Goal: Answer question/provide support

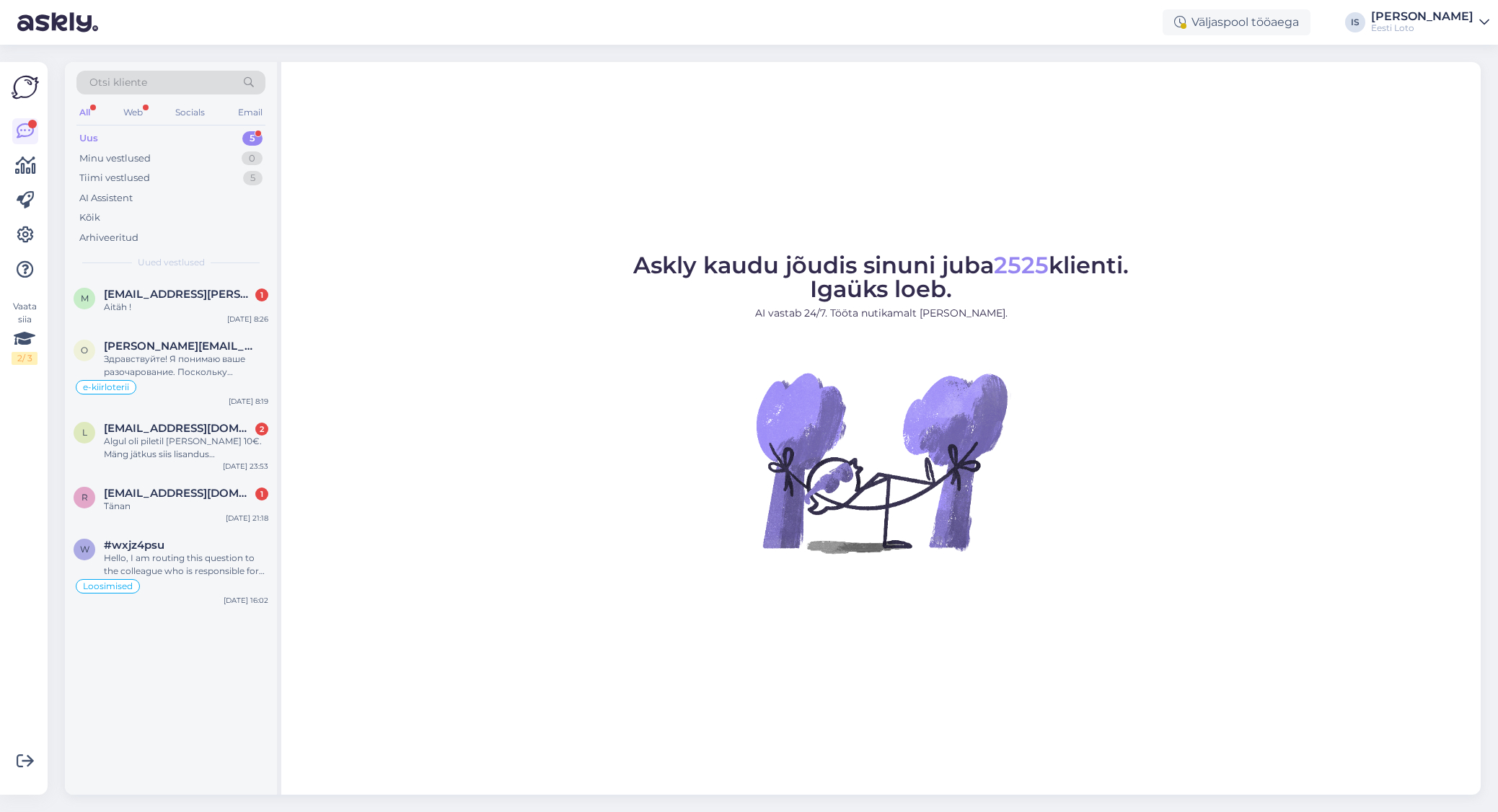
click at [131, 137] on div "Uus 5" at bounding box center [170, 138] width 189 height 20
click at [131, 141] on div "Uus 5" at bounding box center [170, 138] width 189 height 20
click at [126, 301] on div "Aitäh !" at bounding box center [186, 307] width 164 height 13
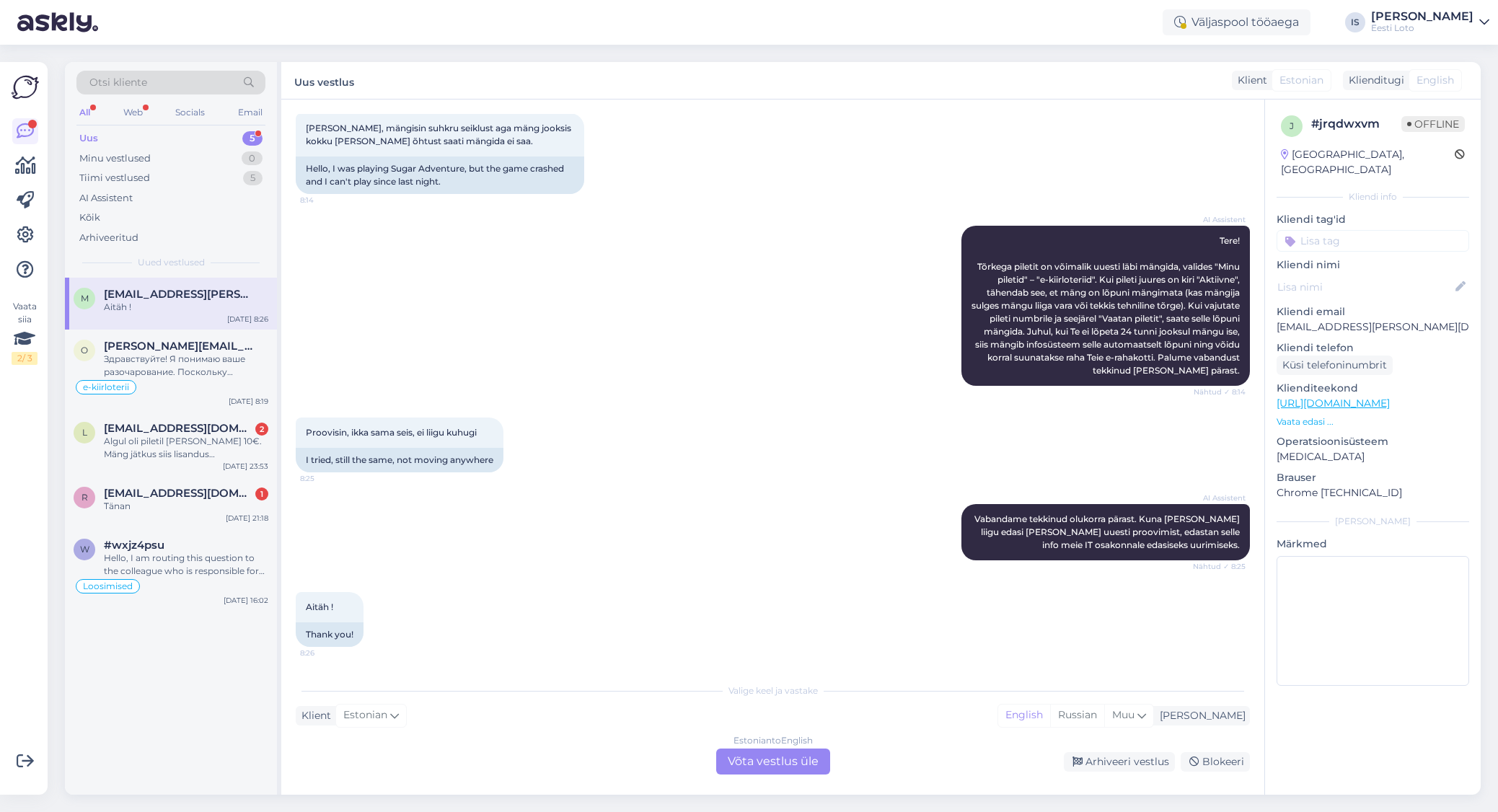
scroll to position [76, 0]
drag, startPoint x: 1385, startPoint y: 310, endPoint x: 1271, endPoint y: 313, distance: 114.0
click at [1271, 313] on div "j # jrqdwxvm Offline Estonia, Tallinn Kliendi info Kliendi tag'id Kliendi nimi …" at bounding box center [1372, 403] width 216 height 608
copy p "[EMAIL_ADDRESS][PERSON_NAME][DOMAIN_NAME]"
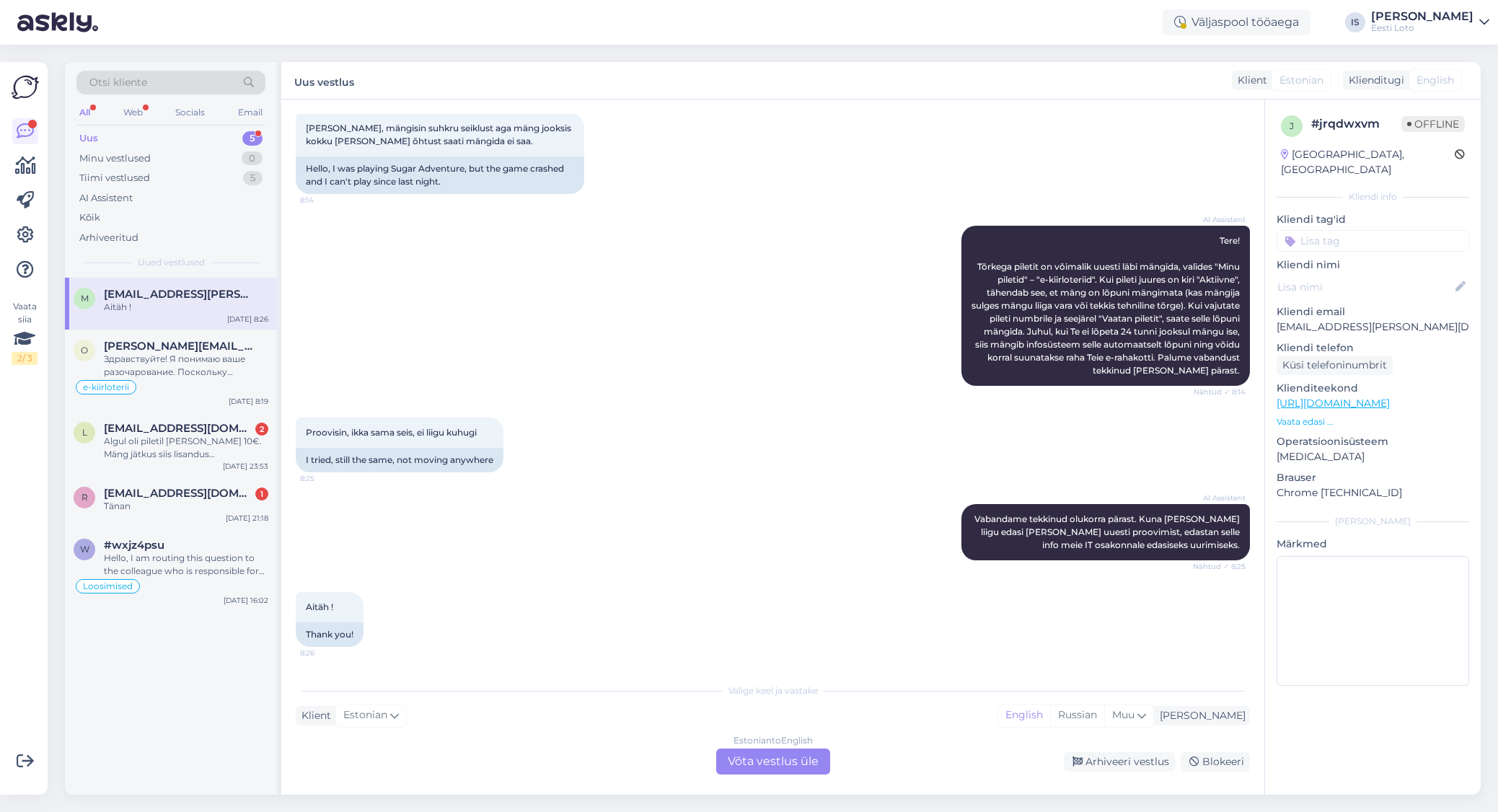
click at [773, 761] on div "Estonian to English Võta vestlus üle" at bounding box center [773, 761] width 114 height 26
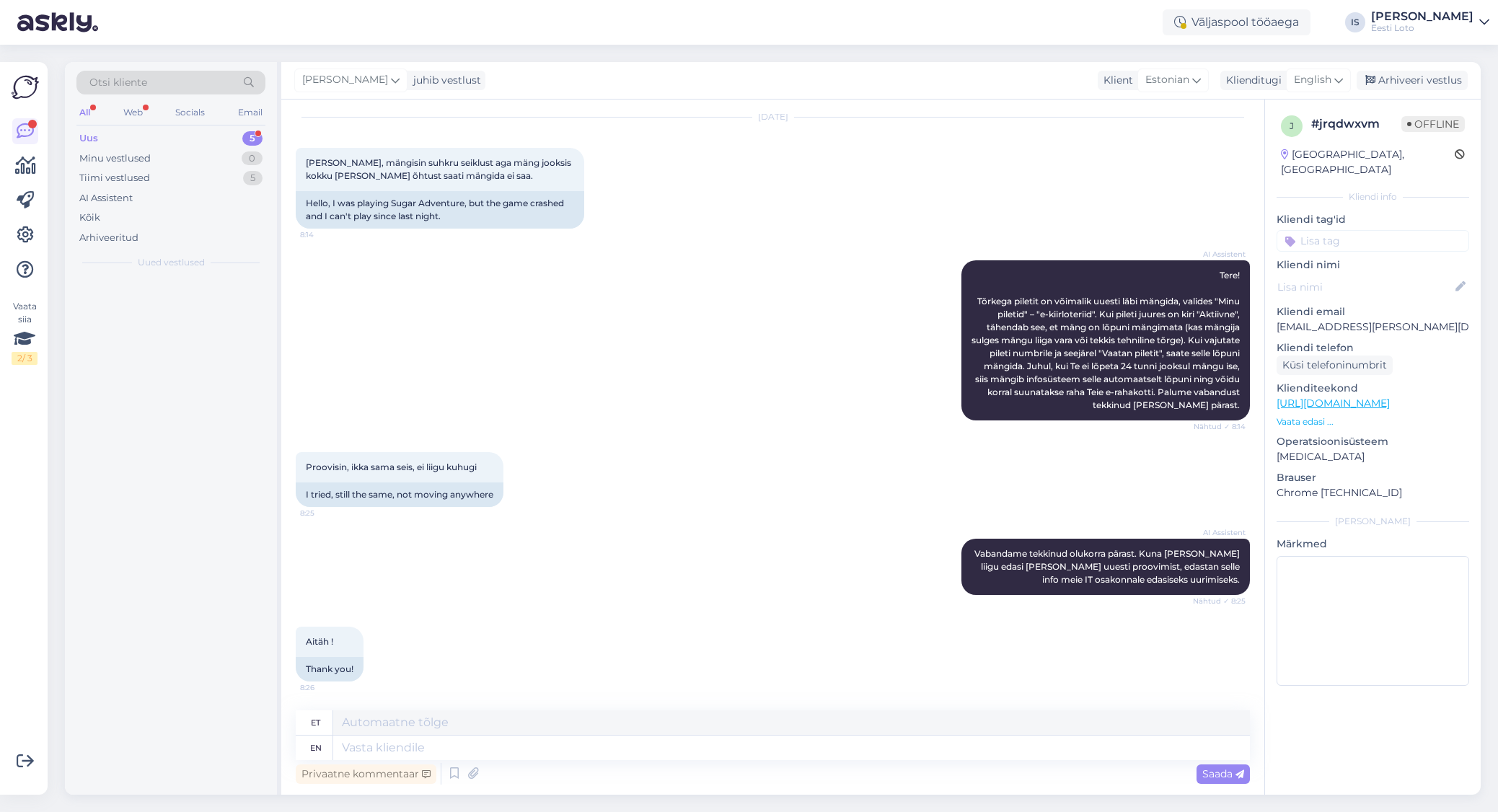
scroll to position [43, 0]
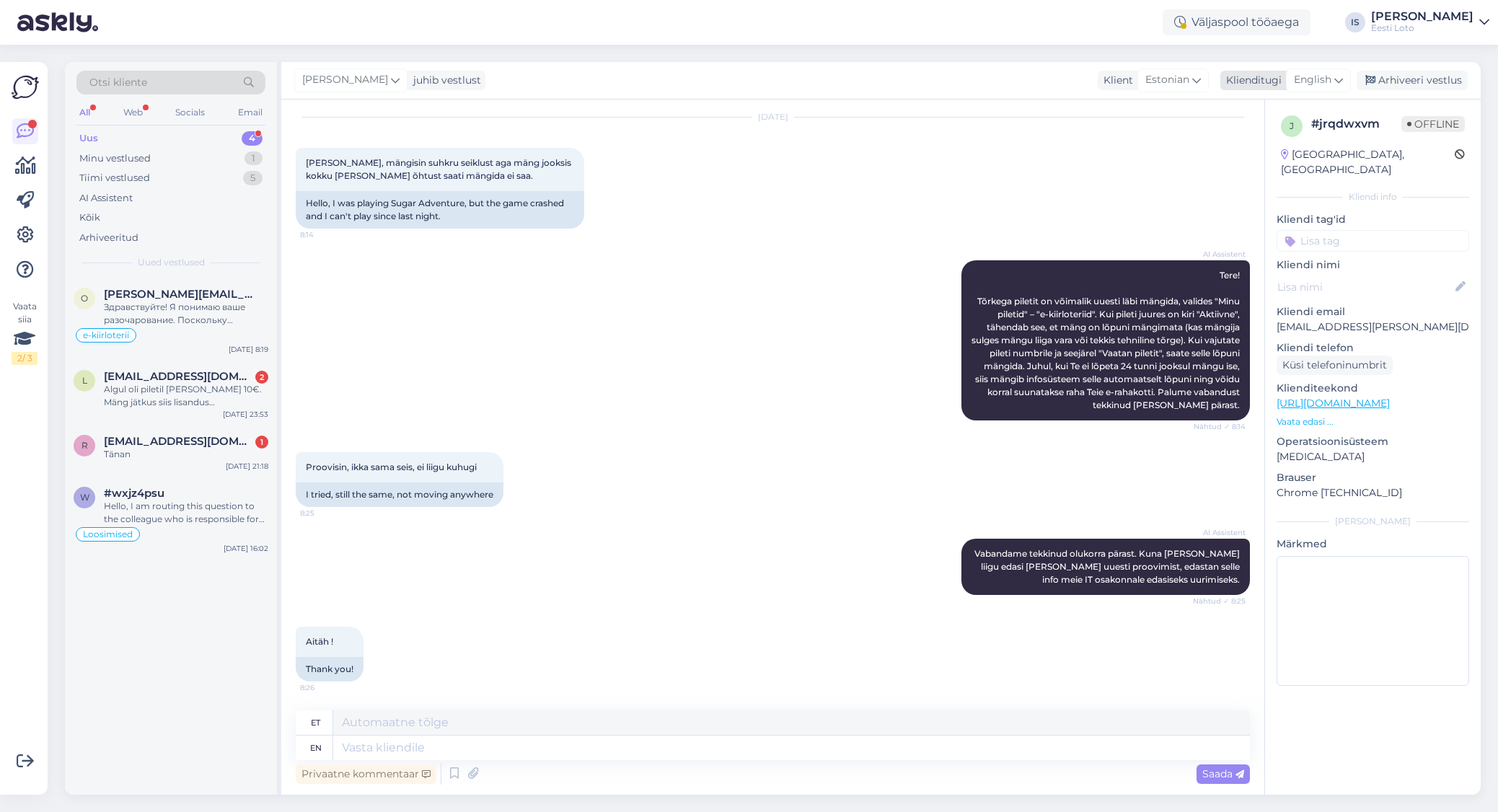
click at [1319, 72] on span "English" at bounding box center [1313, 80] width 37 height 16
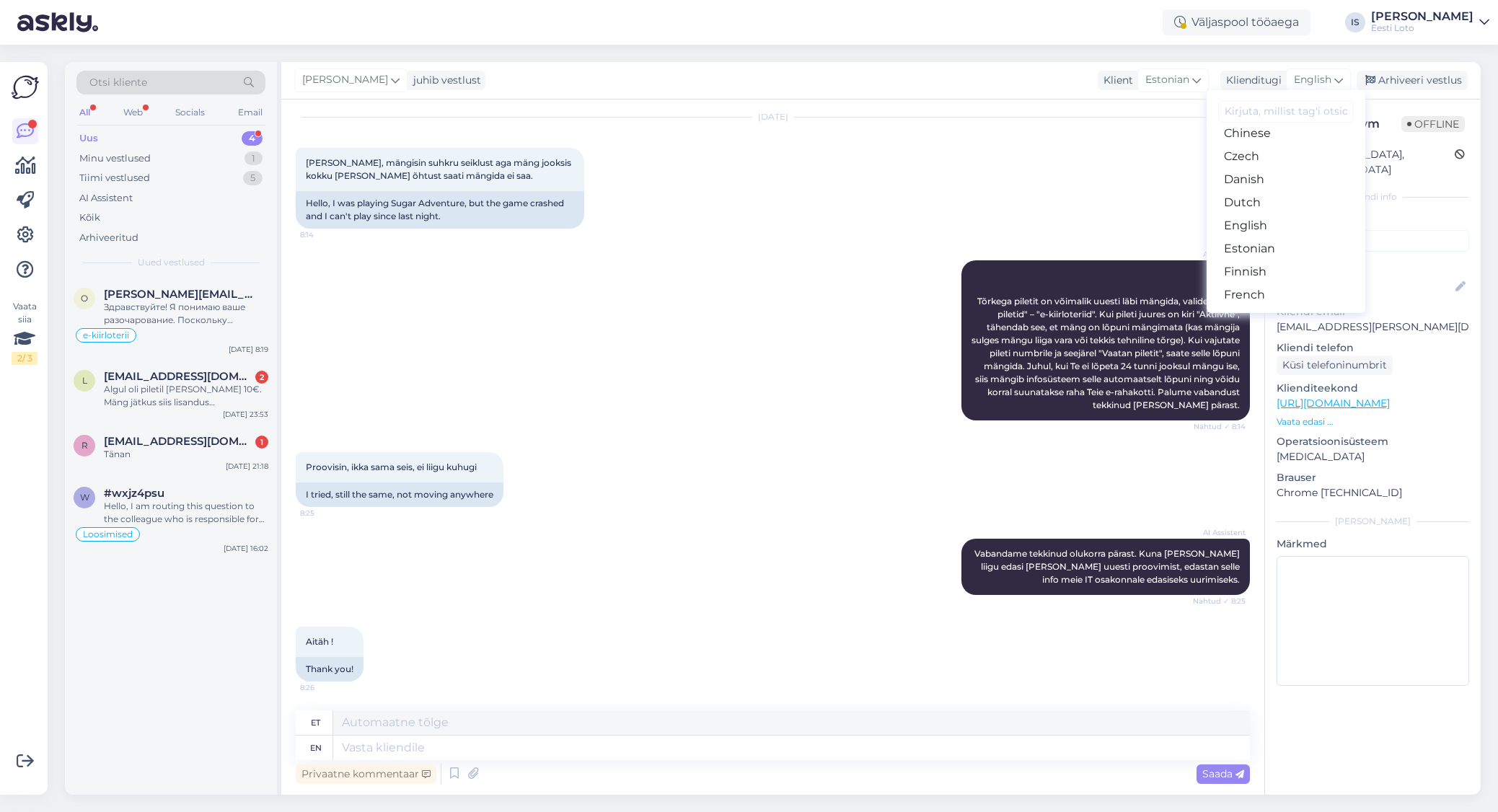
scroll to position [105, 0]
click at [1294, 216] on link "Estonian" at bounding box center [1286, 223] width 158 height 23
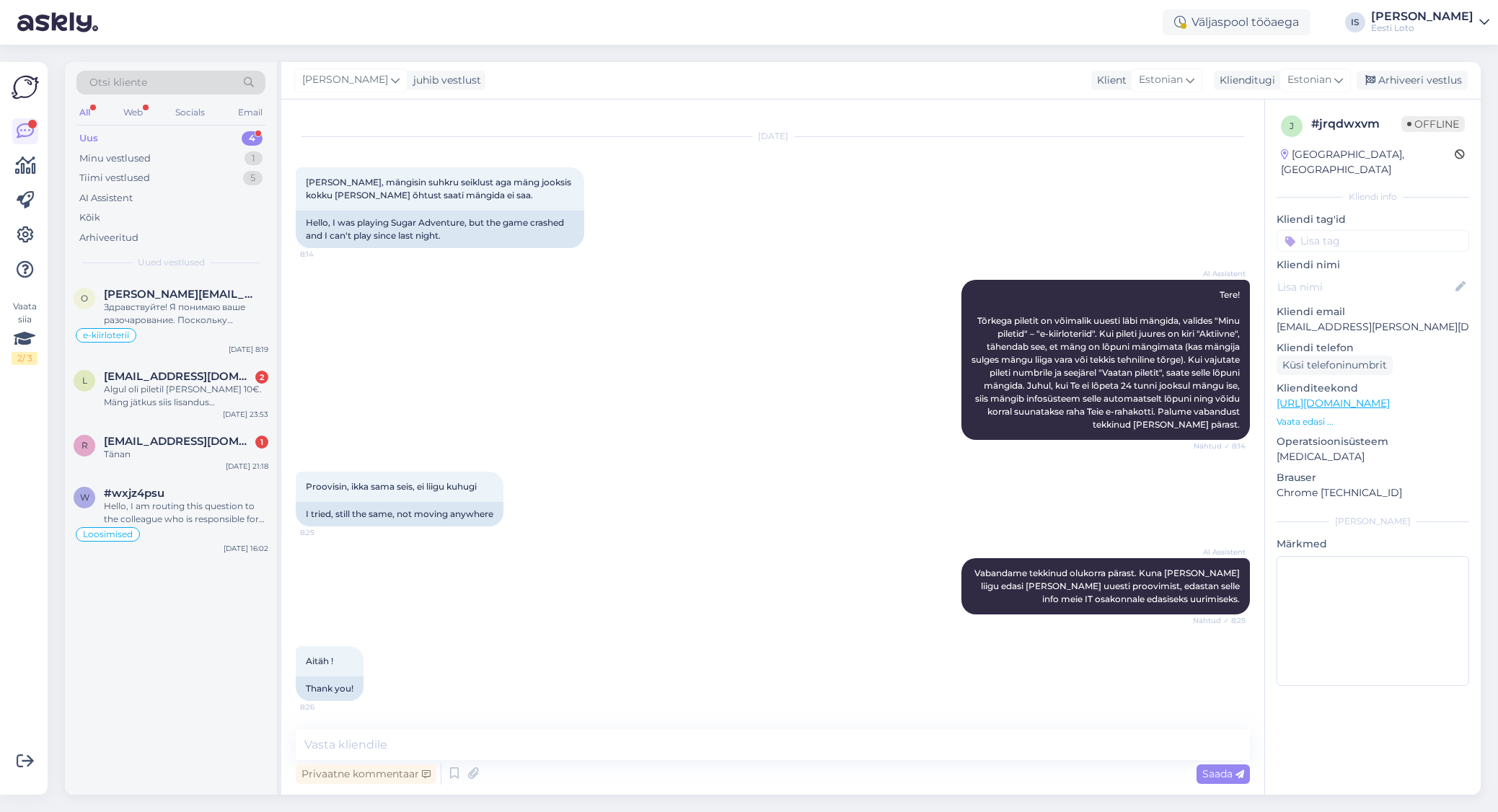
scroll to position [23, 0]
click at [536, 747] on textarea at bounding box center [773, 745] width 954 height 31
click at [543, 746] on textarea "Tere. Näeme, et Teil on tõesti üks Suhkru seikluse" at bounding box center [773, 745] width 954 height 31
click at [609, 748] on textarea "Tere. Näeme, et Teil on tõesti üks Suhkruseikluse" at bounding box center [773, 745] width 954 height 31
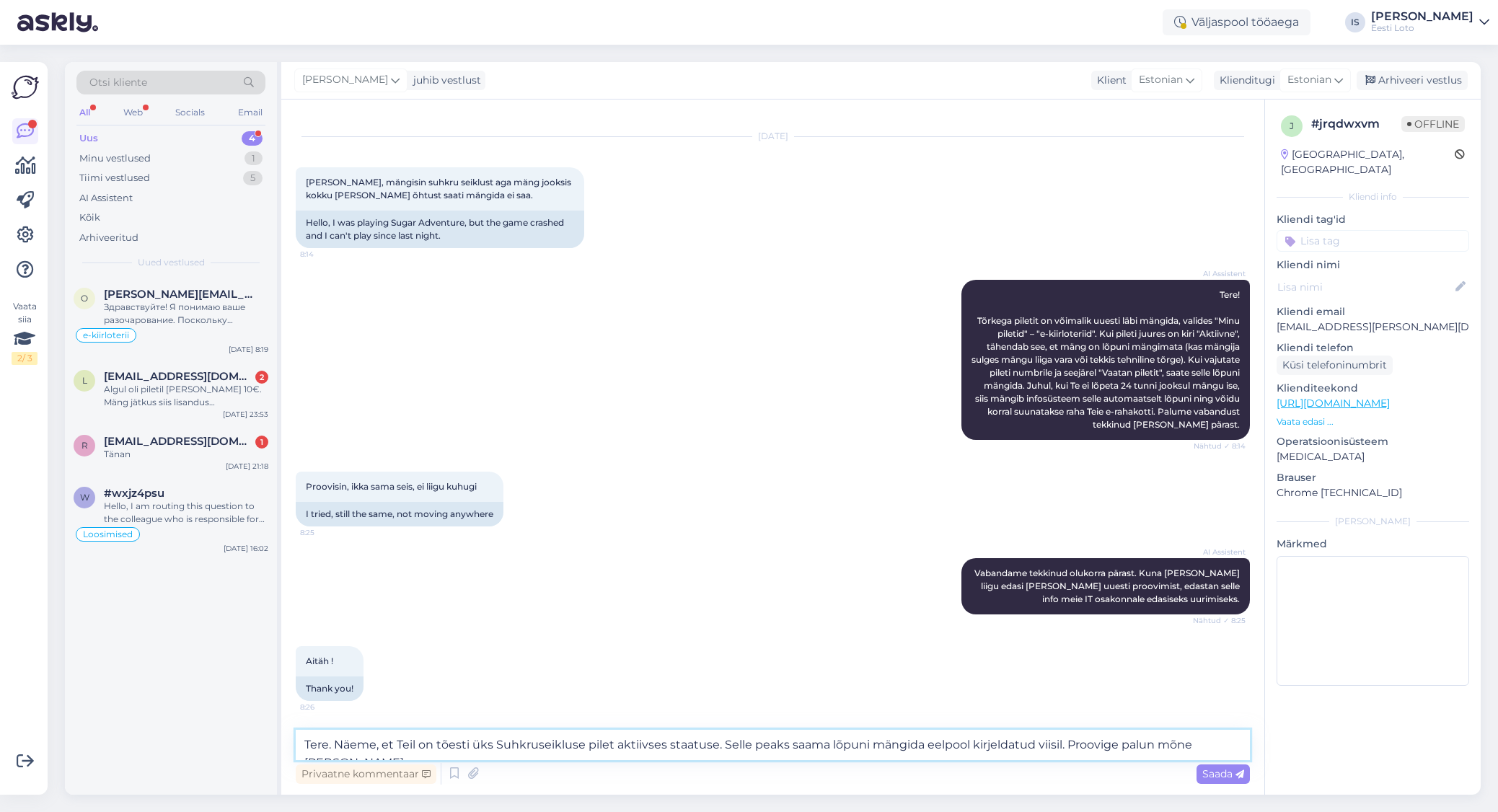
scroll to position [40, 0]
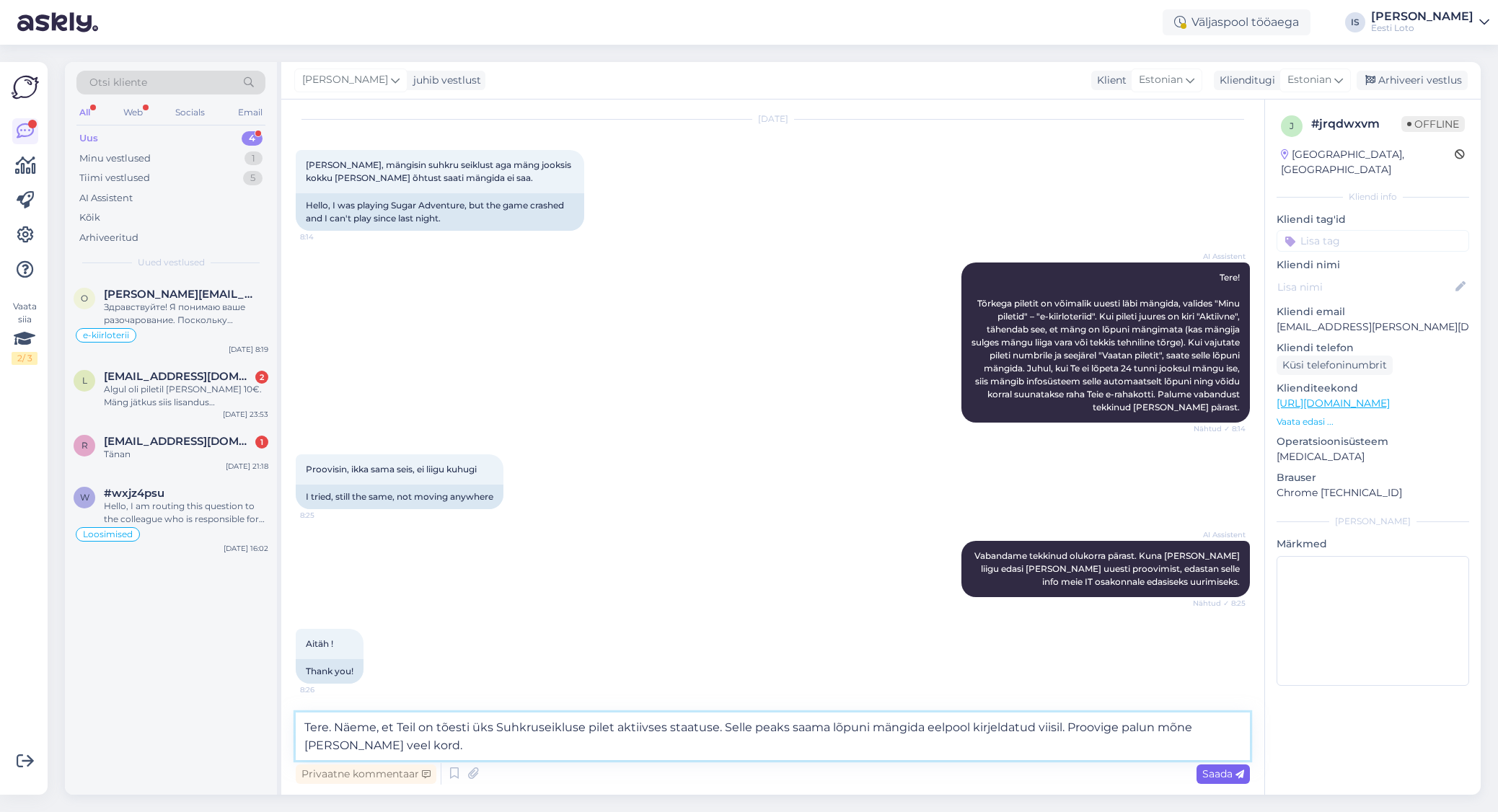
type textarea "Tere. Näeme, et Teil on tõesti üks Suhkruseikluse pilet aktiivses staatuse. Sel…"
click at [1230, 769] on span "Saada" at bounding box center [1223, 773] width 42 height 13
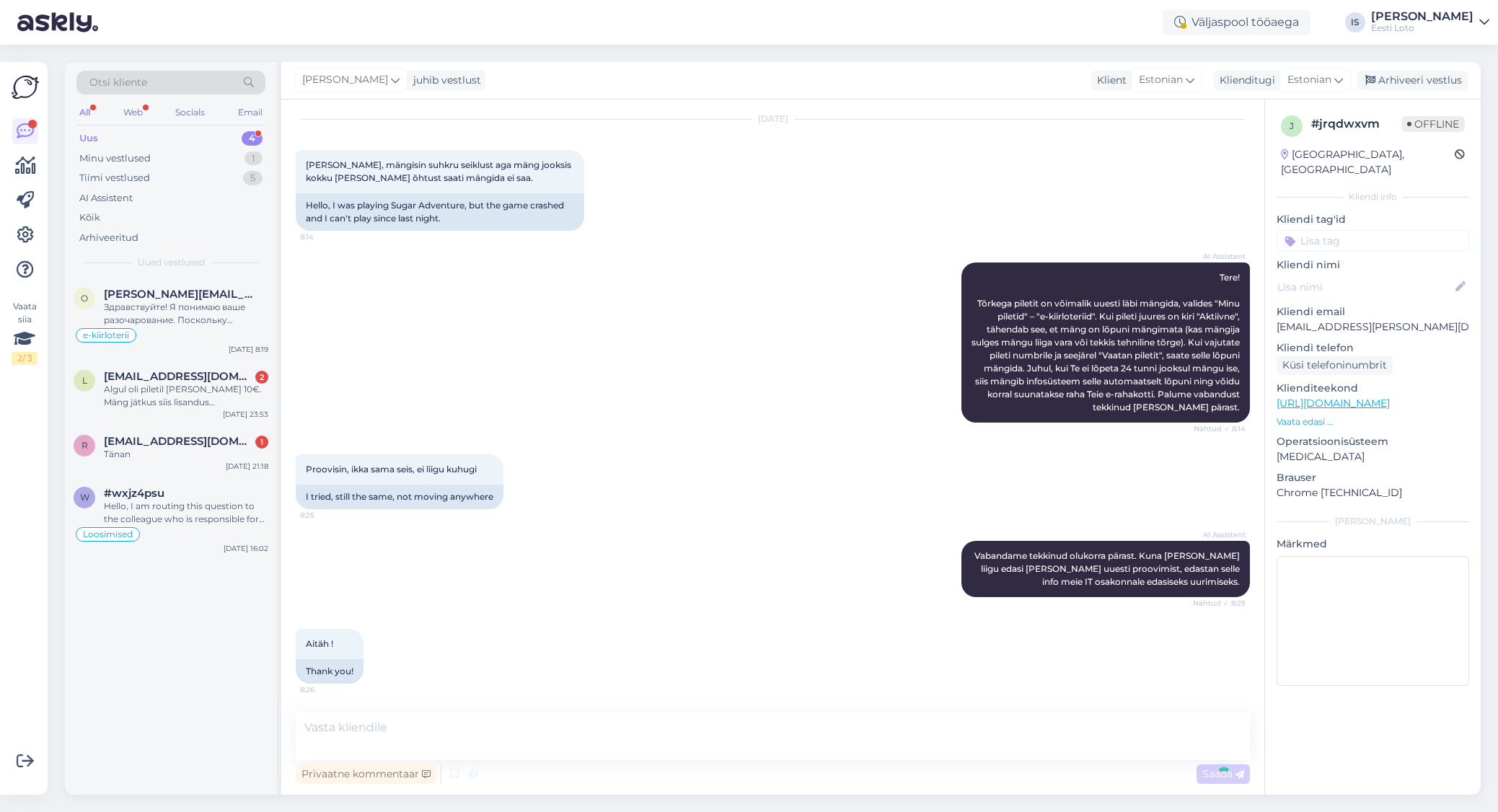
scroll to position [124, 0]
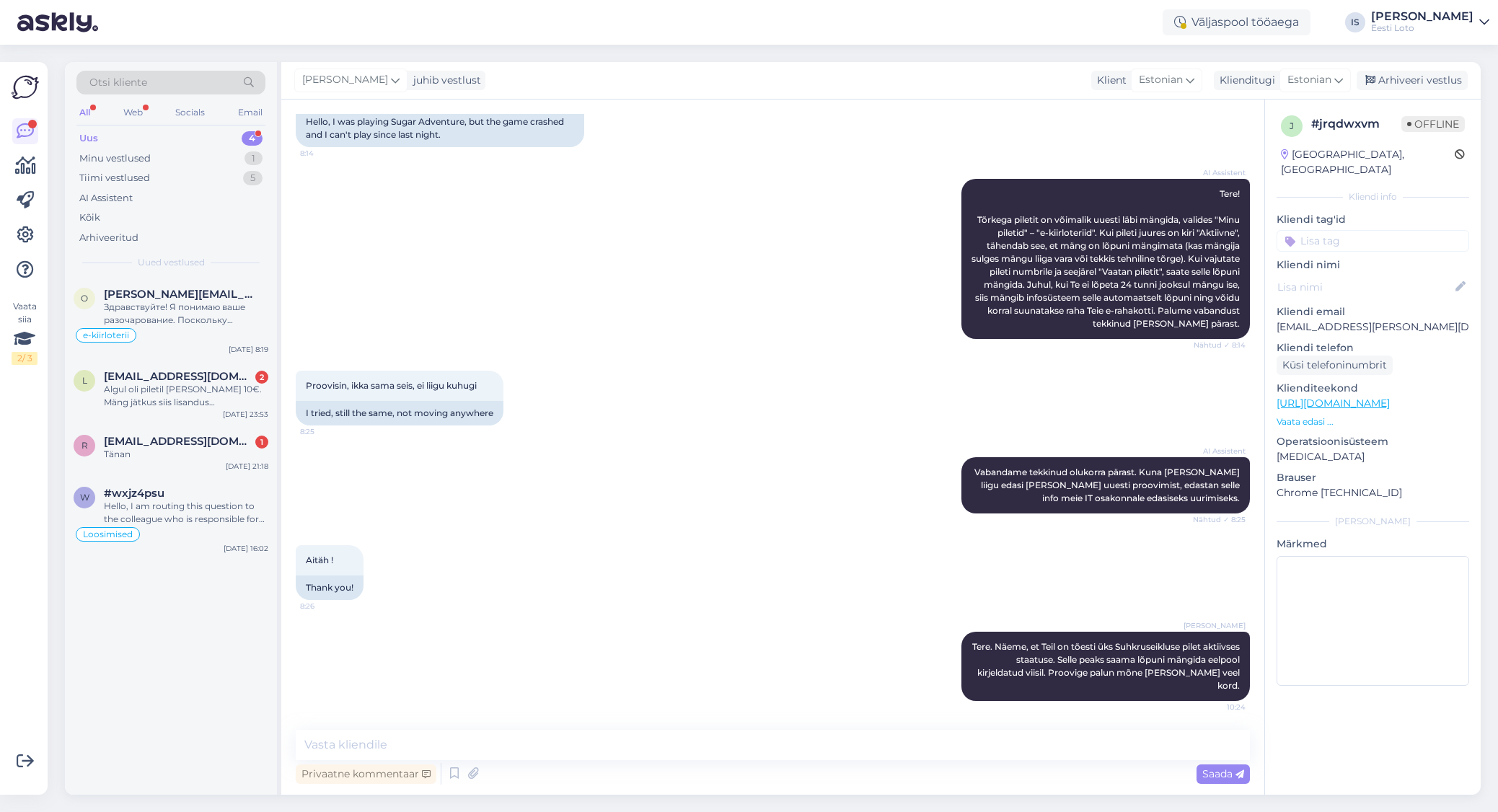
click at [1390, 230] on input at bounding box center [1373, 241] width 193 height 22
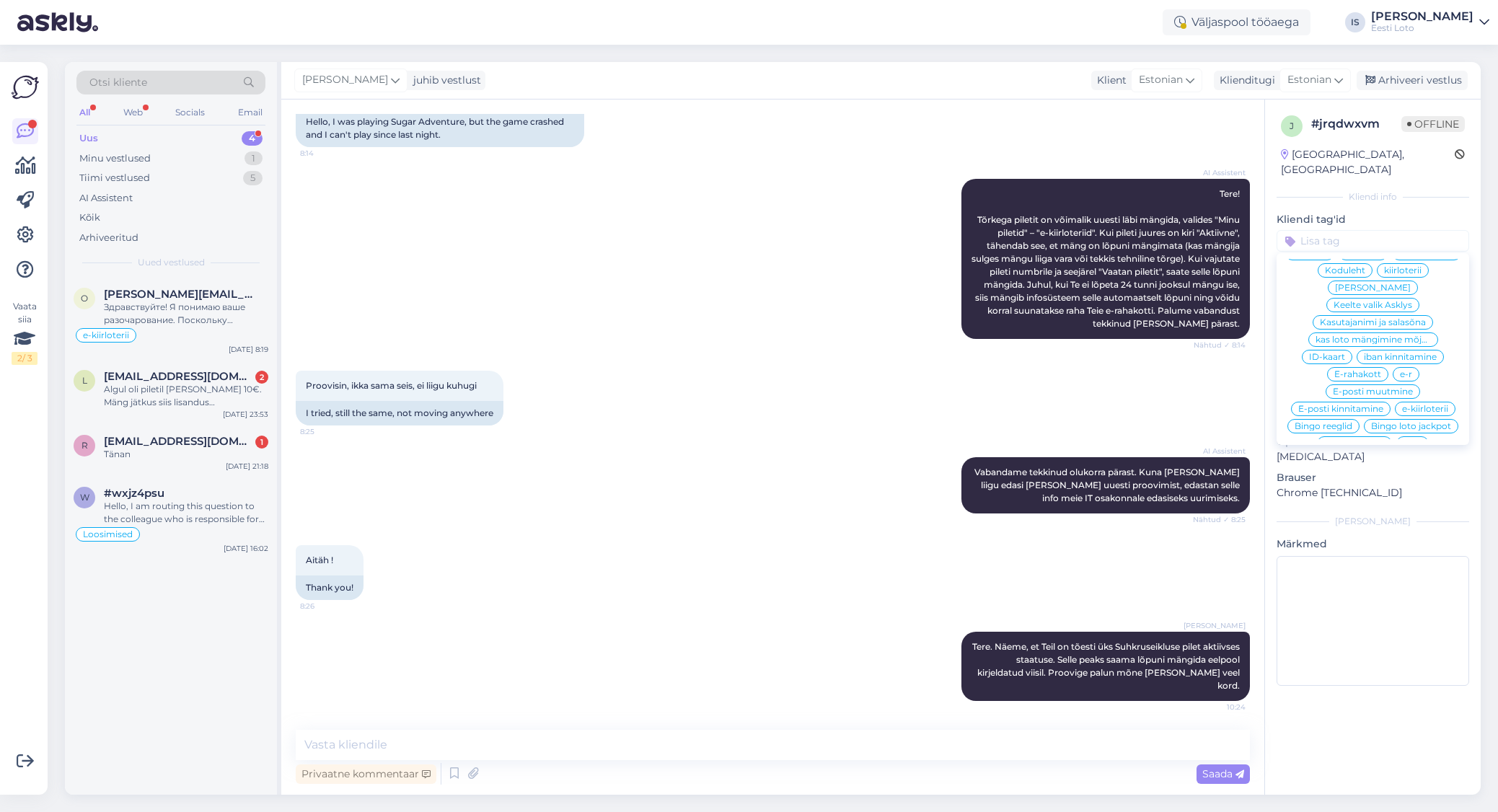
scroll to position [381, 0]
click at [1416, 396] on span "e-kiirloterii" at bounding box center [1425, 400] width 46 height 9
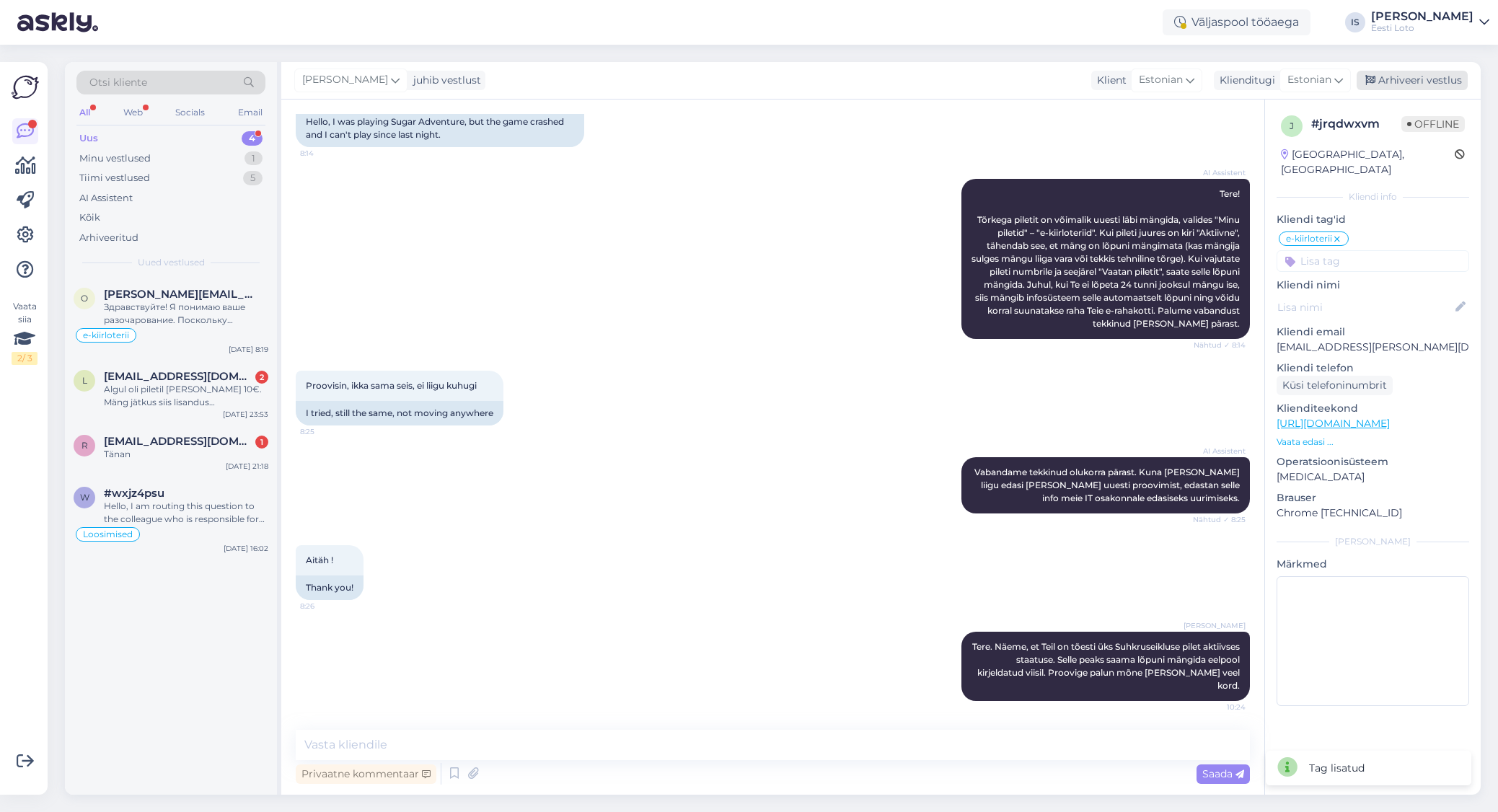
click at [1384, 83] on div "Arhiveeri vestlus" at bounding box center [1412, 81] width 111 height 19
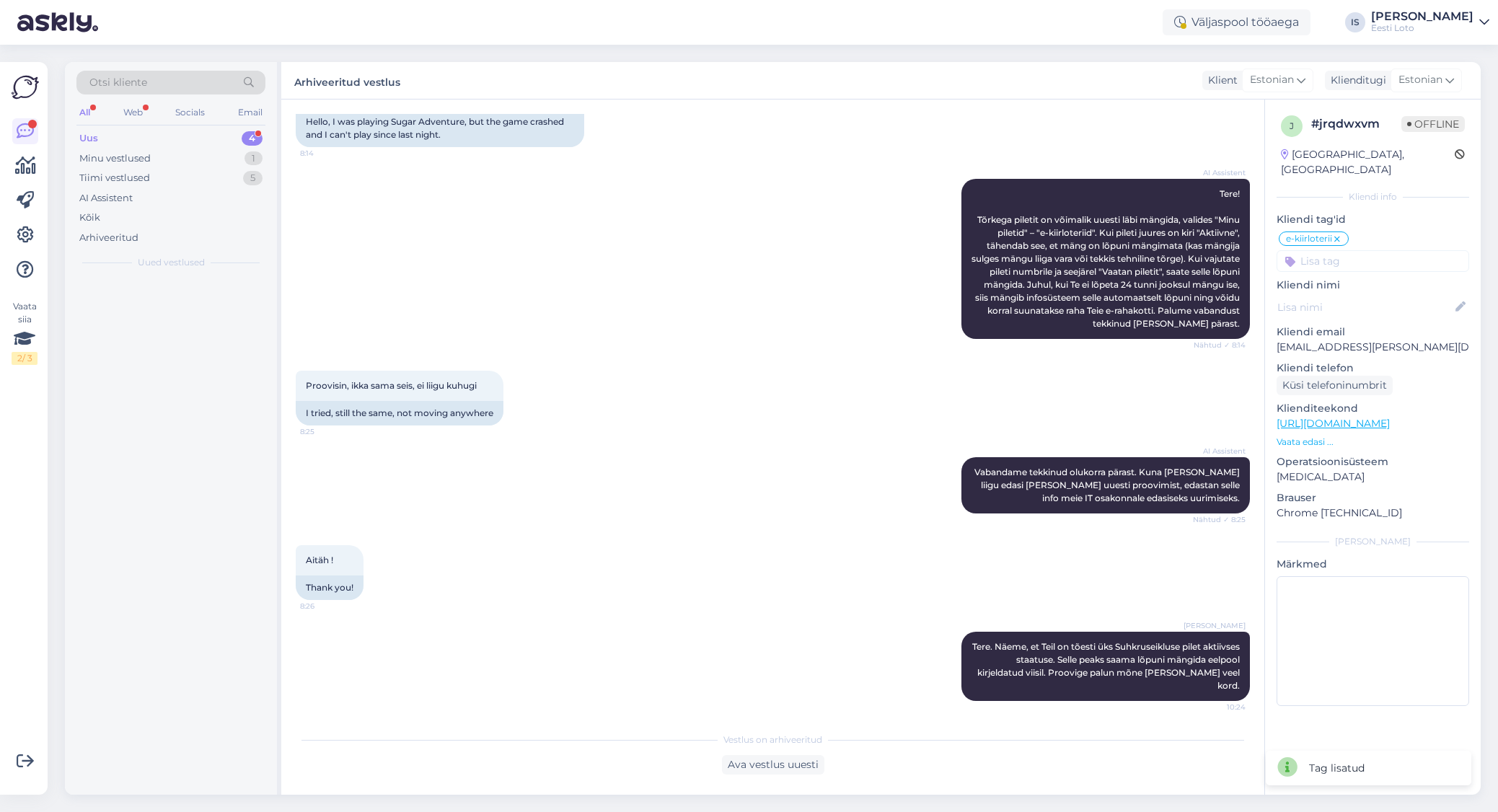
scroll to position [129, 0]
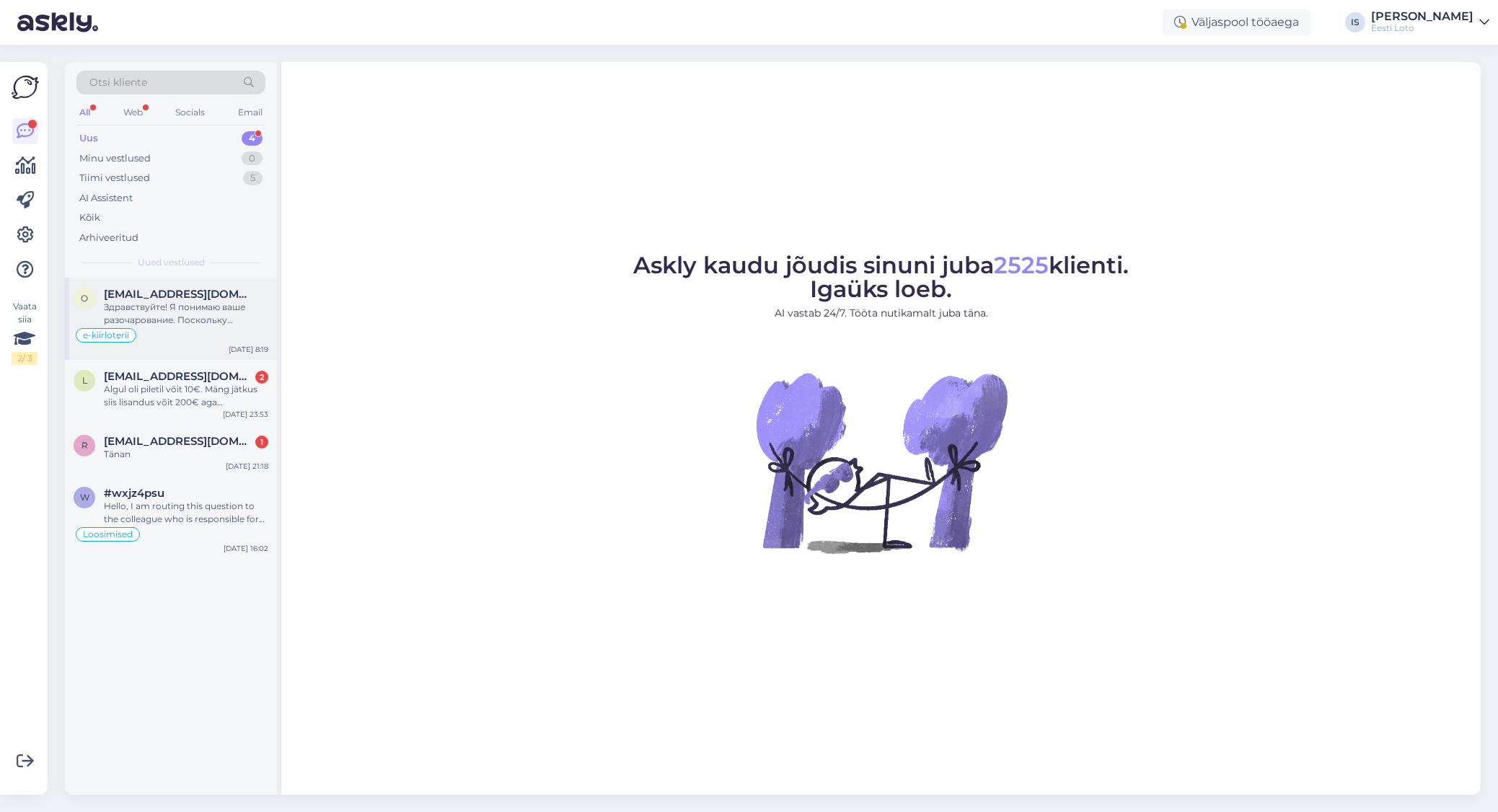
click at [182, 307] on div "Здравствуйте! Я понимаю ваше разочарование. Поскольку символы игры изменились и…" at bounding box center [186, 314] width 164 height 26
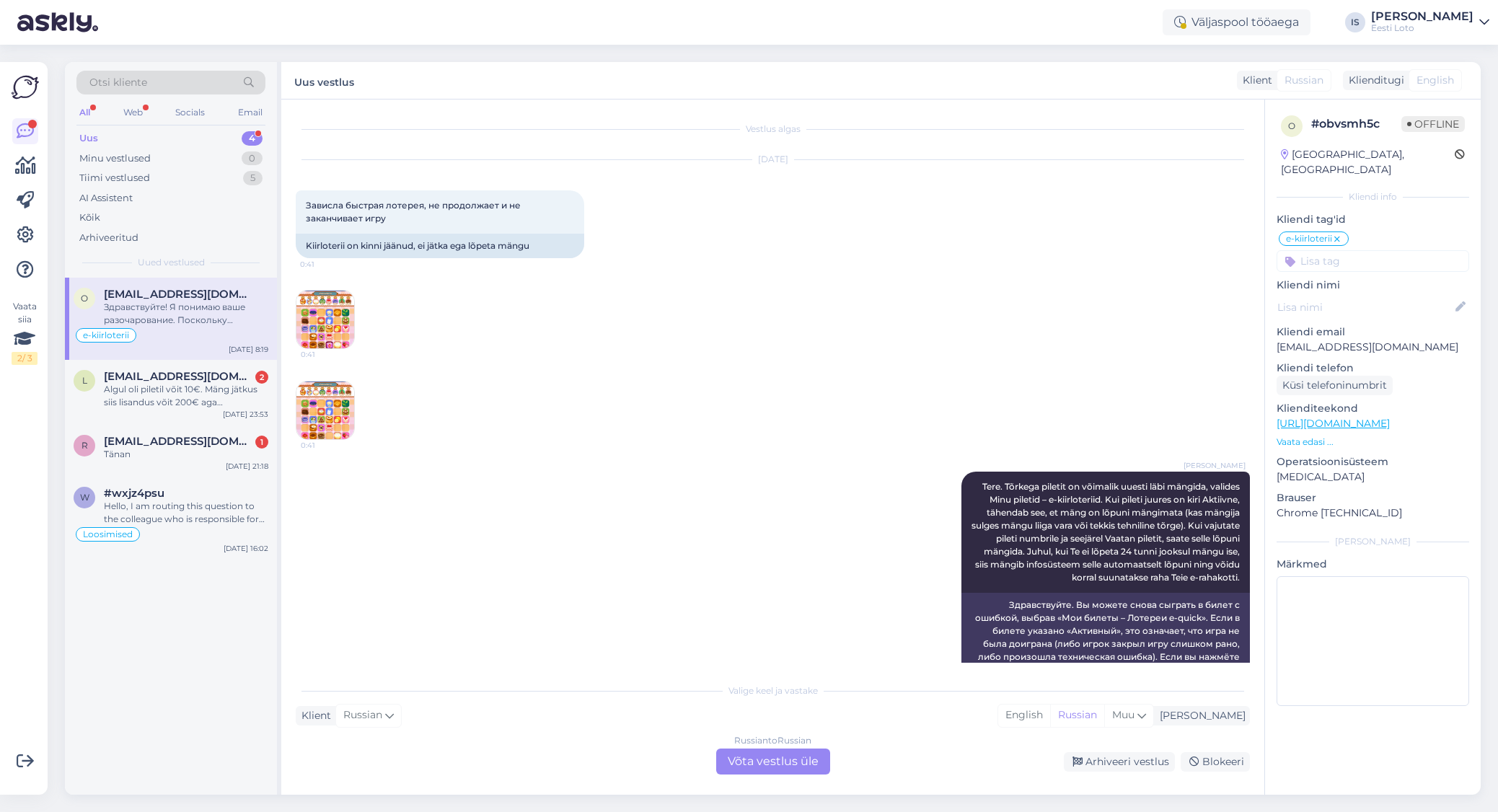
scroll to position [661, 0]
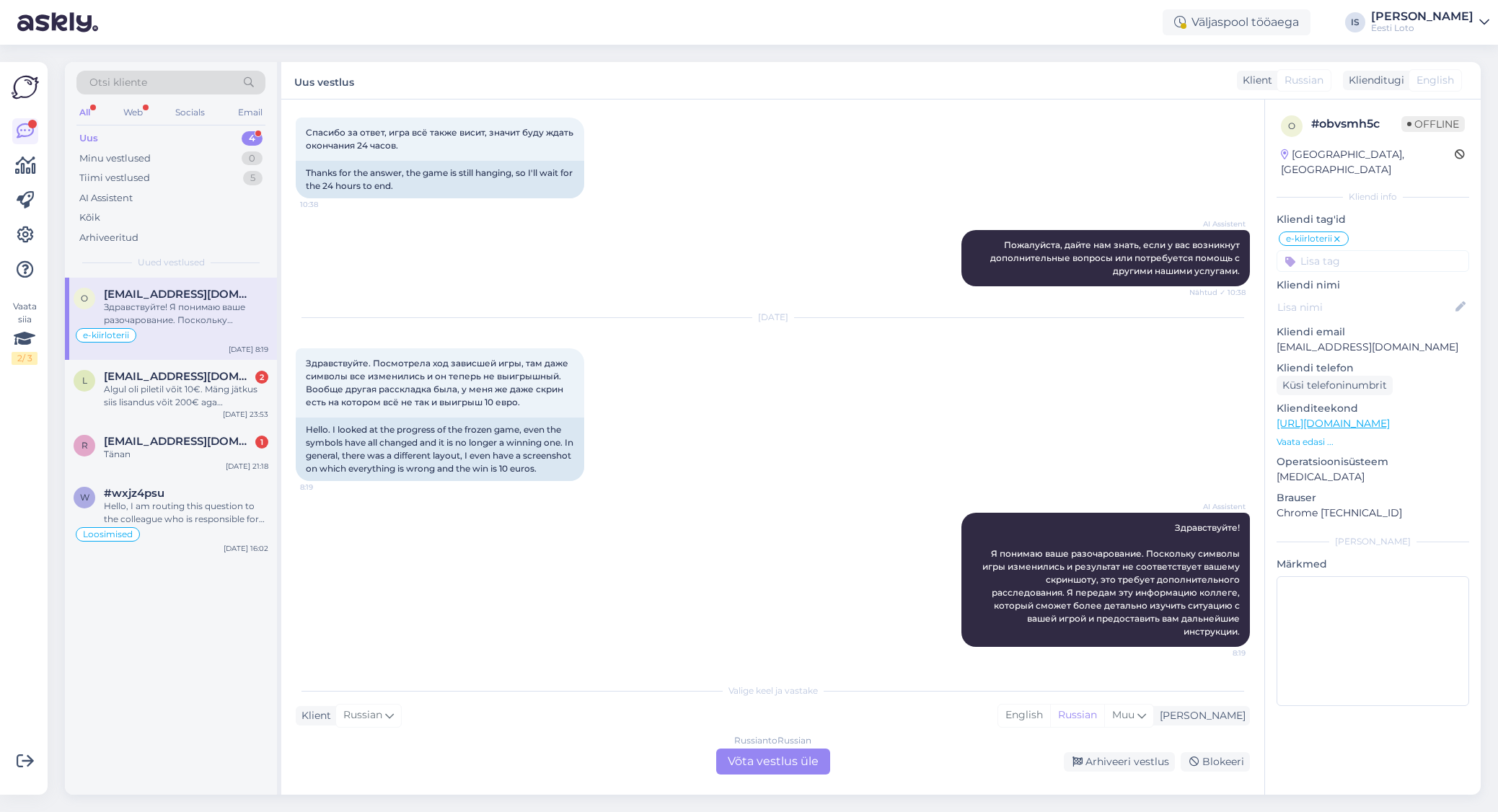
drag, startPoint x: 1451, startPoint y: 329, endPoint x: 1268, endPoint y: 329, distance: 183.0
click at [1268, 329] on div "o # obvsmh5c Offline Estonia, Tallinn Kliendi info Kliendi tag'id e-kiirloterii…" at bounding box center [1372, 413] width 216 height 628
copy p "[PERSON_NAME][EMAIL_ADDRESS][DOMAIN_NAME]"
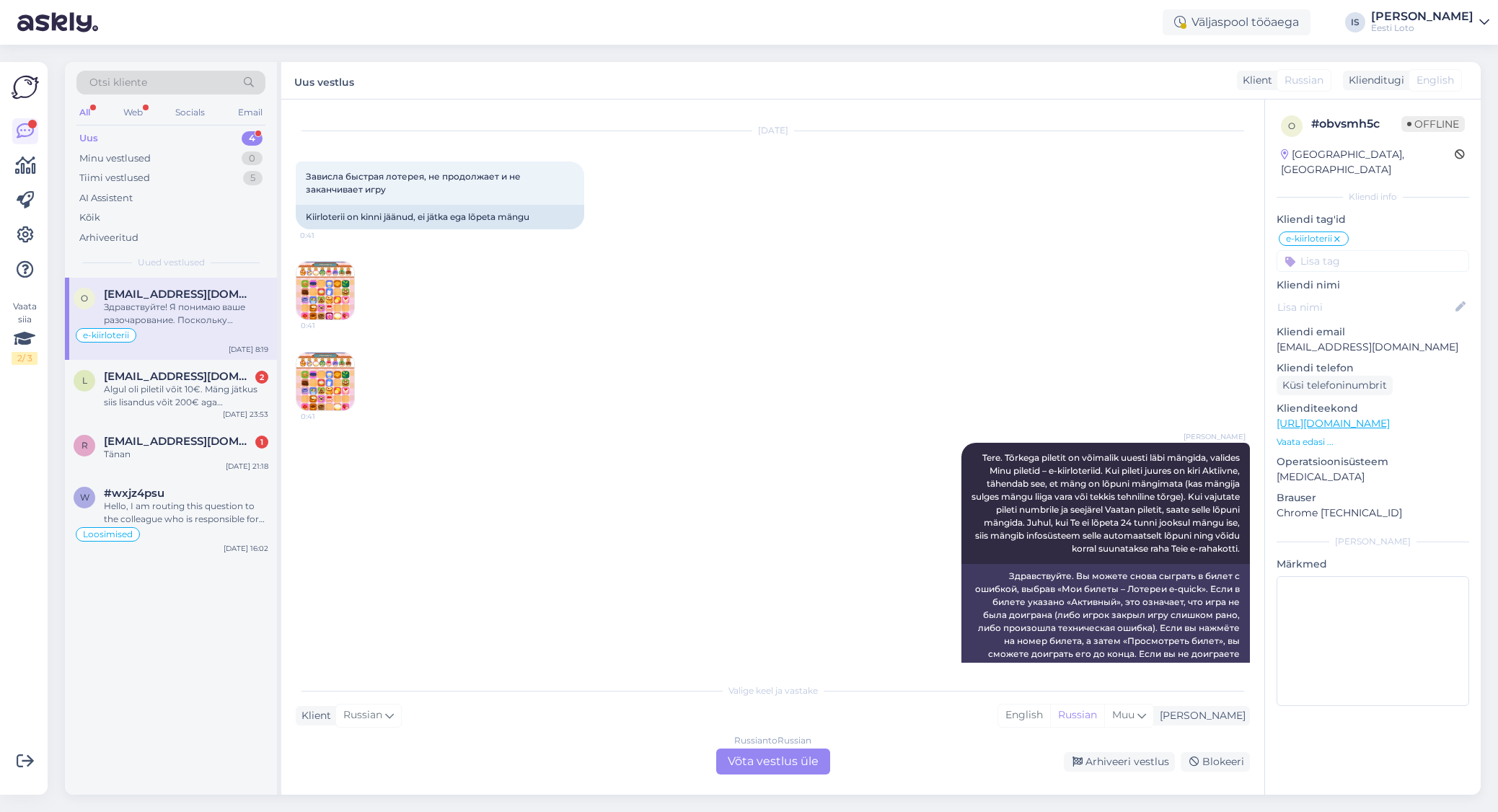
scroll to position [0, 0]
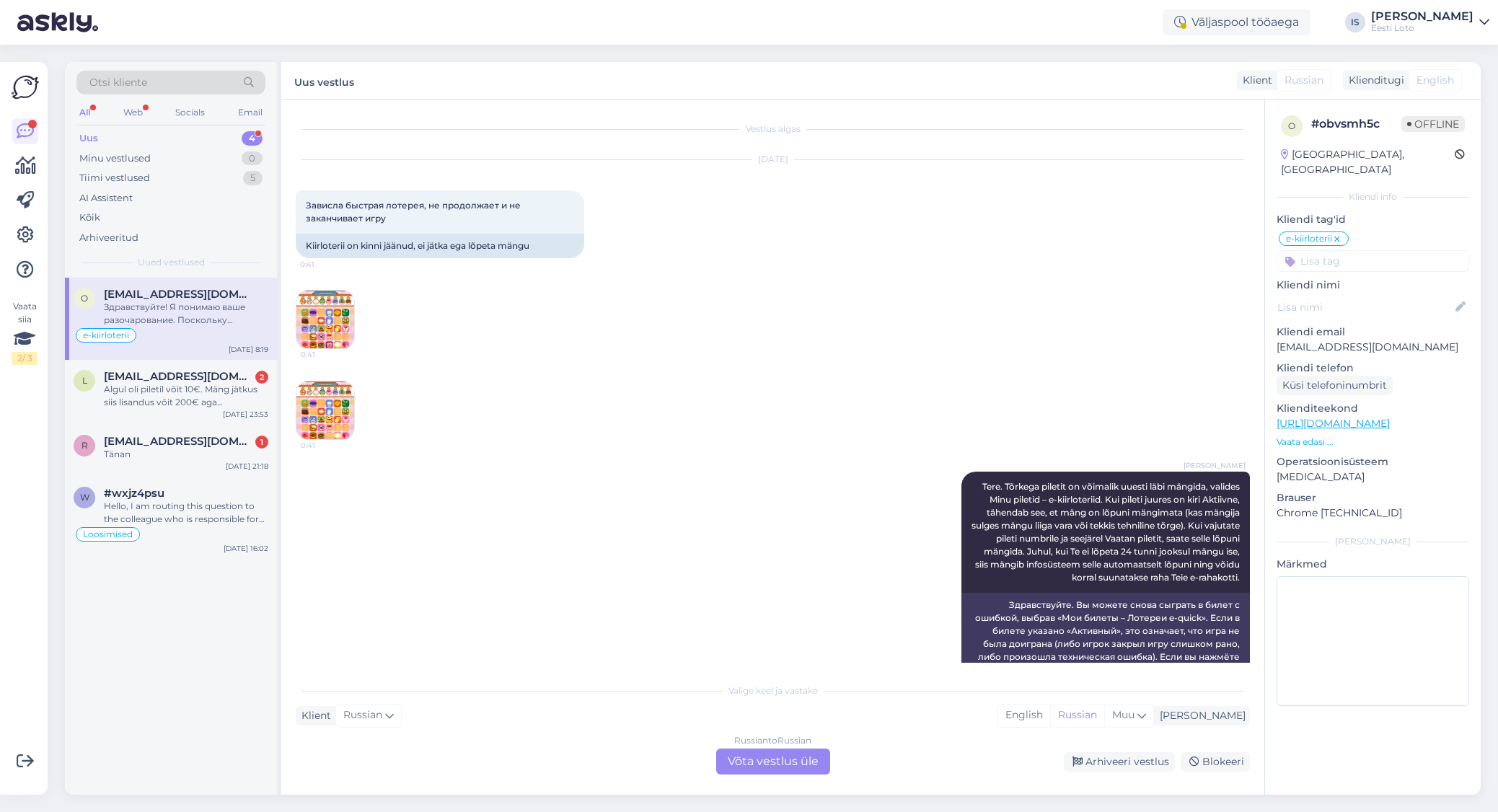
click at [314, 329] on img at bounding box center [325, 319] width 58 height 58
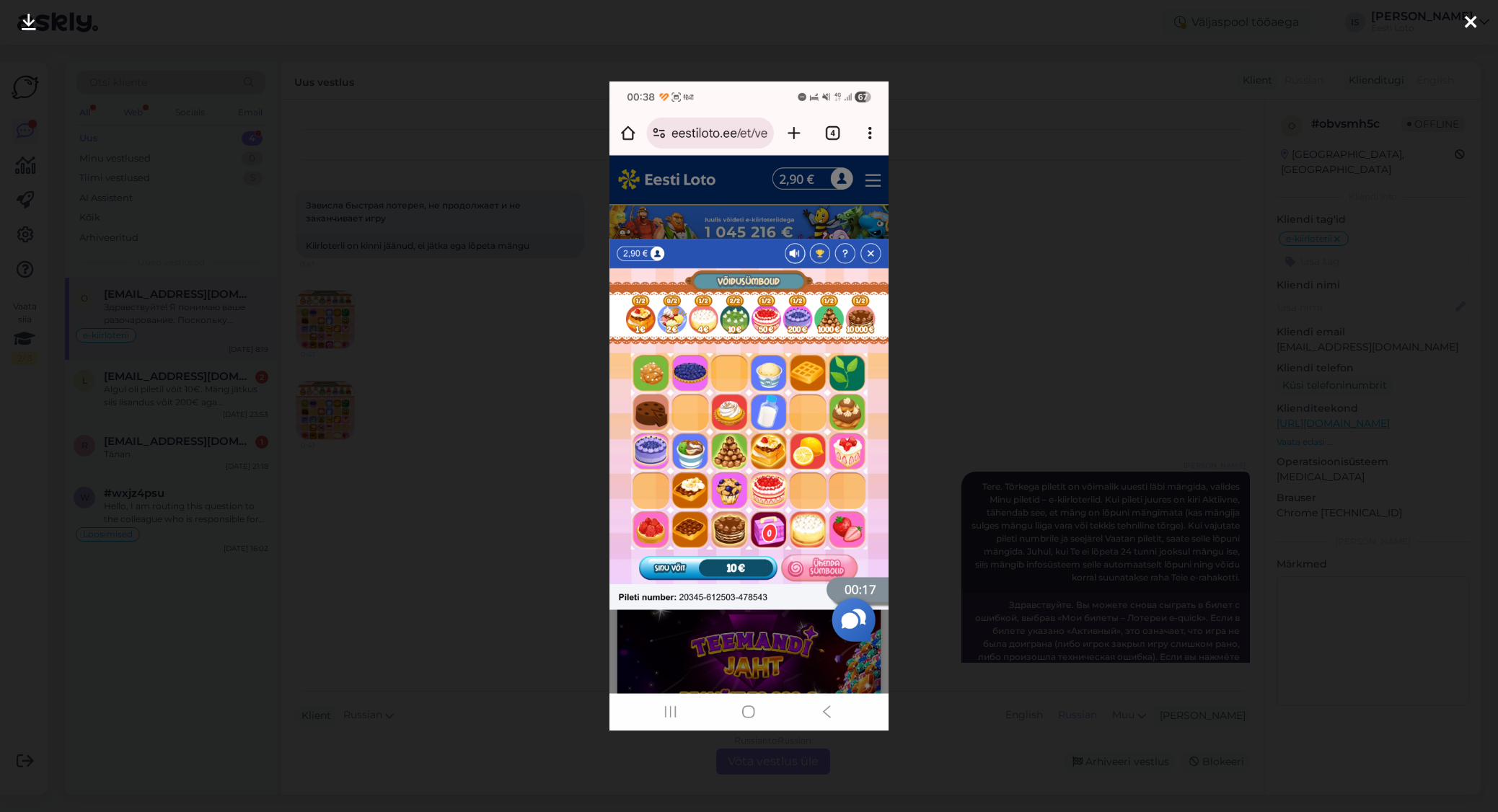
click at [1475, 22] on icon at bounding box center [1470, 22] width 11 height 19
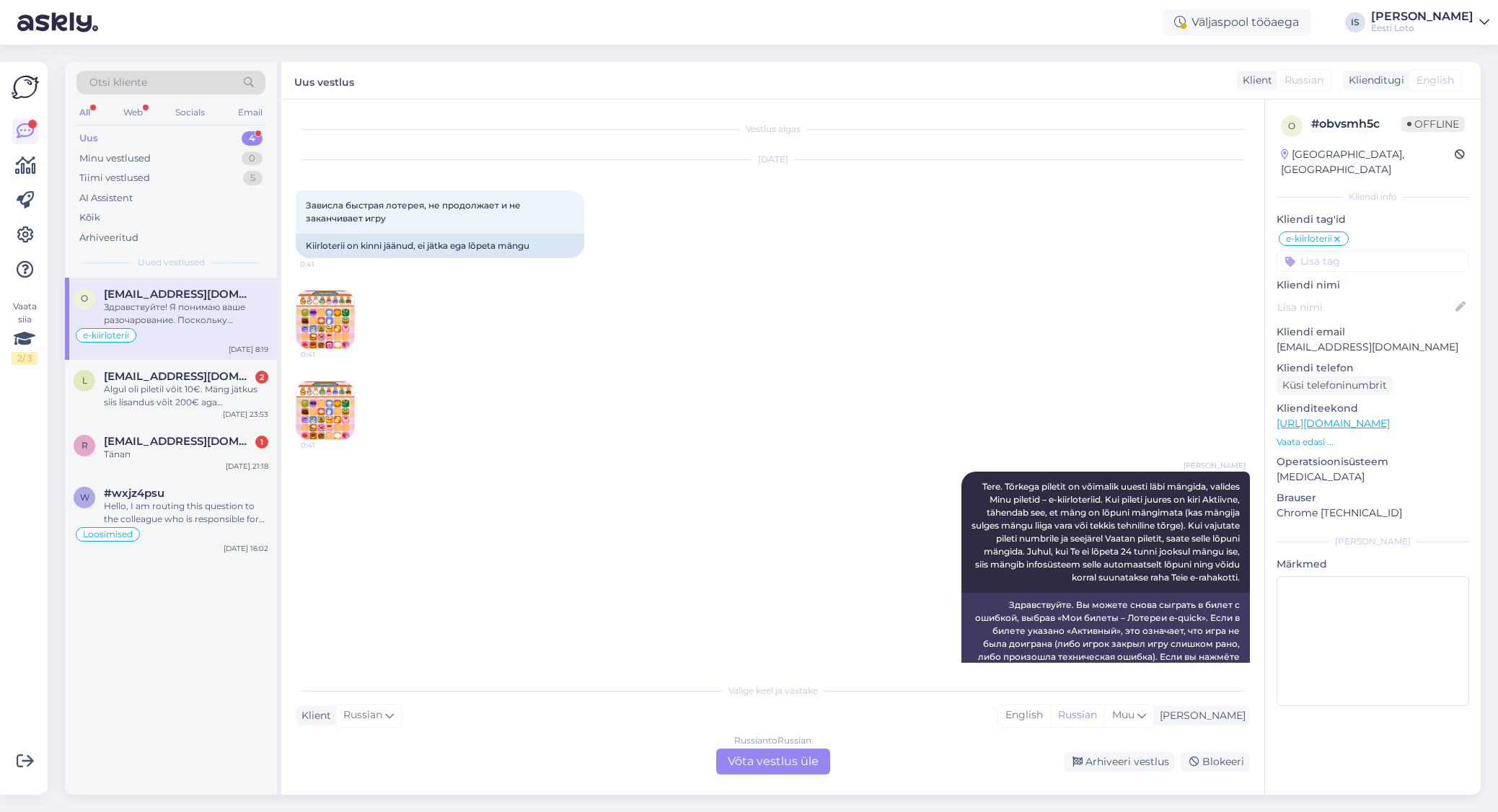
click at [322, 415] on img at bounding box center [325, 410] width 58 height 58
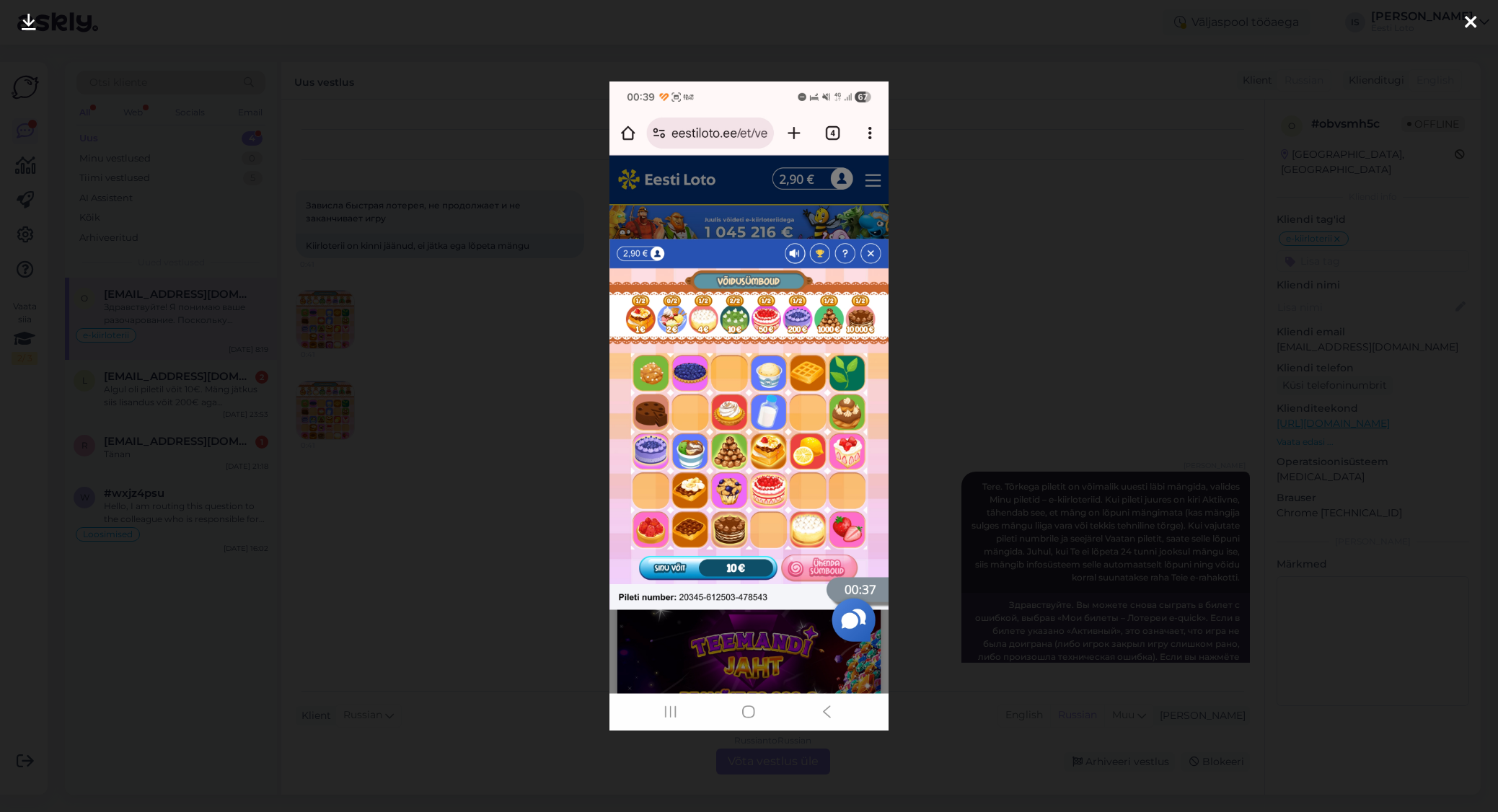
click at [1472, 20] on icon at bounding box center [1470, 22] width 11 height 19
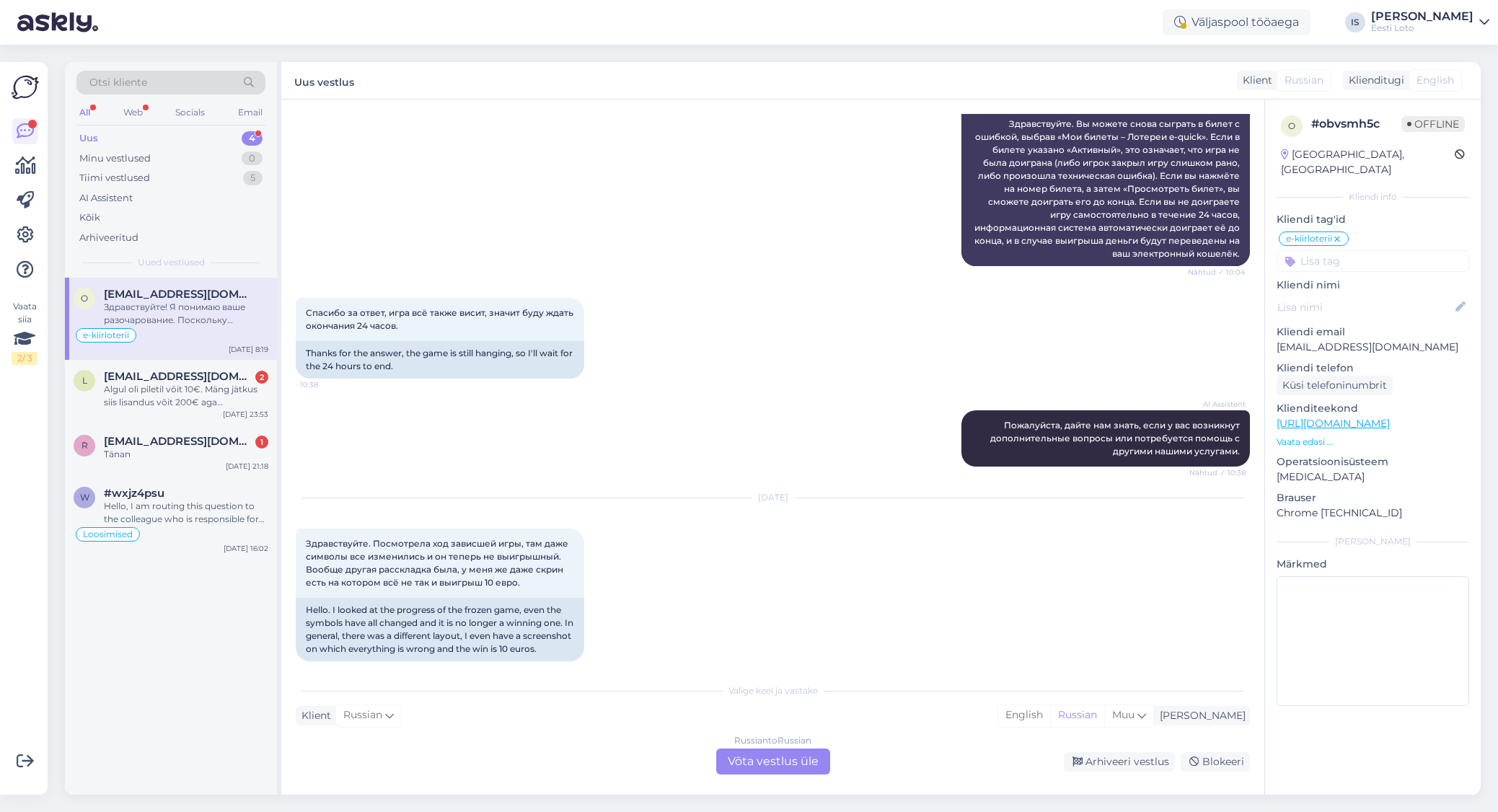
scroll to position [661, 0]
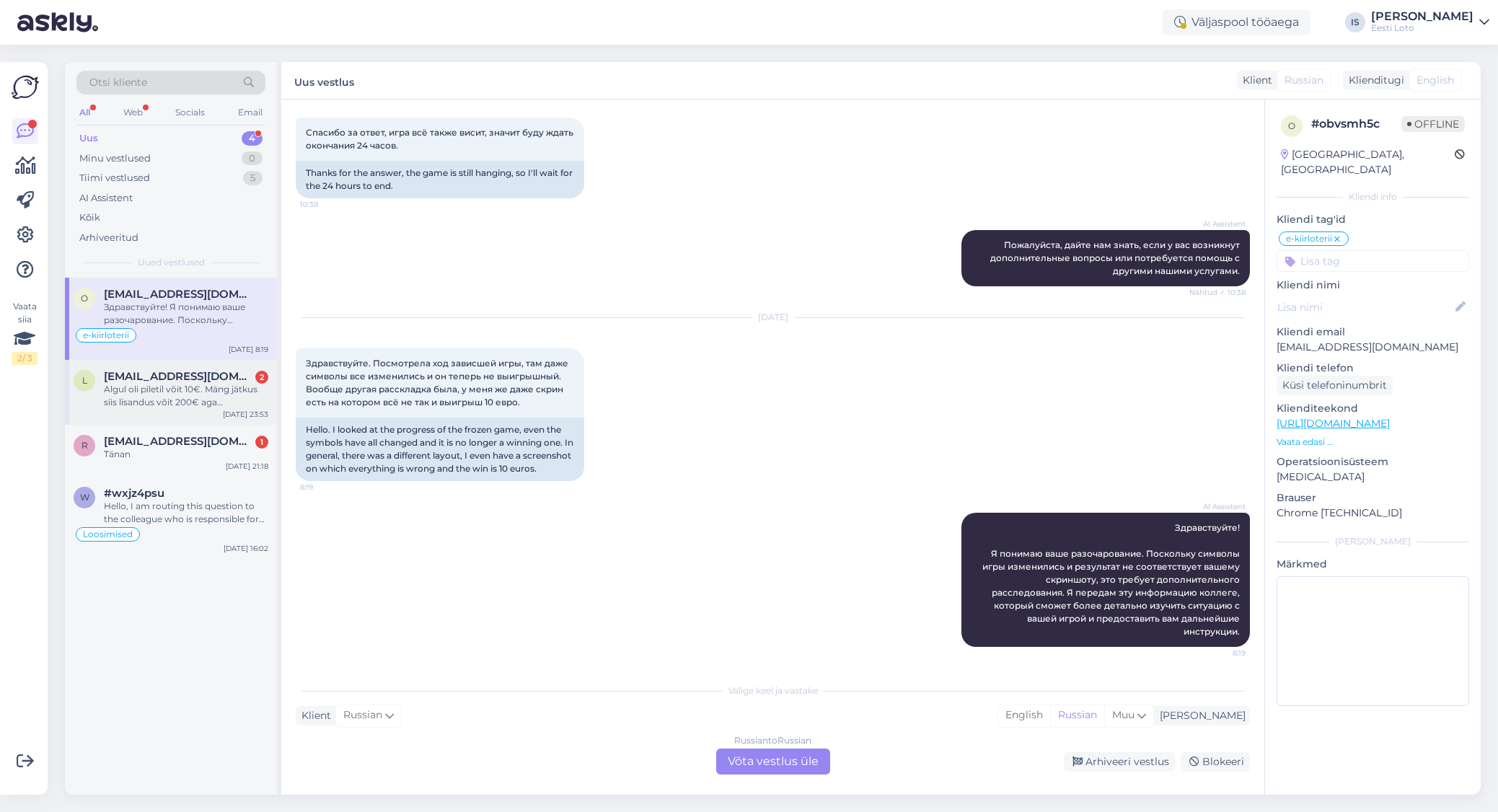
click at [158, 392] on div "Algul oli piletil [PERSON_NAME] 10€. Mäng jätkus siis lisandus [PERSON_NAME] 20…" at bounding box center [186, 396] width 164 height 26
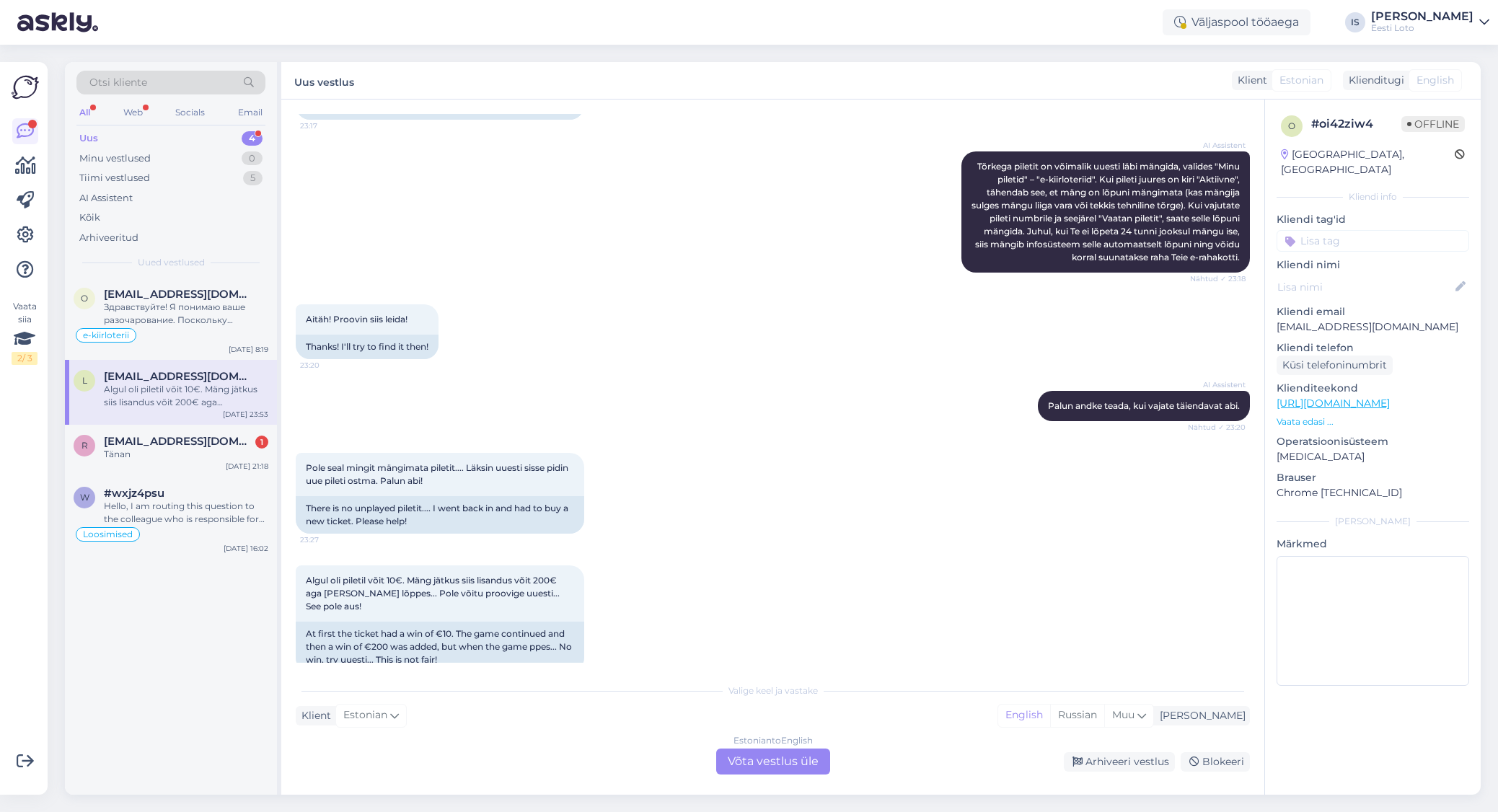
scroll to position [739, 0]
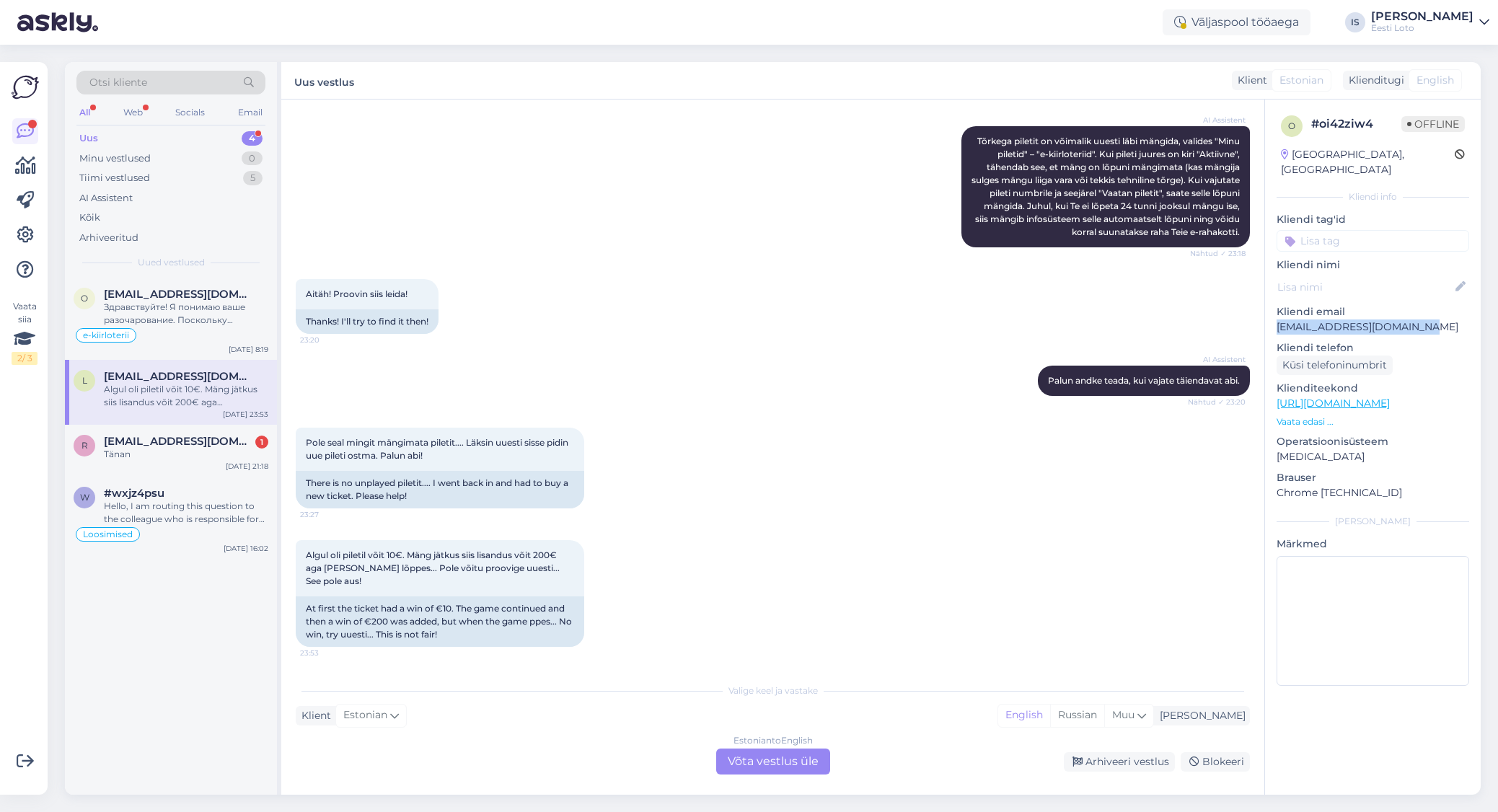
drag, startPoint x: 1415, startPoint y: 308, endPoint x: 1267, endPoint y: 317, distance: 148.3
click at [1267, 317] on div "o # oi42ziw4 Offline Estonia, Tallinn Kliendi info Kliendi tag'id Kliendi nimi …" at bounding box center [1372, 403] width 216 height 608
copy p "[EMAIL_ADDRESS][DOMAIN_NAME]"
click at [123, 450] on div "Tänan" at bounding box center [186, 453] width 164 height 13
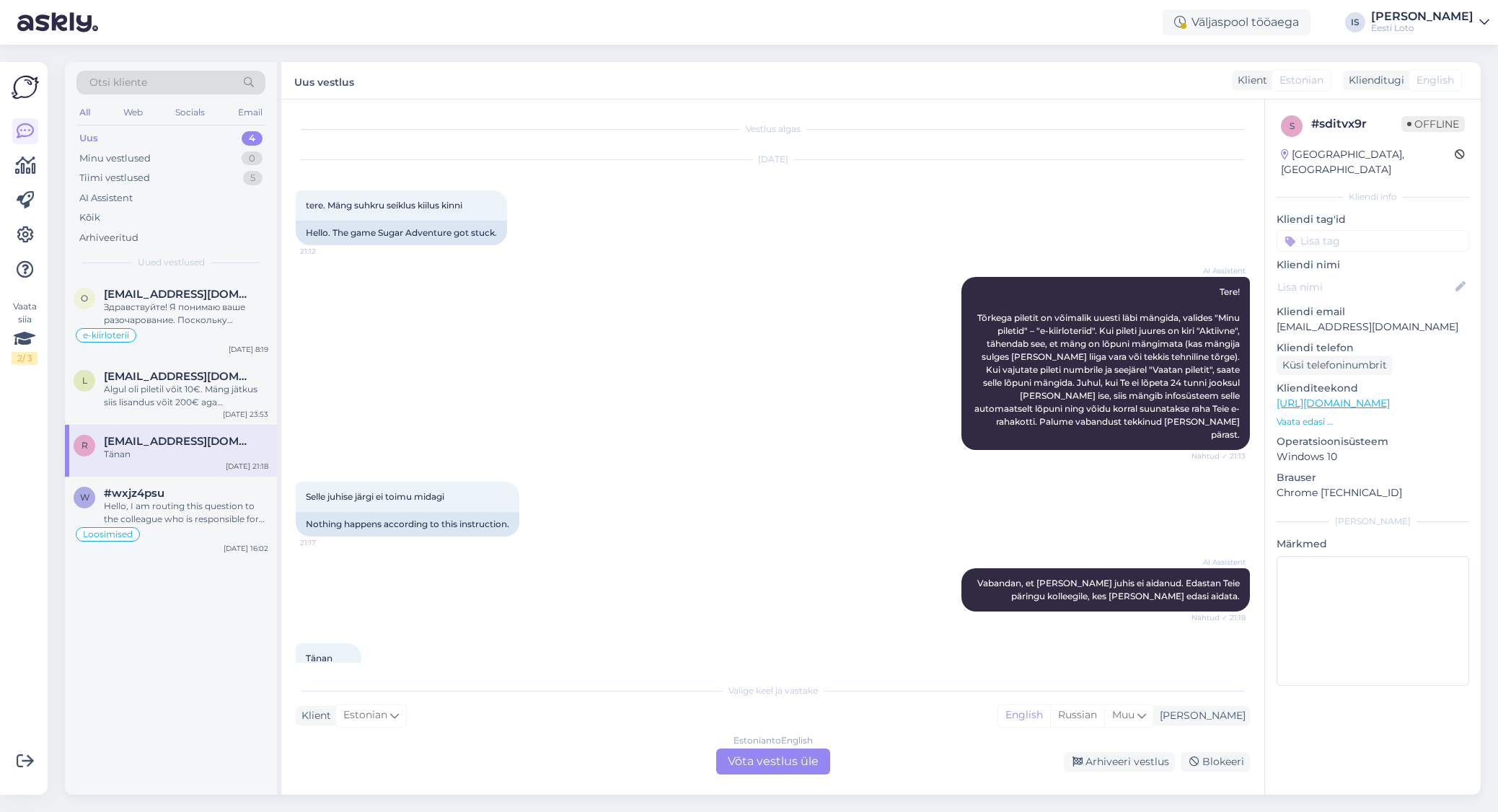
scroll to position [38, 0]
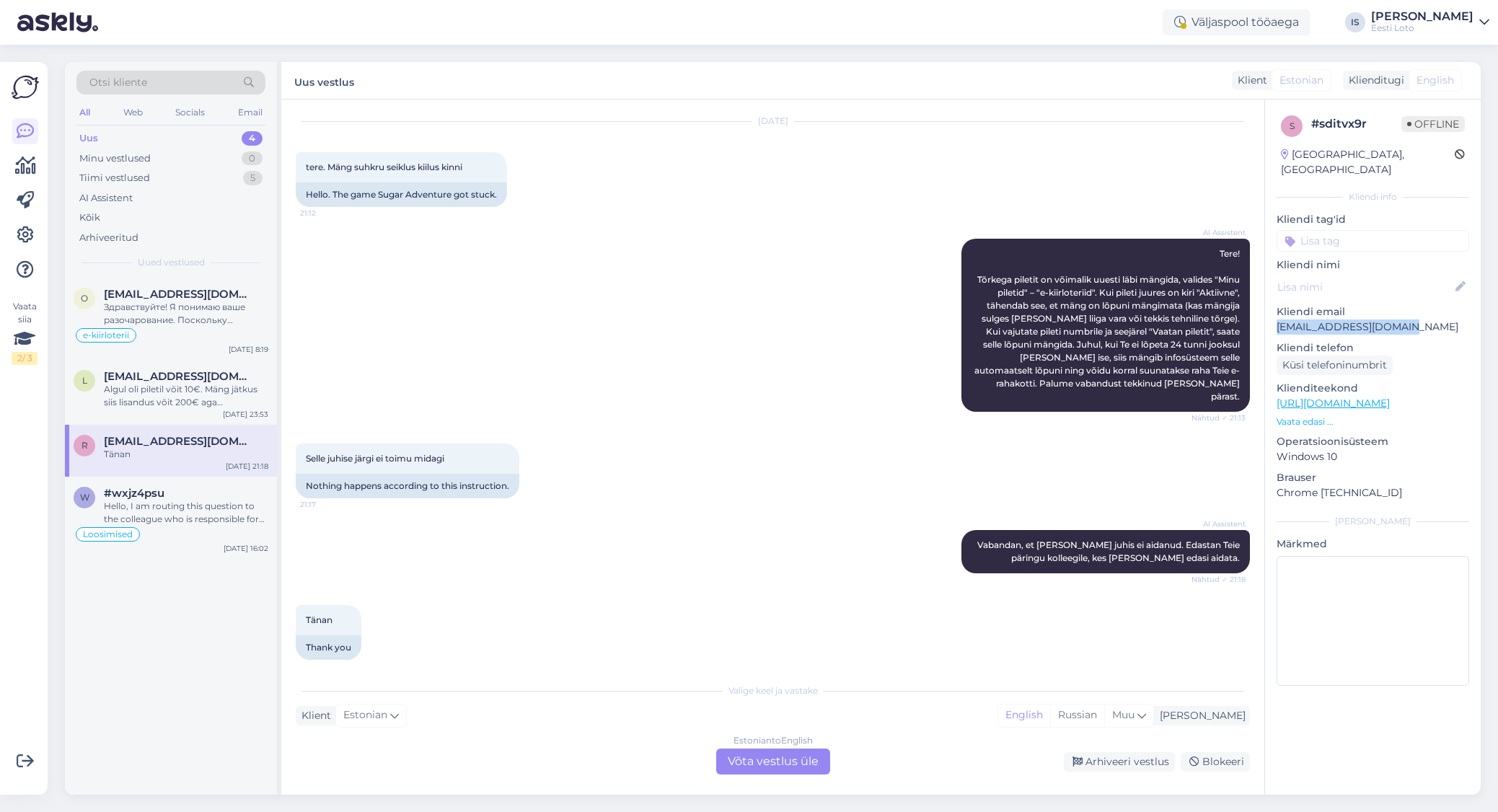
drag, startPoint x: 1403, startPoint y: 306, endPoint x: 1266, endPoint y: 312, distance: 137.1
click at [1266, 312] on div "s # sditvx9r Offline Estonia, Tallinn Kliendi info Kliendi tag'id Kliendi nimi …" at bounding box center [1372, 403] width 216 height 608
copy p "[EMAIL_ADDRESS][DOMAIN_NAME]"
click at [196, 507] on div "Hello, I am routing this question to the colleague who is responsible for this …" at bounding box center [186, 512] width 164 height 26
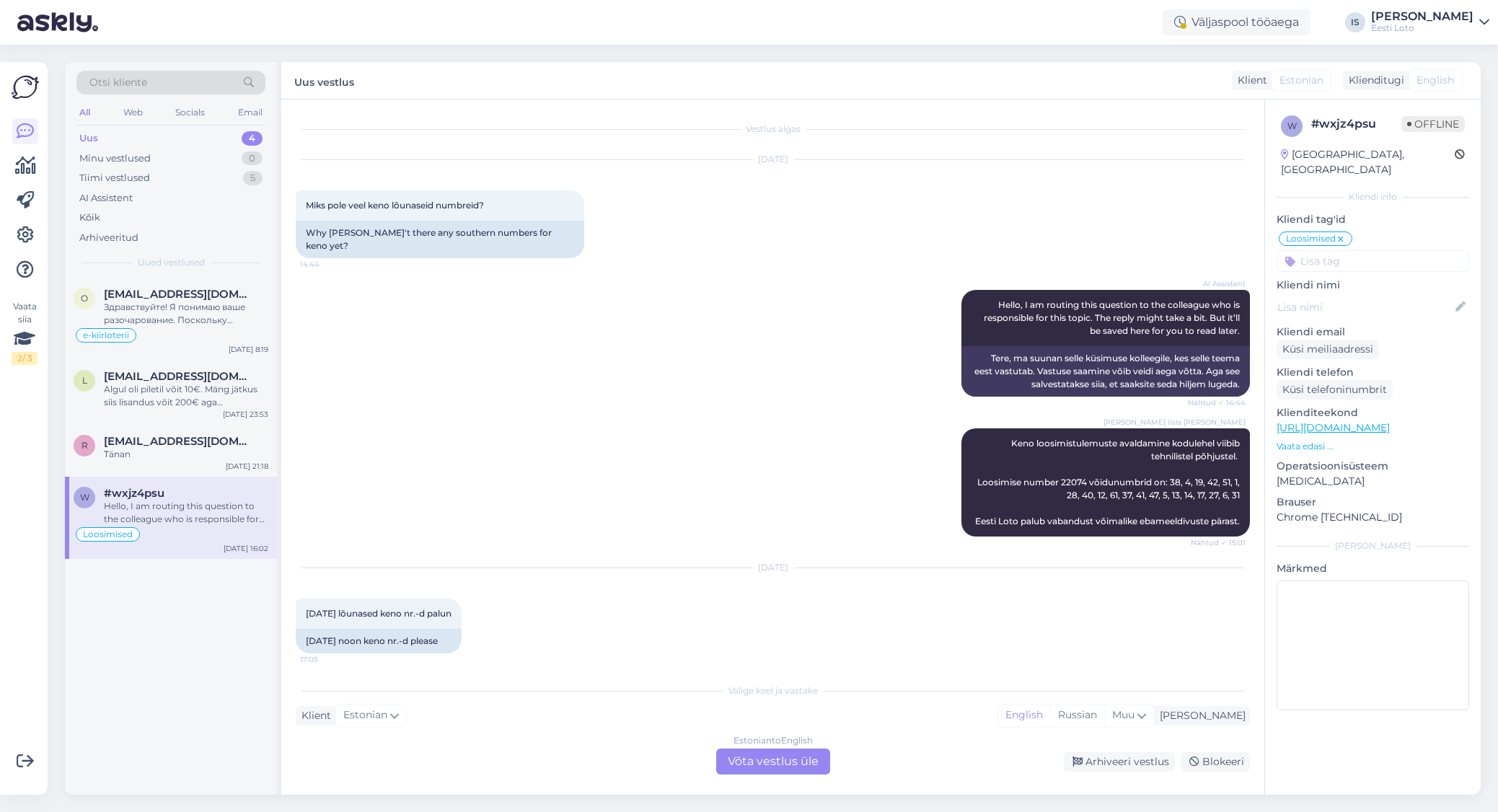
scroll to position [2883, 0]
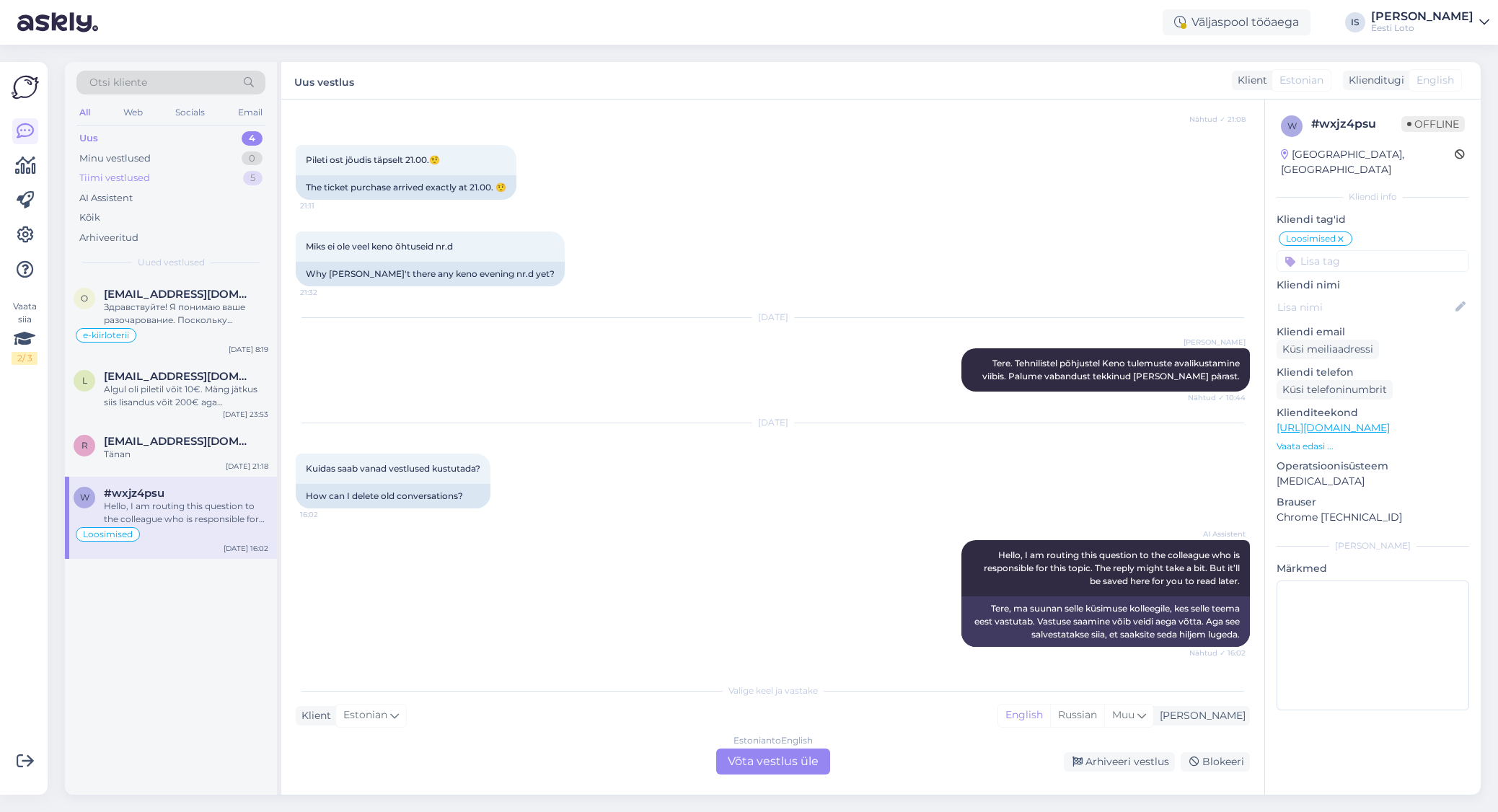
click at [182, 183] on div "Tiimi vestlused 5" at bounding box center [170, 178] width 189 height 20
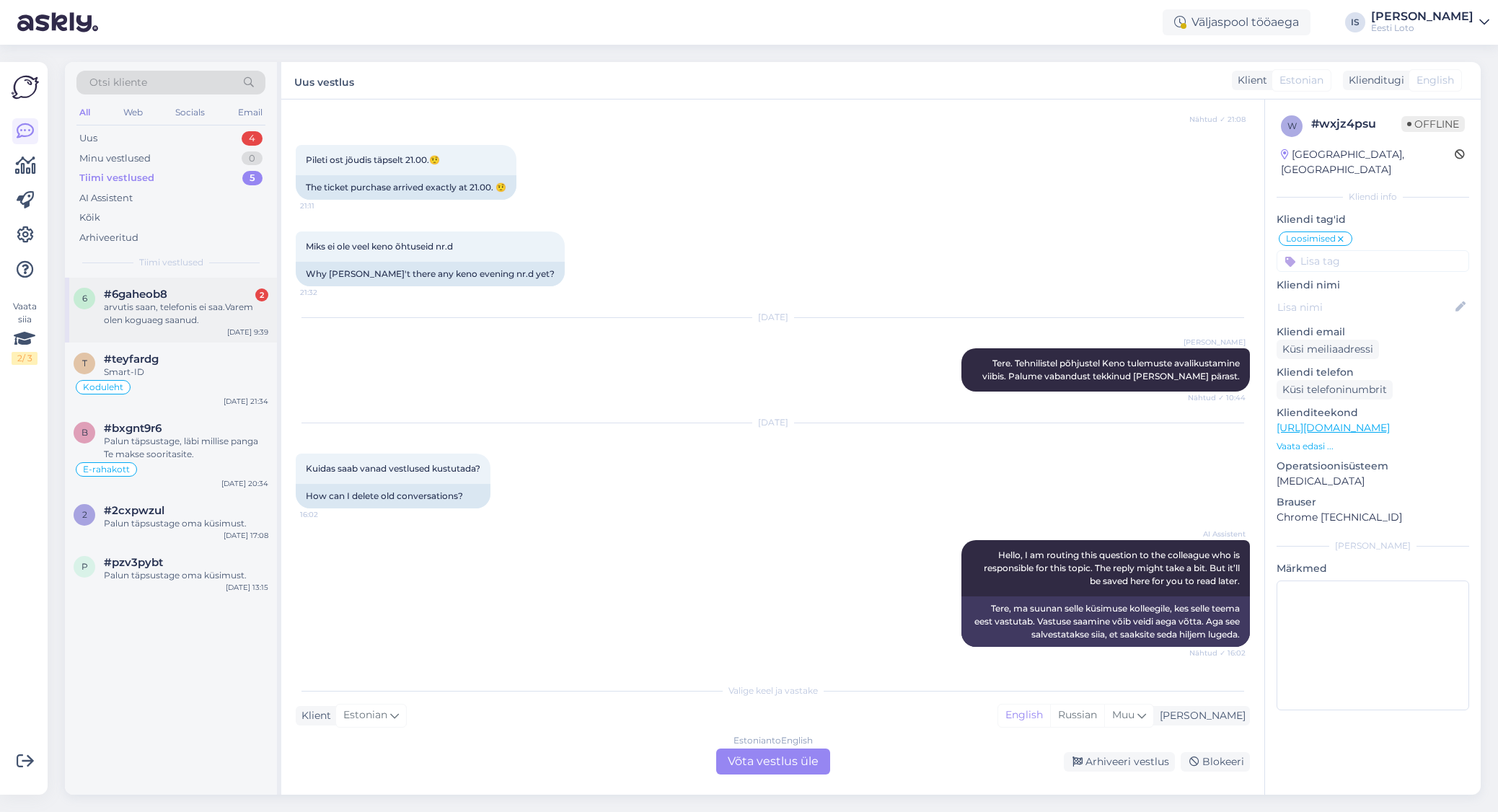
click at [189, 312] on div "arvutis saan, telefonis ei saa.Varem olen koguaeg saanud." at bounding box center [186, 314] width 164 height 26
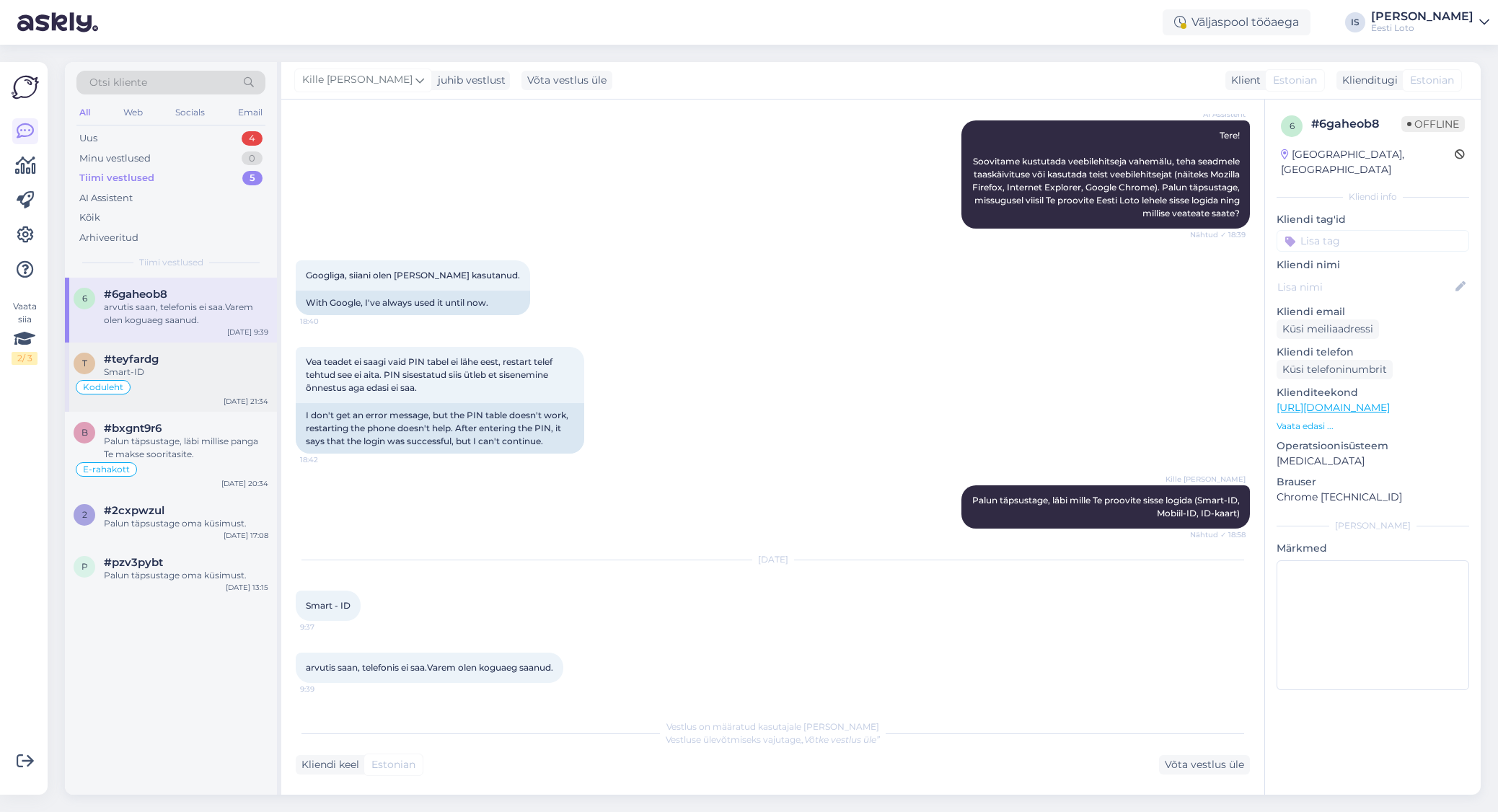
click at [142, 364] on span "#teyfardg" at bounding box center [131, 359] width 55 height 13
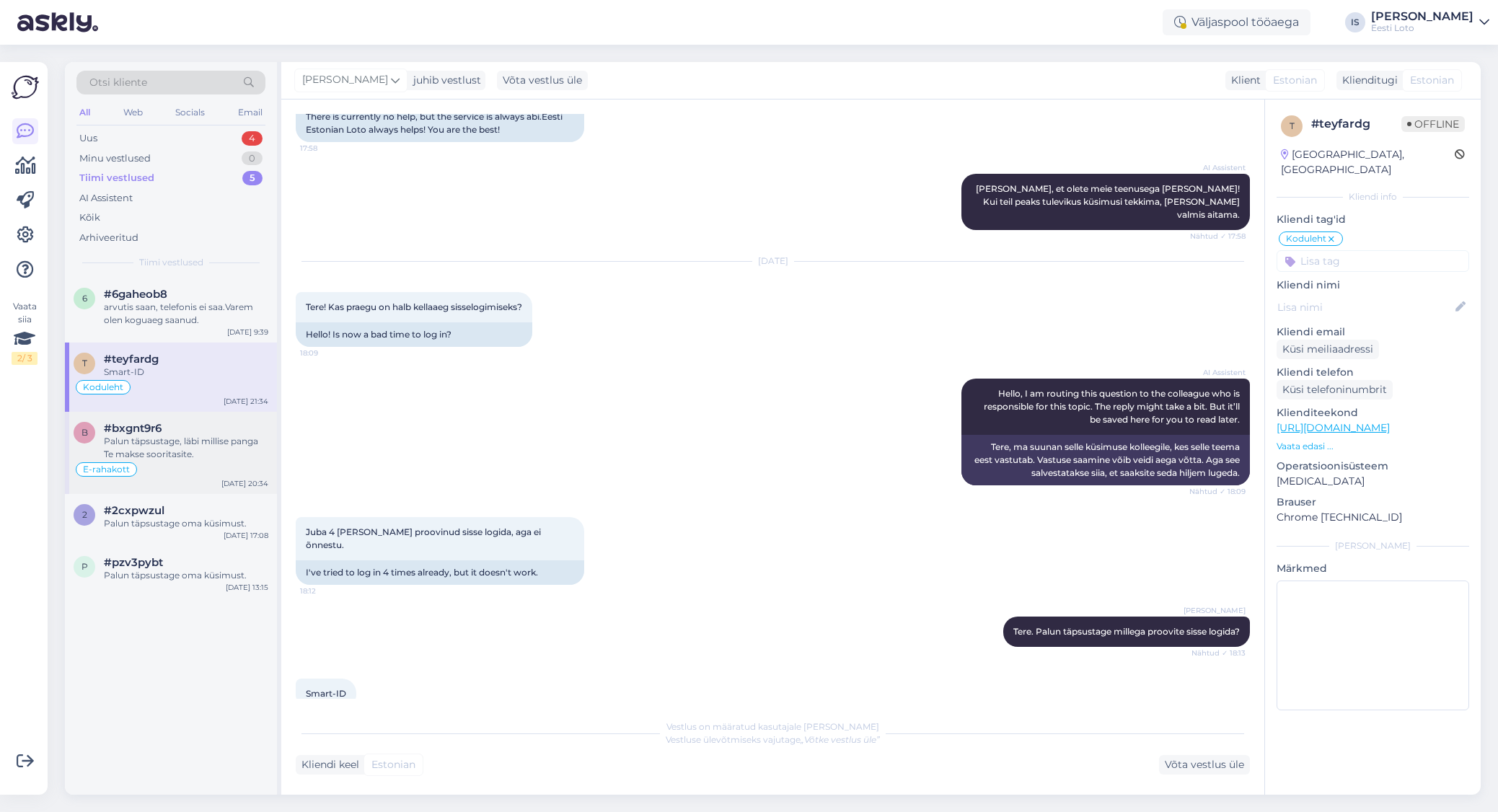
click at [154, 444] on div "Palun täpsustage, läbi millise panga Te makse sooritasite." at bounding box center [186, 447] width 164 height 26
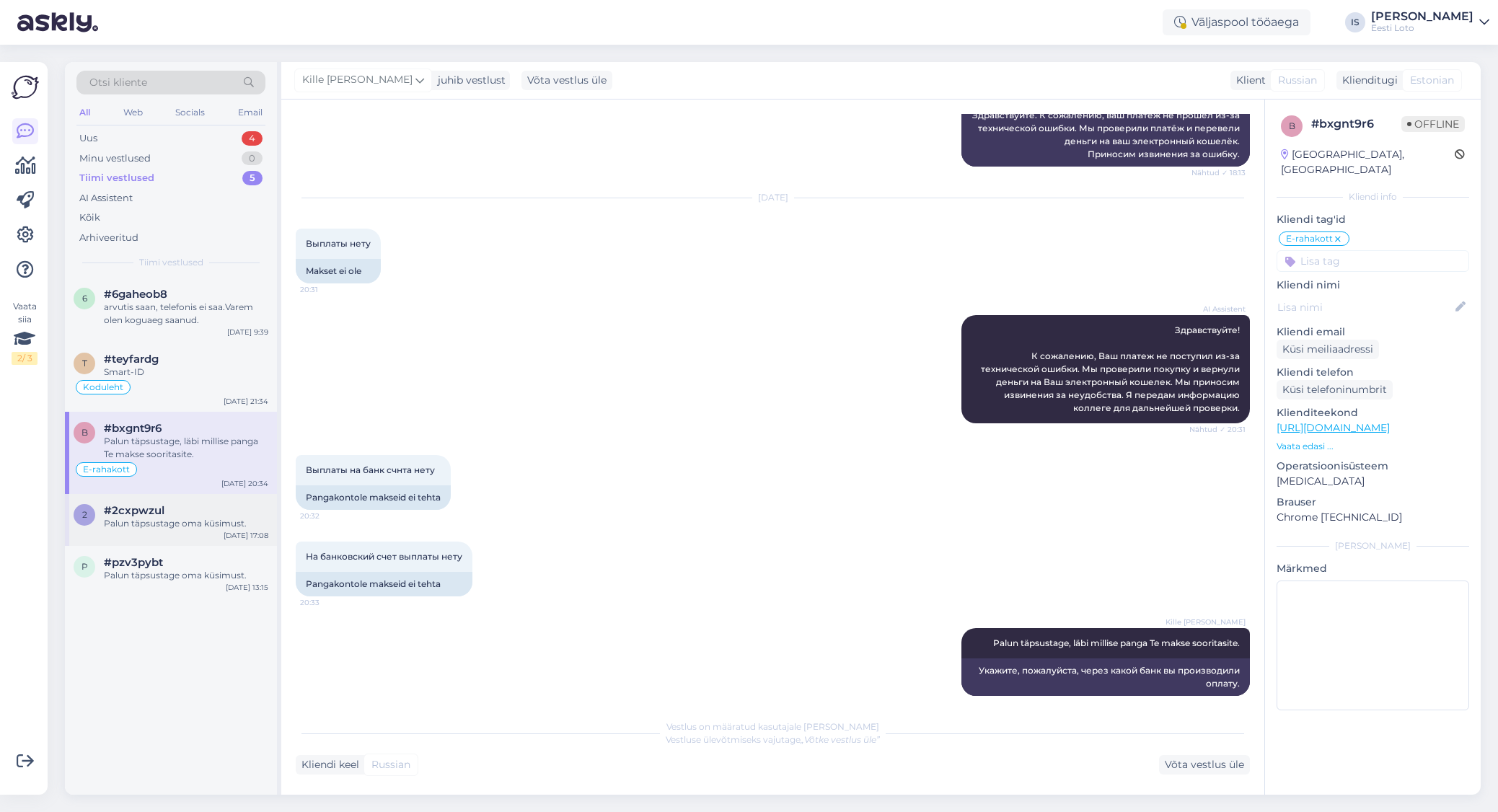
click at [155, 526] on div "Palun täpsustage oma küsimust." at bounding box center [186, 523] width 164 height 13
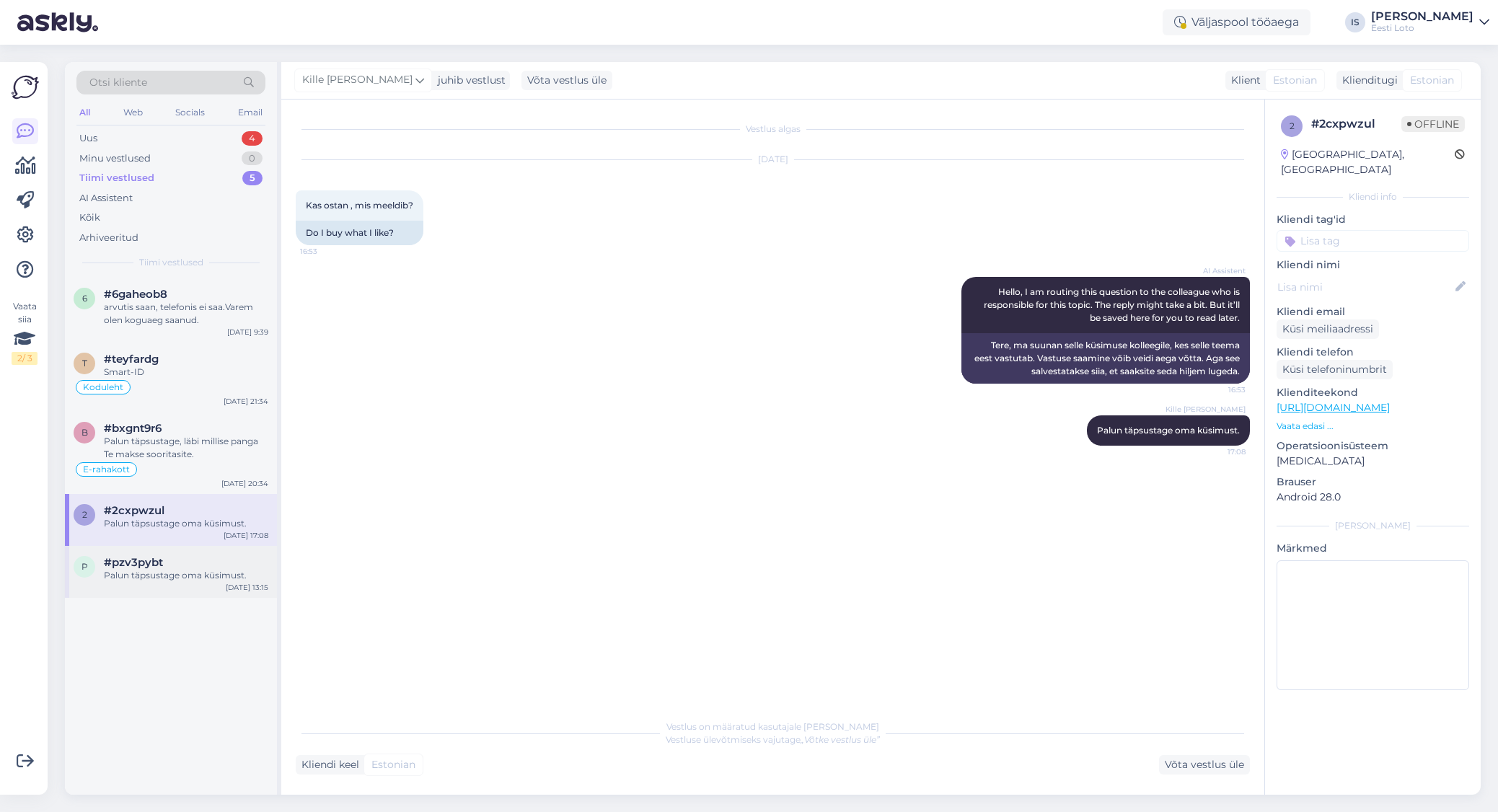
click at [160, 571] on div "Palun täpsustage oma küsimust." at bounding box center [186, 575] width 164 height 13
click at [201, 141] on div "Uus 4" at bounding box center [170, 138] width 189 height 20
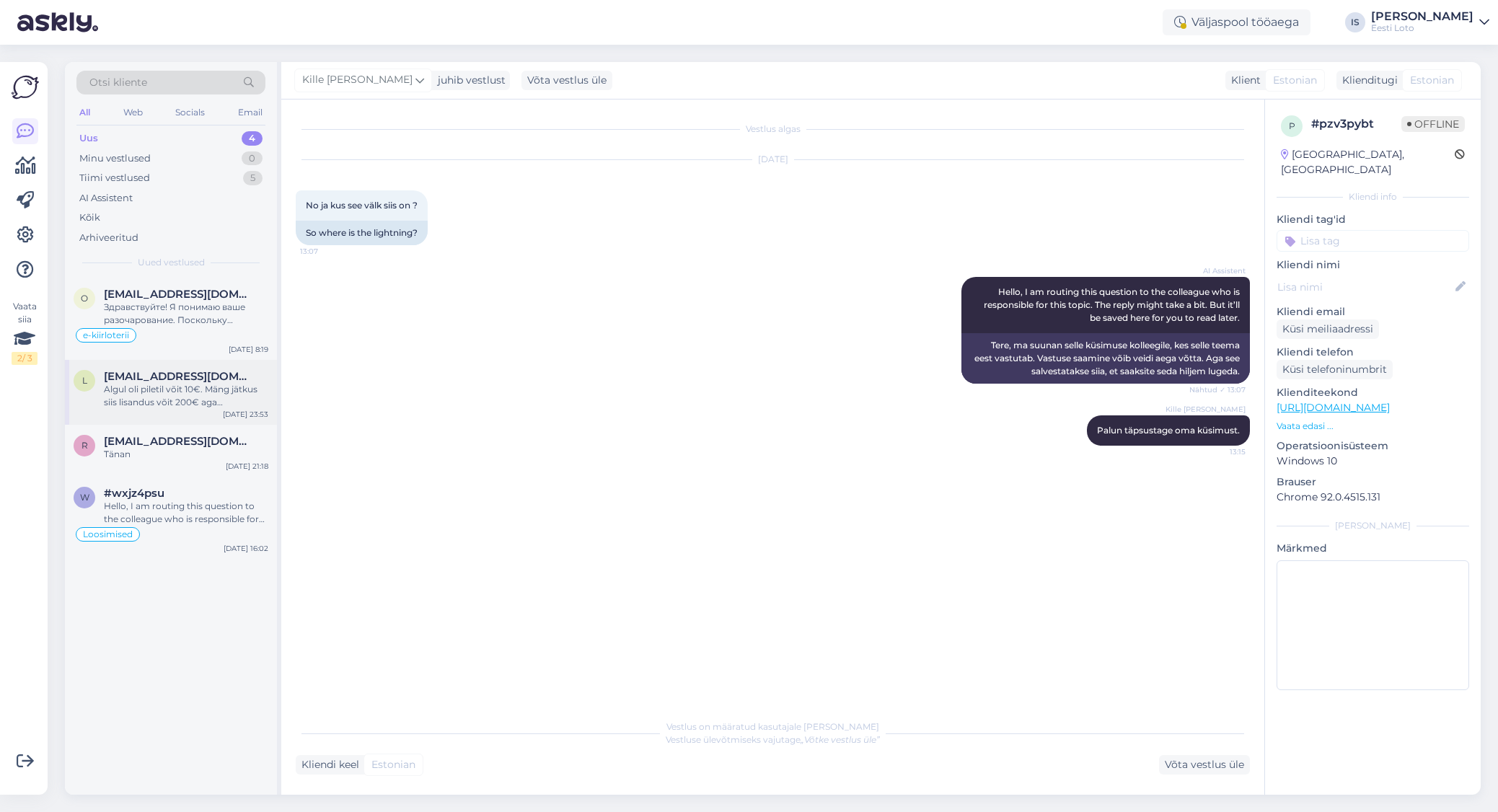
click at [193, 394] on div "Algul oli piletil [PERSON_NAME] 10€. Mäng jätkus siis lisandus [PERSON_NAME] 20…" at bounding box center [186, 396] width 164 height 26
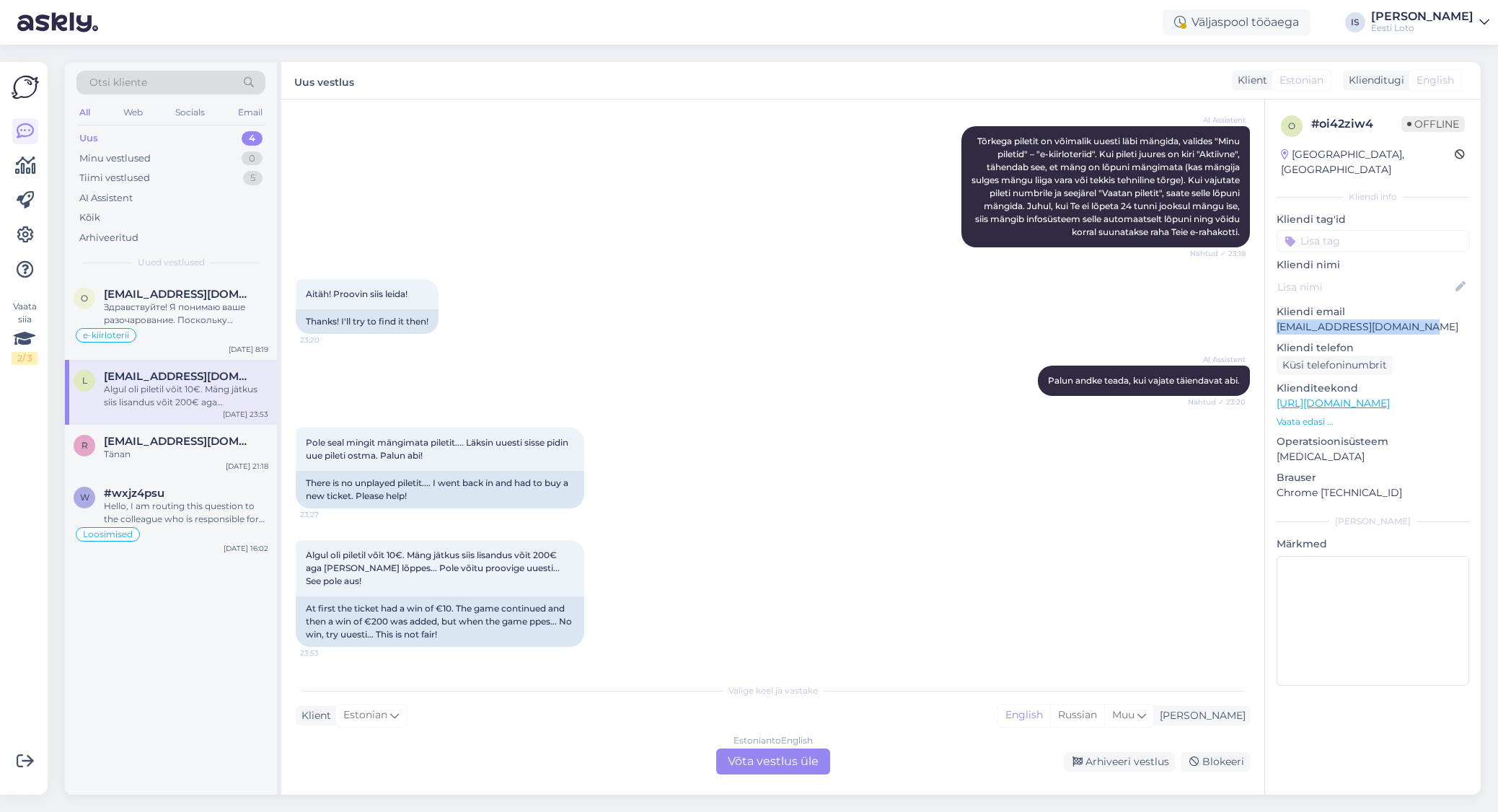
drag, startPoint x: 1417, startPoint y: 309, endPoint x: 1267, endPoint y: 313, distance: 150.1
click at [1267, 313] on div "o # oi42ziw4 Offline Estonia, Tallinn Kliendi info Kliendi tag'id Kliendi nimi …" at bounding box center [1372, 403] width 216 height 608
copy p "[EMAIL_ADDRESS][DOMAIN_NAME]"
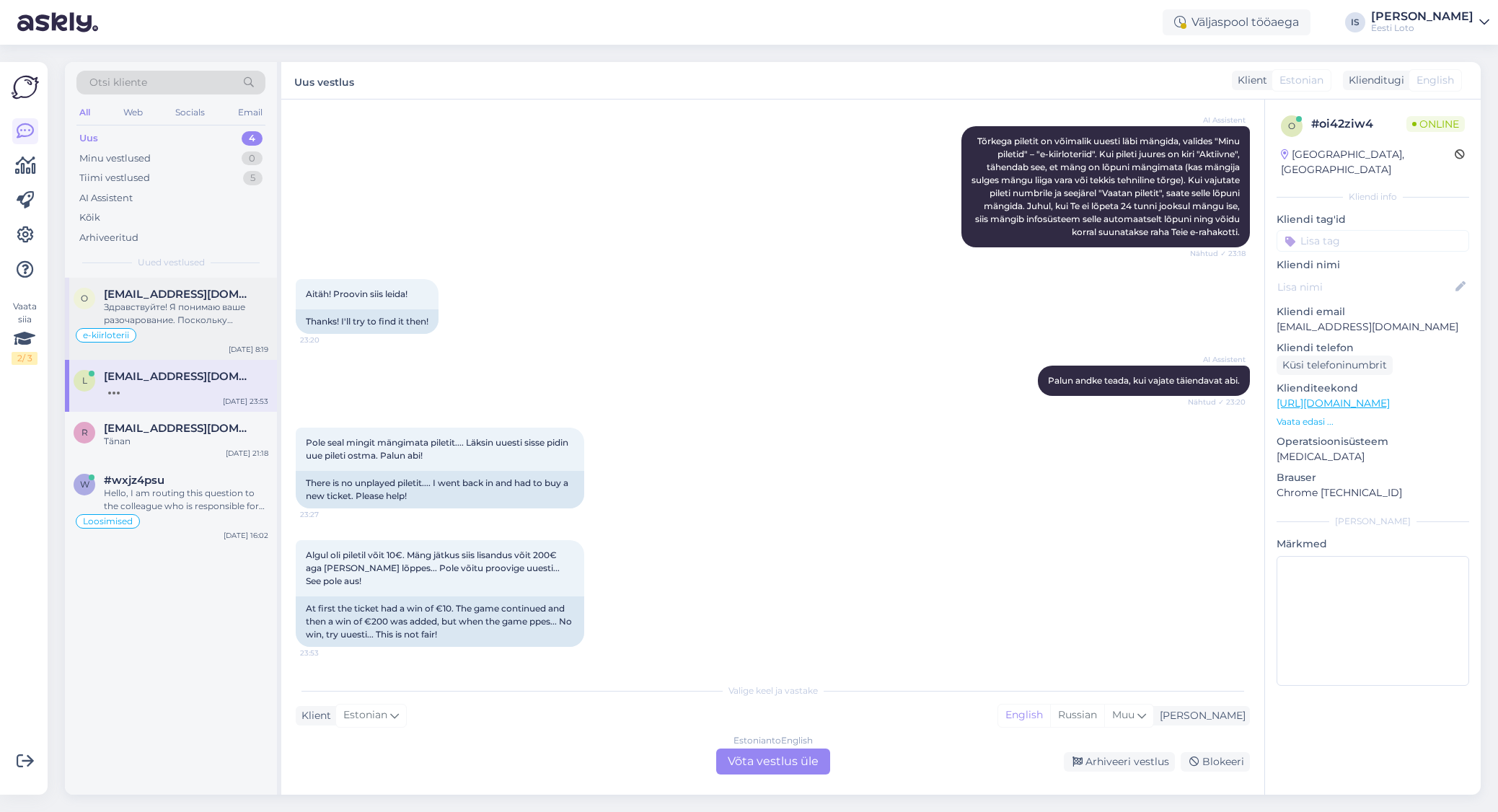
click at [192, 315] on div "Здравствуйте! Я понимаю ваше разочарование. Поскольку символы игры изменились и…" at bounding box center [186, 314] width 164 height 26
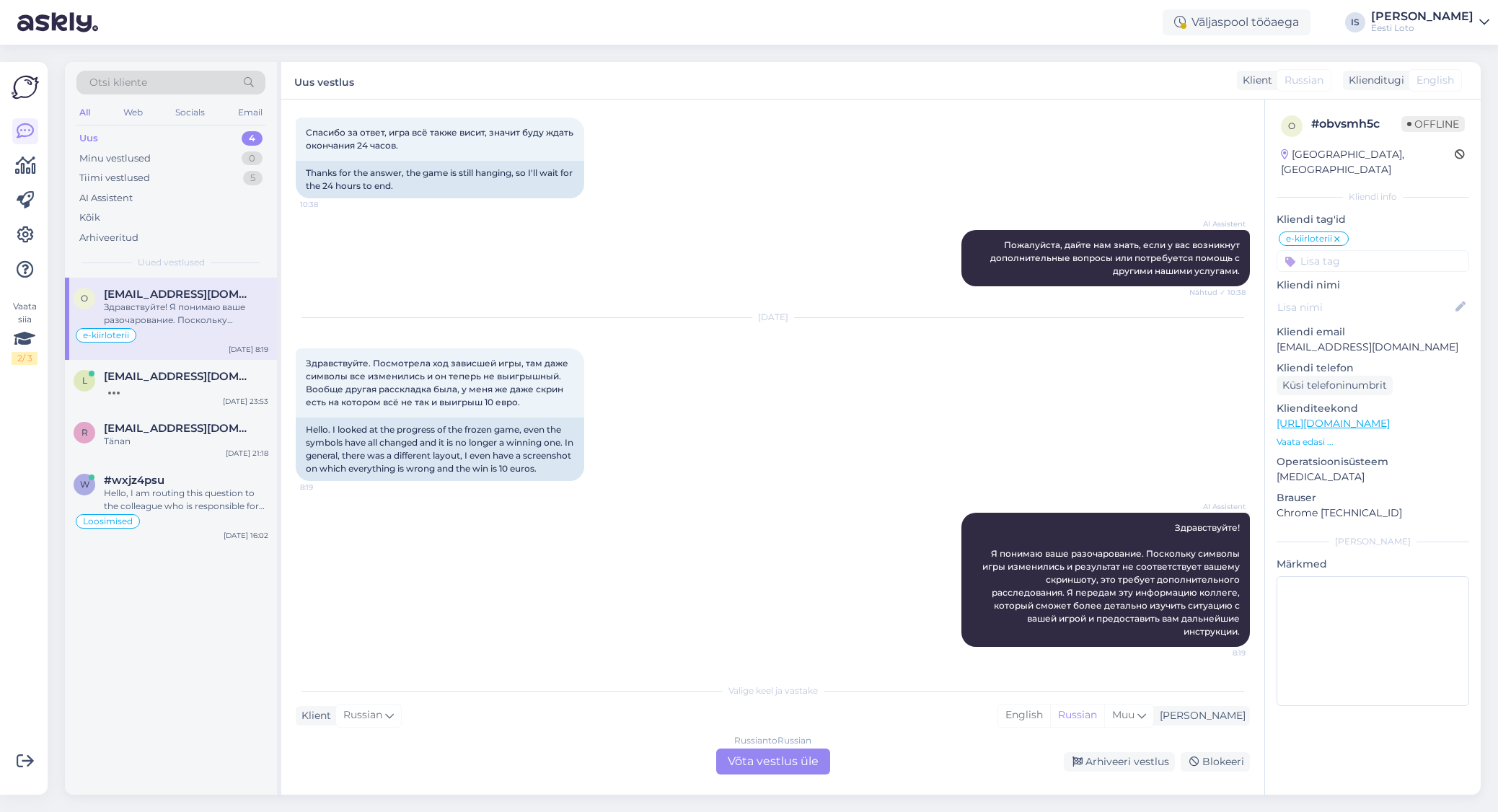
click at [139, 135] on div "Uus 4" at bounding box center [170, 138] width 189 height 20
click at [150, 312] on div "Здравствуйте! Я понимаю ваше разочарование. Поскольку символы игры изменились и…" at bounding box center [186, 314] width 164 height 26
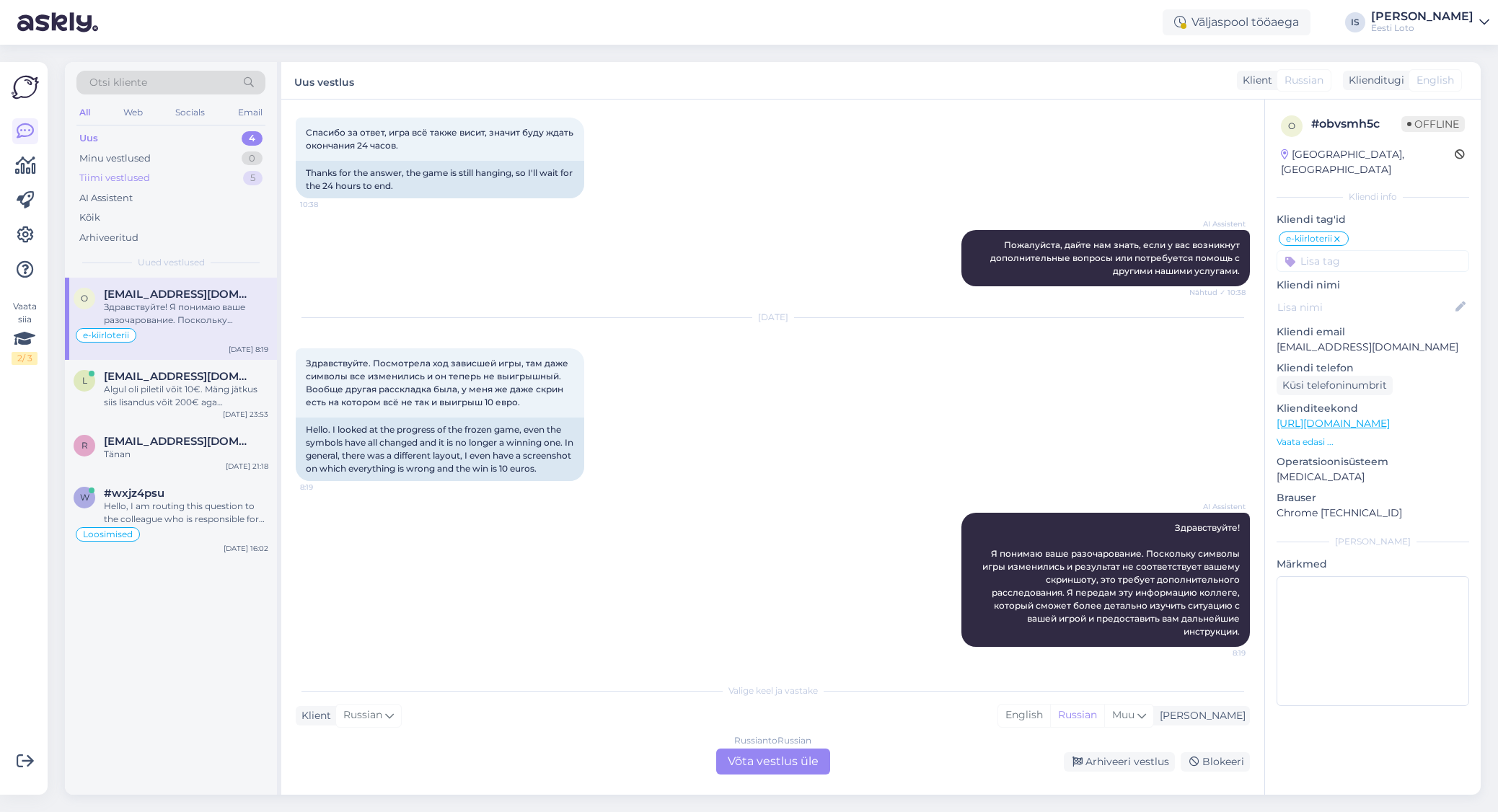
click at [161, 176] on div "Tiimi vestlused 5" at bounding box center [170, 178] width 189 height 20
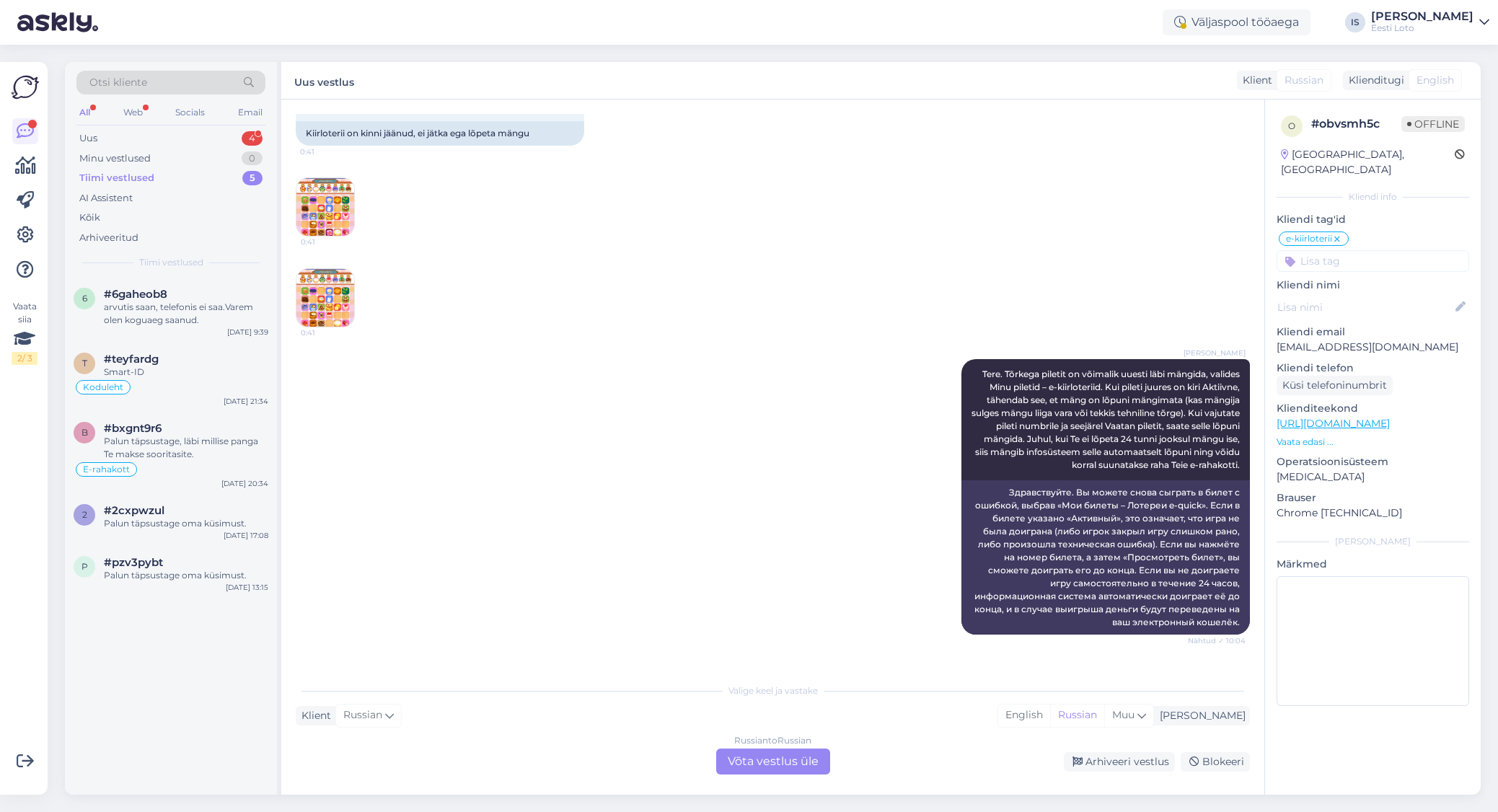
scroll to position [112, 0]
click at [333, 210] on img at bounding box center [325, 207] width 58 height 58
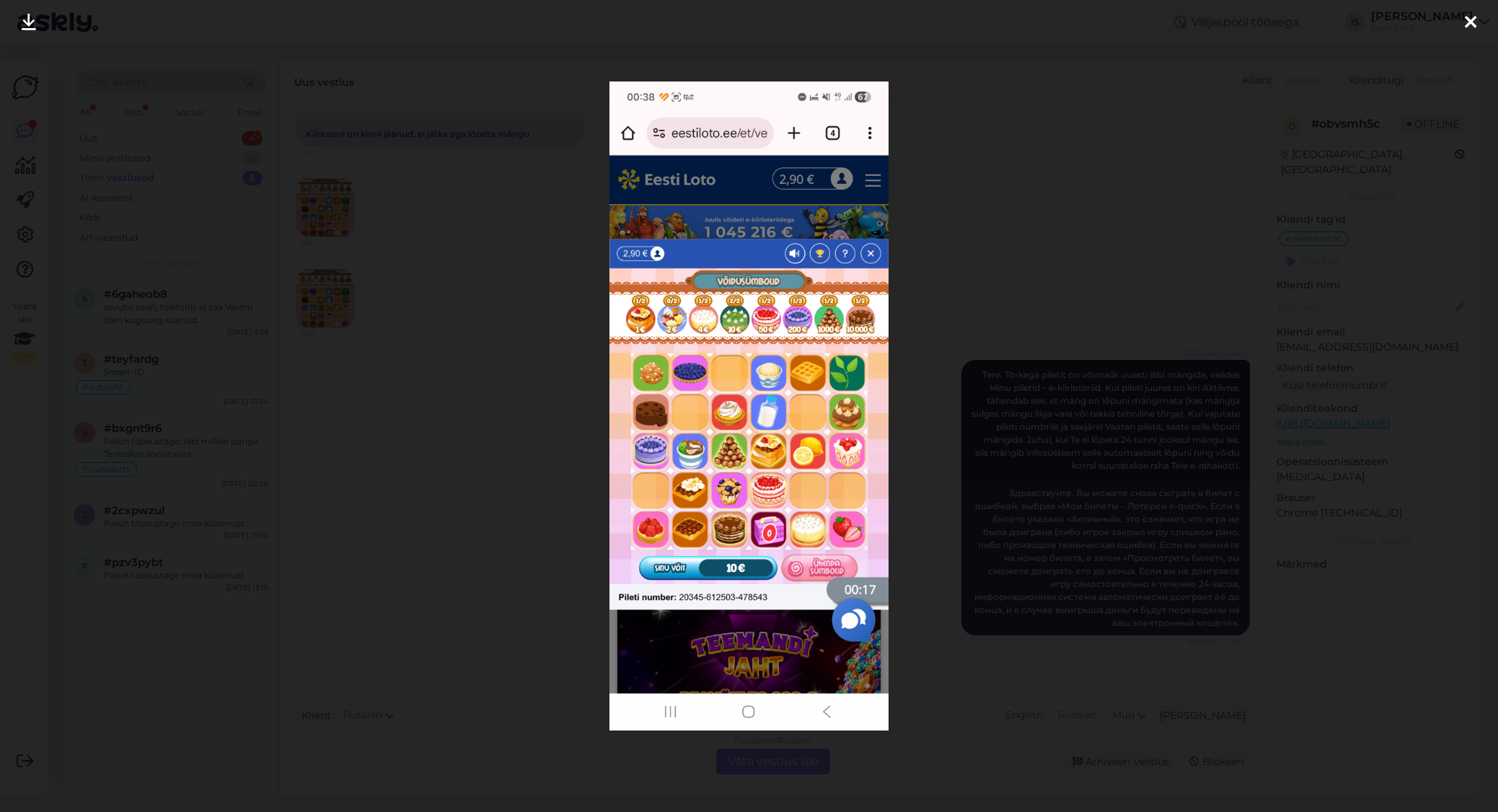
click at [1473, 19] on icon at bounding box center [1470, 22] width 11 height 19
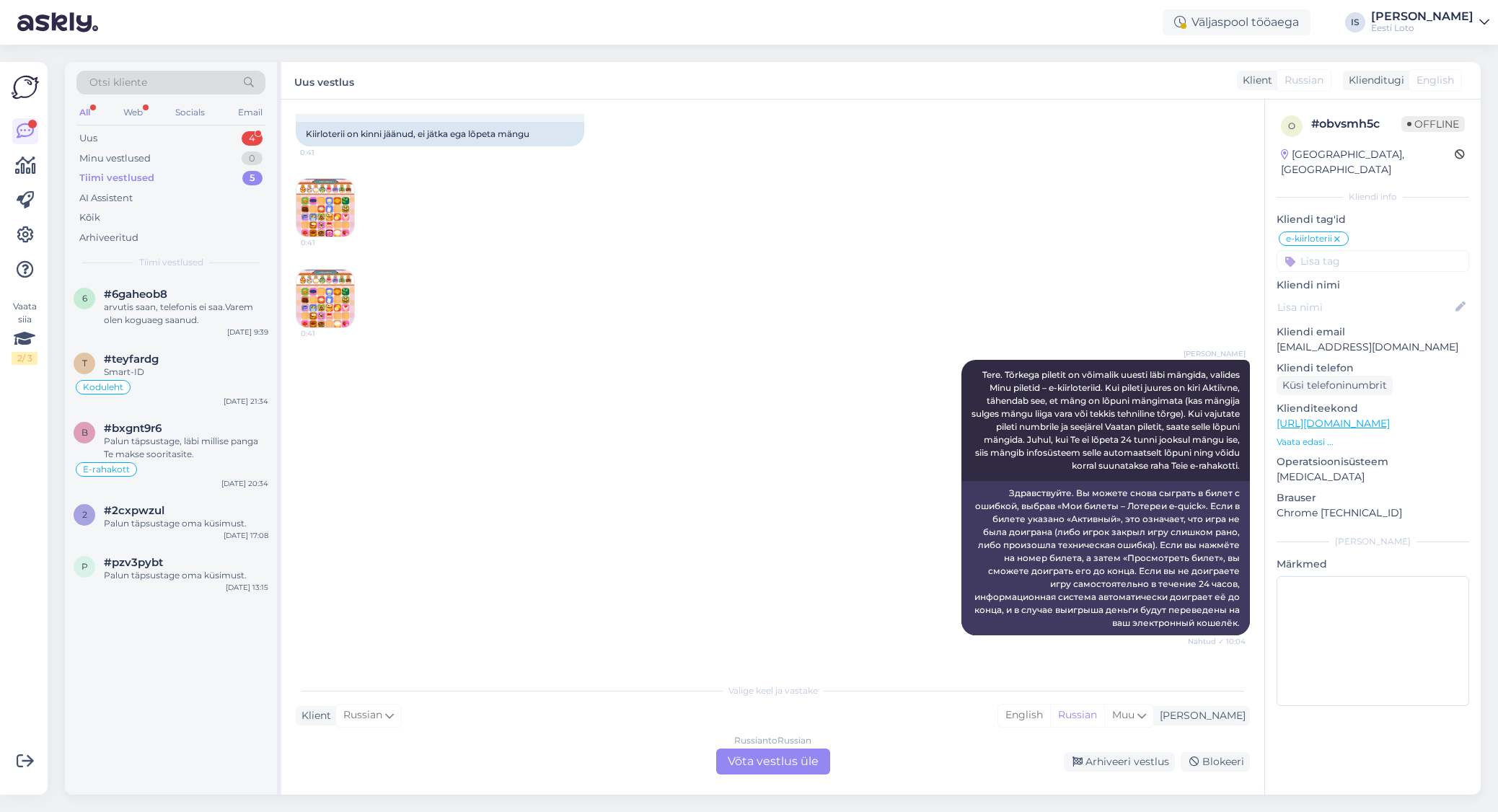
click at [342, 296] on img at bounding box center [325, 298] width 58 height 58
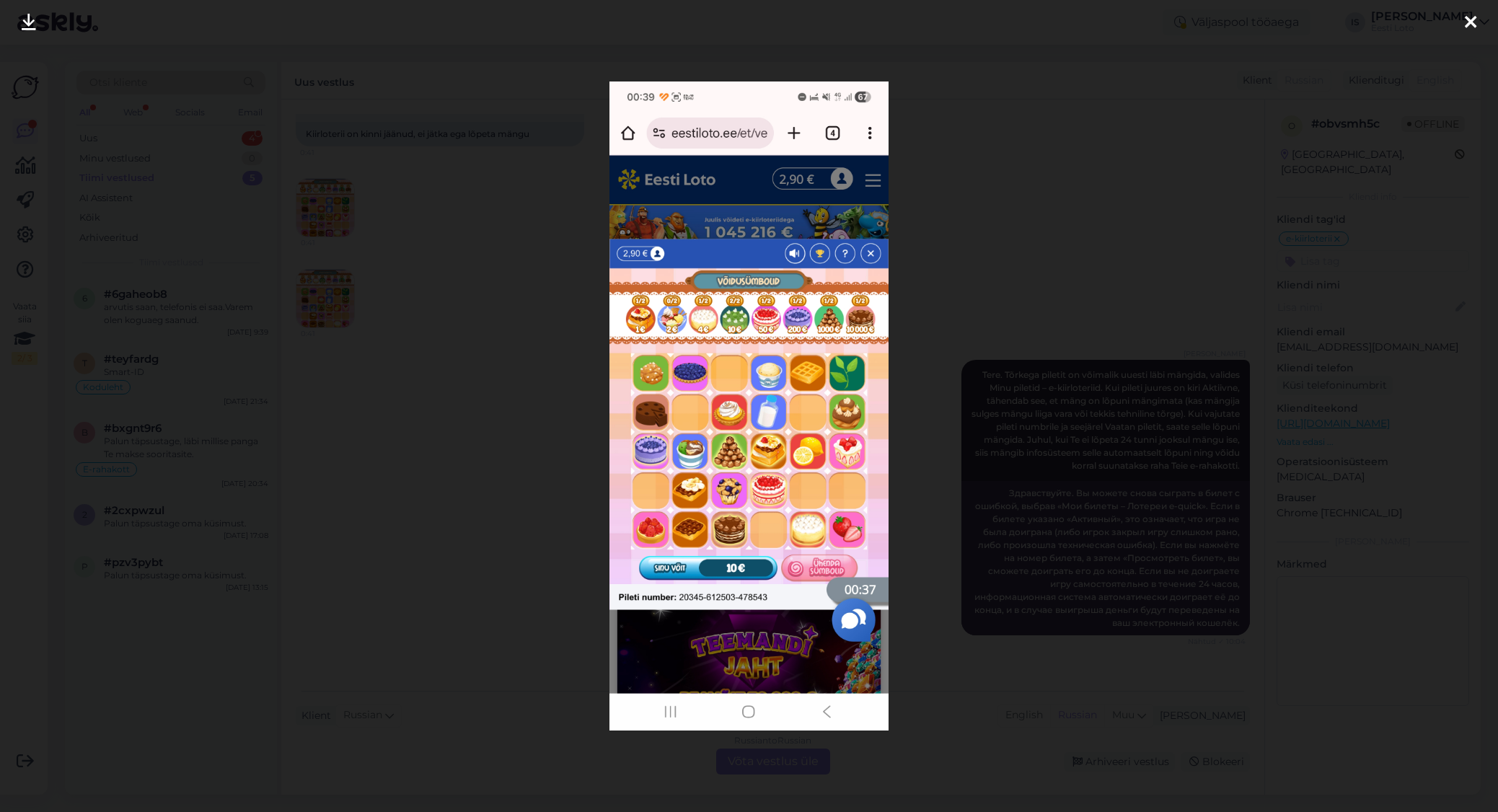
click at [1469, 19] on icon at bounding box center [1470, 22] width 11 height 19
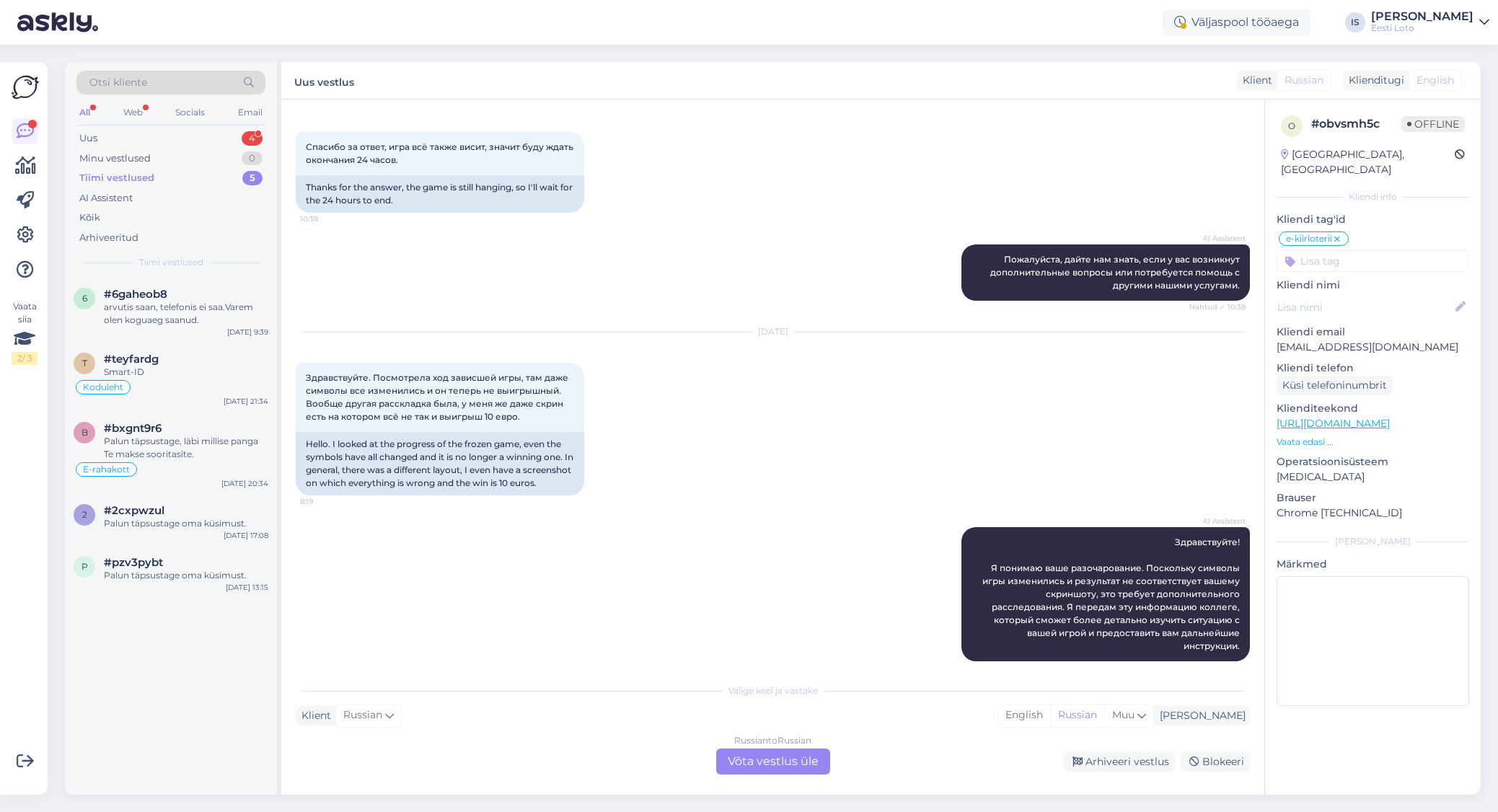
scroll to position [661, 0]
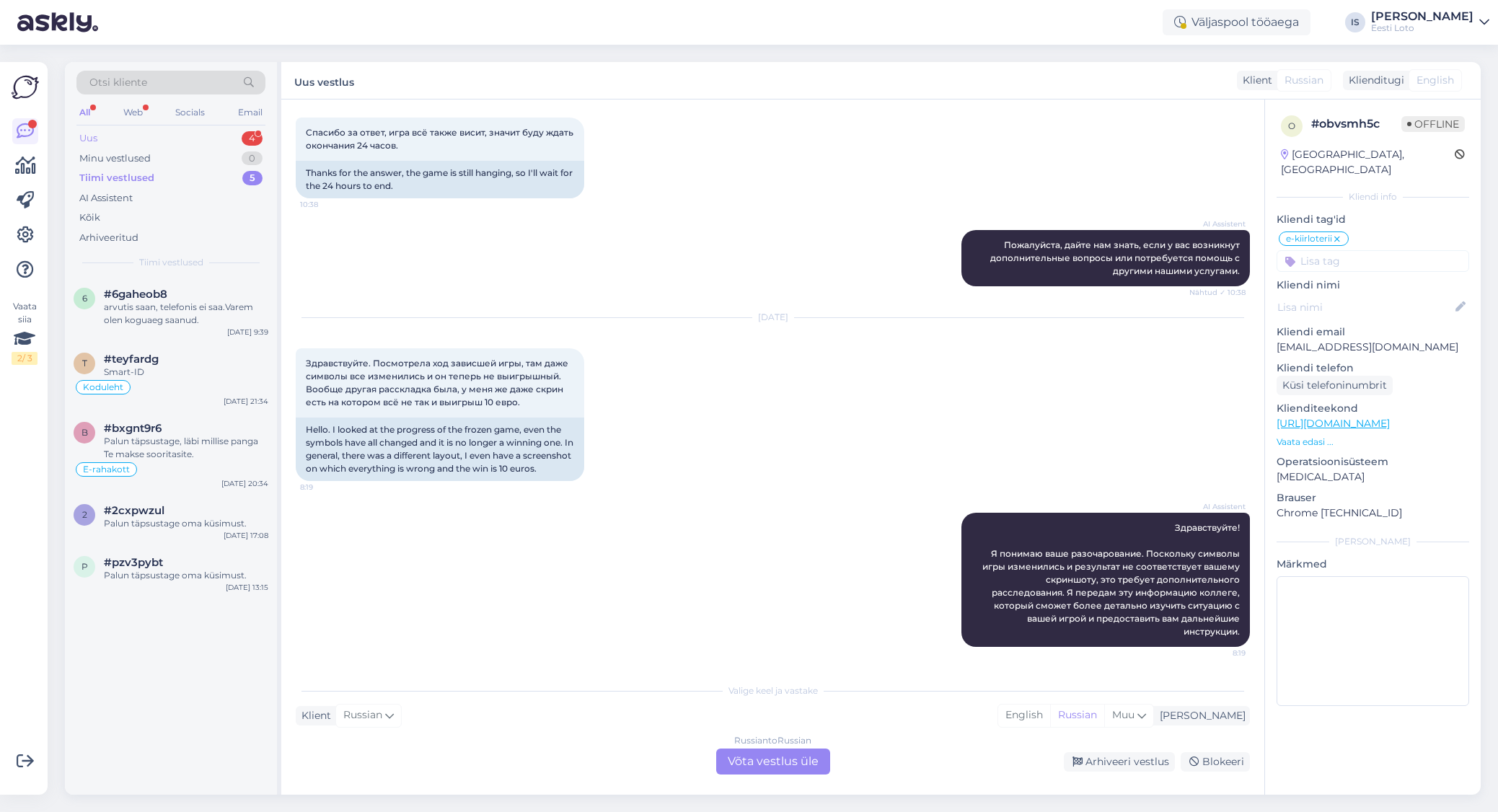
click at [197, 140] on div "Uus 4" at bounding box center [170, 138] width 189 height 20
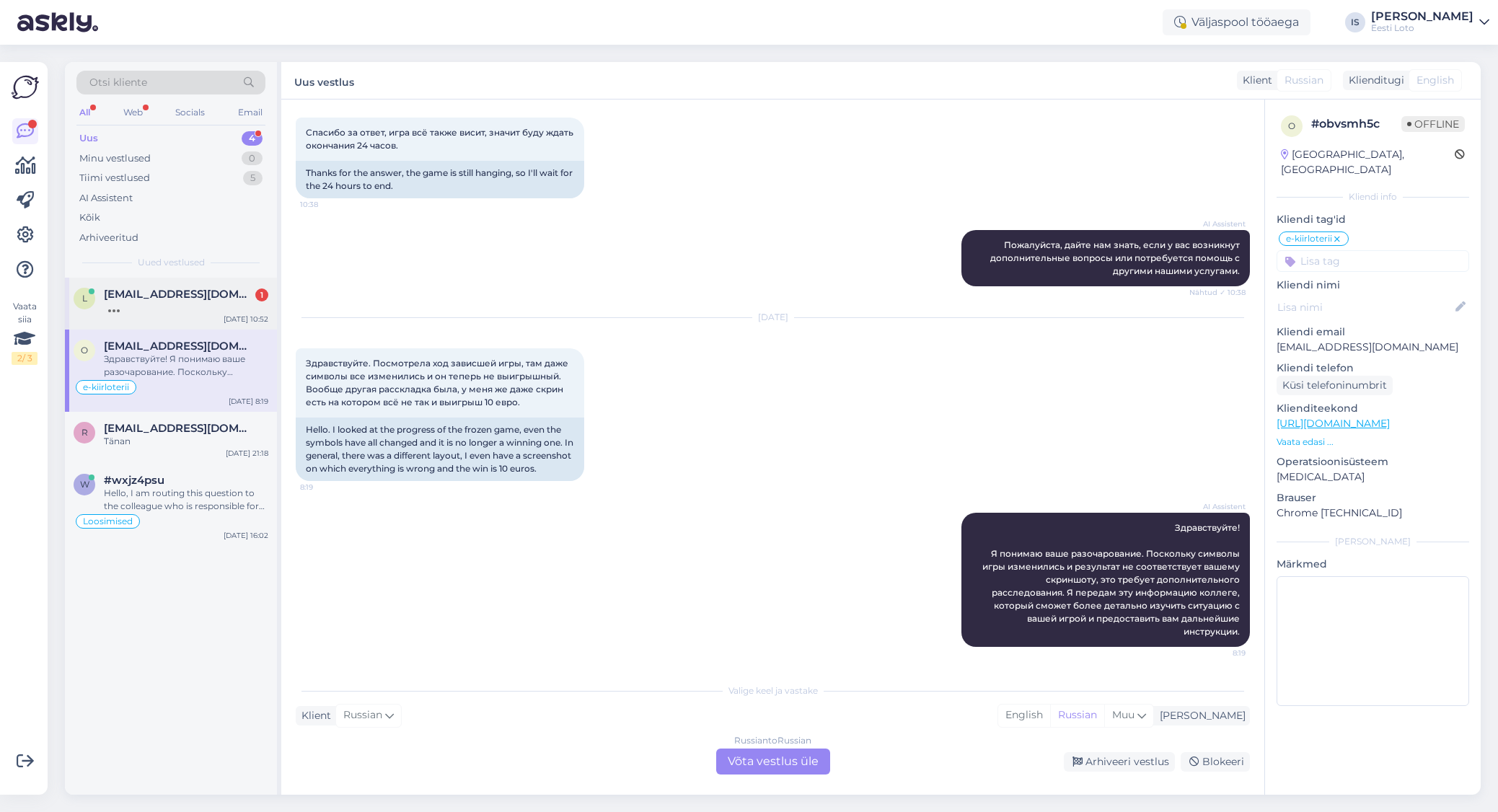
click at [131, 303] on div at bounding box center [186, 307] width 164 height 13
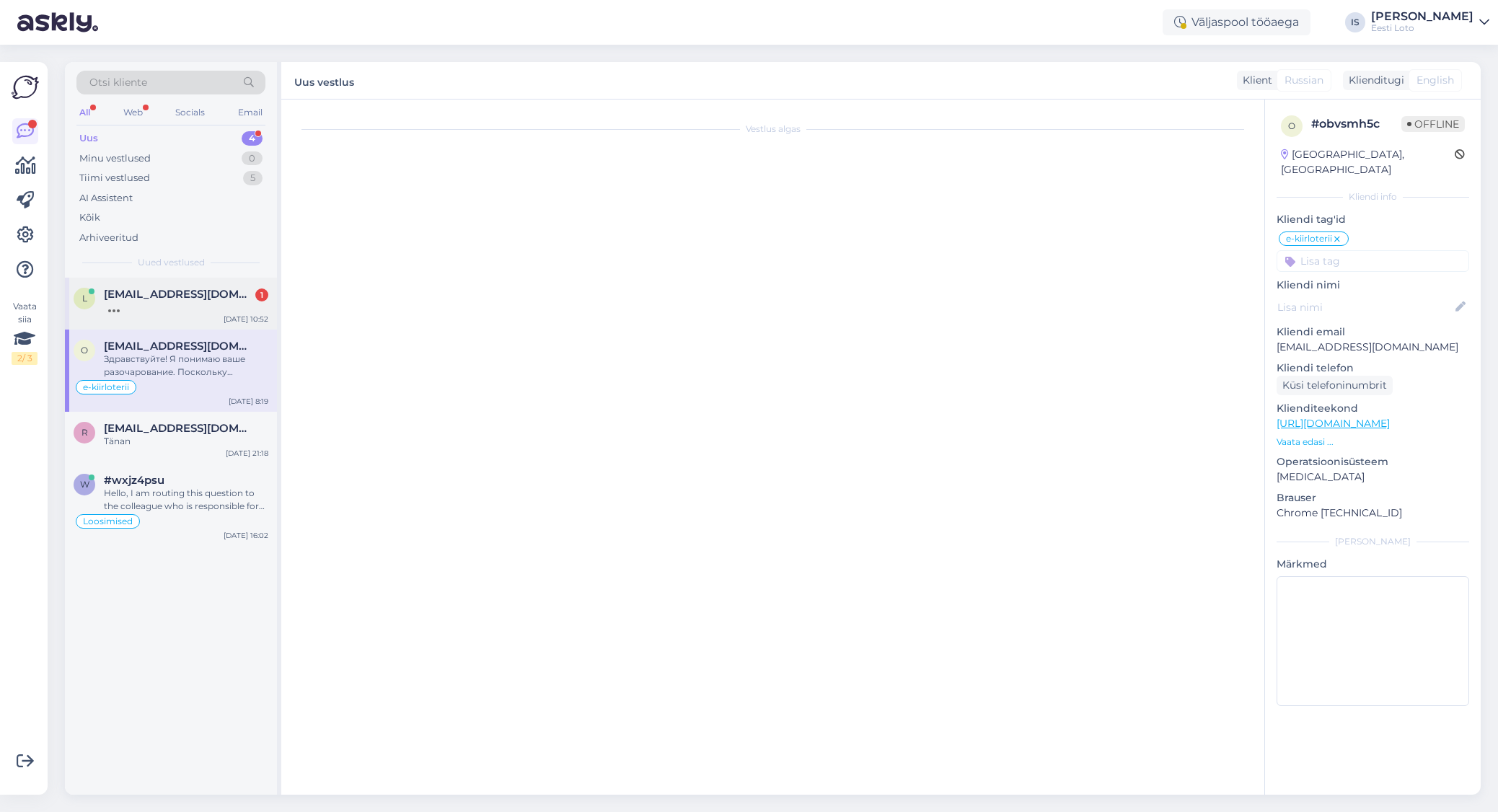
scroll to position [934, 0]
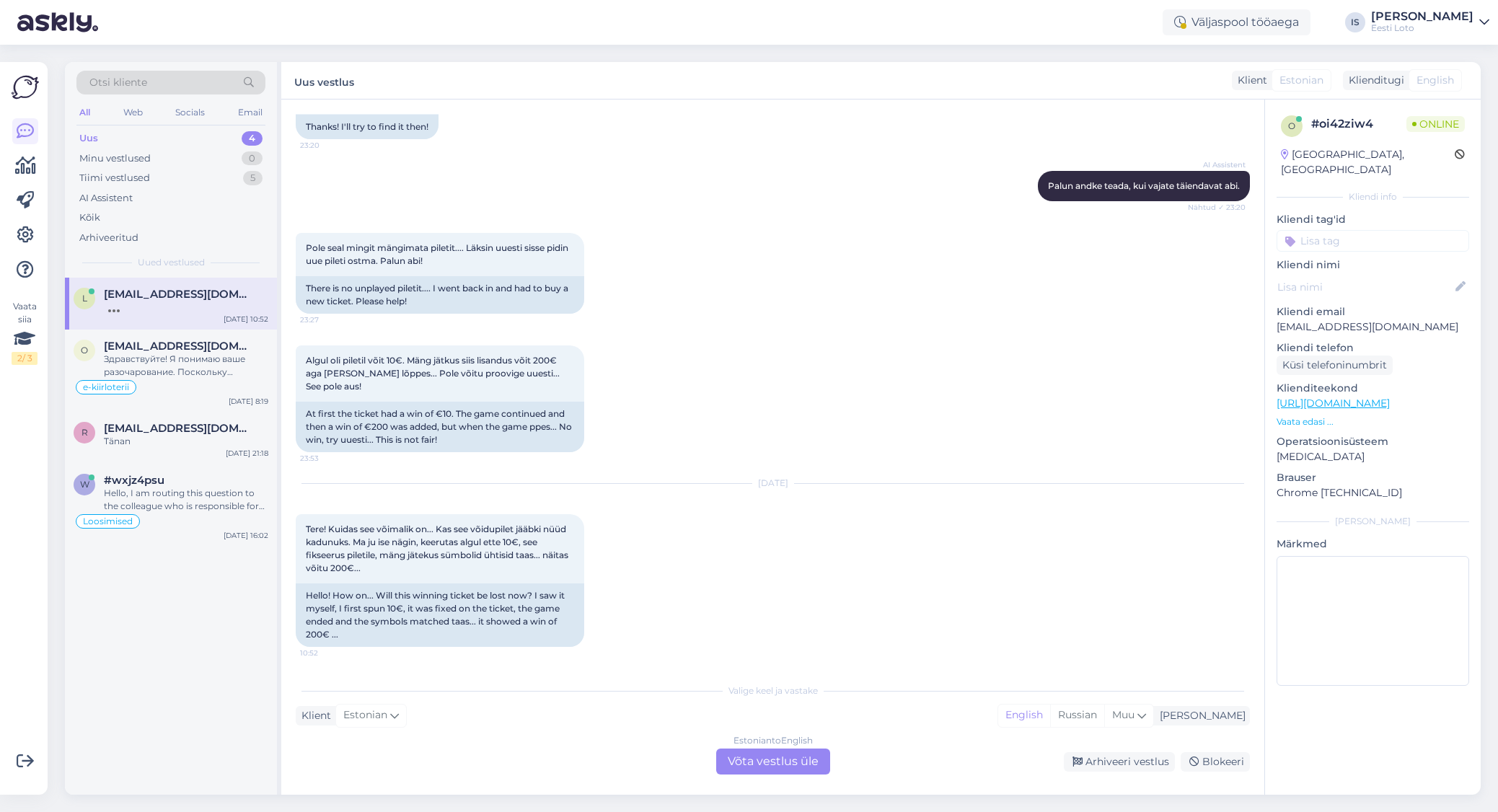
click at [797, 758] on div "Estonian to English Võta vestlus üle" at bounding box center [773, 761] width 114 height 26
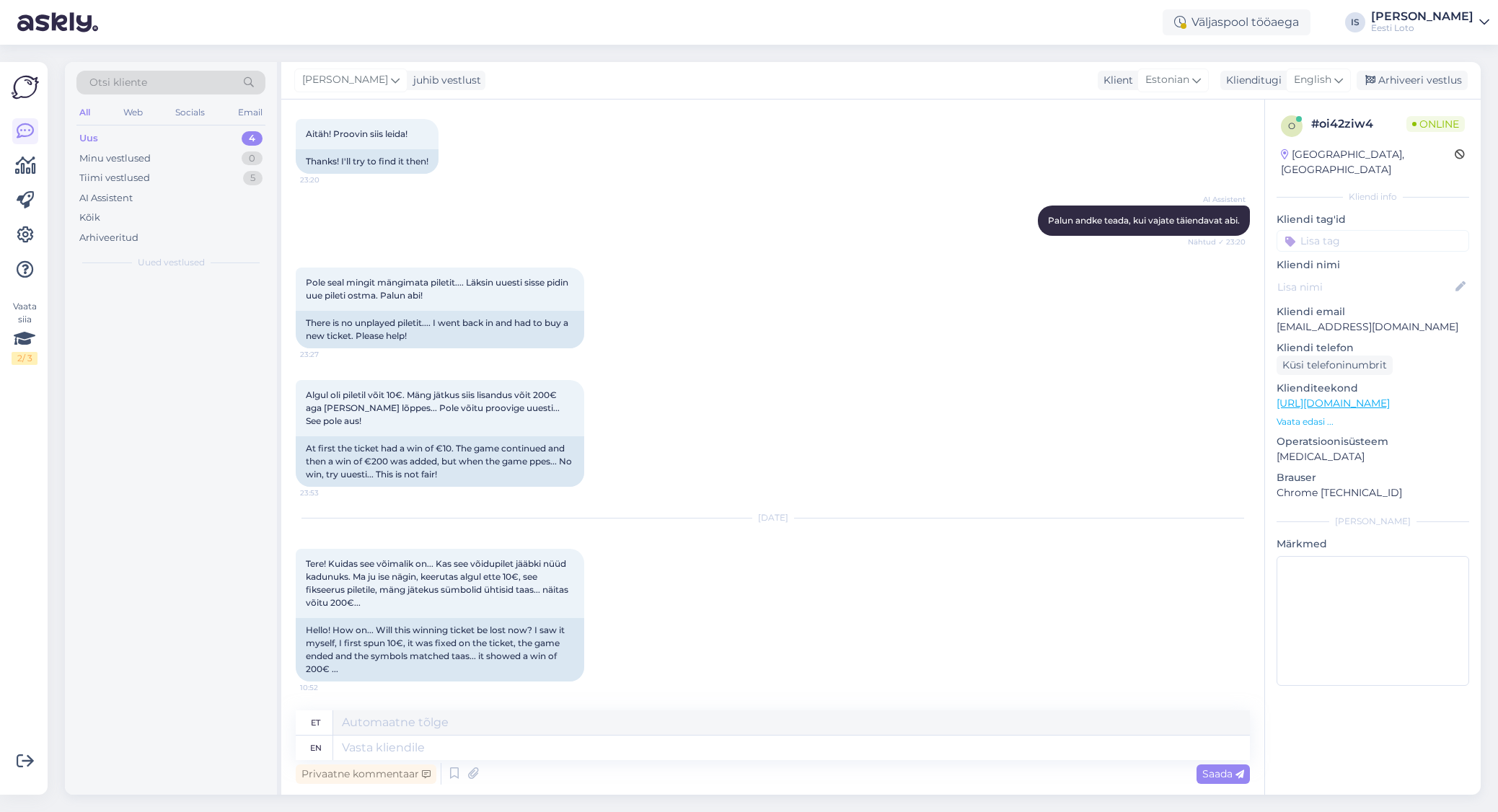
scroll to position [899, 0]
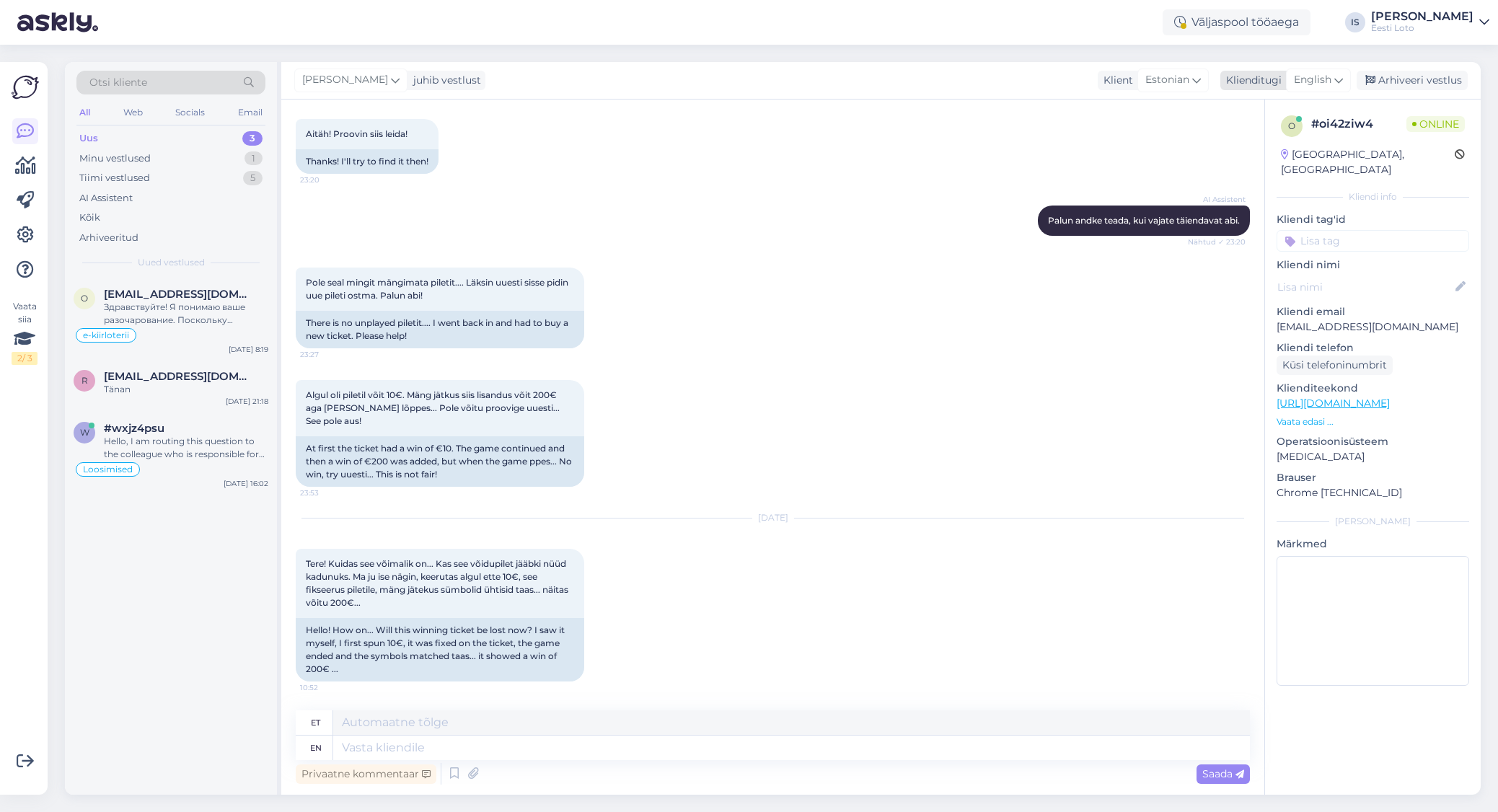
click at [1304, 80] on span "English" at bounding box center [1313, 80] width 37 height 16
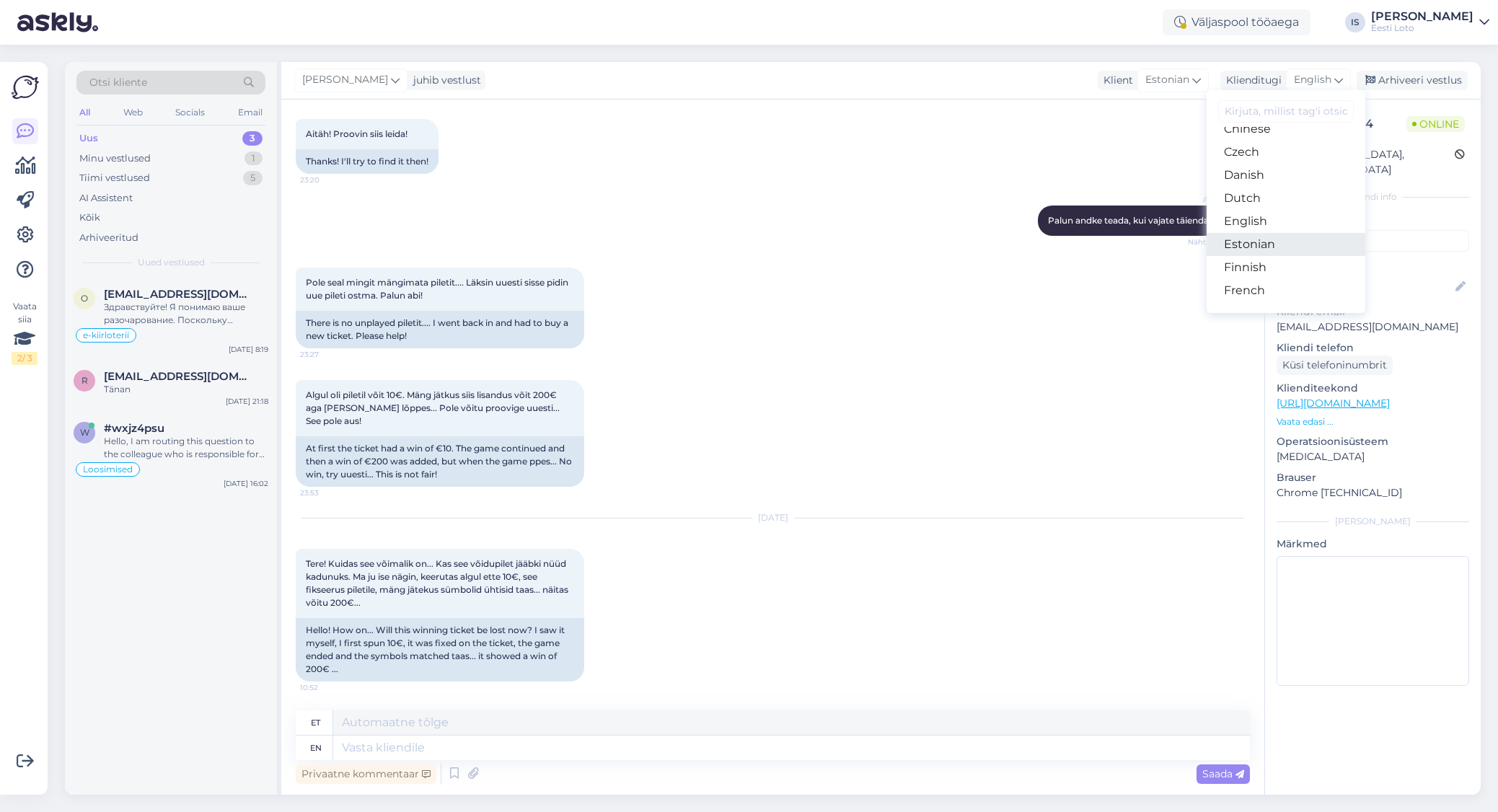
scroll to position [69, 0]
click at [1290, 241] on link "English" at bounding box center [1286, 237] width 158 height 23
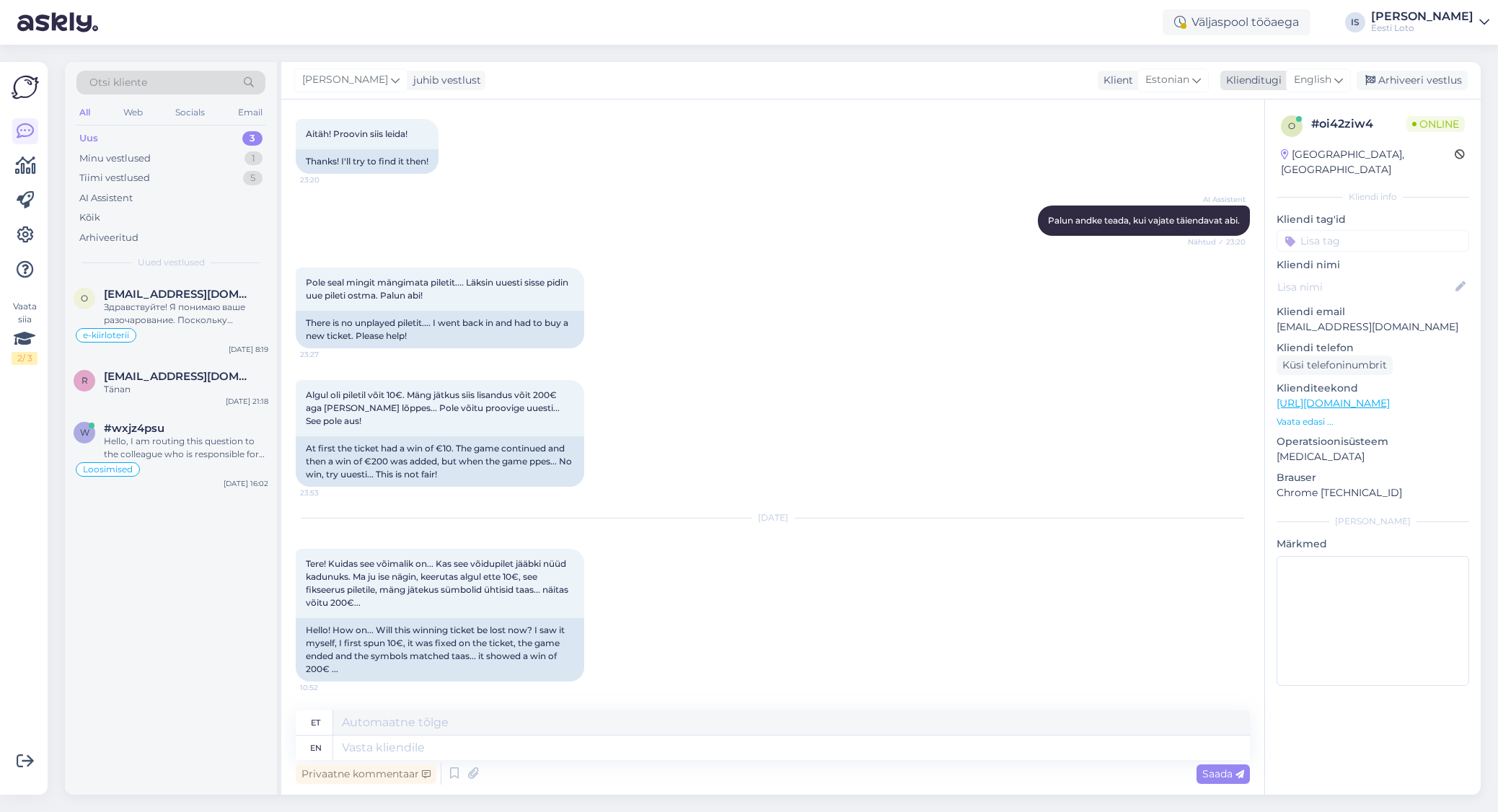
click at [1310, 78] on span "English" at bounding box center [1313, 80] width 37 height 16
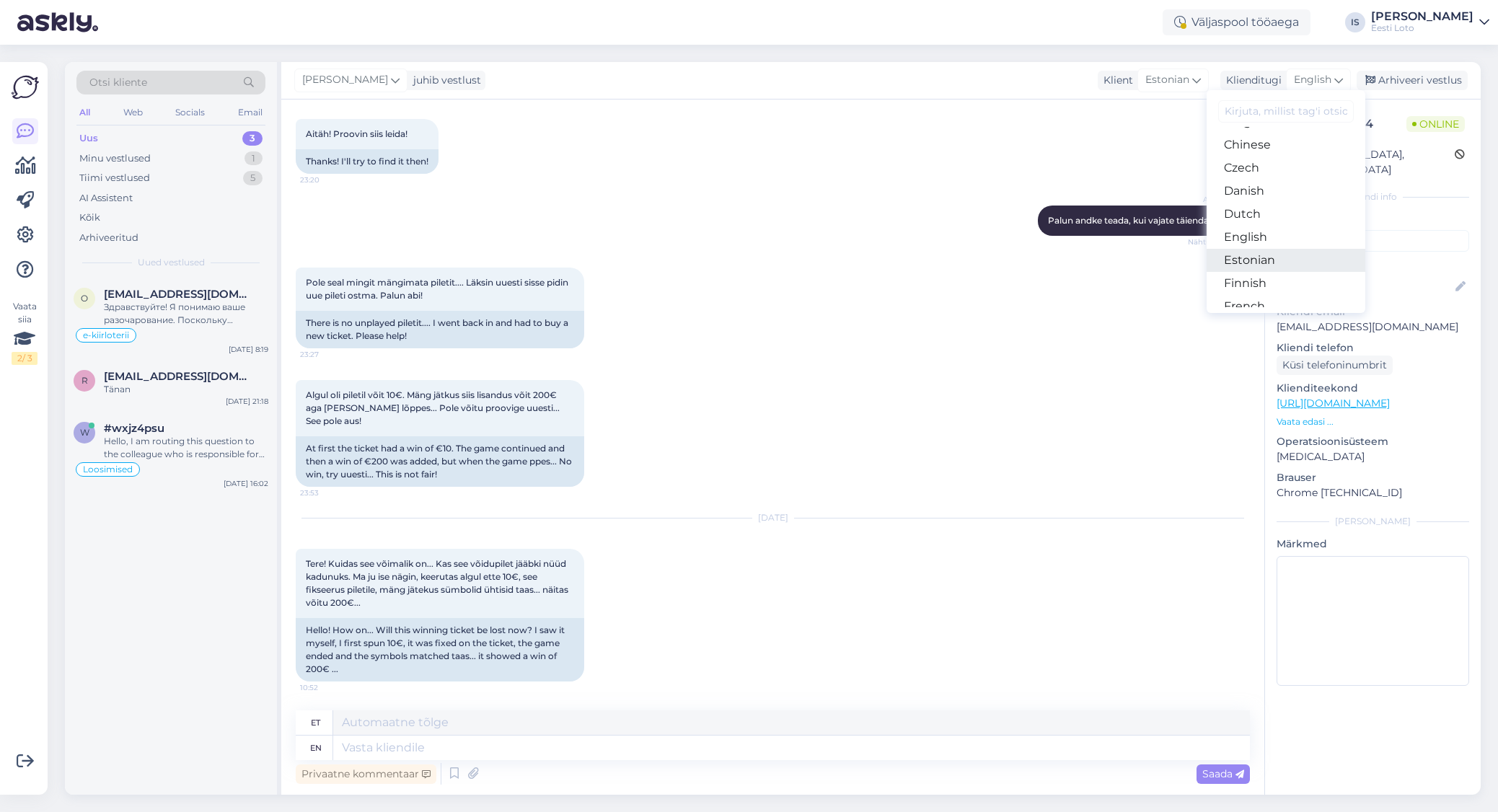
click at [1283, 261] on link "Estonian" at bounding box center [1286, 260] width 158 height 23
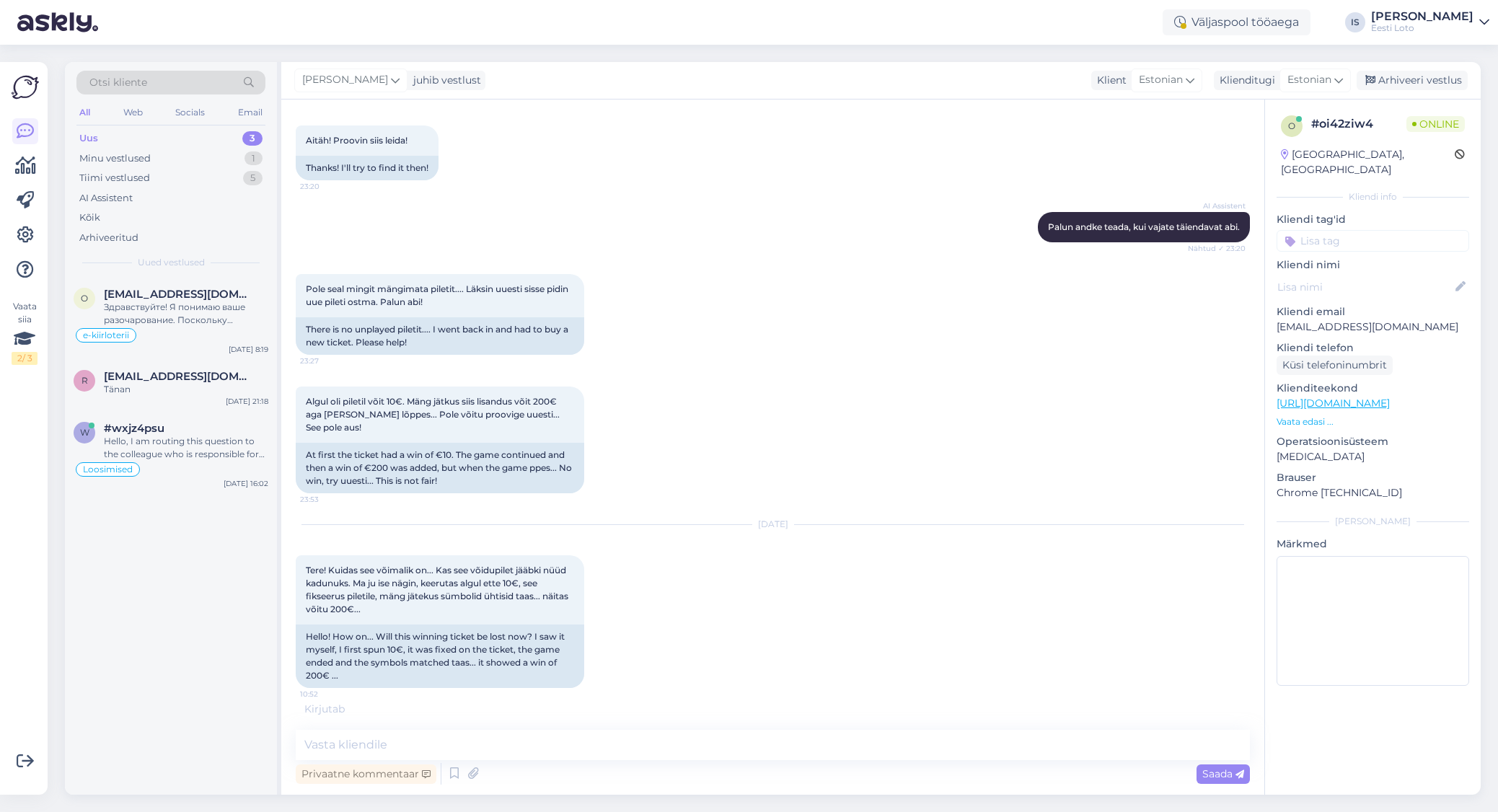
scroll to position [895, 0]
click at [539, 744] on textarea at bounding box center [773, 745] width 954 height 31
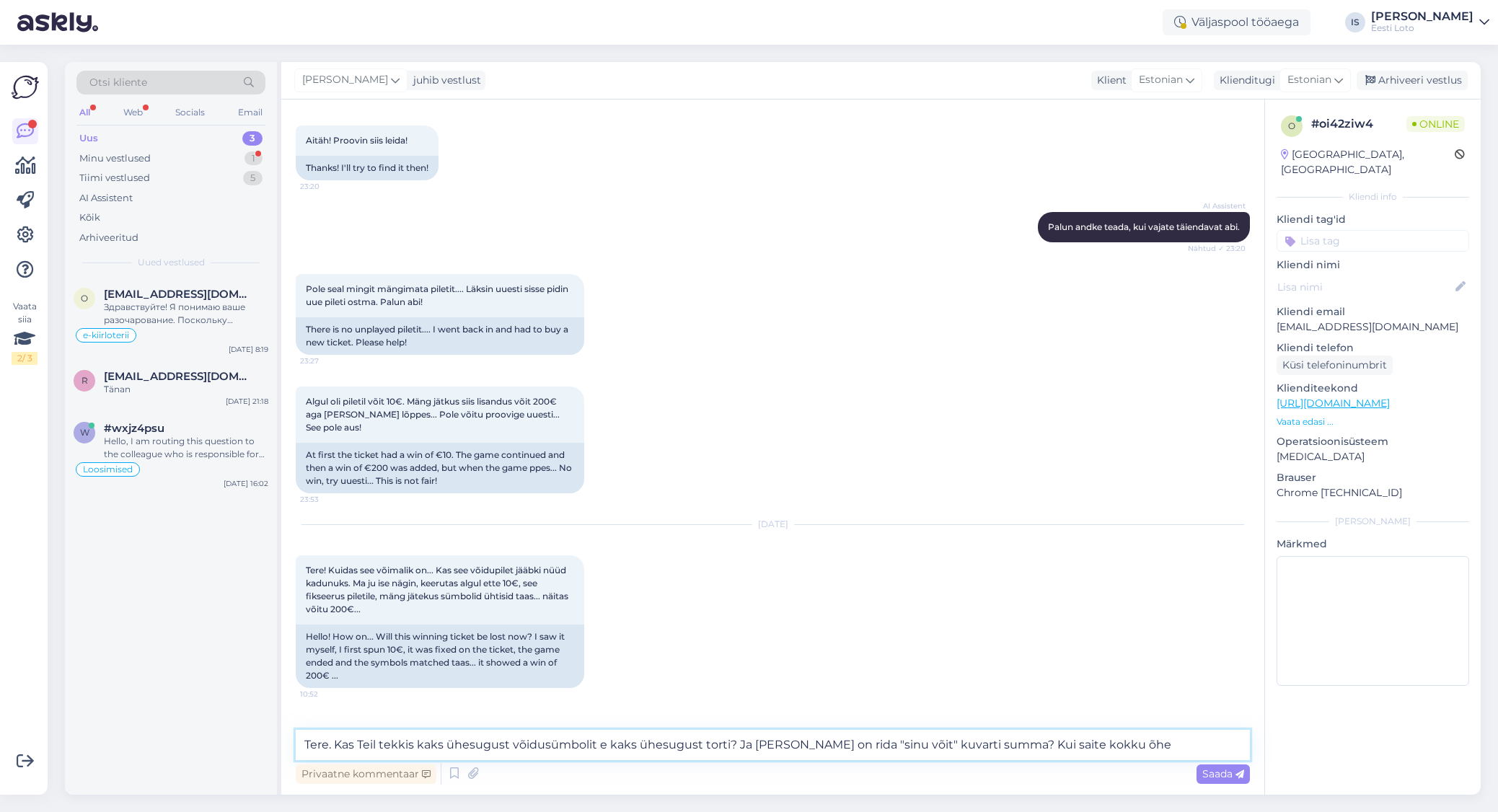
scroll to position [967, 0]
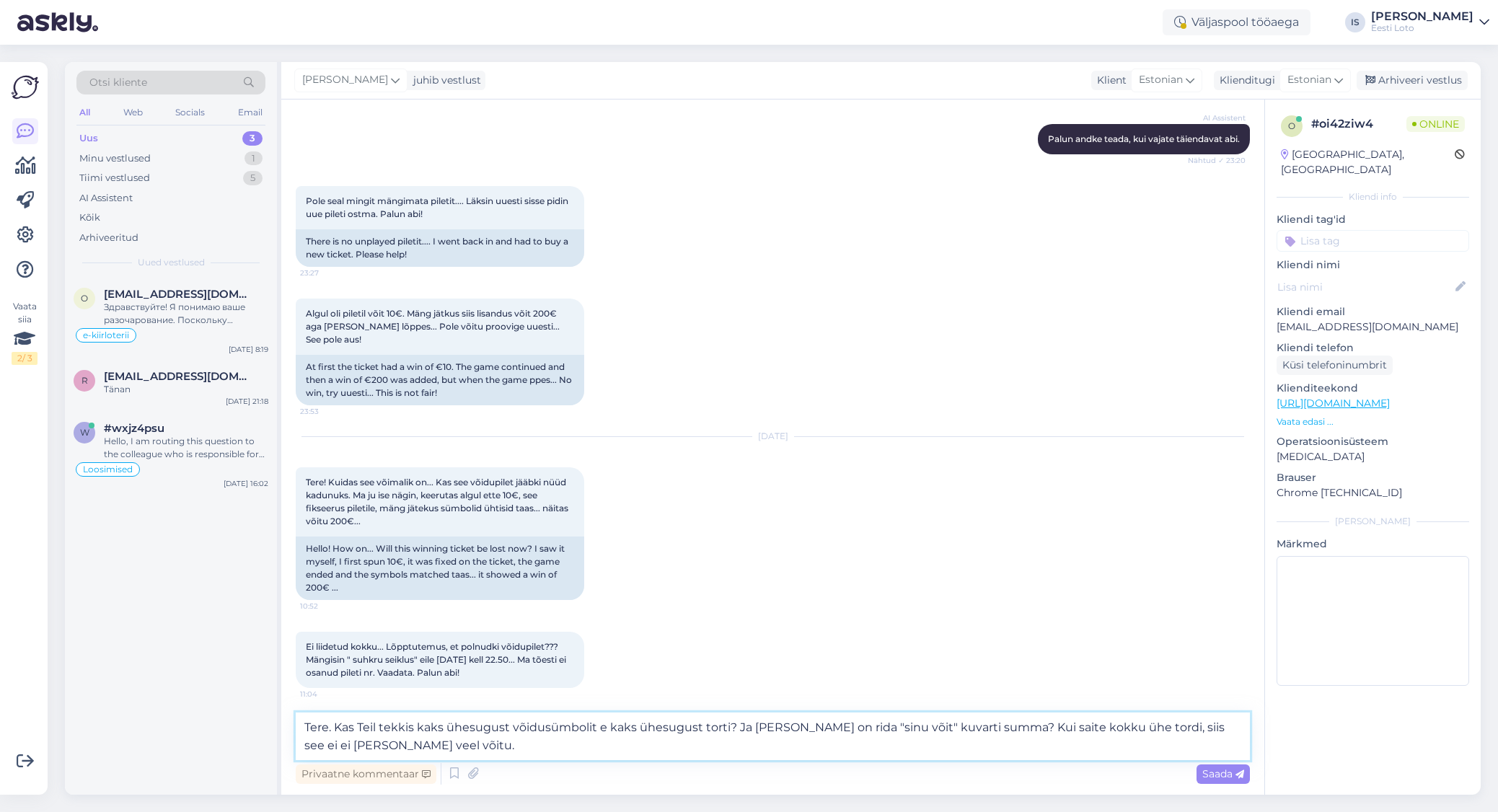
click at [333, 728] on textarea "Tere. Kas Teil tekkis kaks ühesugust võidusümbolit e kaks ühesugust torti? Ja a…" at bounding box center [773, 737] width 954 height 48
click at [1042, 730] on textarea "Tere. Täpsustage palun. Kas Teil tekkis kaks ühesugust võidusümbolit e kaks ühe…" at bounding box center [773, 737] width 954 height 48
type textarea "Tere. Täpsustage palun. Kas Teil tekkis kaks ühesugust võidusümbolit e kaks ühe…"
click at [1228, 775] on span "Saada" at bounding box center [1223, 773] width 42 height 13
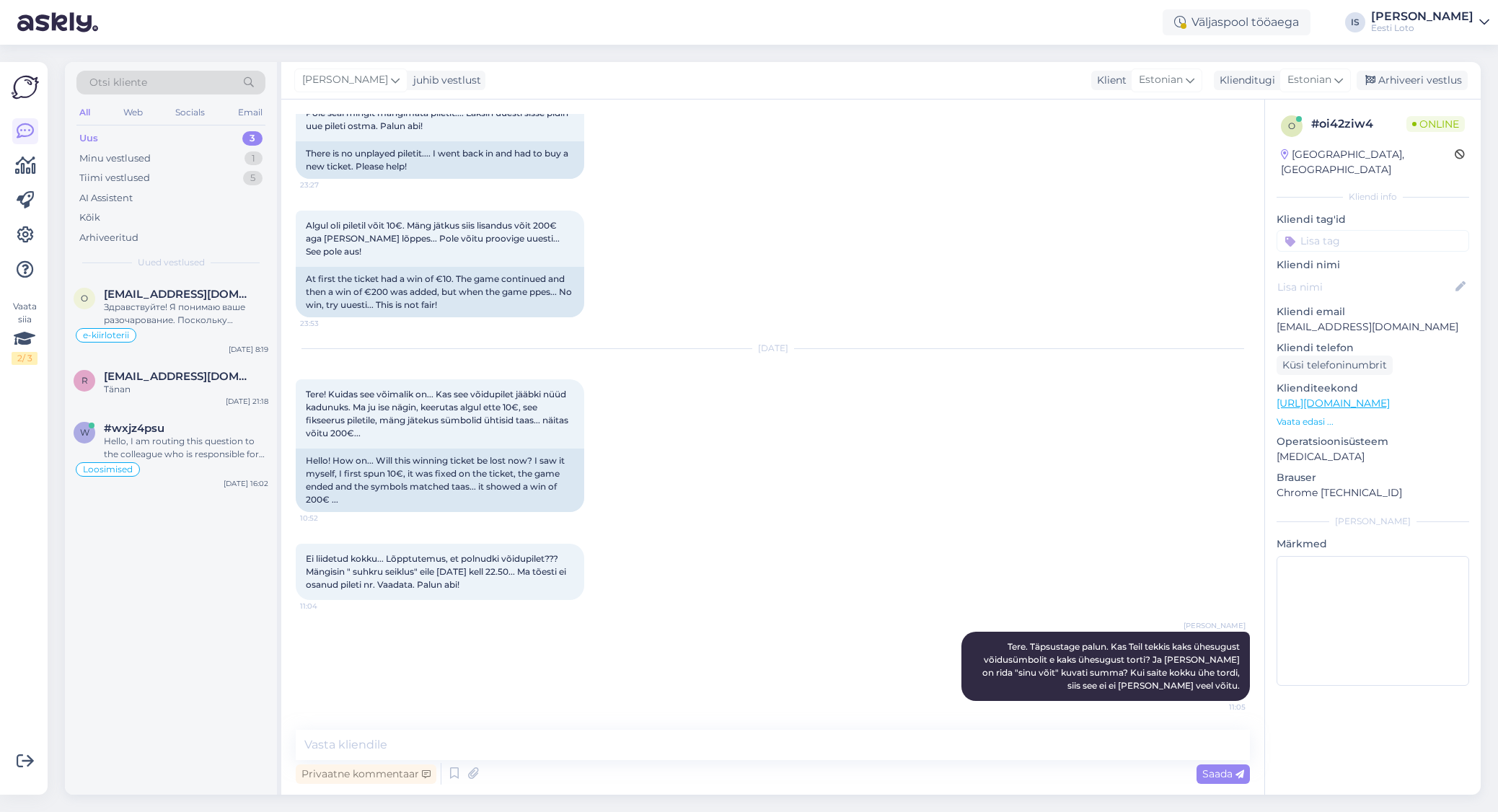
scroll to position [1064, 0]
click at [1086, 12] on div "Väljaspool tööaega IS Inge Strahov Eesti Loto" at bounding box center [749, 22] width 1498 height 45
click at [146, 309] on div "Здравствуйте! Я понимаю ваше разочарование. Поскольку символы игры изменились и…" at bounding box center [186, 314] width 164 height 26
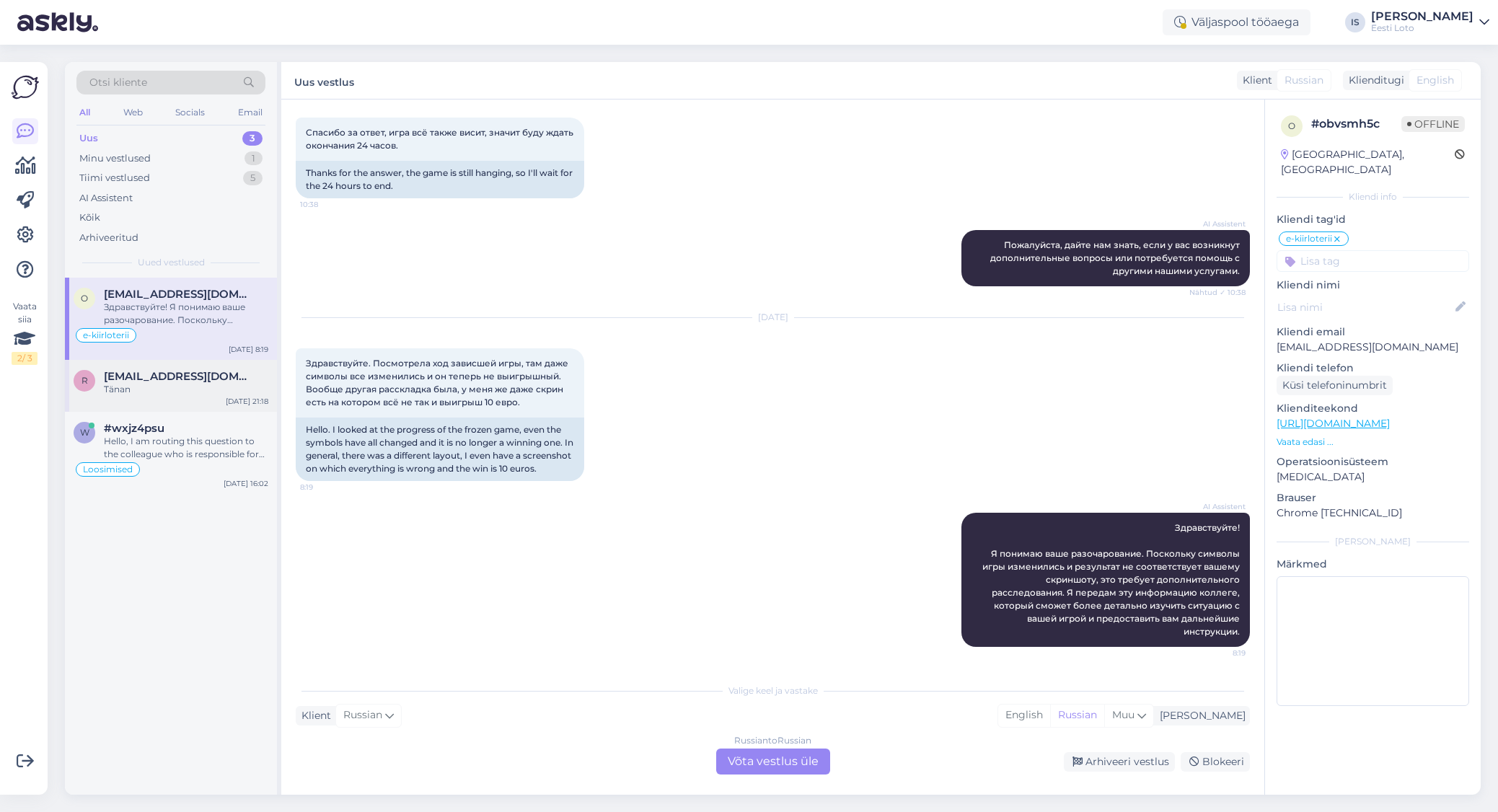
click at [134, 380] on span "[EMAIL_ADDRESS][DOMAIN_NAME]" at bounding box center [179, 376] width 150 height 13
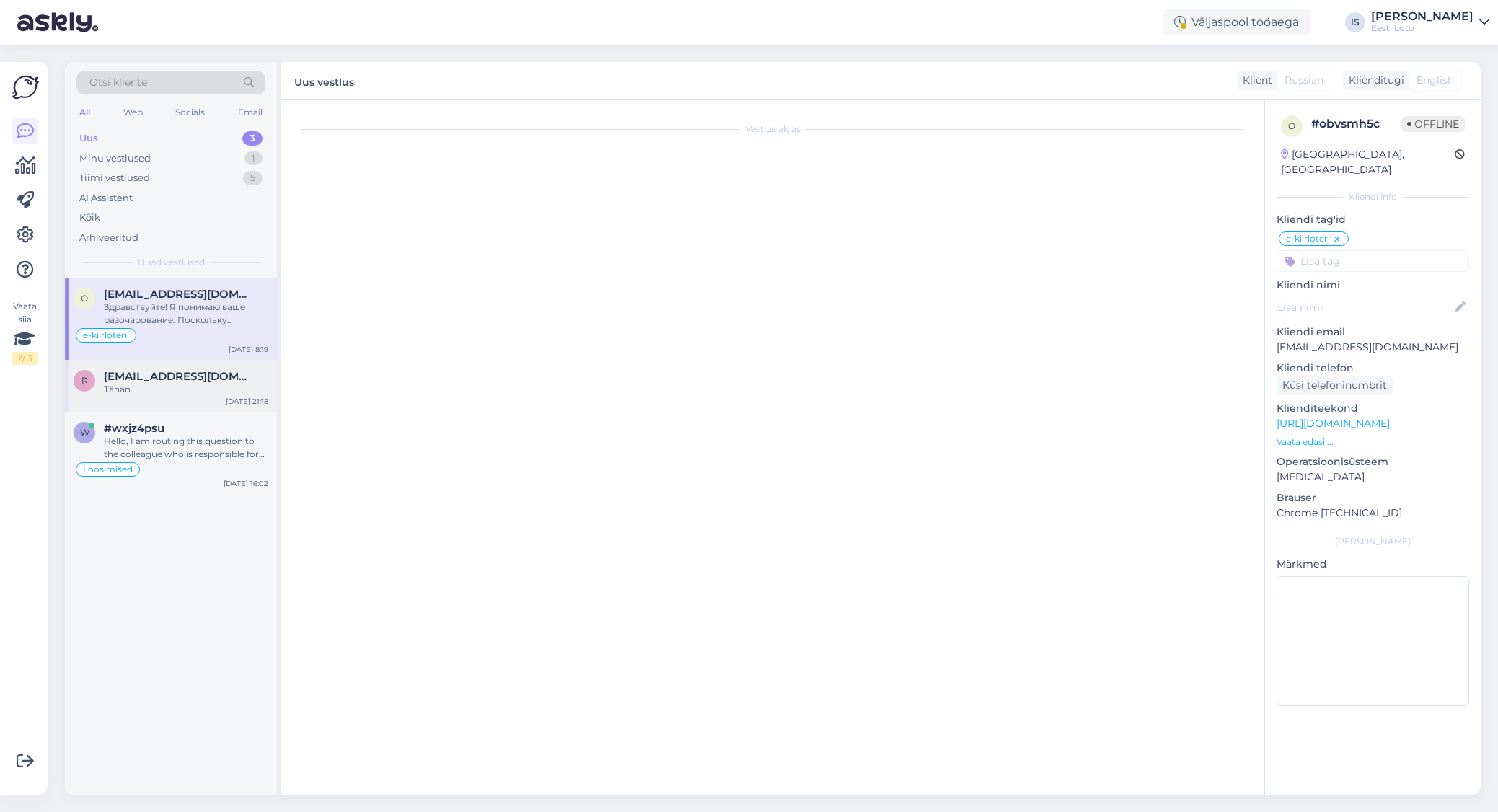
scroll to position [38, 0]
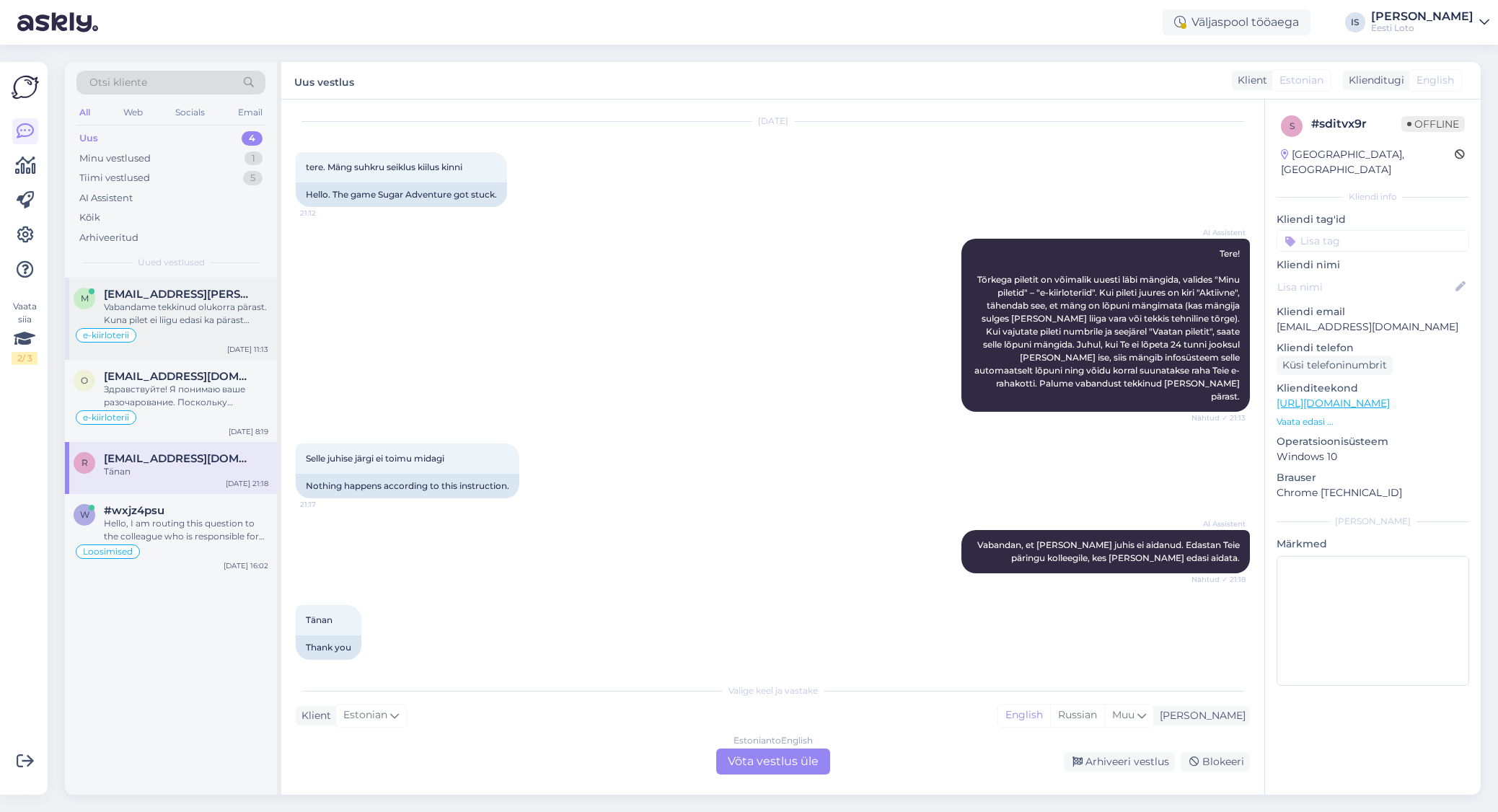
click at [134, 318] on div "Vabandame tekkinud olukorra pärast. Kuna pilet ei liigu edasi ka pärast uuesti …" at bounding box center [186, 314] width 164 height 26
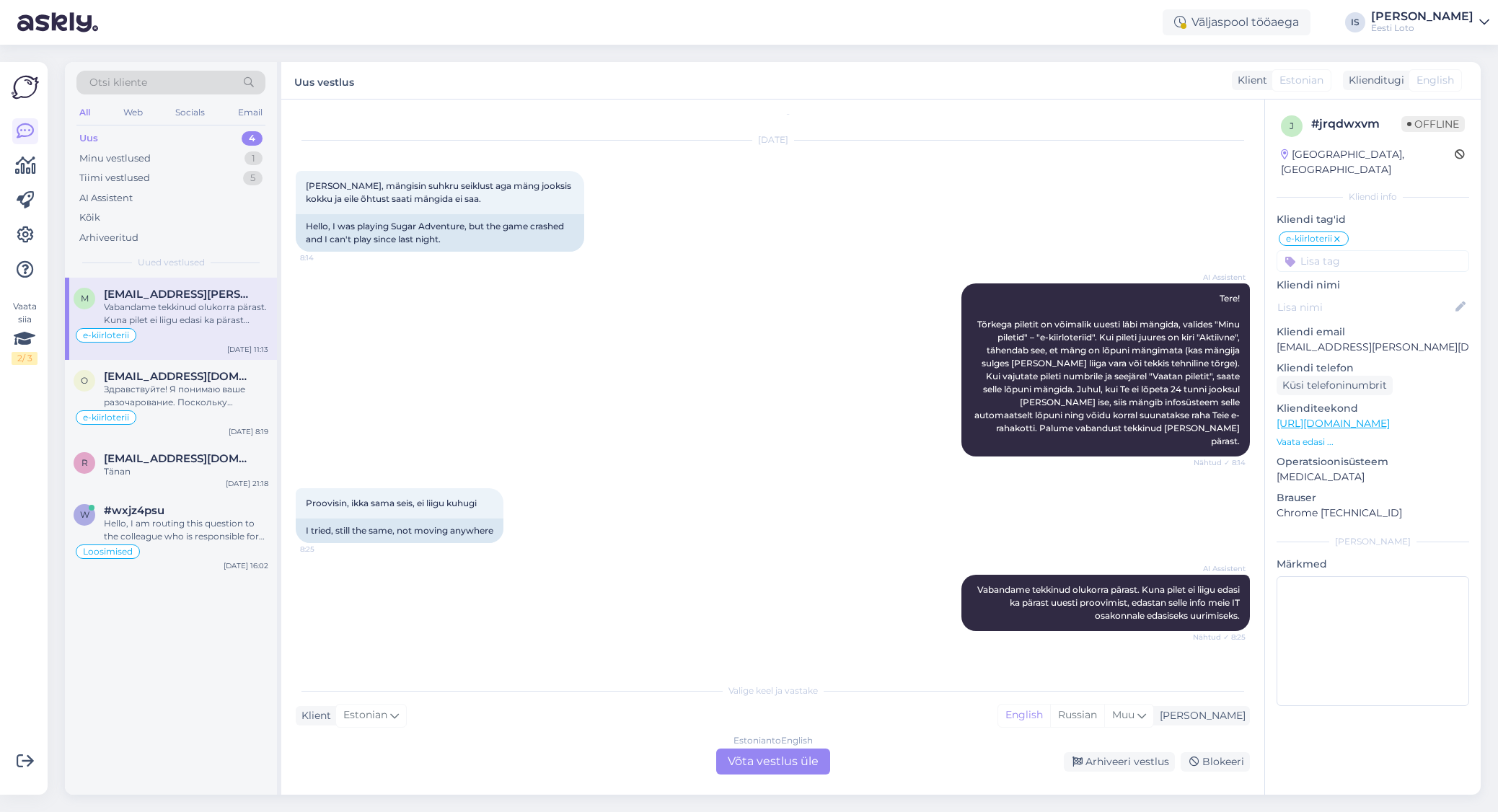
scroll to position [0, 0]
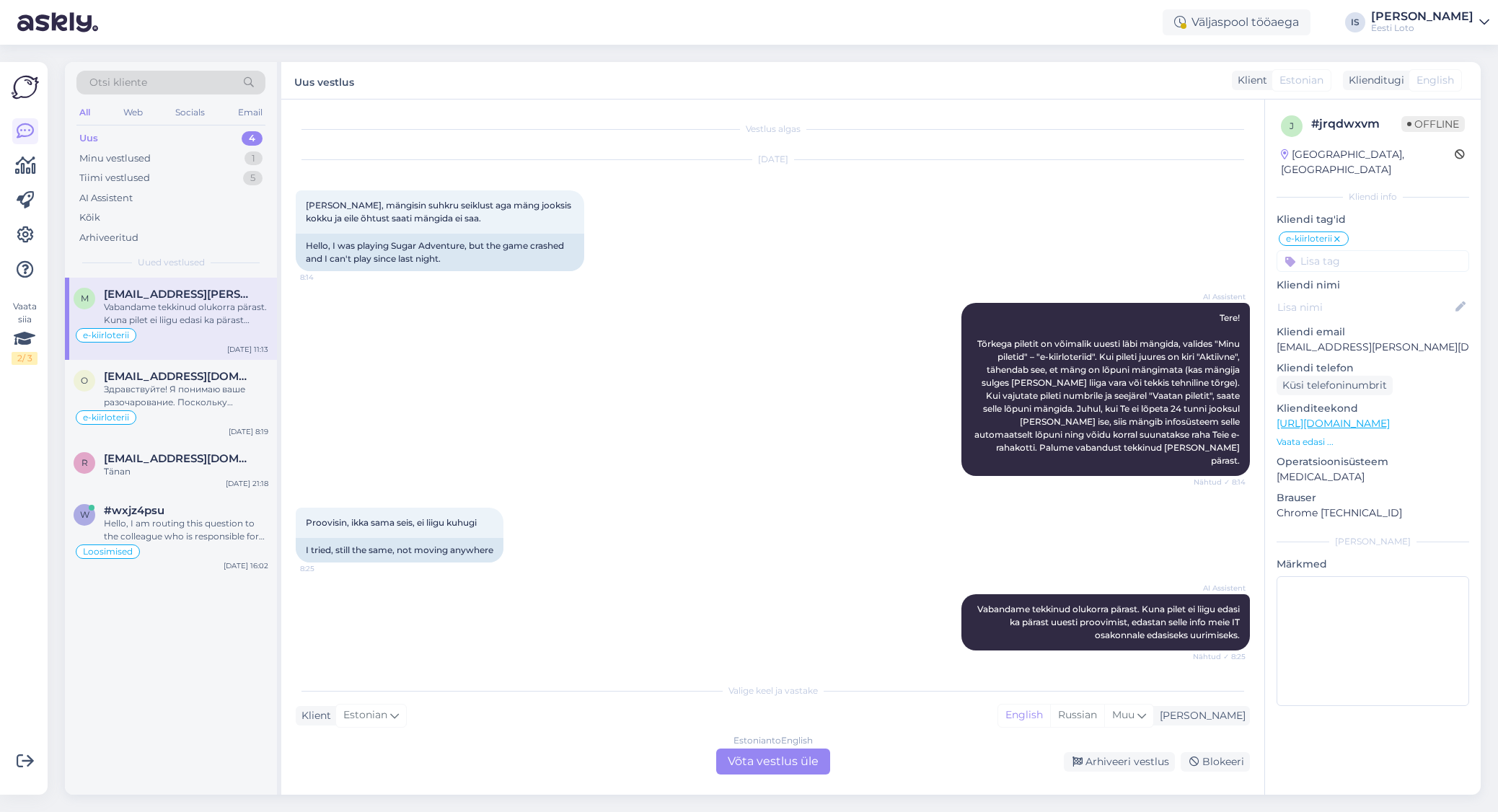
click at [174, 137] on div "Uus 4" at bounding box center [170, 138] width 189 height 20
click at [175, 175] on div "Tiimi vestlused 5" at bounding box center [170, 178] width 189 height 20
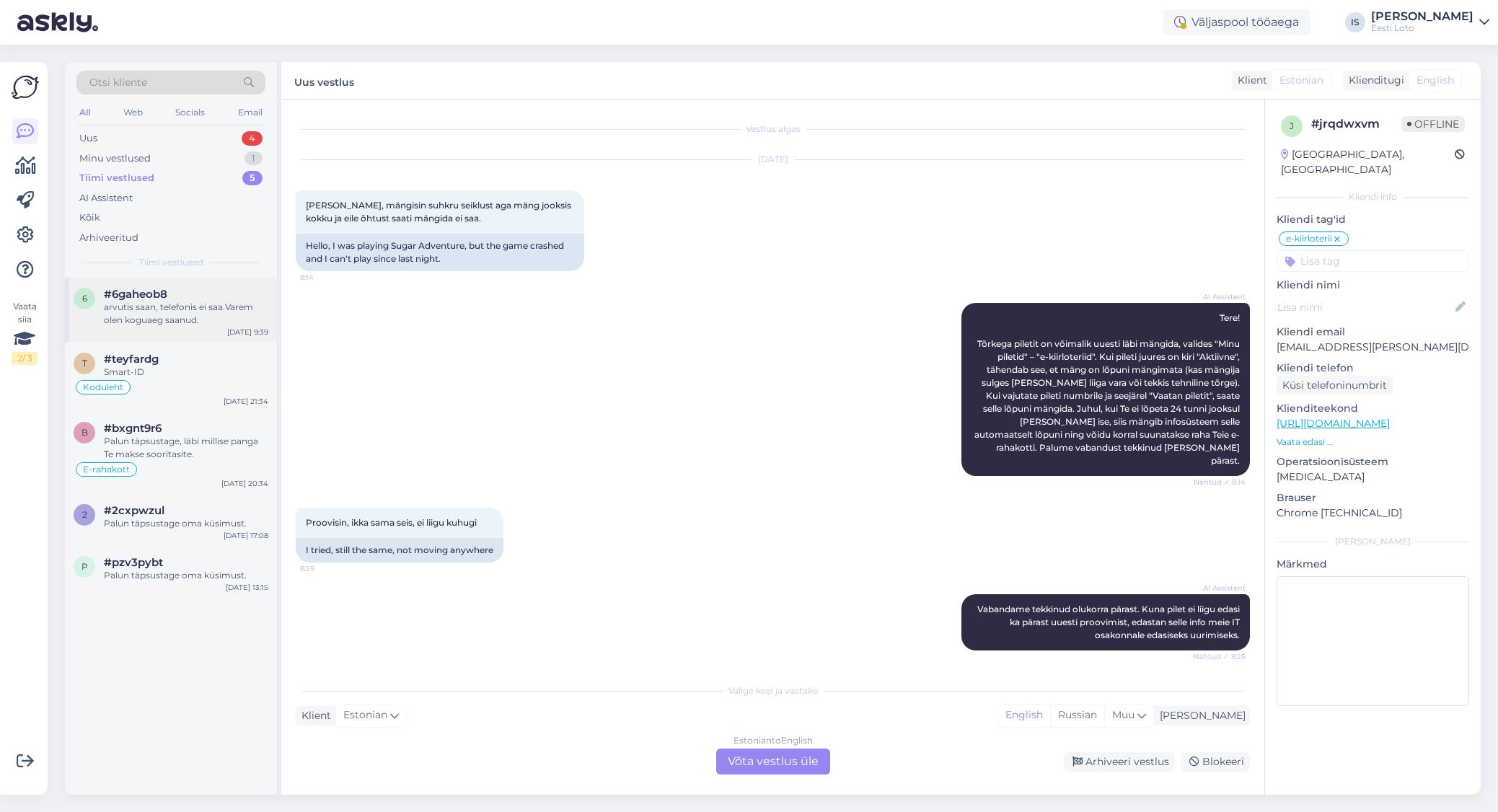
click at [146, 294] on span "#6gaheob8" at bounding box center [135, 294] width 64 height 13
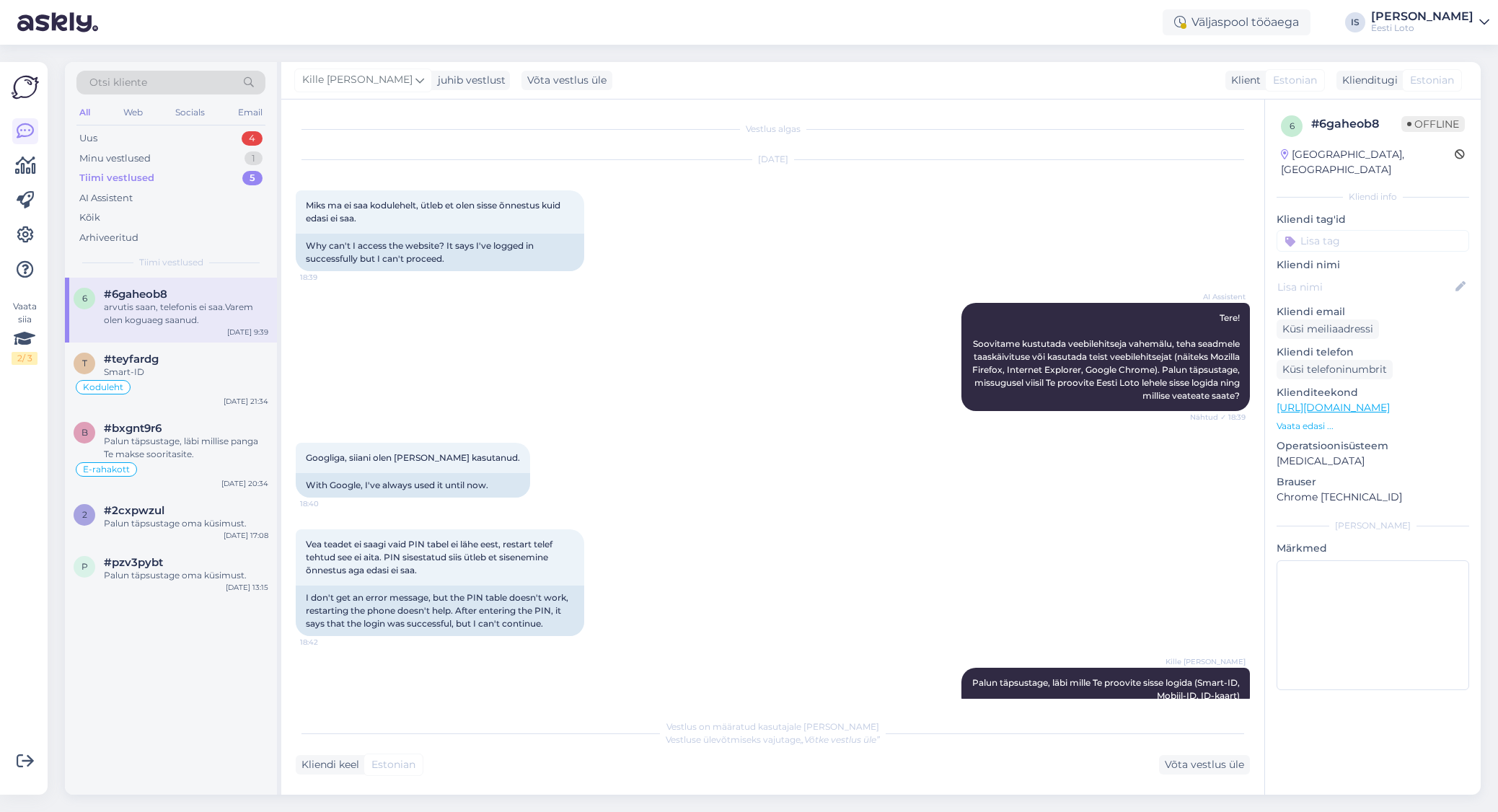
scroll to position [182, 0]
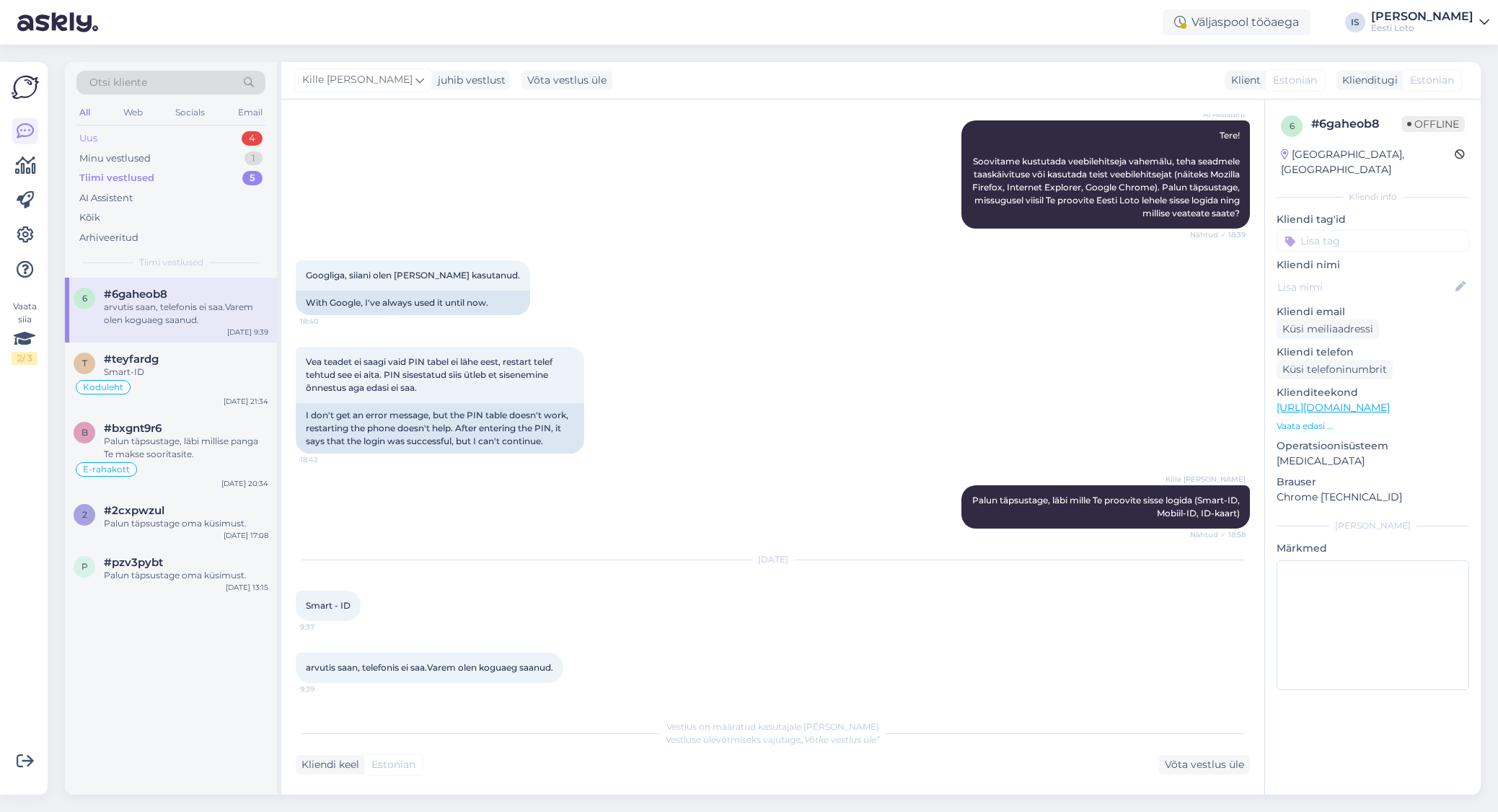
click at [110, 142] on div "Uus 4" at bounding box center [170, 138] width 189 height 20
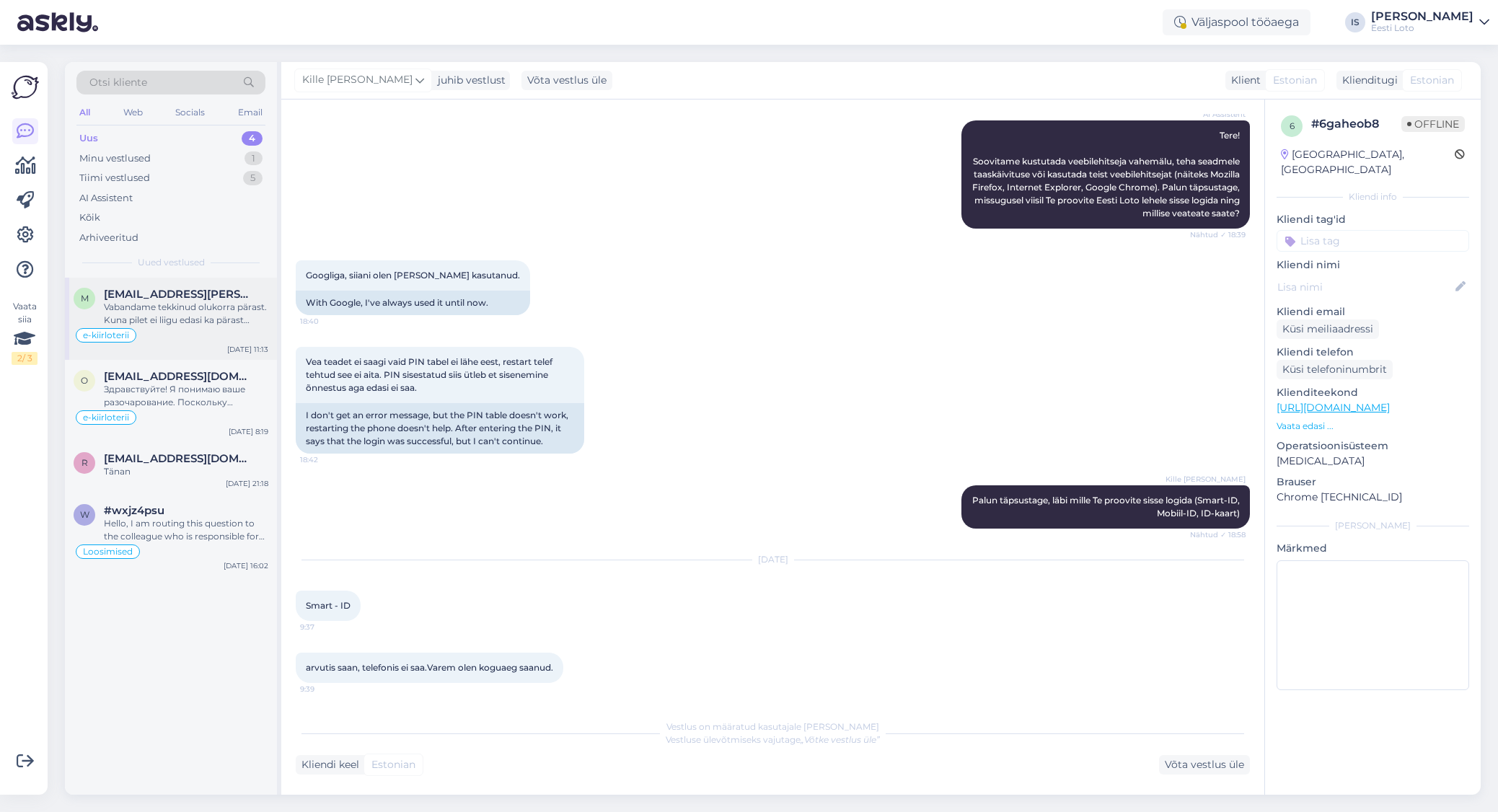
click at [196, 315] on div "Vabandame tekkinud olukorra pärast. Kuna pilet ei liigu edasi ka pärast uuesti …" at bounding box center [186, 314] width 164 height 26
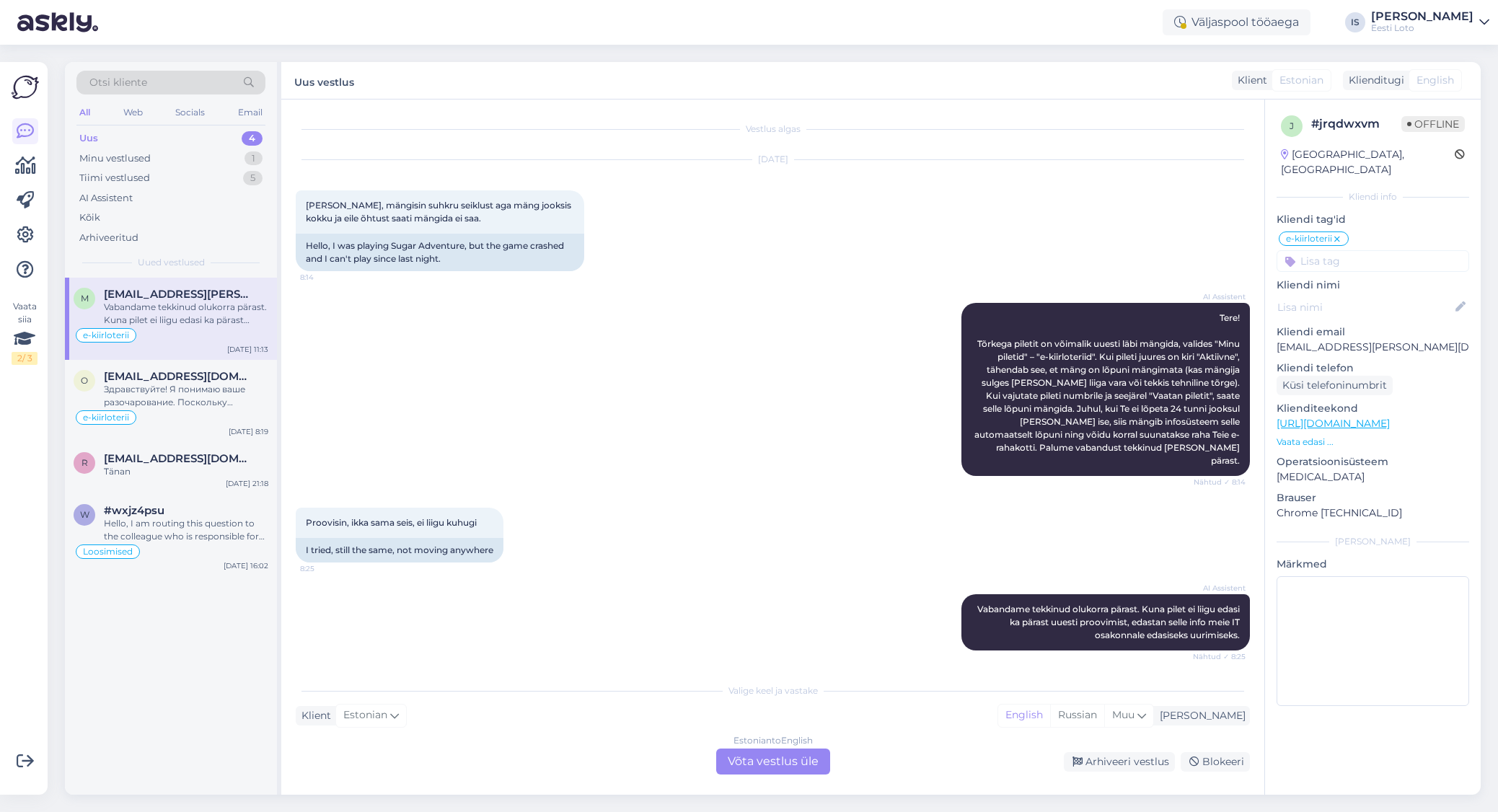
scroll to position [405, 0]
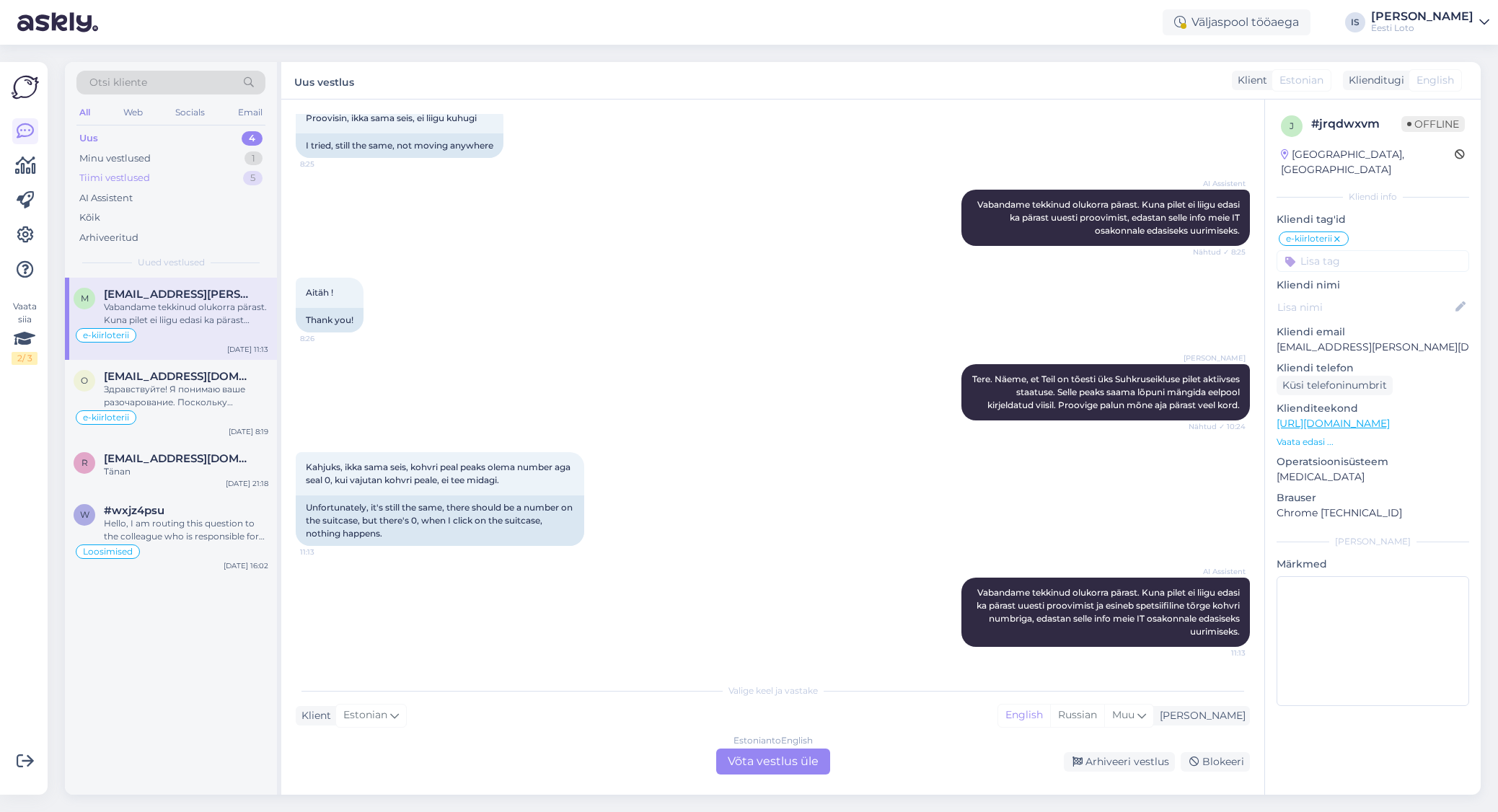
click at [128, 180] on div "Tiimi vestlused" at bounding box center [114, 178] width 71 height 14
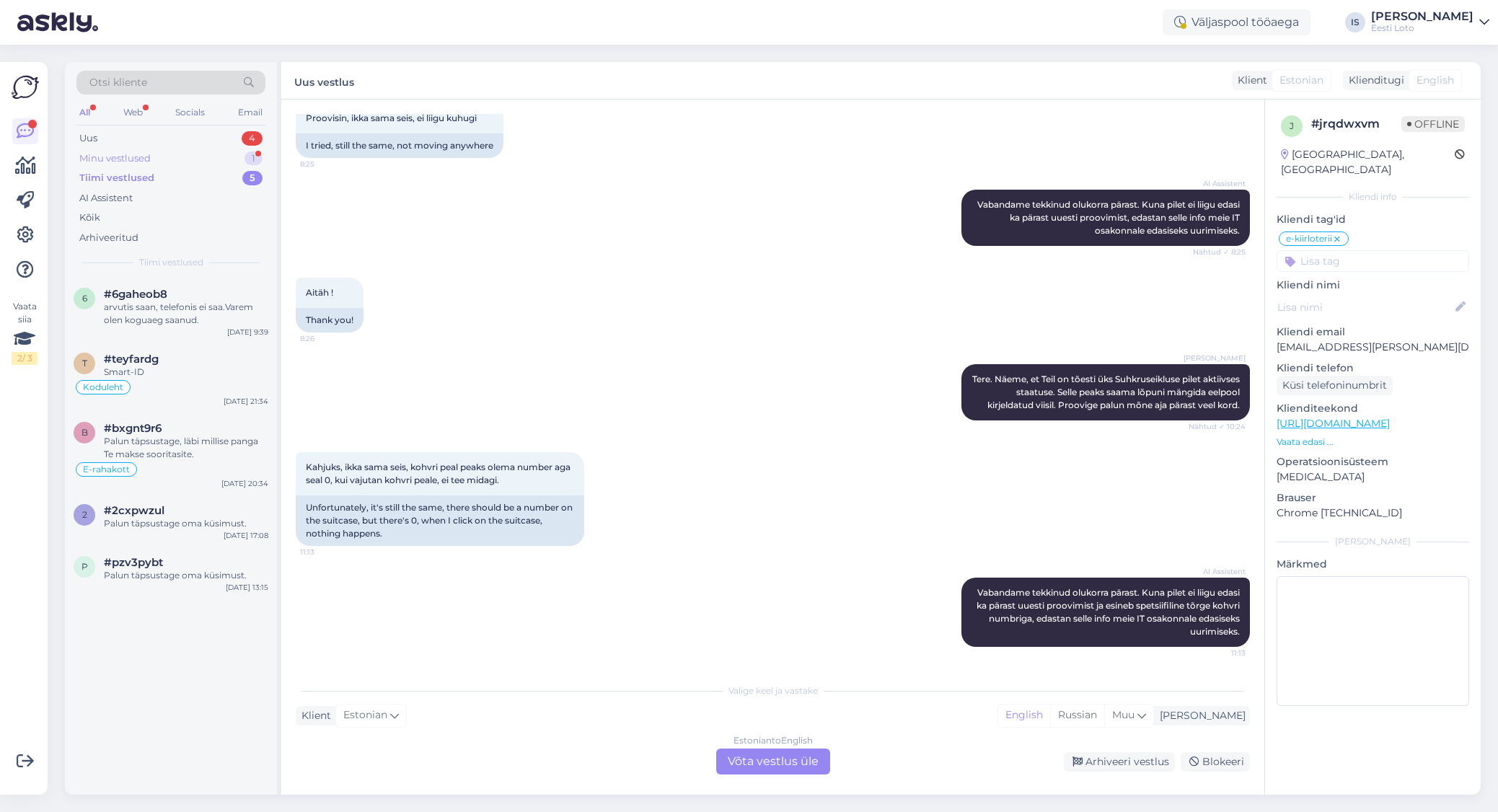
click at [143, 158] on div "Minu vestlused" at bounding box center [115, 158] width 72 height 14
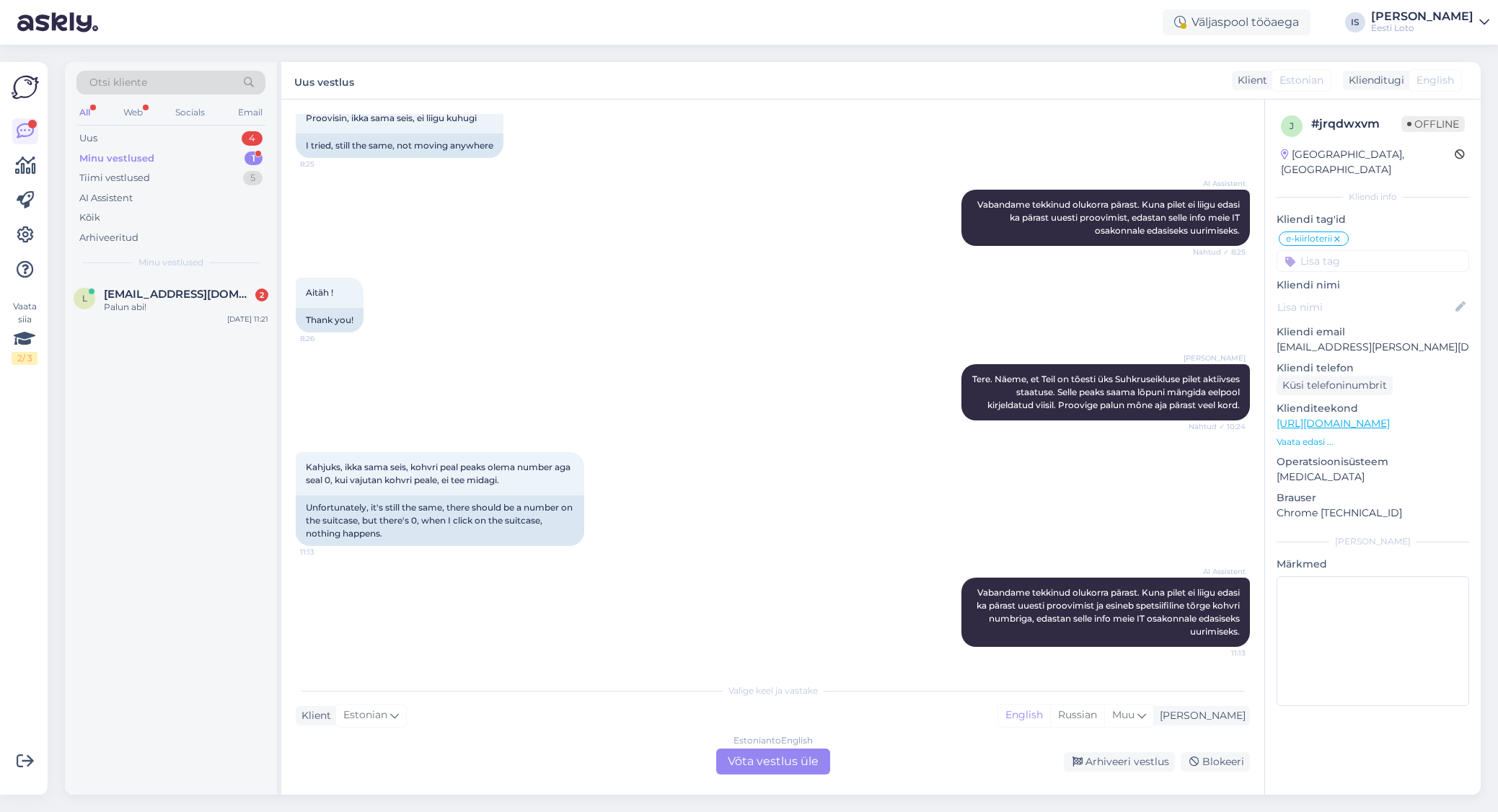
click at [143, 158] on div "Minu vestlused" at bounding box center [117, 158] width 75 height 14
click at [126, 297] on span "[EMAIL_ADDRESS][DOMAIN_NAME]" at bounding box center [179, 294] width 150 height 13
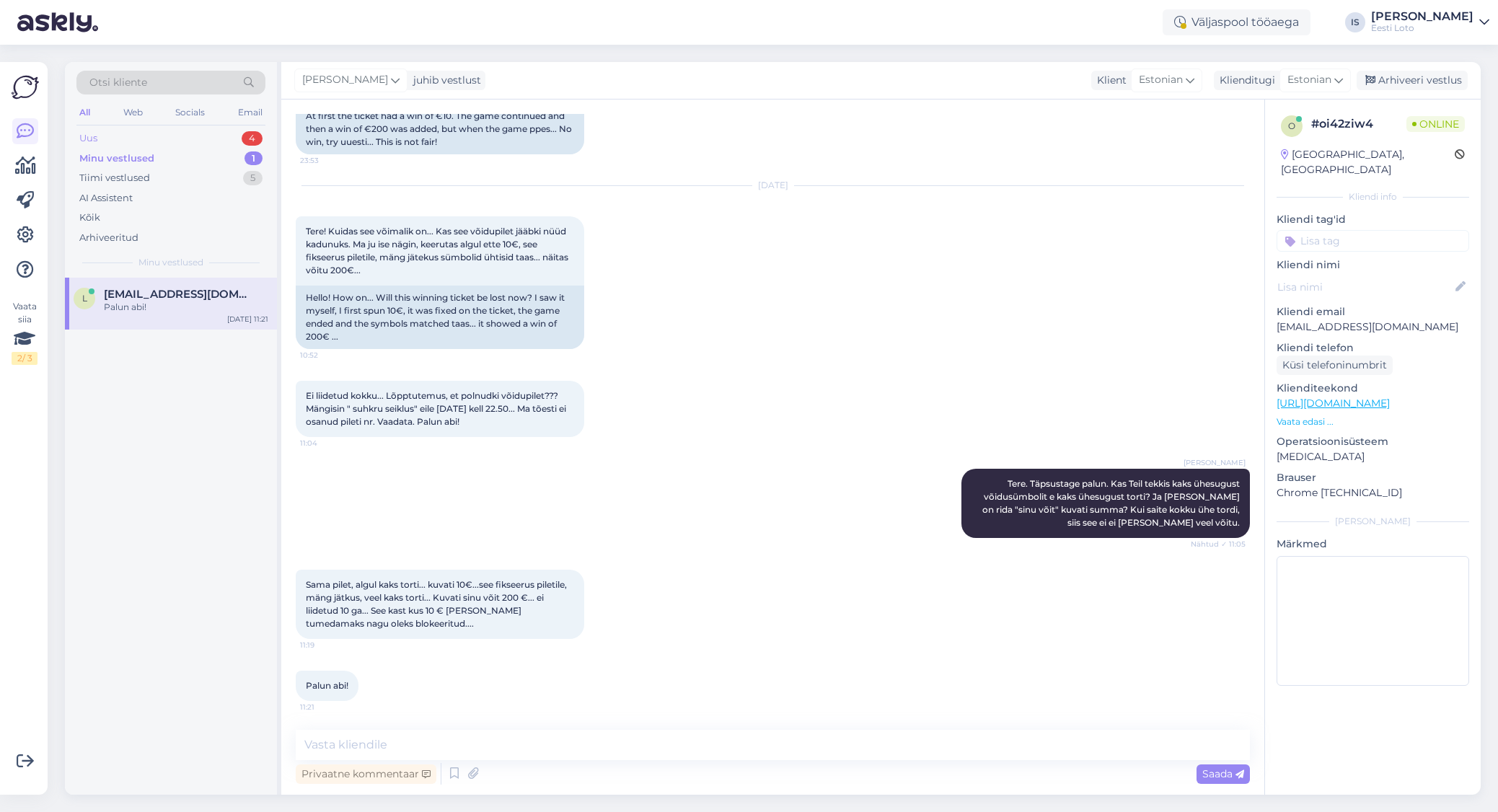
click at [154, 136] on div "Uus 4" at bounding box center [170, 138] width 189 height 20
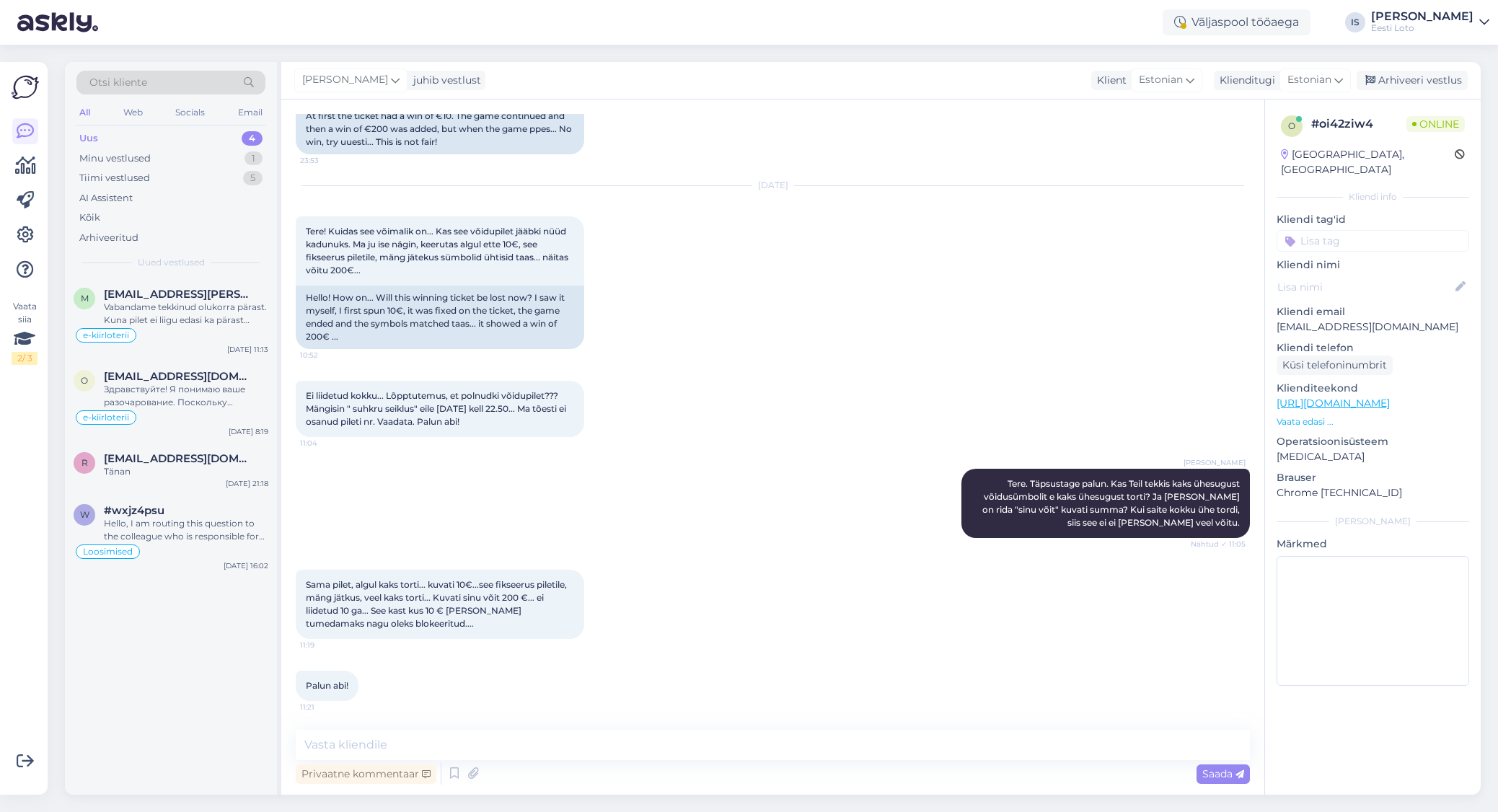
click at [93, 130] on div "Uus 4" at bounding box center [170, 138] width 189 height 20
click at [212, 315] on div "Vabandame tekkinud olukorra pärast. Kuna pilet ei liigu edasi ka pärast uuesti …" at bounding box center [186, 314] width 164 height 26
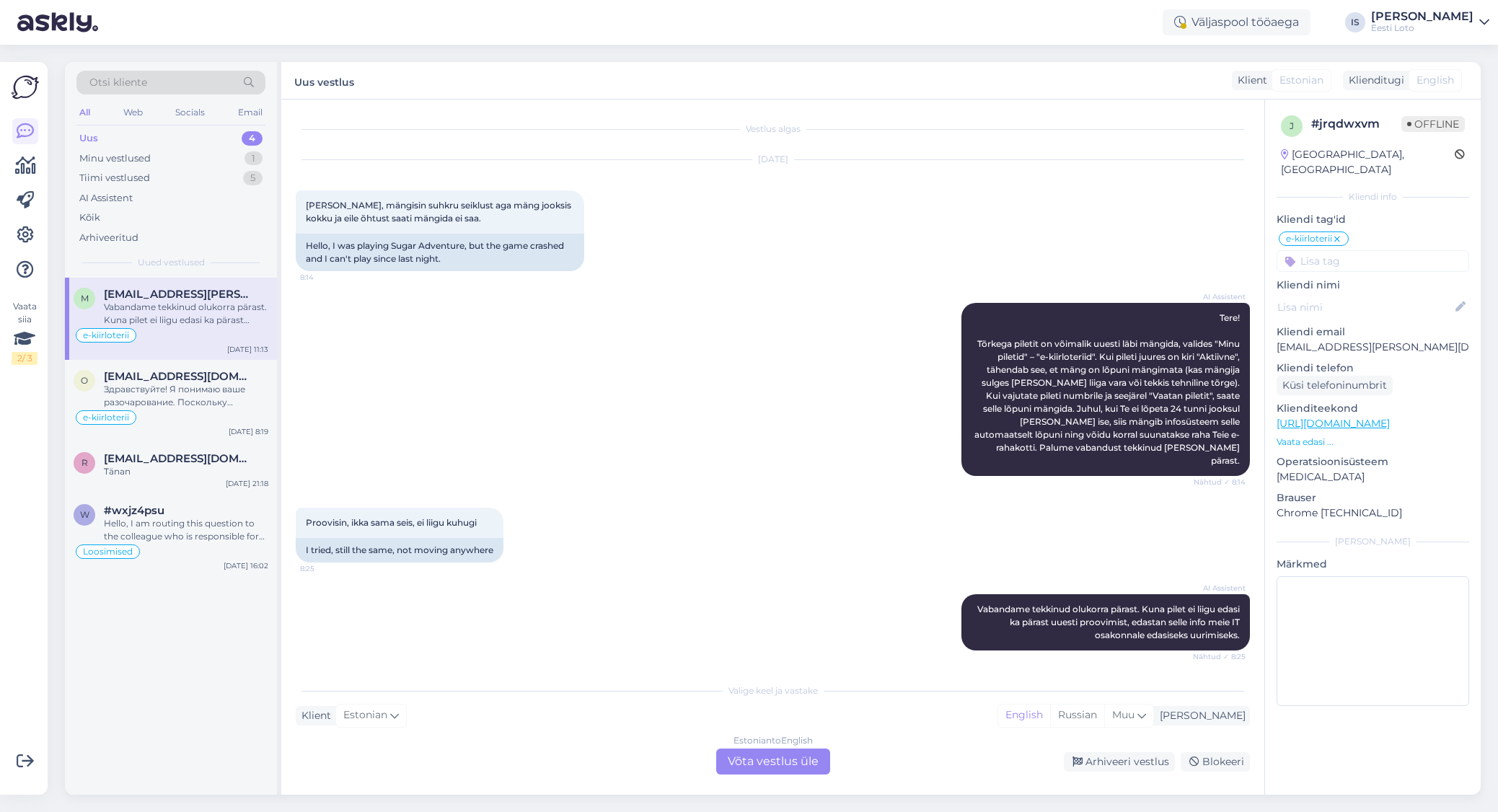
scroll to position [405, 0]
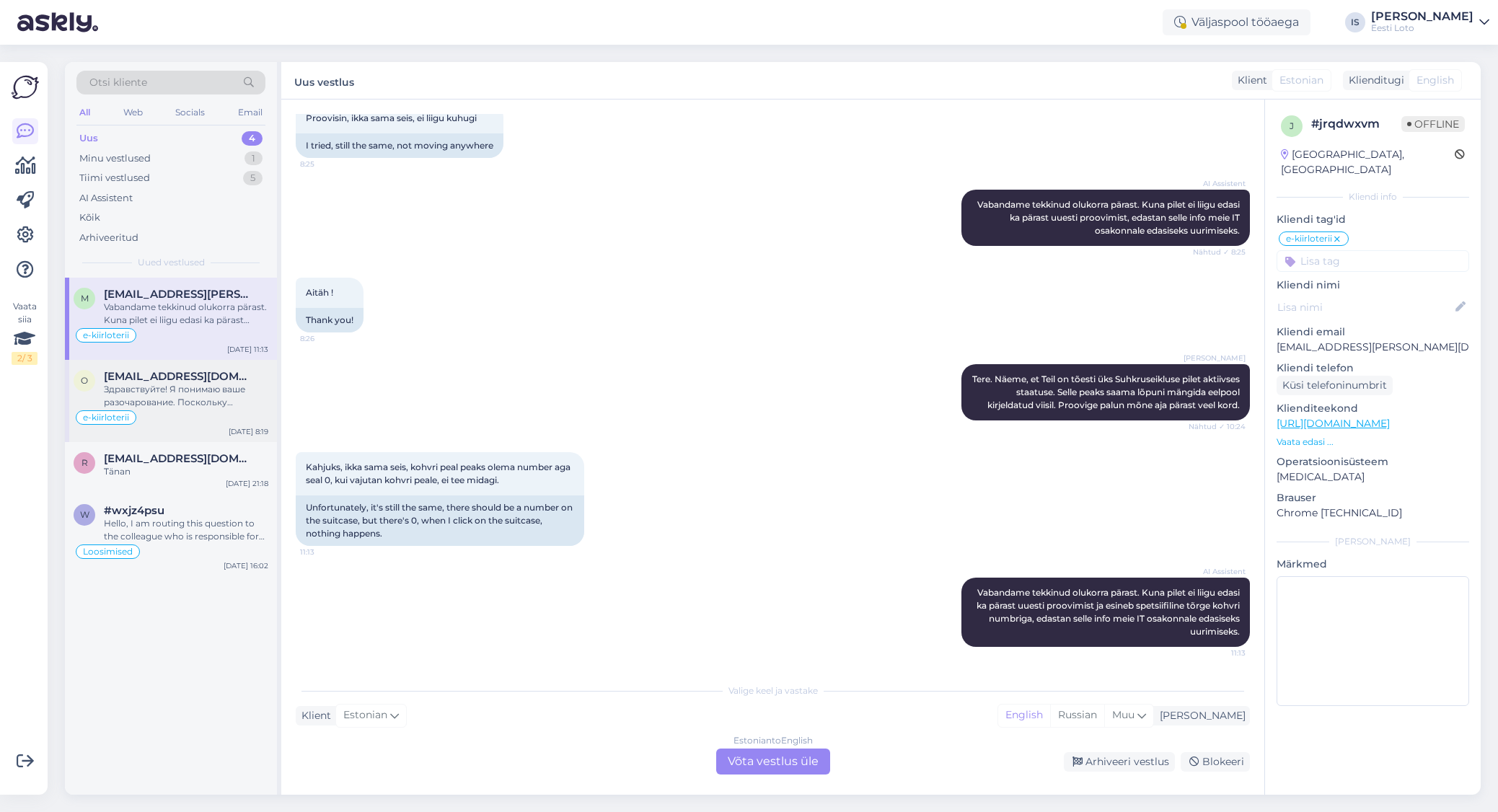
click at [196, 395] on div "Здравствуйте! Я понимаю ваше разочарование. Поскольку символы игры изменились и…" at bounding box center [186, 396] width 164 height 26
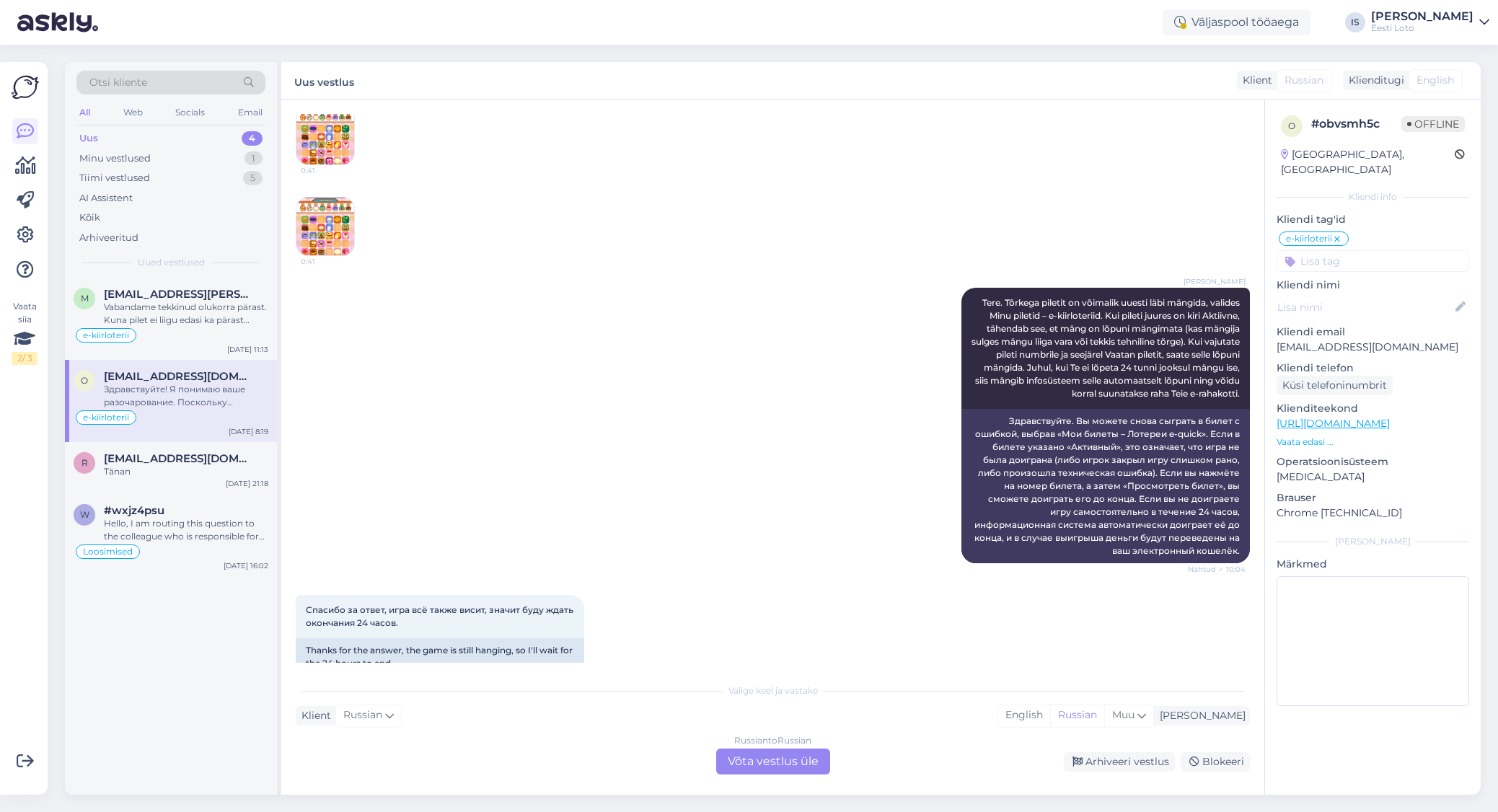
scroll to position [209, 0]
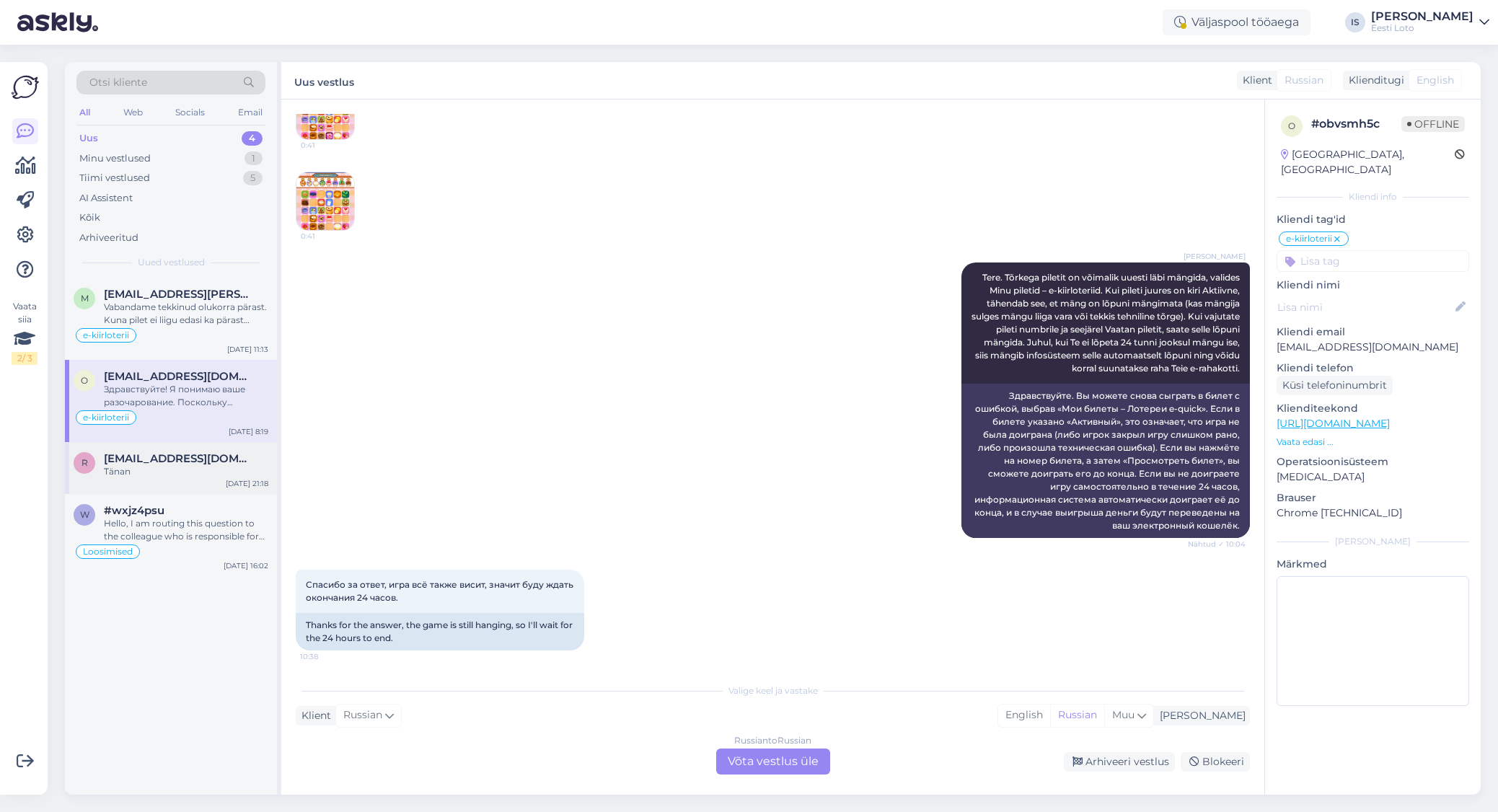
click at [128, 465] on div "Tänan" at bounding box center [186, 471] width 164 height 13
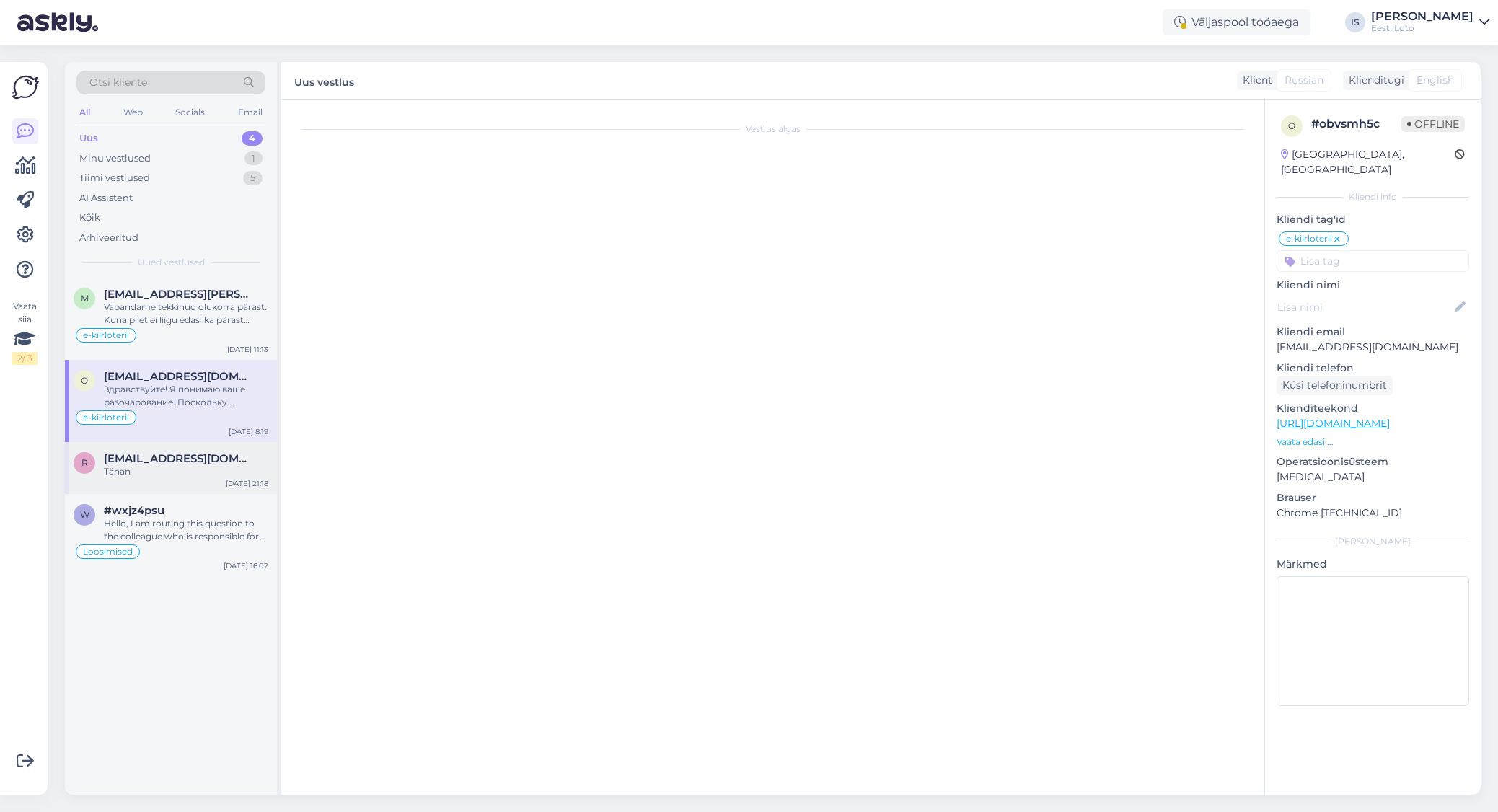
scroll to position [38, 0]
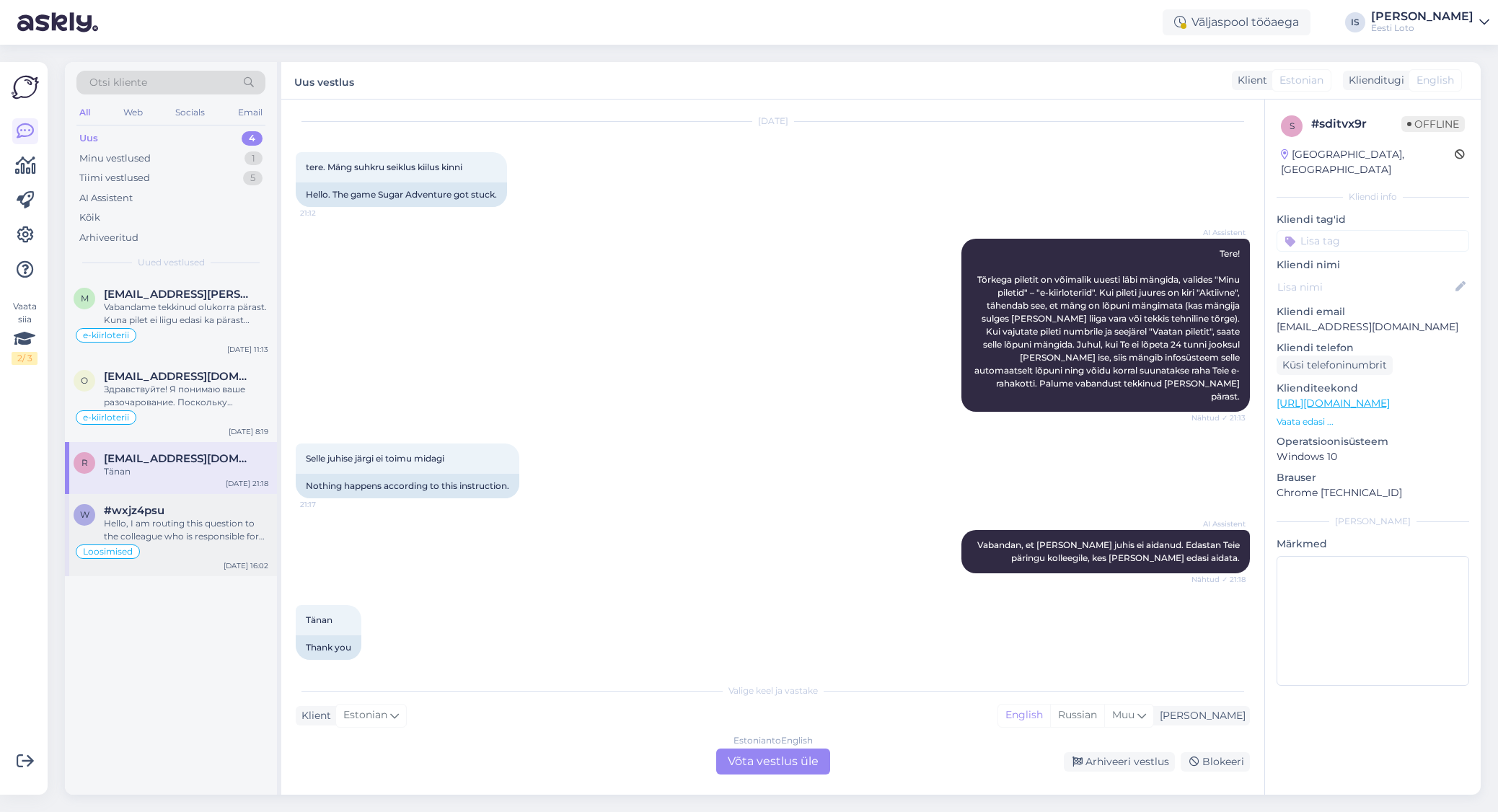
click at [140, 523] on div "Hello, I am routing this question to the colleague who is responsible for this …" at bounding box center [186, 530] width 164 height 26
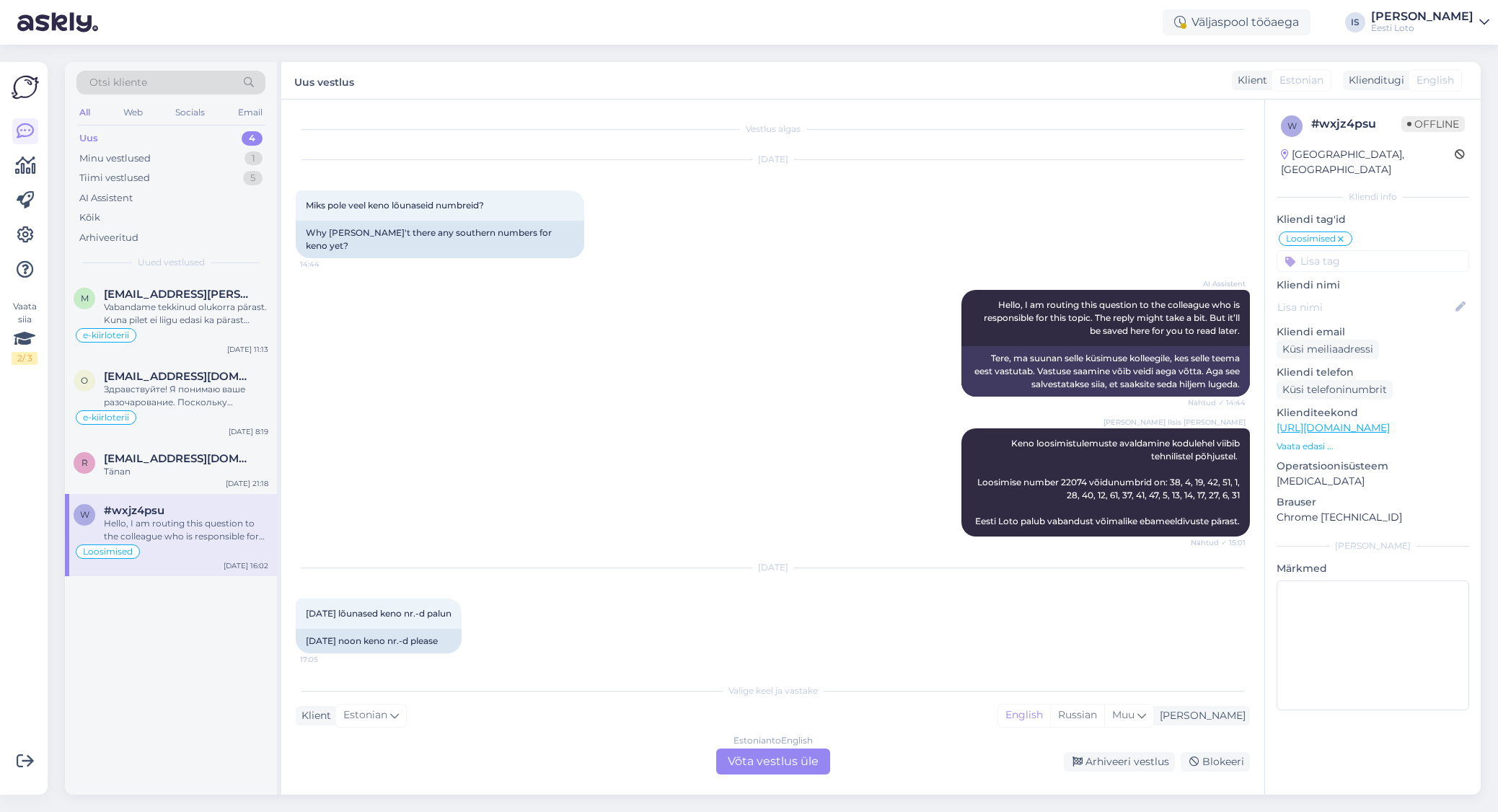
scroll to position [2883, 0]
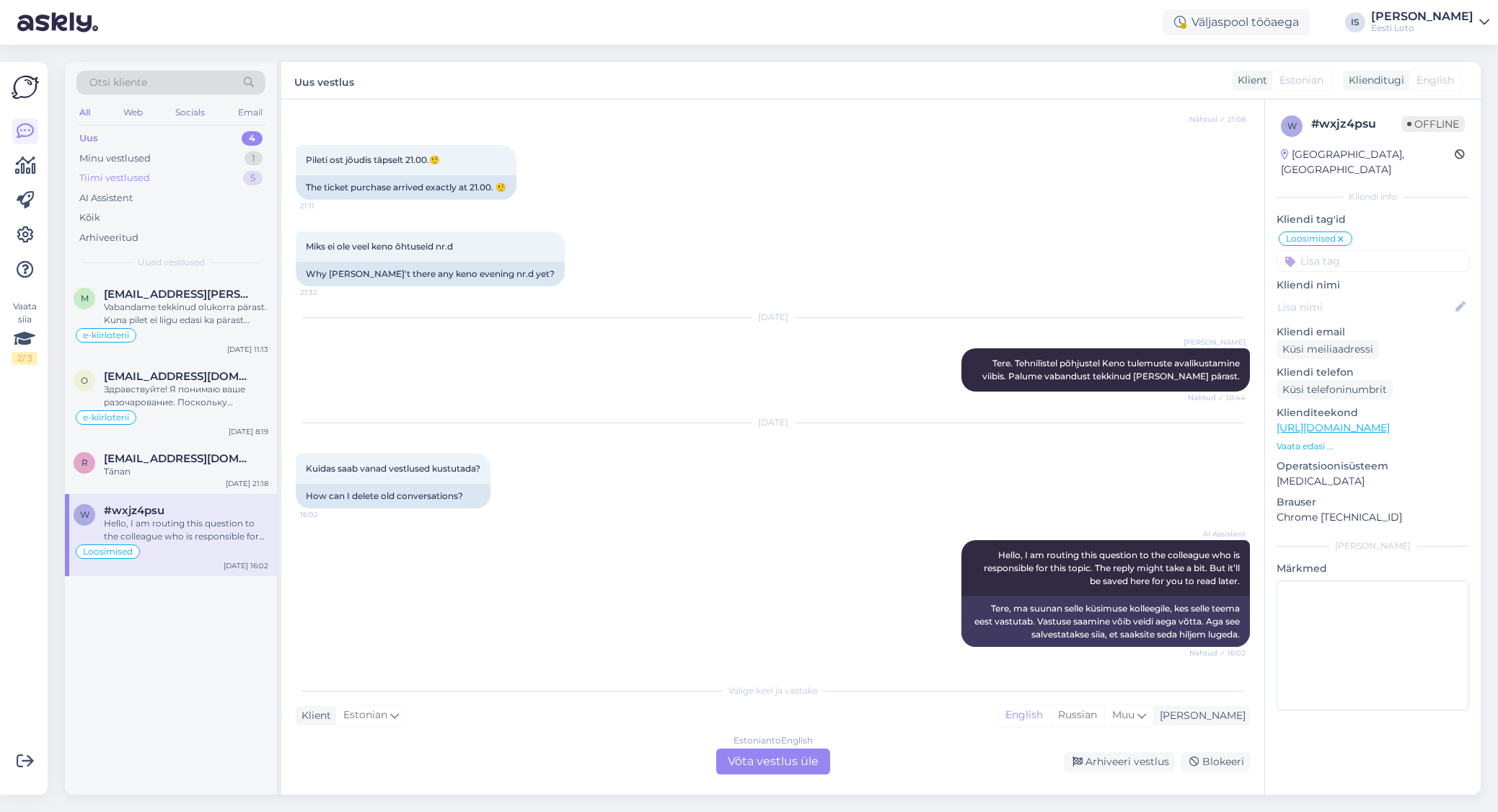
click at [168, 182] on div "Tiimi vestlused 5" at bounding box center [170, 178] width 189 height 20
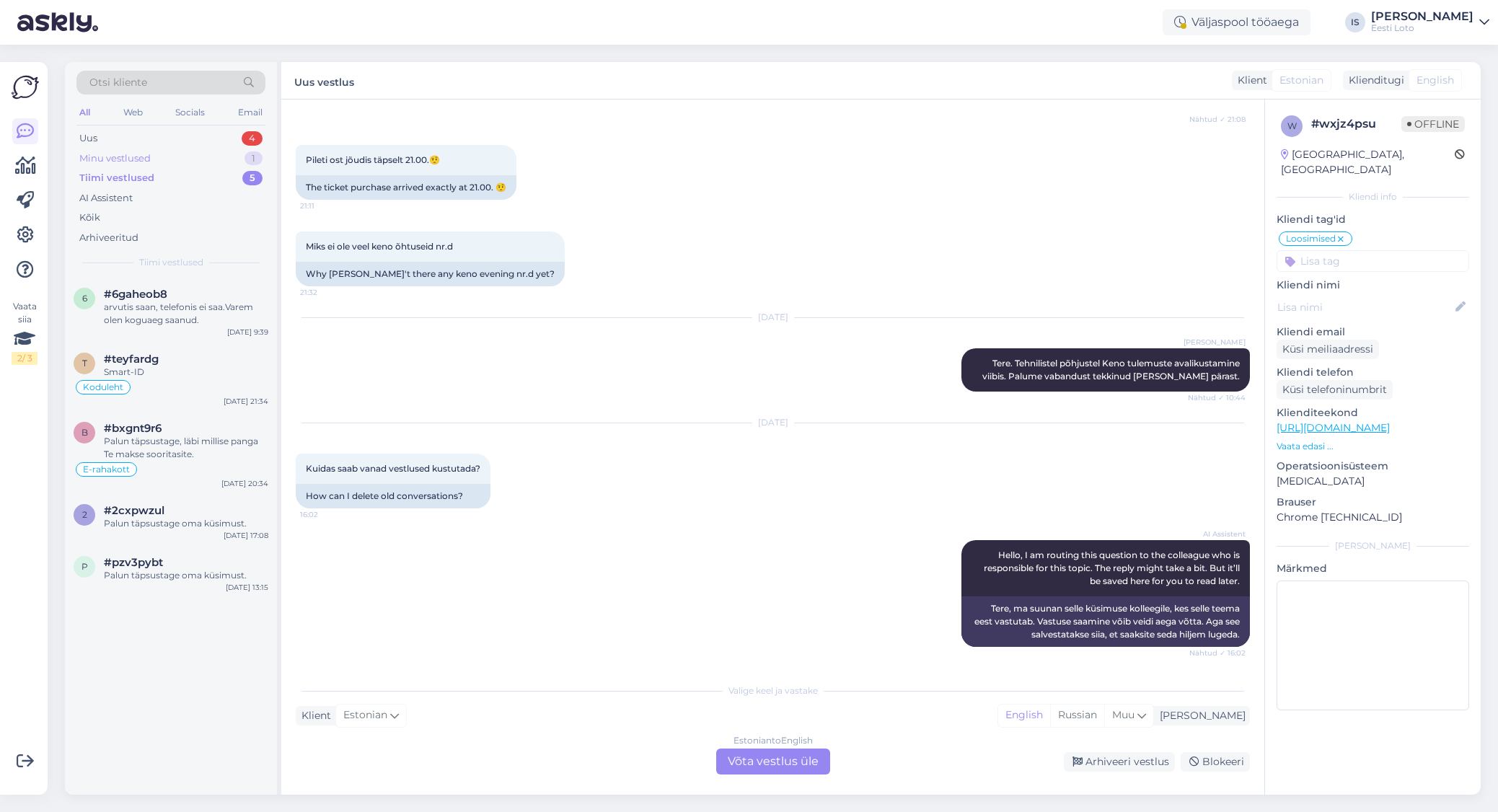
click at [143, 158] on div "Minu vestlused" at bounding box center [115, 158] width 72 height 14
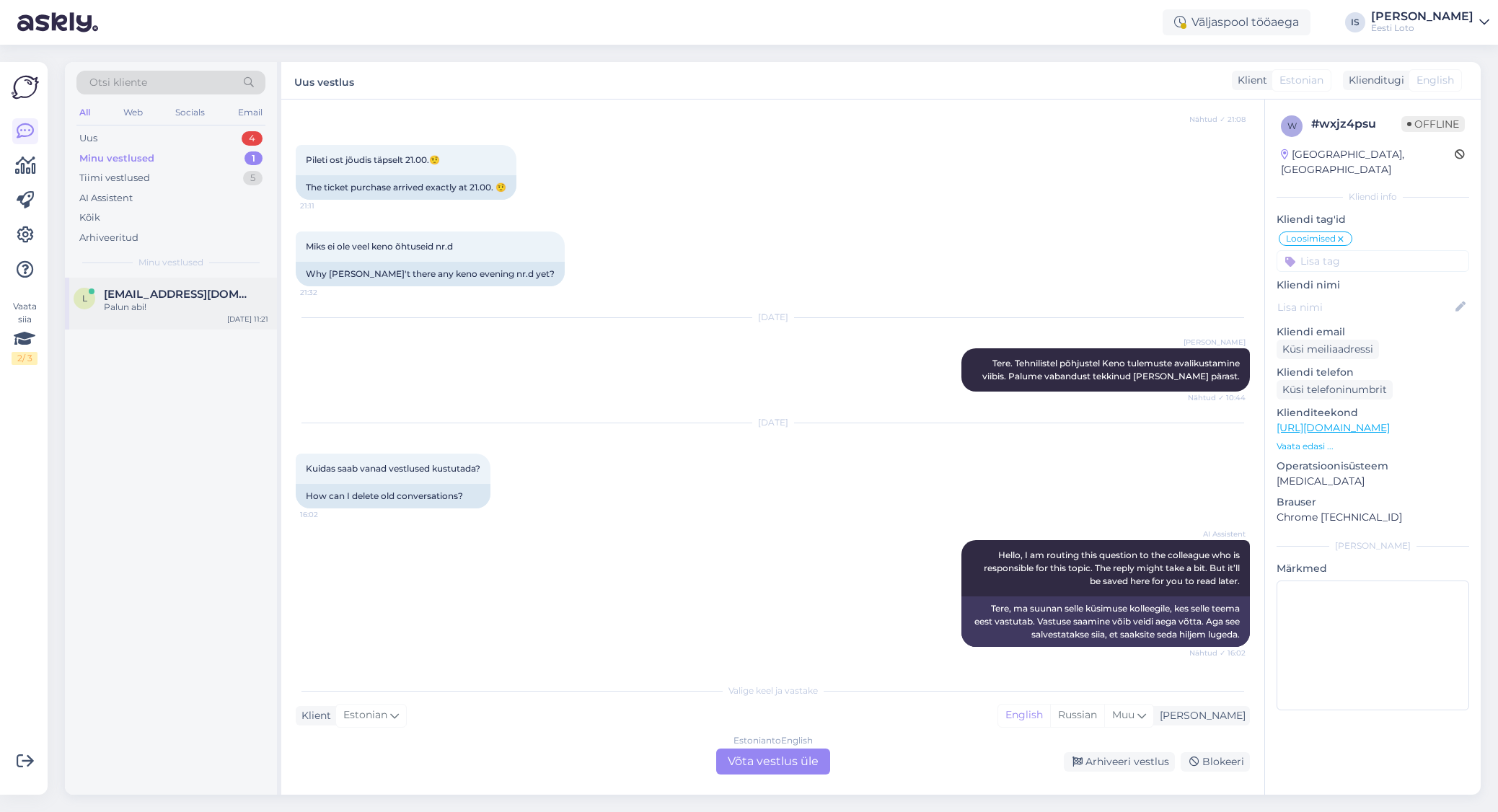
click at [128, 303] on div "Palun abi!" at bounding box center [186, 307] width 164 height 13
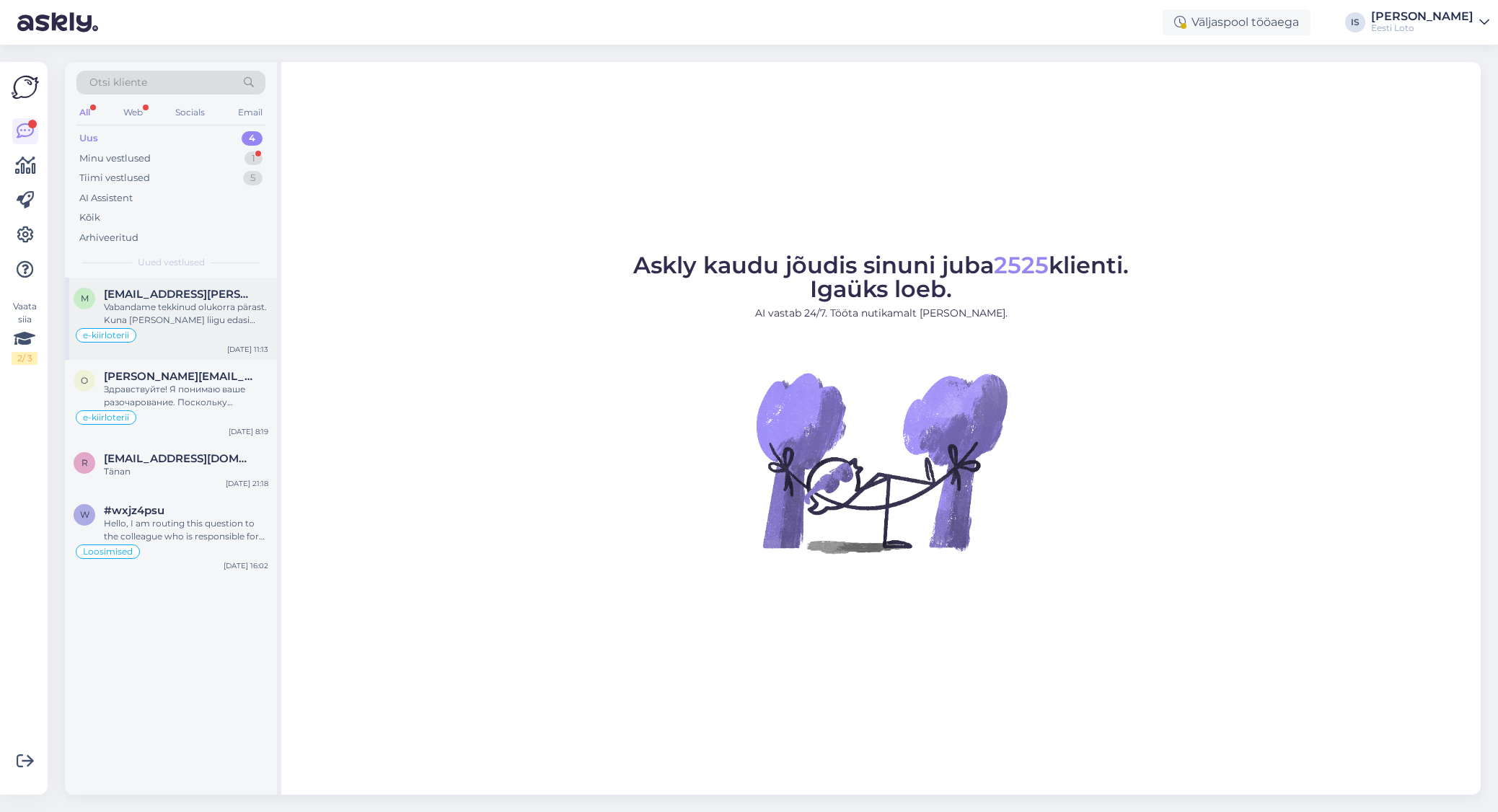
click at [207, 320] on div "Vabandame tekkinud olukorra pärast. Kuna pilet ei liigu edasi ka pärast uuesti …" at bounding box center [186, 314] width 164 height 26
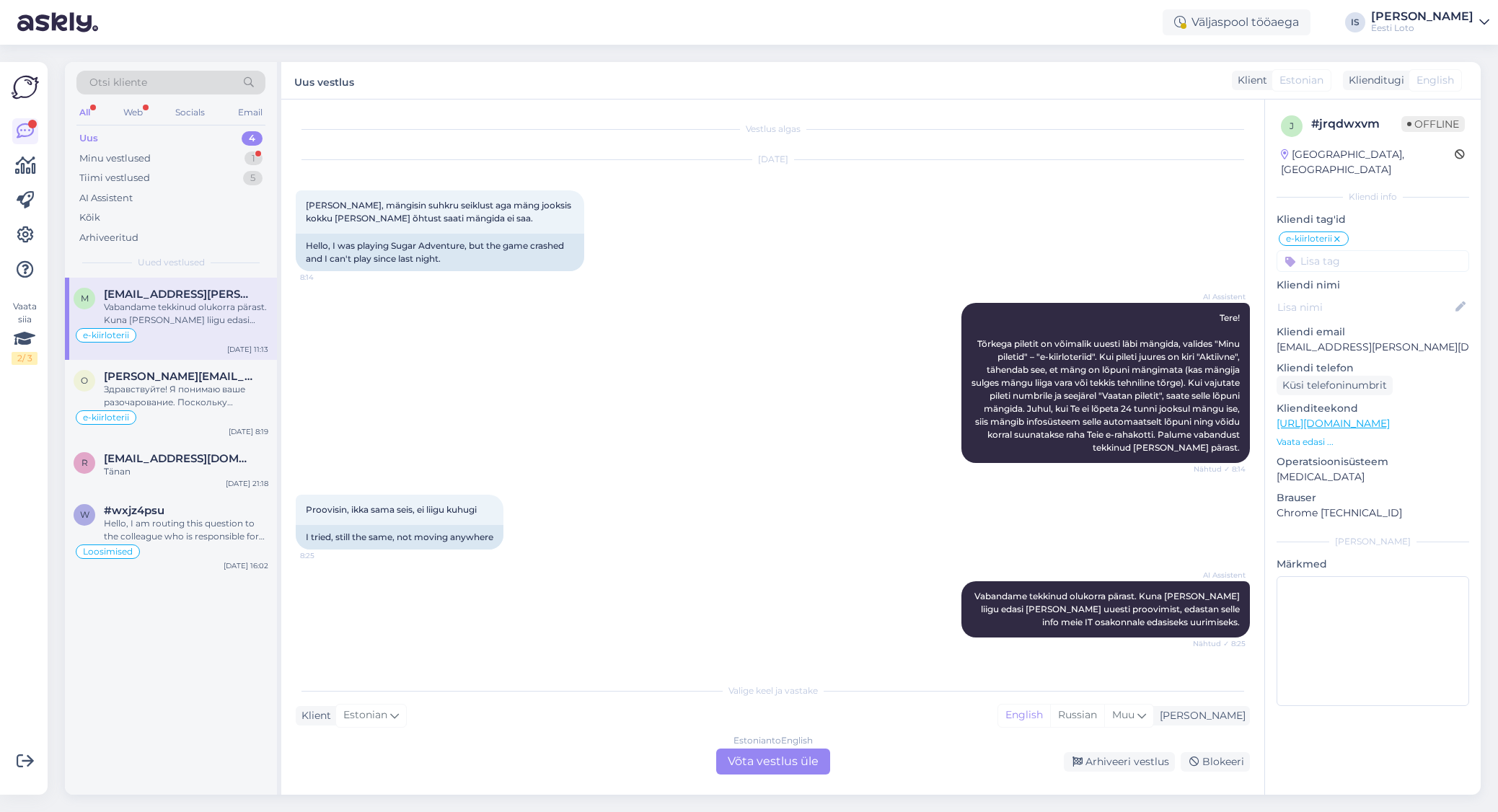
scroll to position [405, 0]
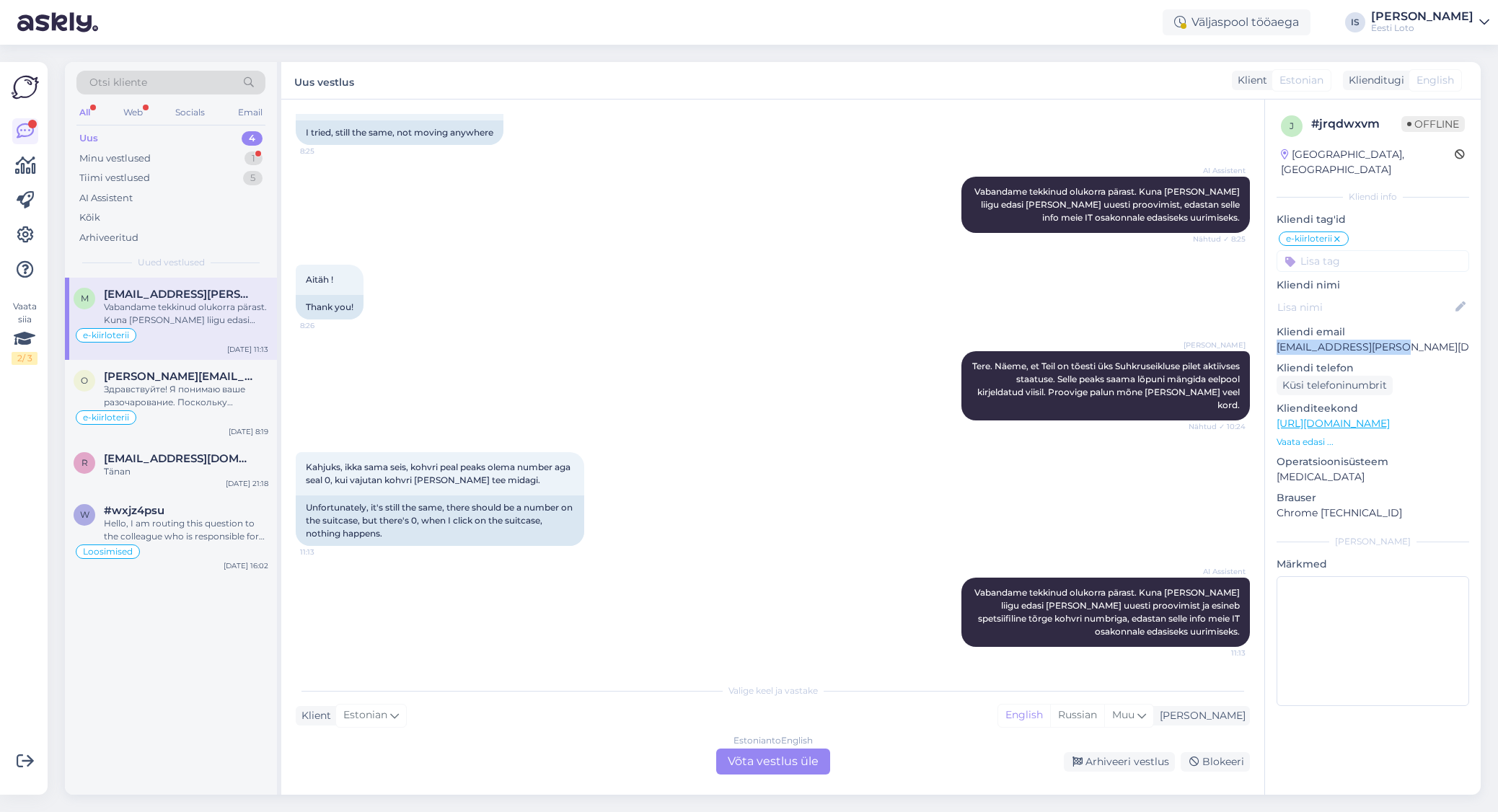
drag, startPoint x: 1400, startPoint y: 328, endPoint x: 1273, endPoint y: 337, distance: 127.3
click at [1273, 337] on div "j # jrqdwxvm Offline Estonia, Tallinn Kliendi info Kliendi tag'id e-kiirloterii…" at bounding box center [1372, 413] width 216 height 628
copy p "[EMAIL_ADDRESS][PERSON_NAME][DOMAIN_NAME]"
click at [141, 161] on div "Minu vestlused" at bounding box center [115, 158] width 72 height 14
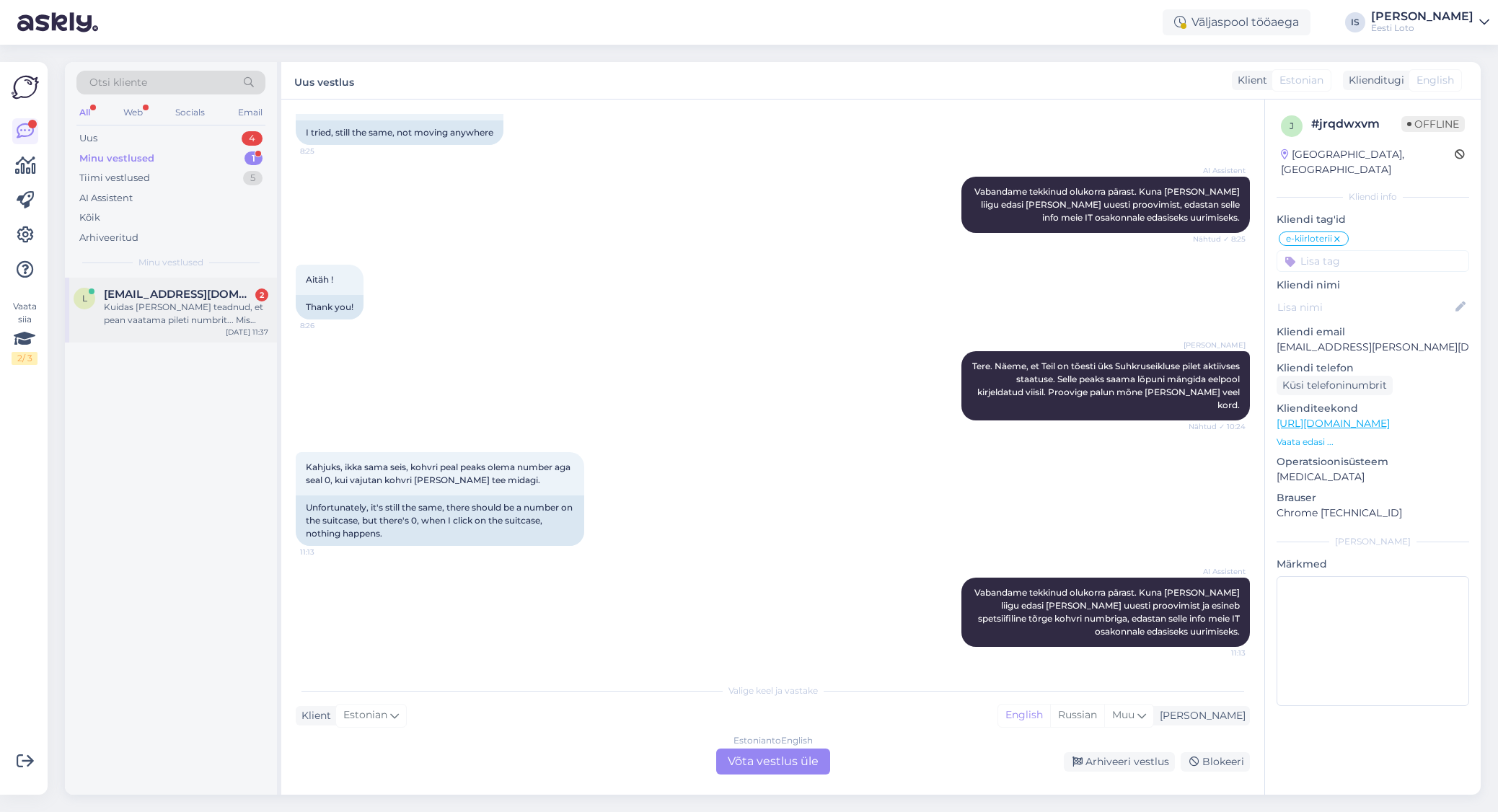
click at [151, 314] on div "Kuidas mina oleks teadnud, et pean vaatama pileti numbrit... Mis nüüd saab siis…" at bounding box center [186, 314] width 164 height 26
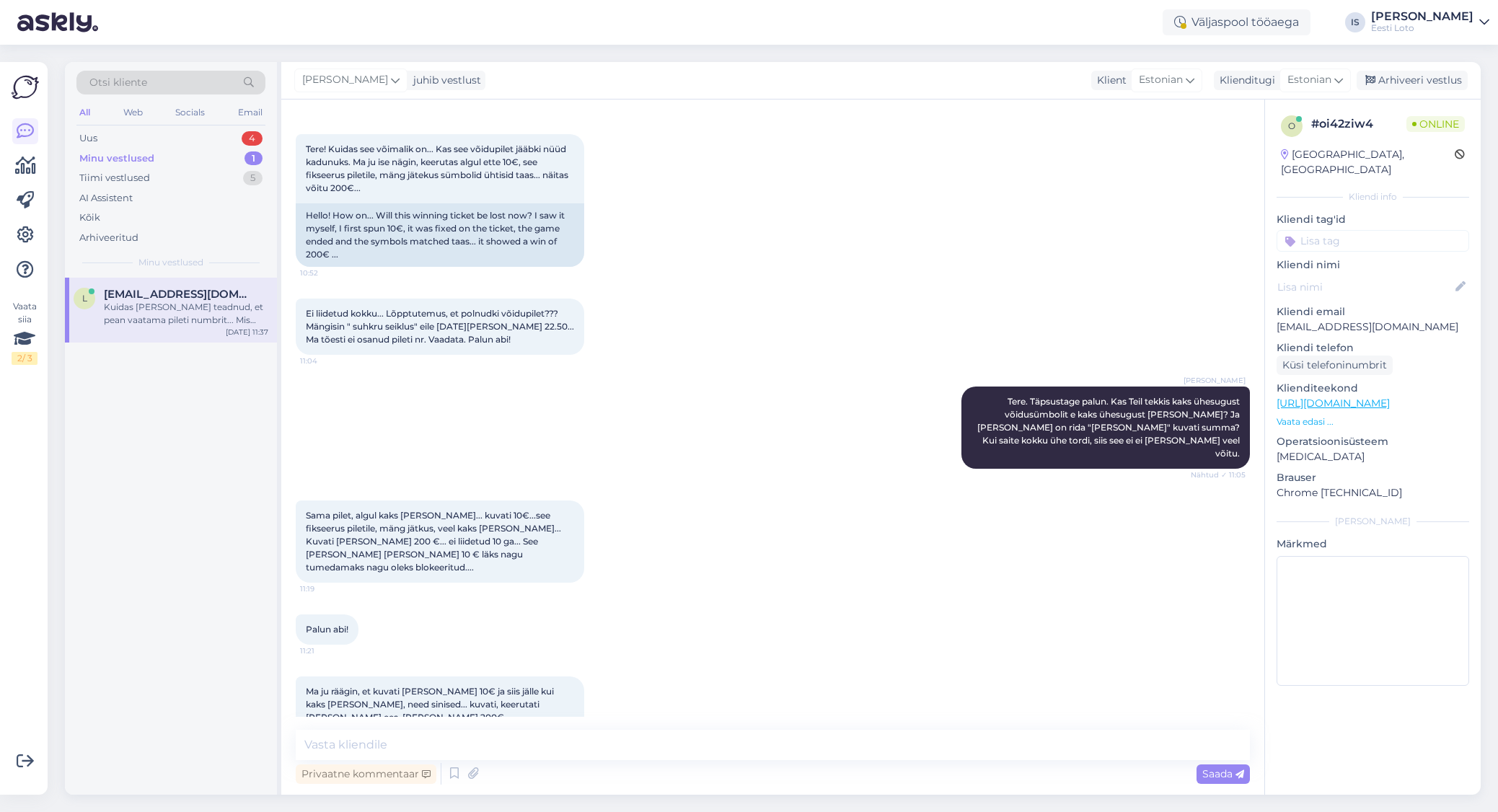
scroll to position [1407, 0]
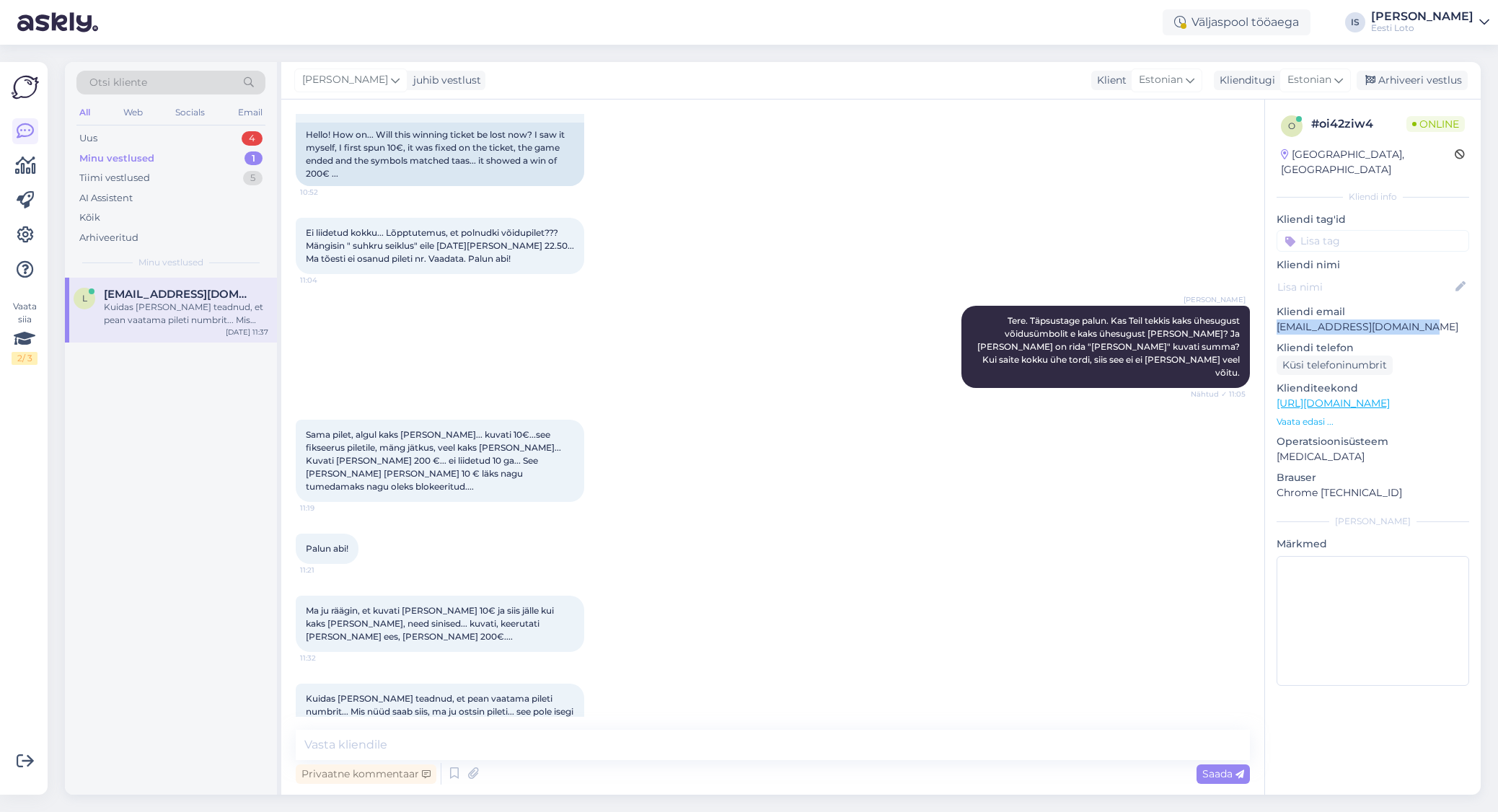
drag, startPoint x: 1421, startPoint y: 309, endPoint x: 1271, endPoint y: 308, distance: 150.0
click at [1272, 309] on div "o # oi42ziw4 Online Estonia, Tallinn Kliendi info Kliendi tag'id Kliendi nimi K…" at bounding box center [1372, 403] width 216 height 608
copy p "[EMAIL_ADDRESS][DOMAIN_NAME]"
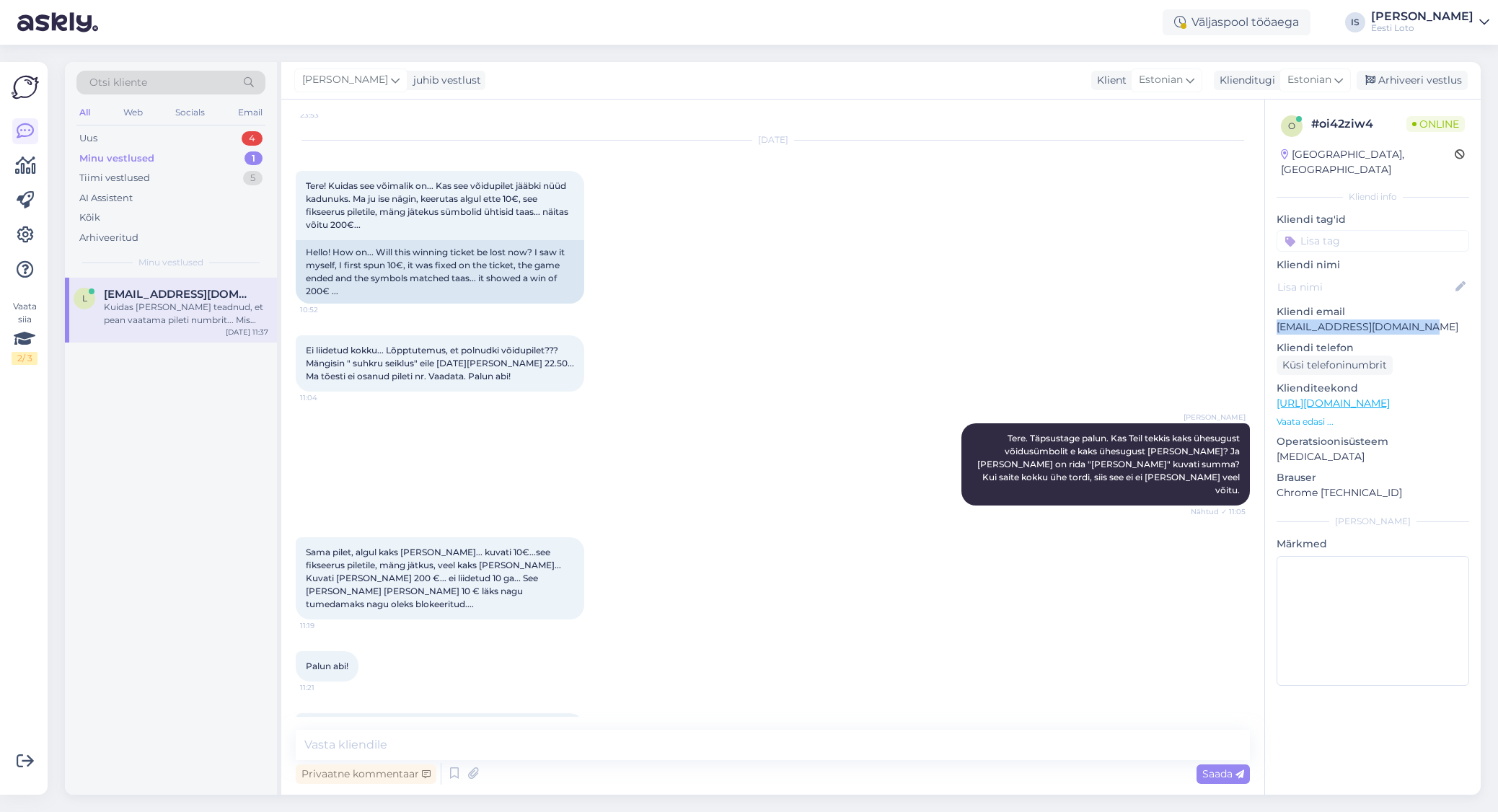
scroll to position [1289, 0]
click at [88, 138] on div "Uus" at bounding box center [88, 138] width 18 height 14
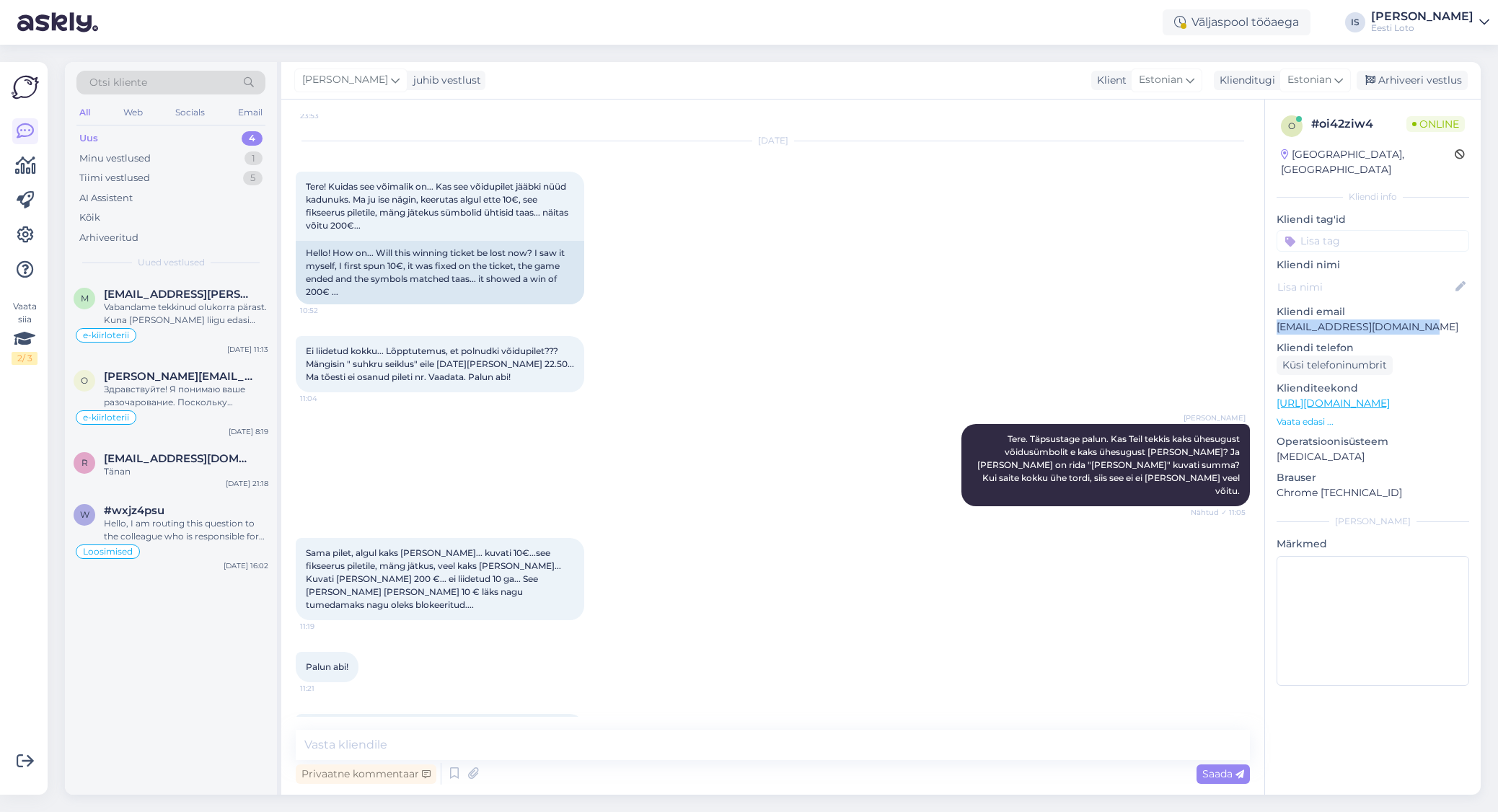
click at [105, 137] on div "Uus 4" at bounding box center [170, 138] width 189 height 20
click at [176, 528] on div "Hello, I am routing this question to the colleague who is responsible for this …" at bounding box center [186, 530] width 164 height 26
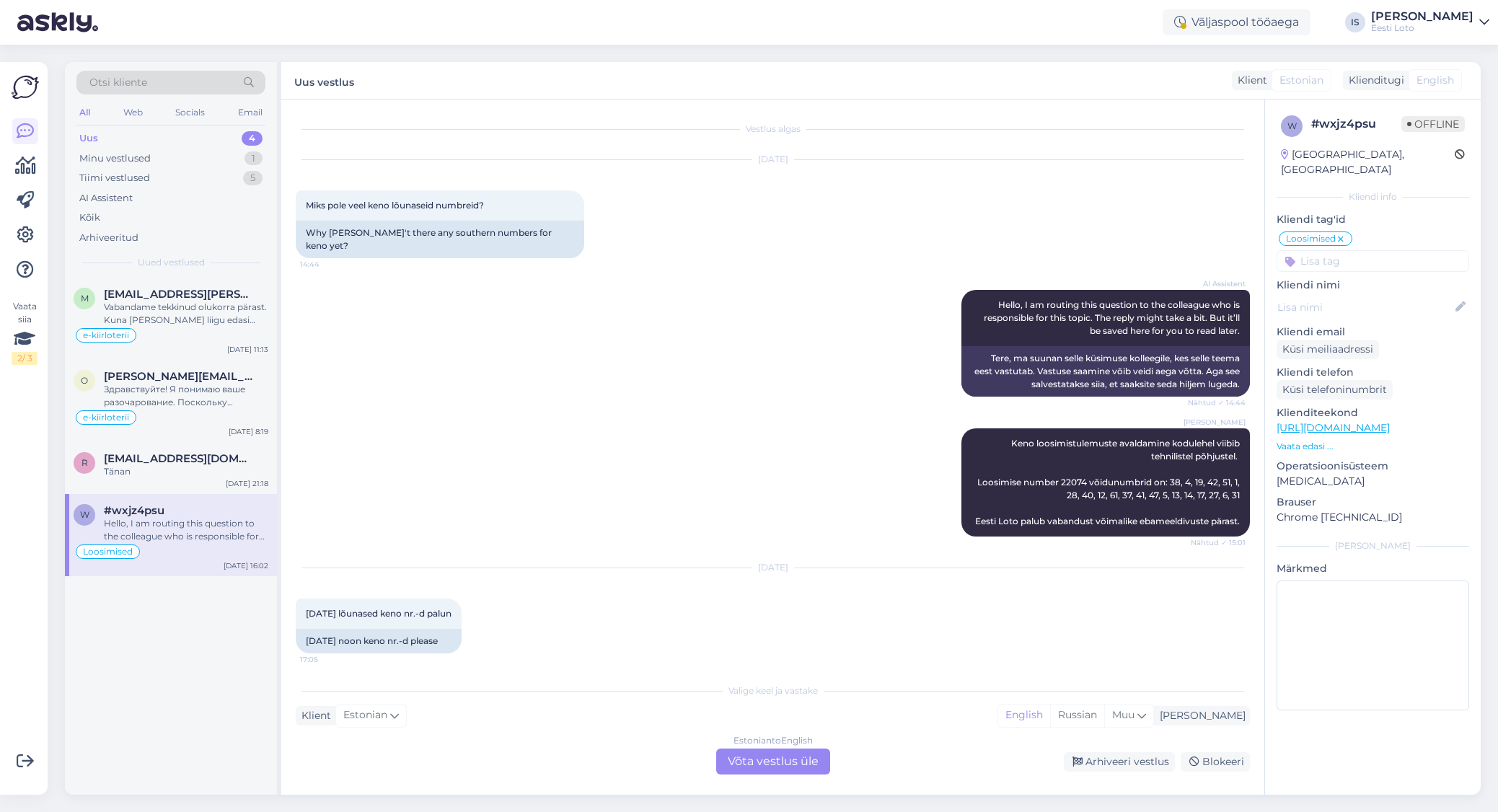
scroll to position [2883, 0]
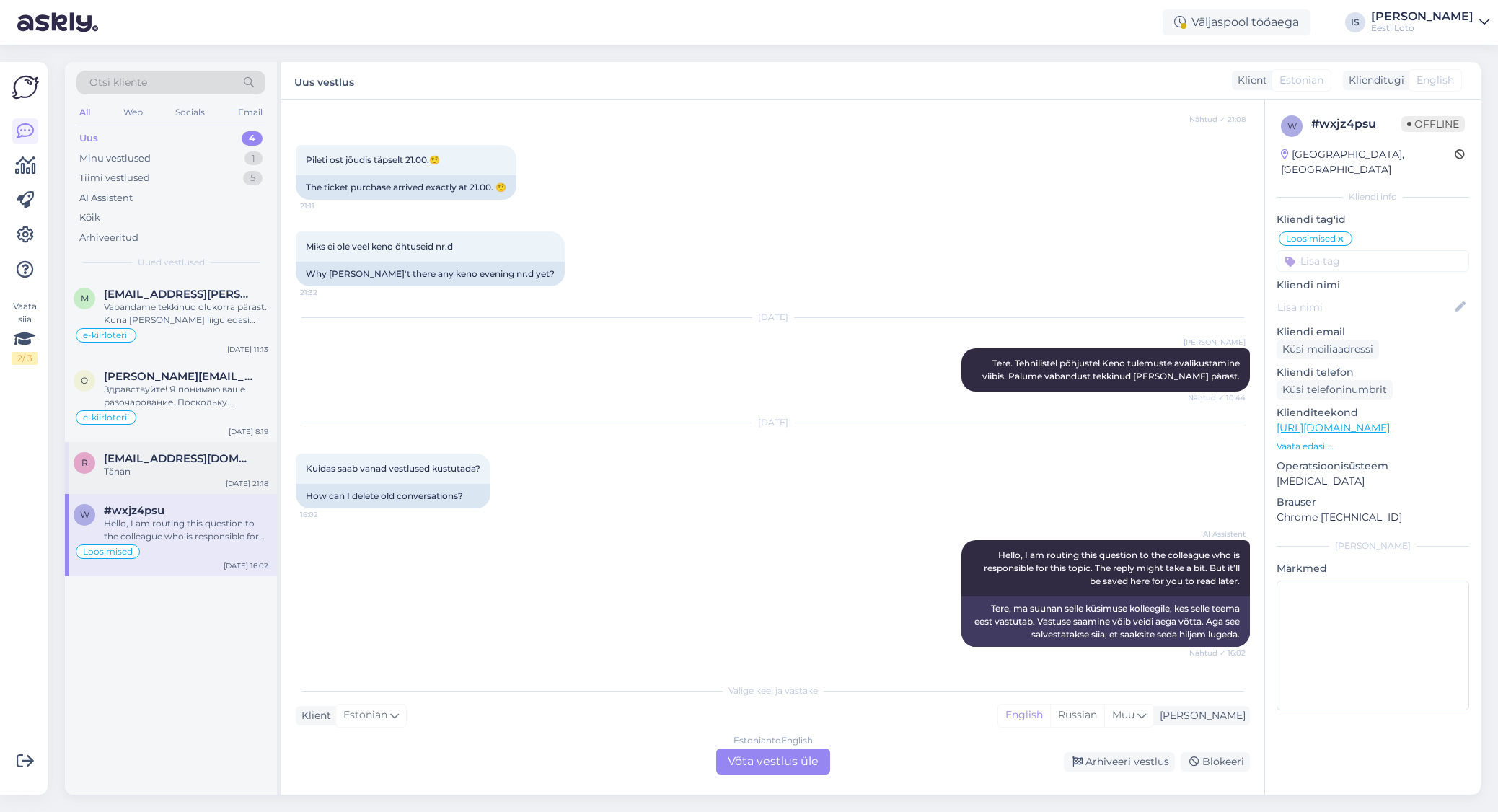
click at [143, 473] on div "Tänan" at bounding box center [186, 471] width 164 height 13
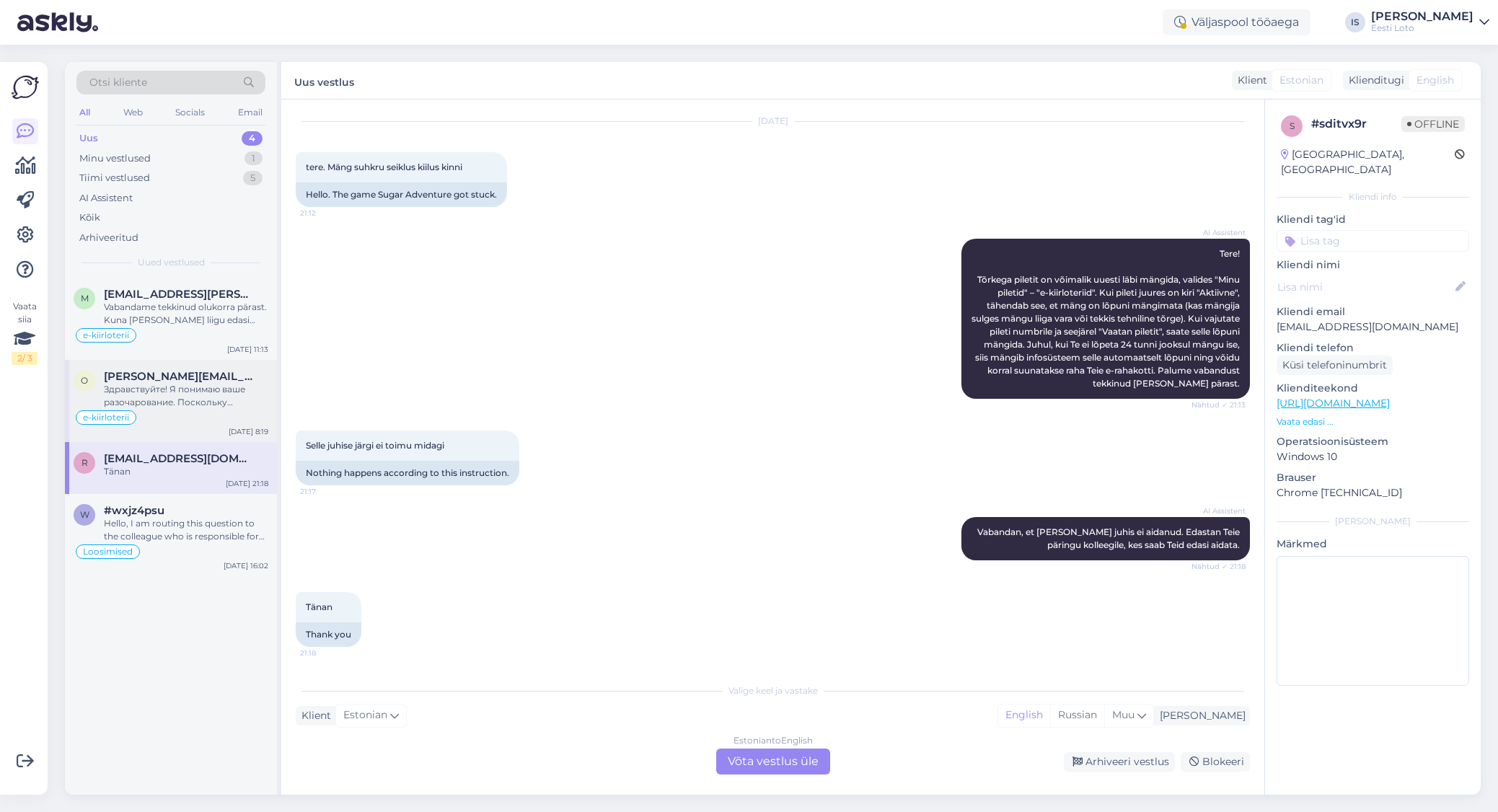
click at [161, 373] on span "[PERSON_NAME][EMAIL_ADDRESS][DOMAIN_NAME]" at bounding box center [179, 376] width 150 height 13
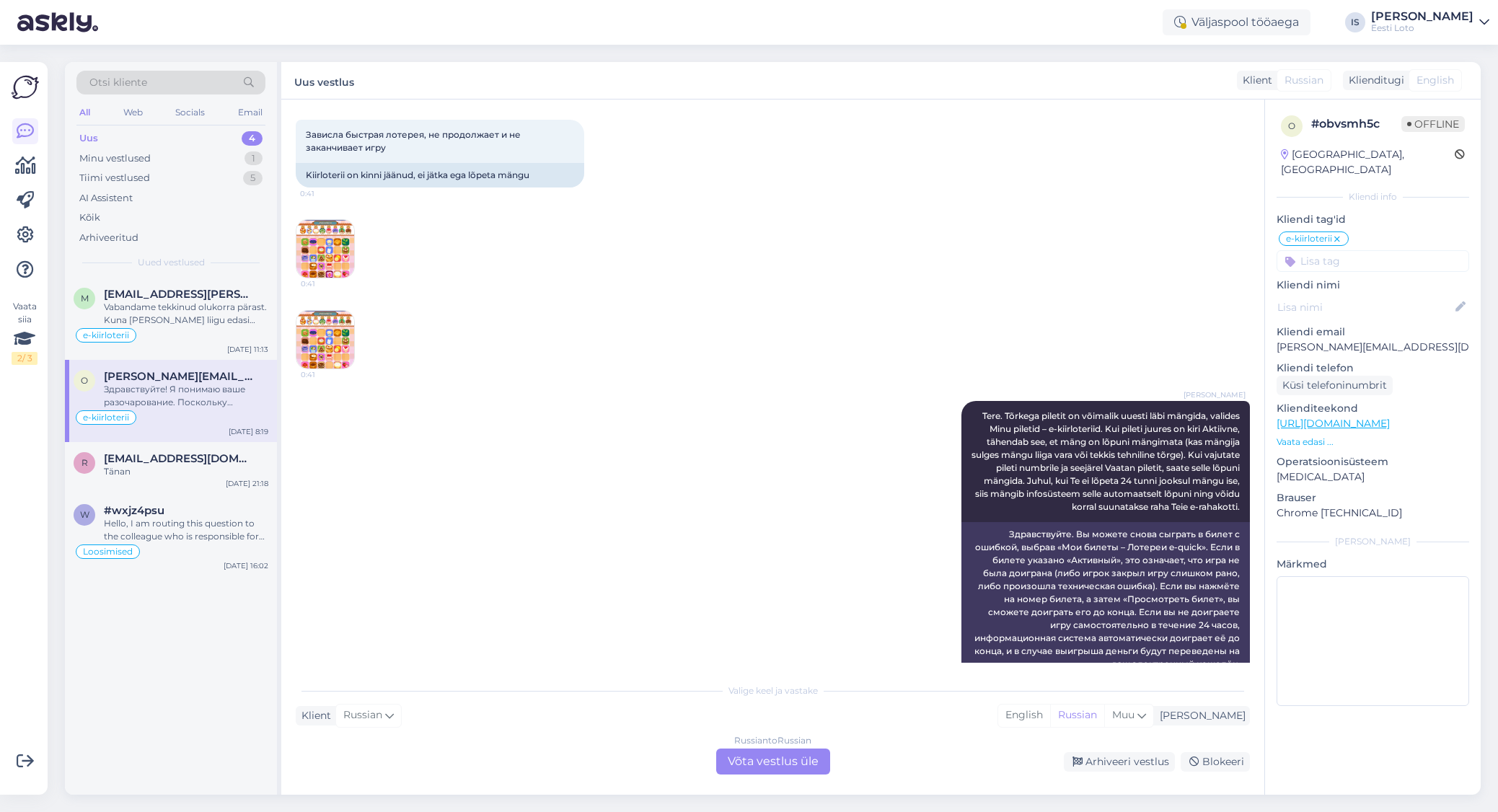
scroll to position [70, 0]
click at [319, 255] on img at bounding box center [325, 249] width 58 height 58
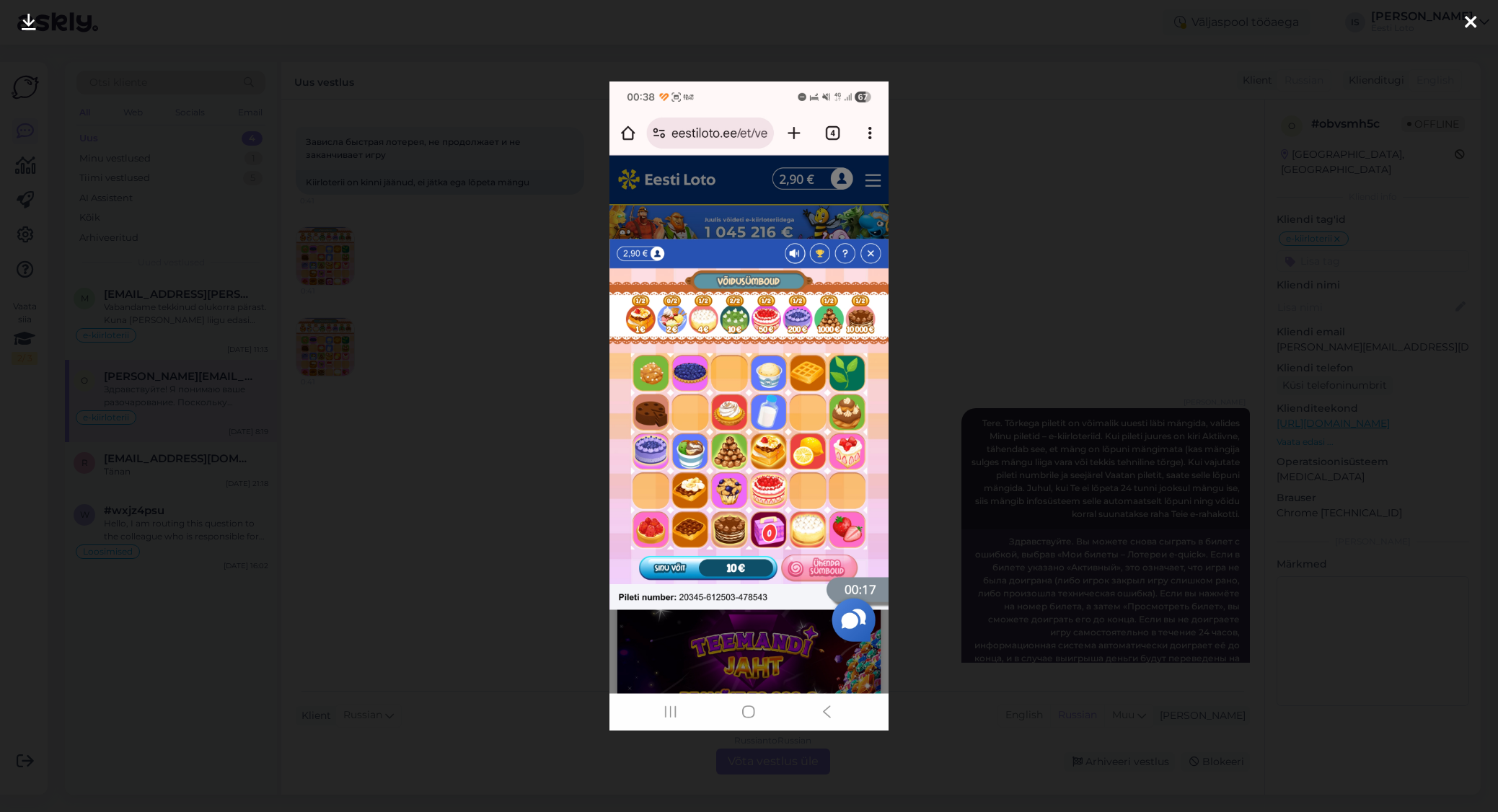
scroll to position [63, 0]
click at [1468, 21] on icon at bounding box center [1470, 22] width 11 height 19
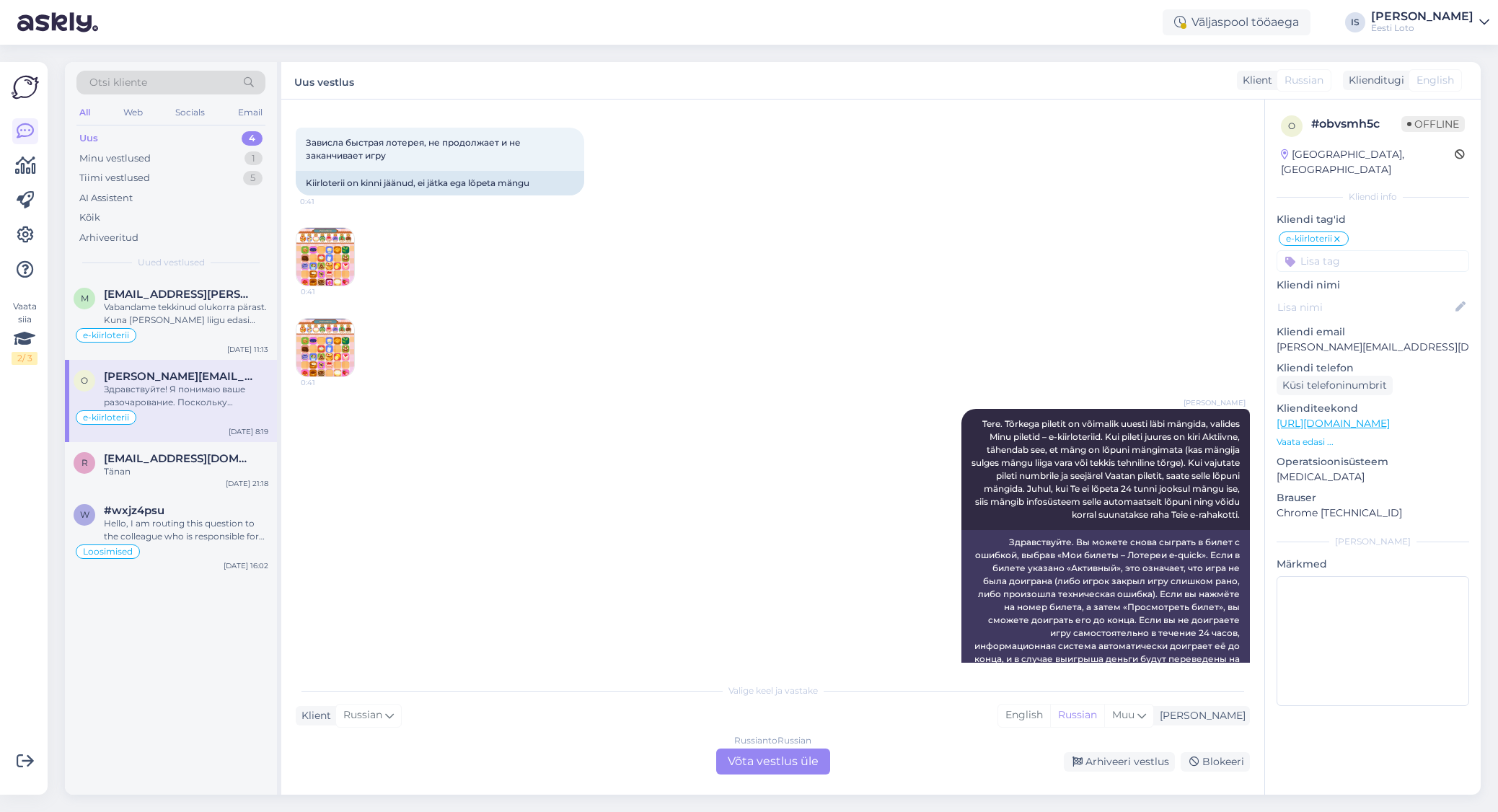
click at [315, 240] on img at bounding box center [325, 256] width 58 height 58
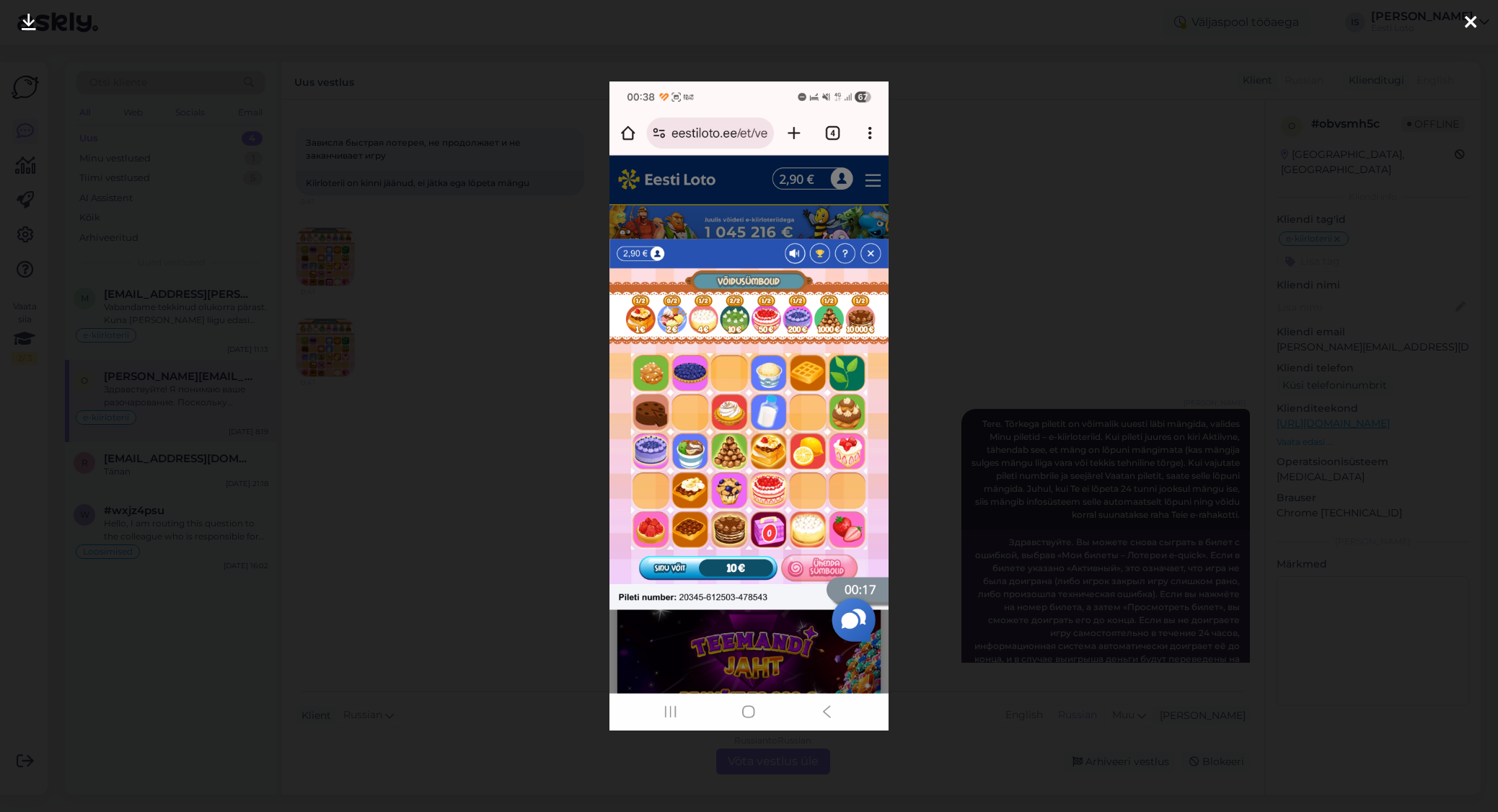
click at [315, 240] on div at bounding box center [749, 406] width 1498 height 812
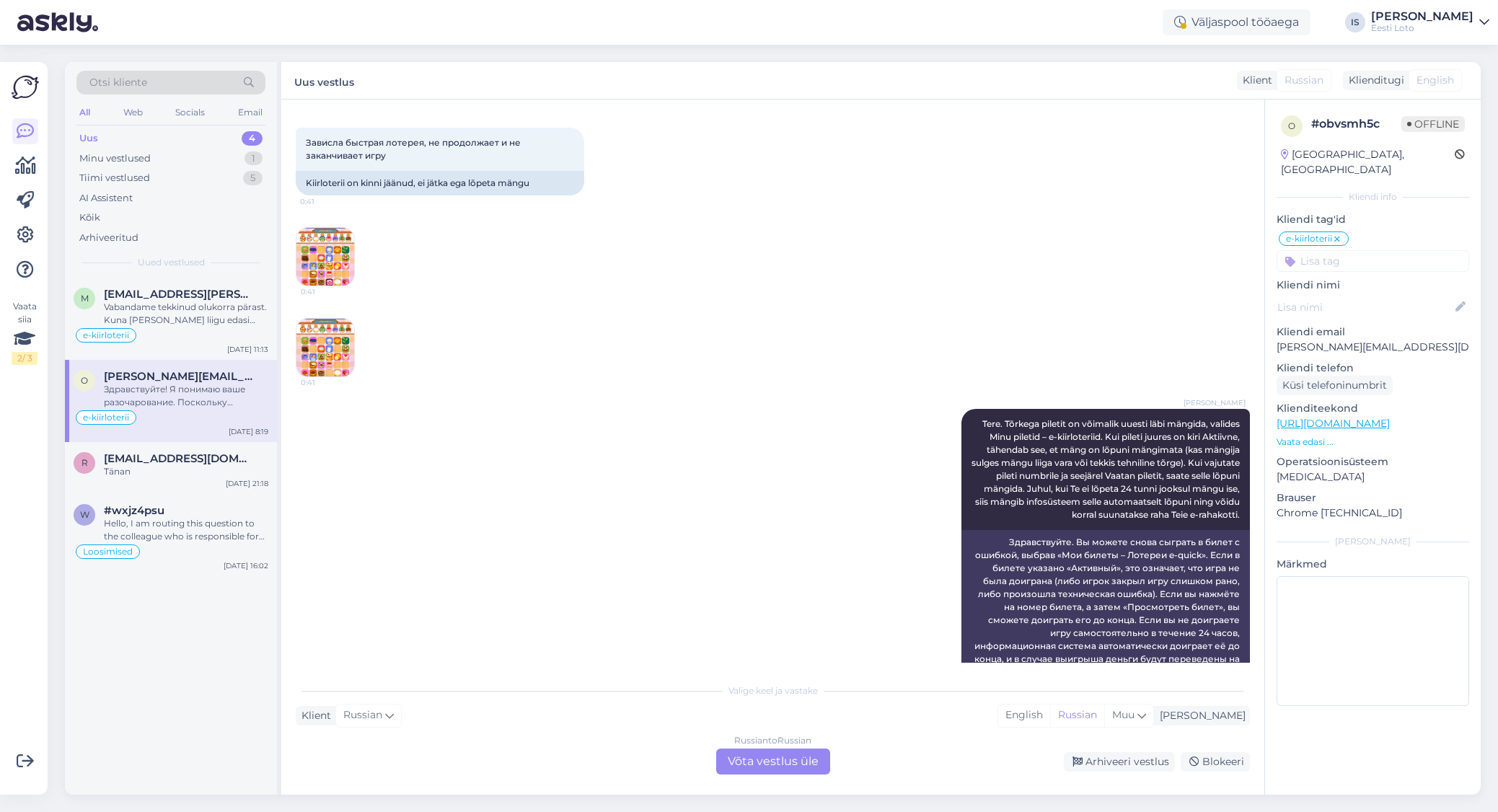
click at [315, 240] on img at bounding box center [325, 256] width 58 height 58
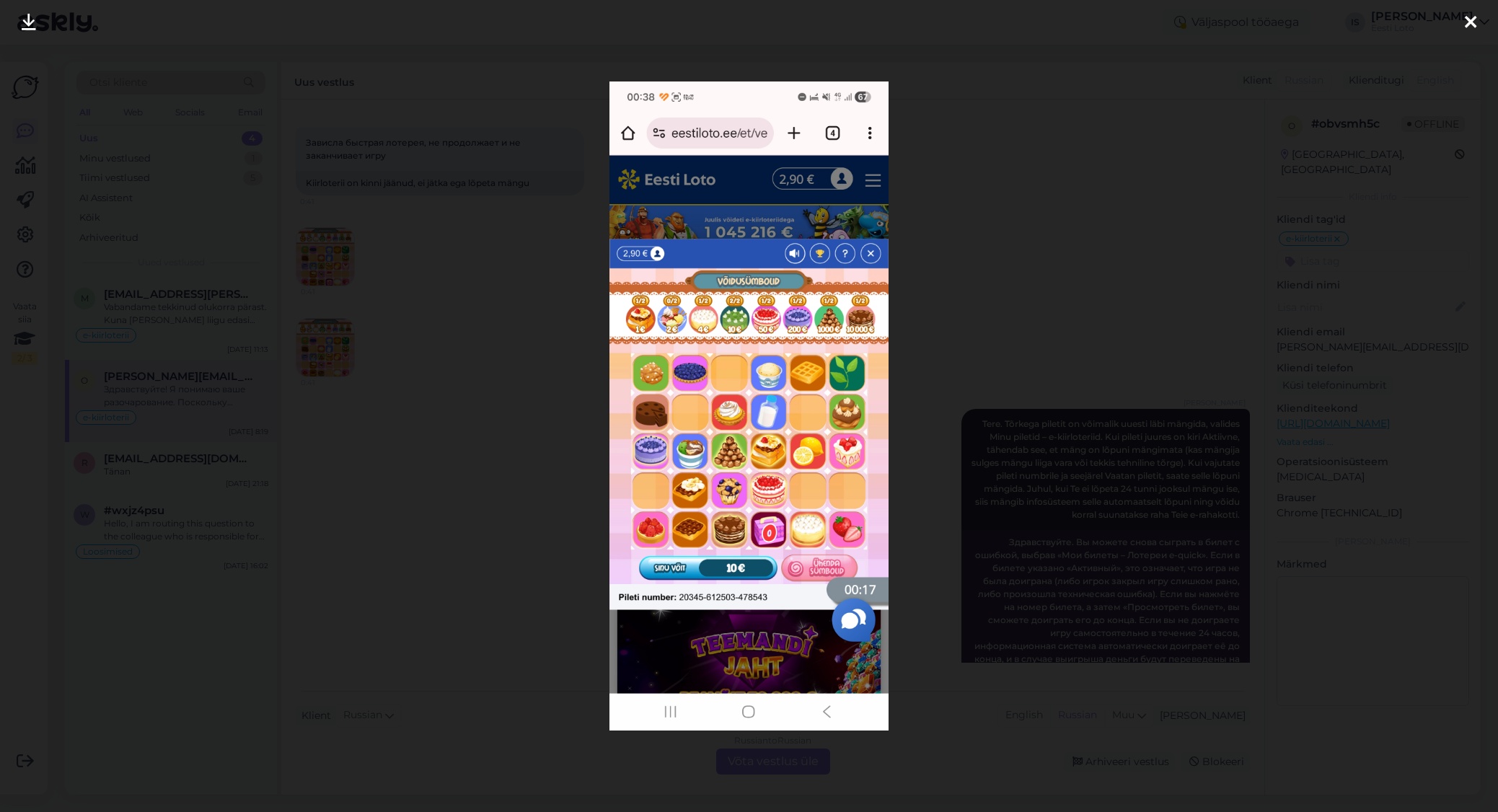
click at [1476, 21] on icon at bounding box center [1470, 22] width 11 height 19
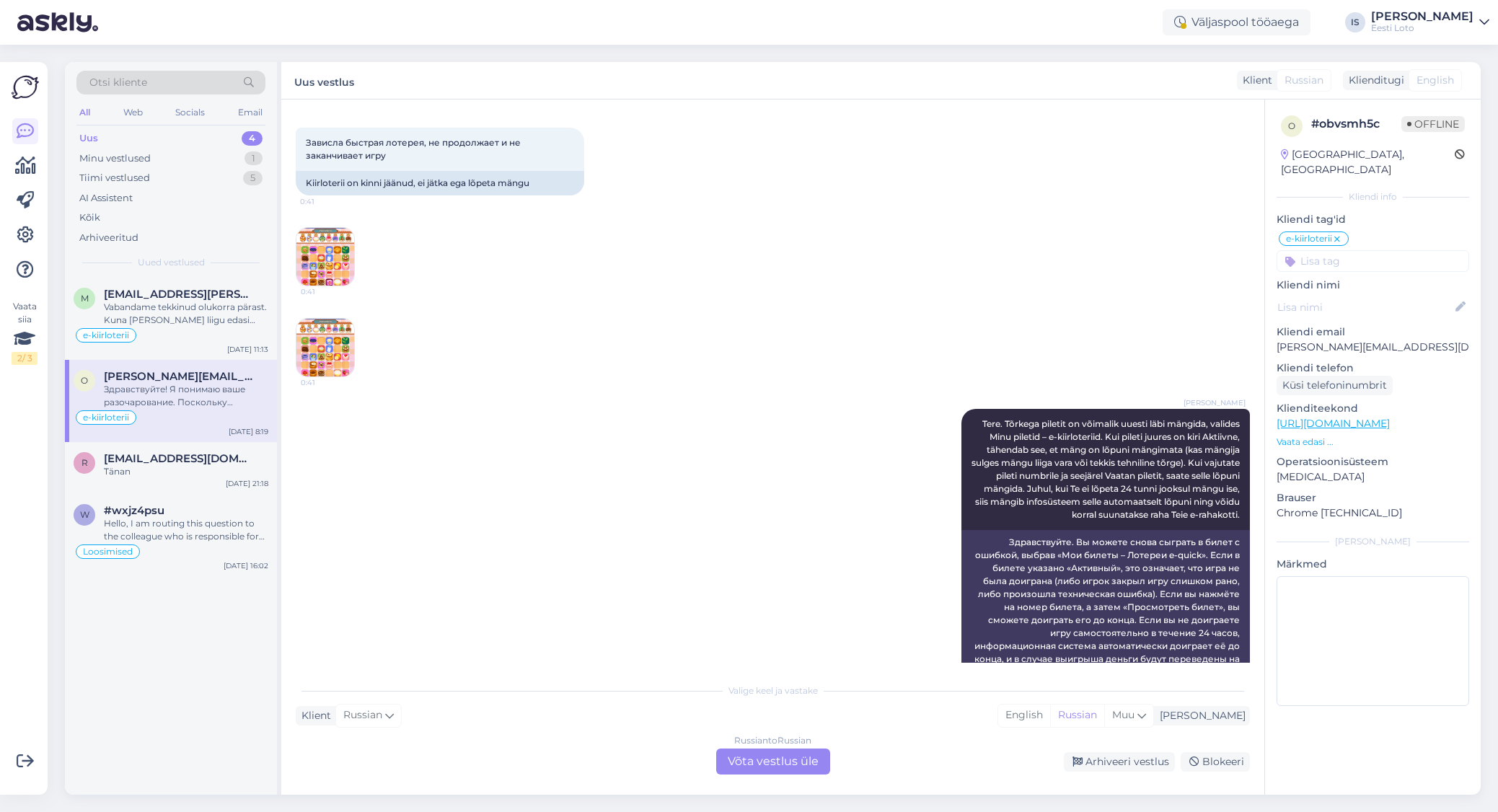
click at [326, 357] on img at bounding box center [325, 347] width 58 height 58
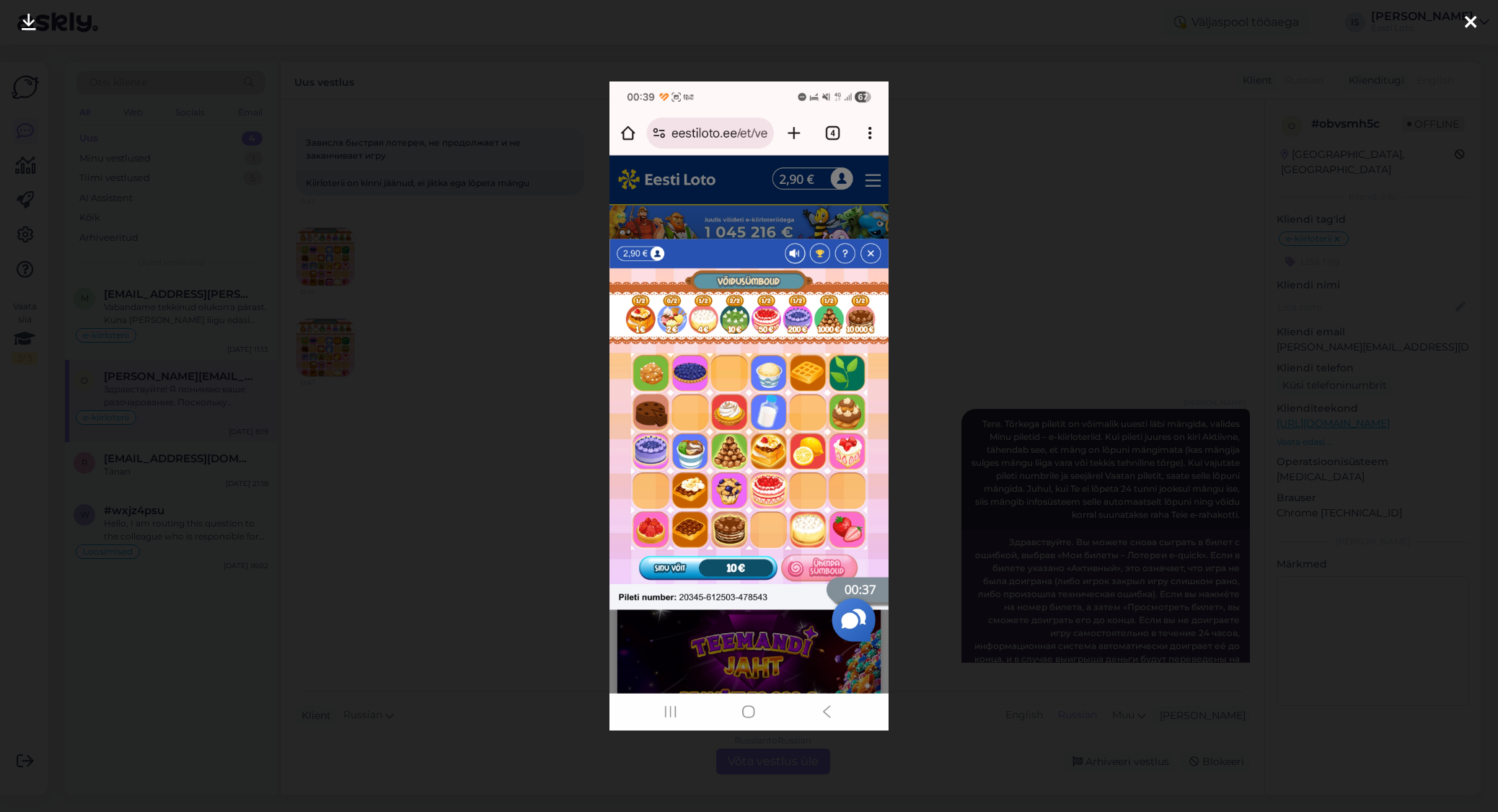
click at [1471, 19] on icon at bounding box center [1470, 22] width 11 height 19
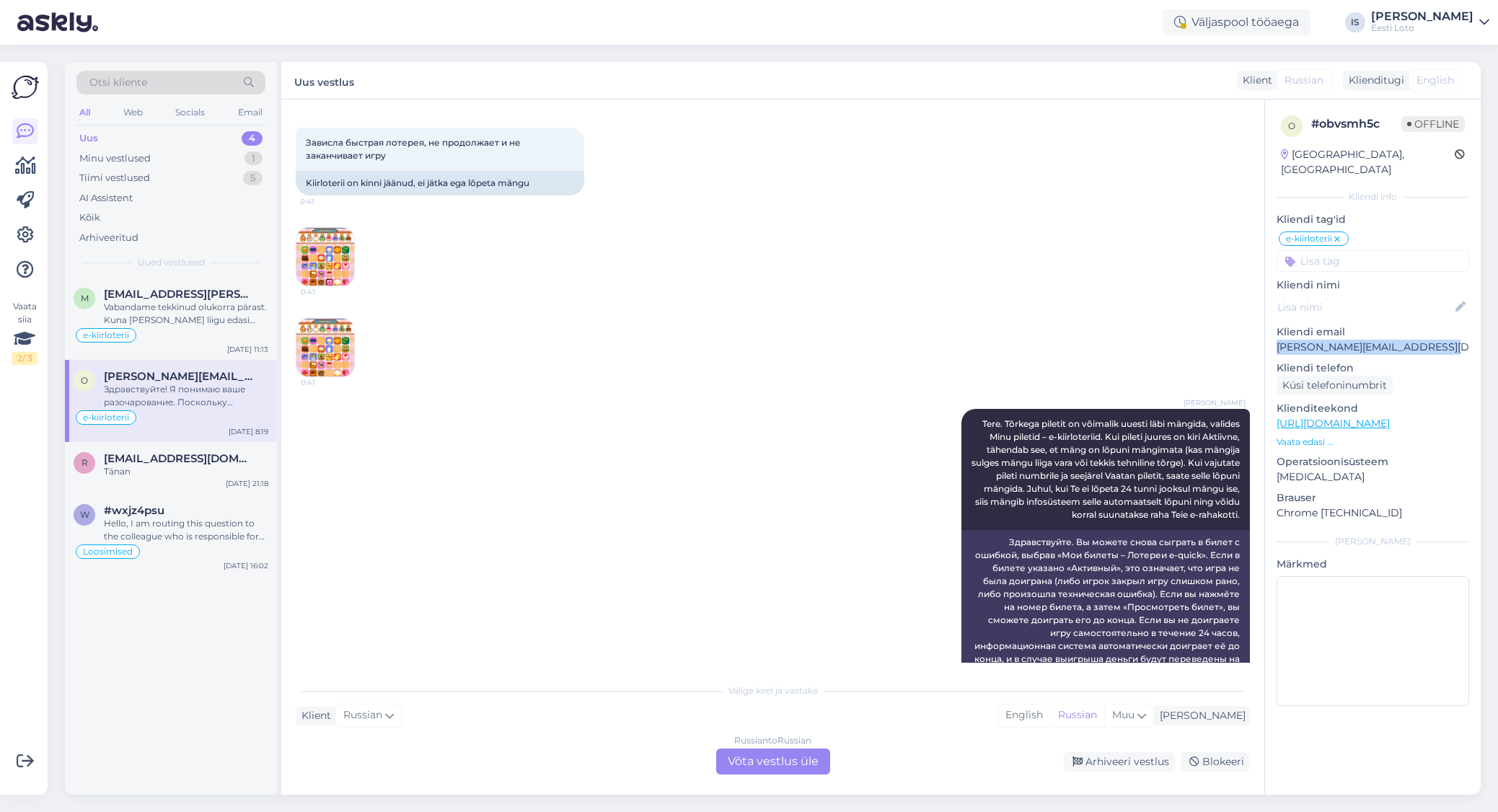
drag, startPoint x: 1447, startPoint y: 330, endPoint x: 1277, endPoint y: 337, distance: 170.1
click at [1277, 340] on p "[PERSON_NAME][EMAIL_ADDRESS][DOMAIN_NAME]" at bounding box center [1373, 347] width 193 height 15
copy p "[PERSON_NAME][EMAIL_ADDRESS][DOMAIN_NAME]"
click at [318, 261] on img at bounding box center [325, 256] width 58 height 58
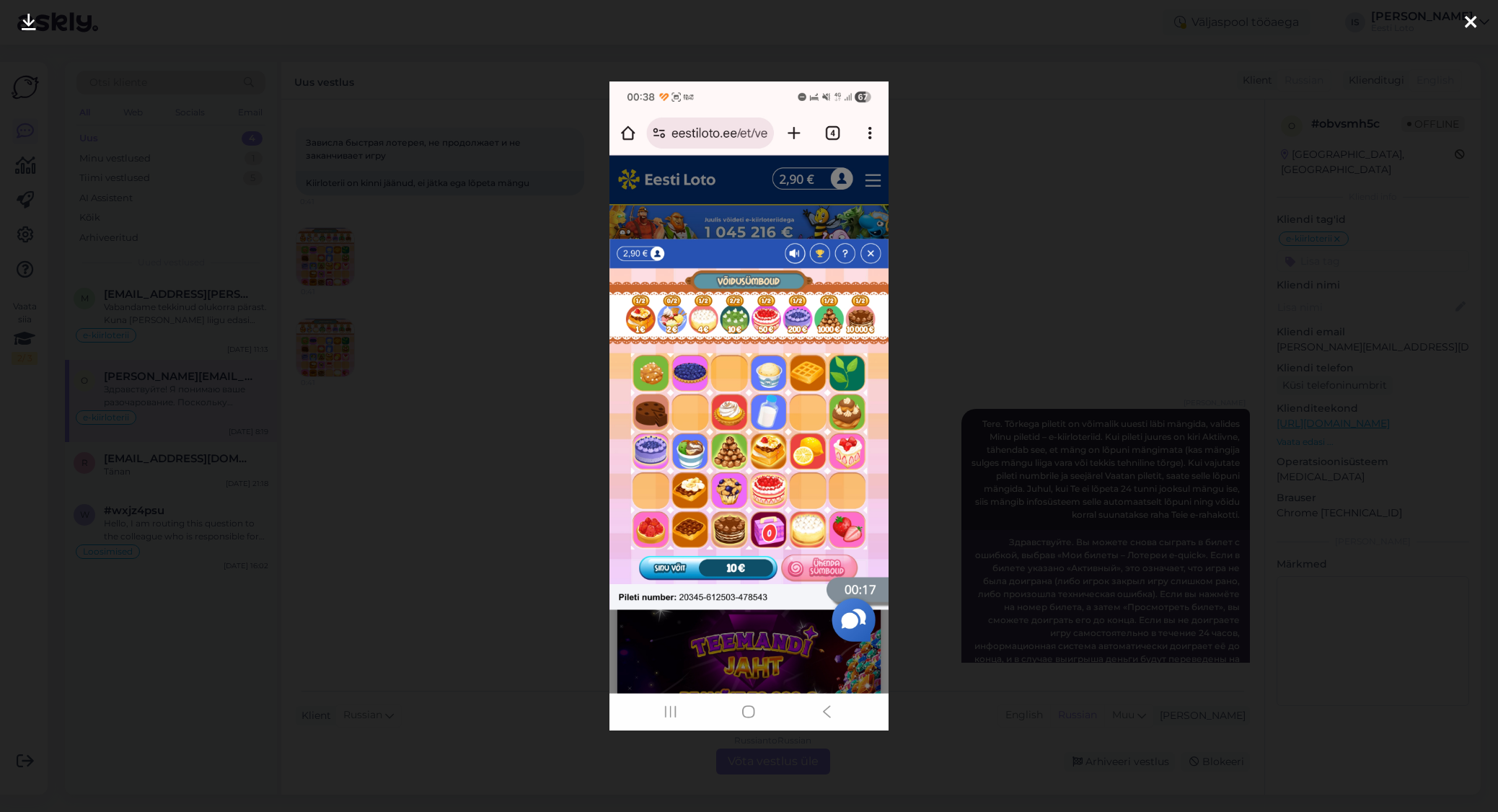
click at [1467, 19] on icon at bounding box center [1470, 22] width 11 height 19
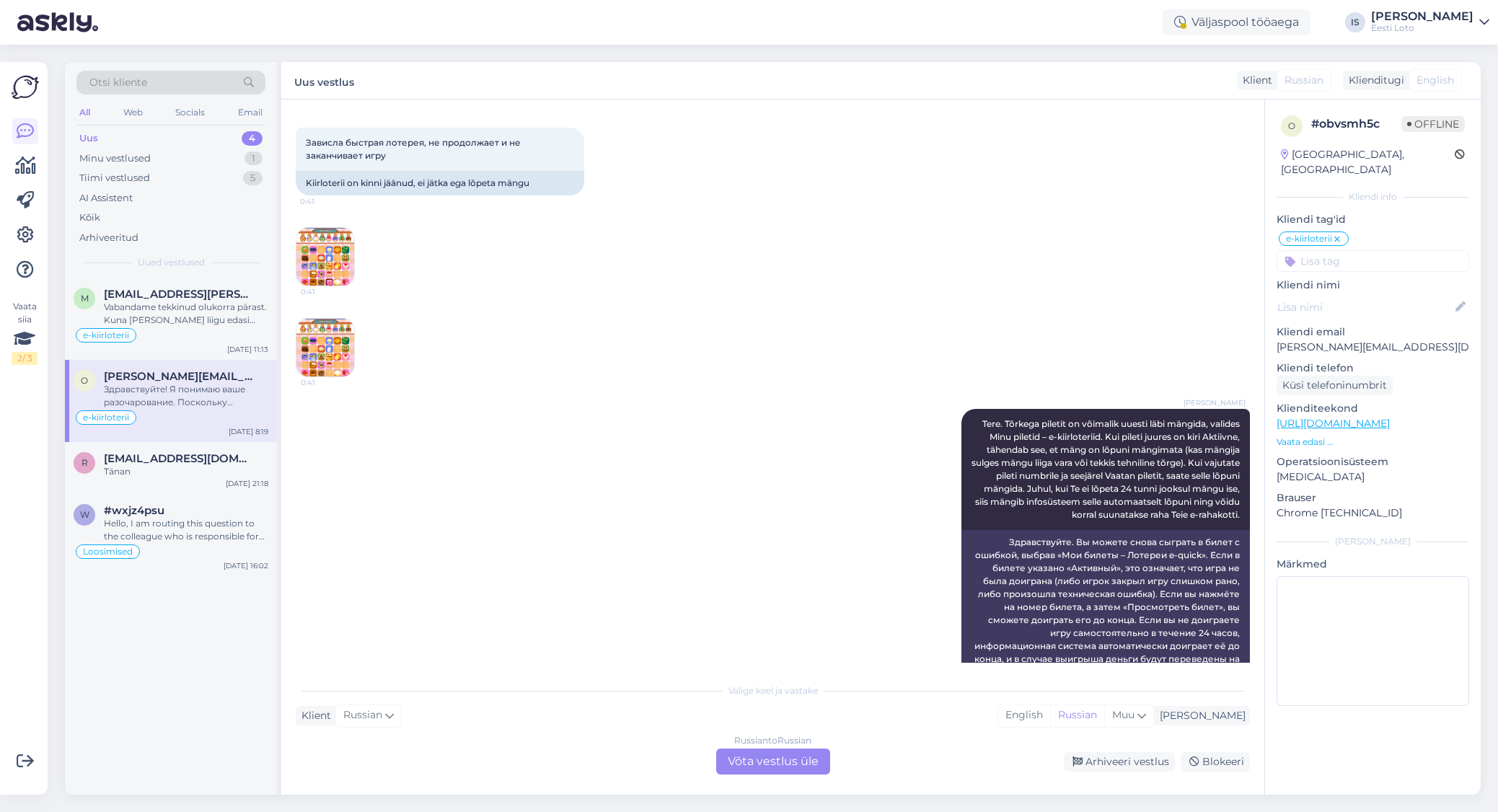
click at [337, 359] on img at bounding box center [325, 347] width 58 height 58
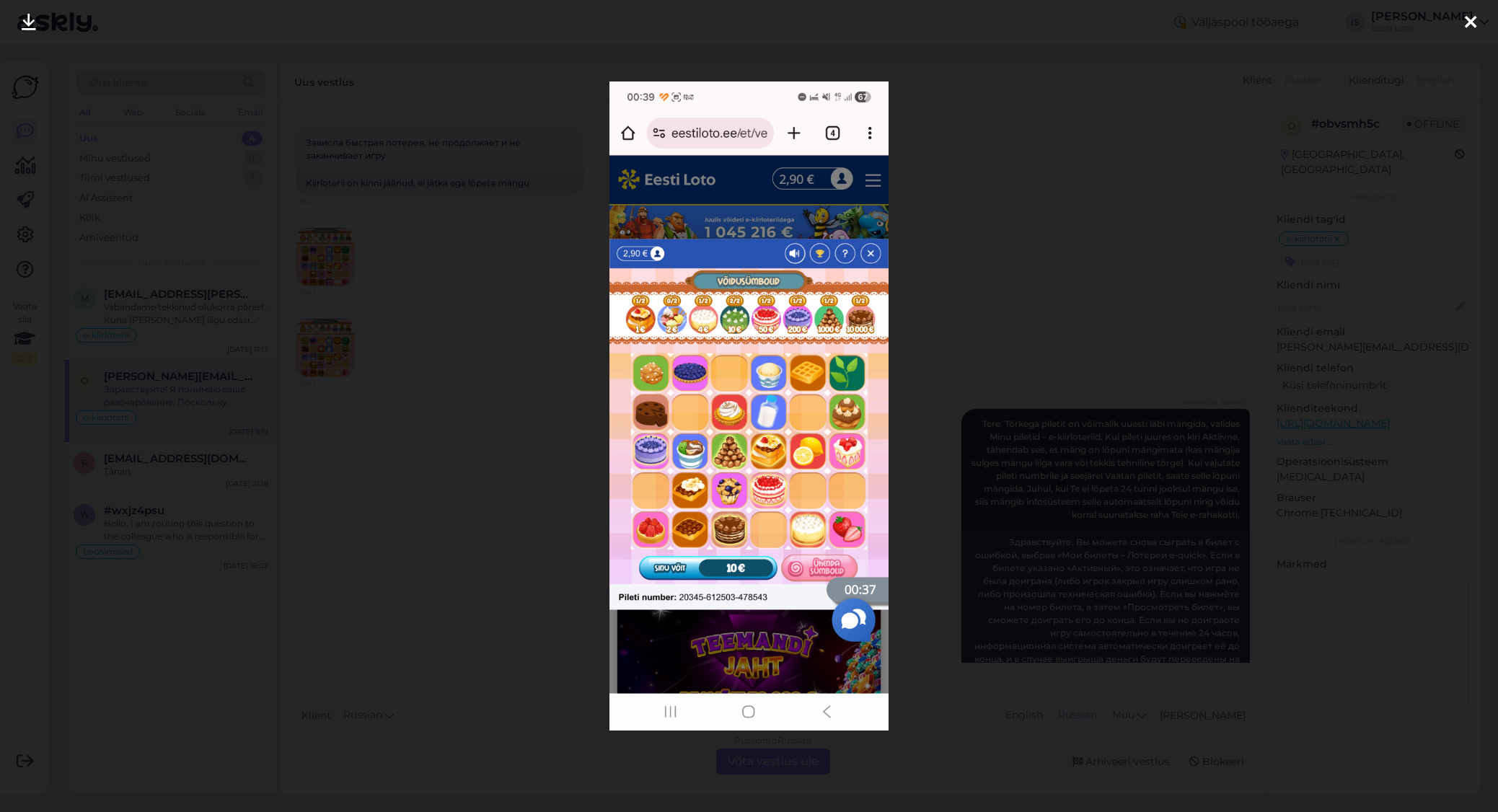
click at [1473, 21] on icon at bounding box center [1470, 22] width 11 height 19
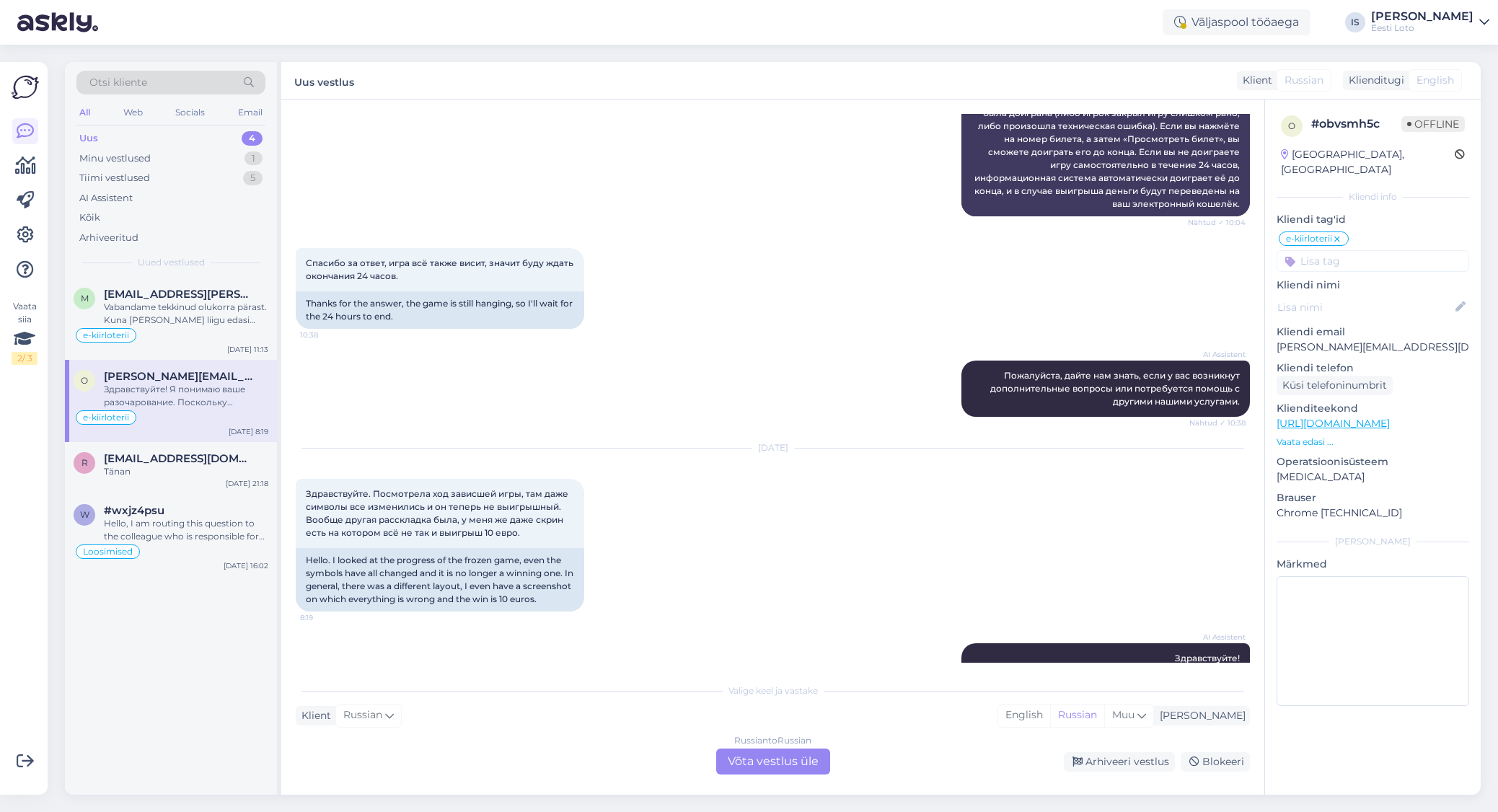
scroll to position [661, 0]
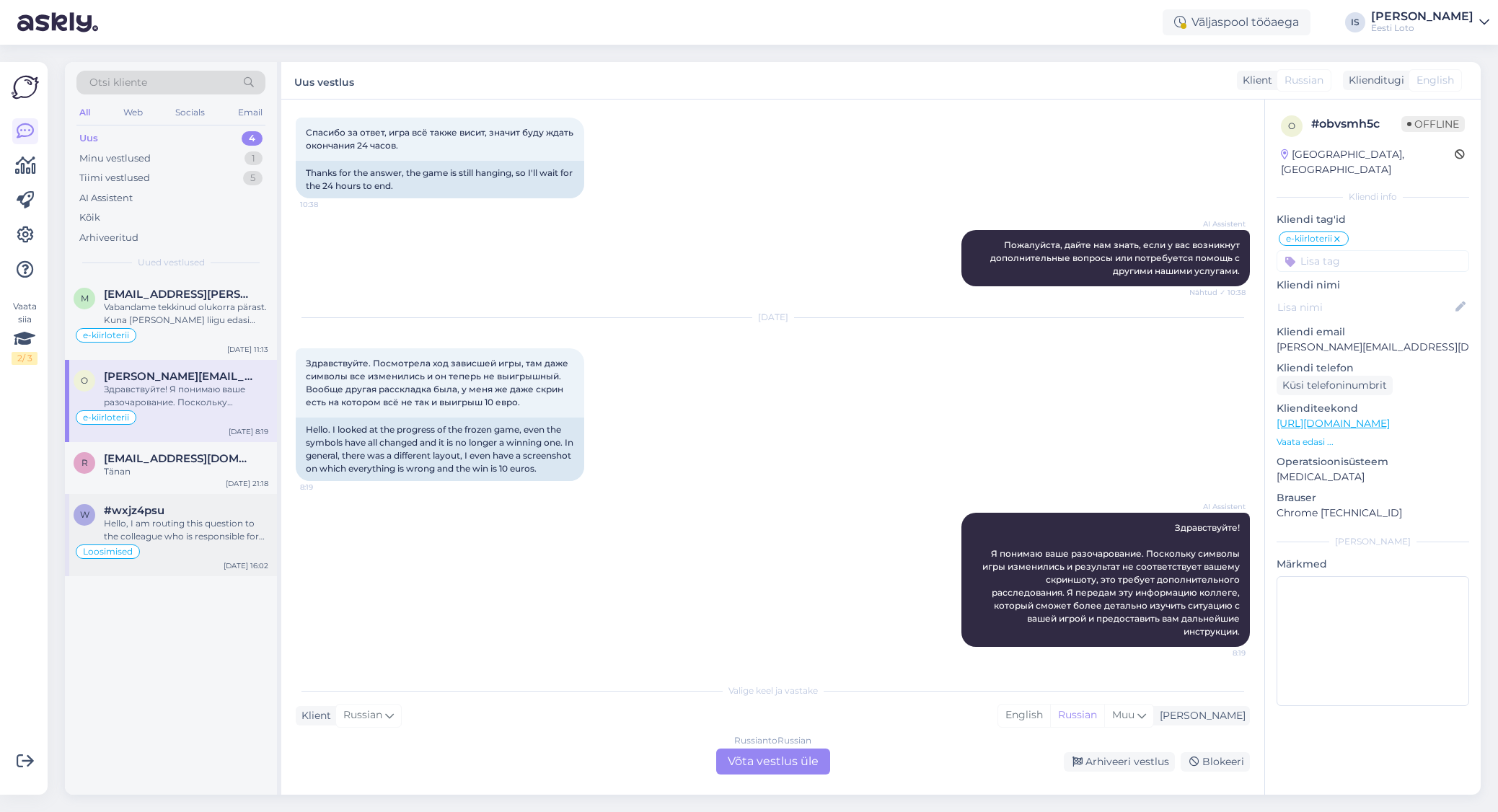
click at [191, 542] on div "Hello, I am routing this question to the colleague who is responsible for this …" at bounding box center [186, 530] width 164 height 26
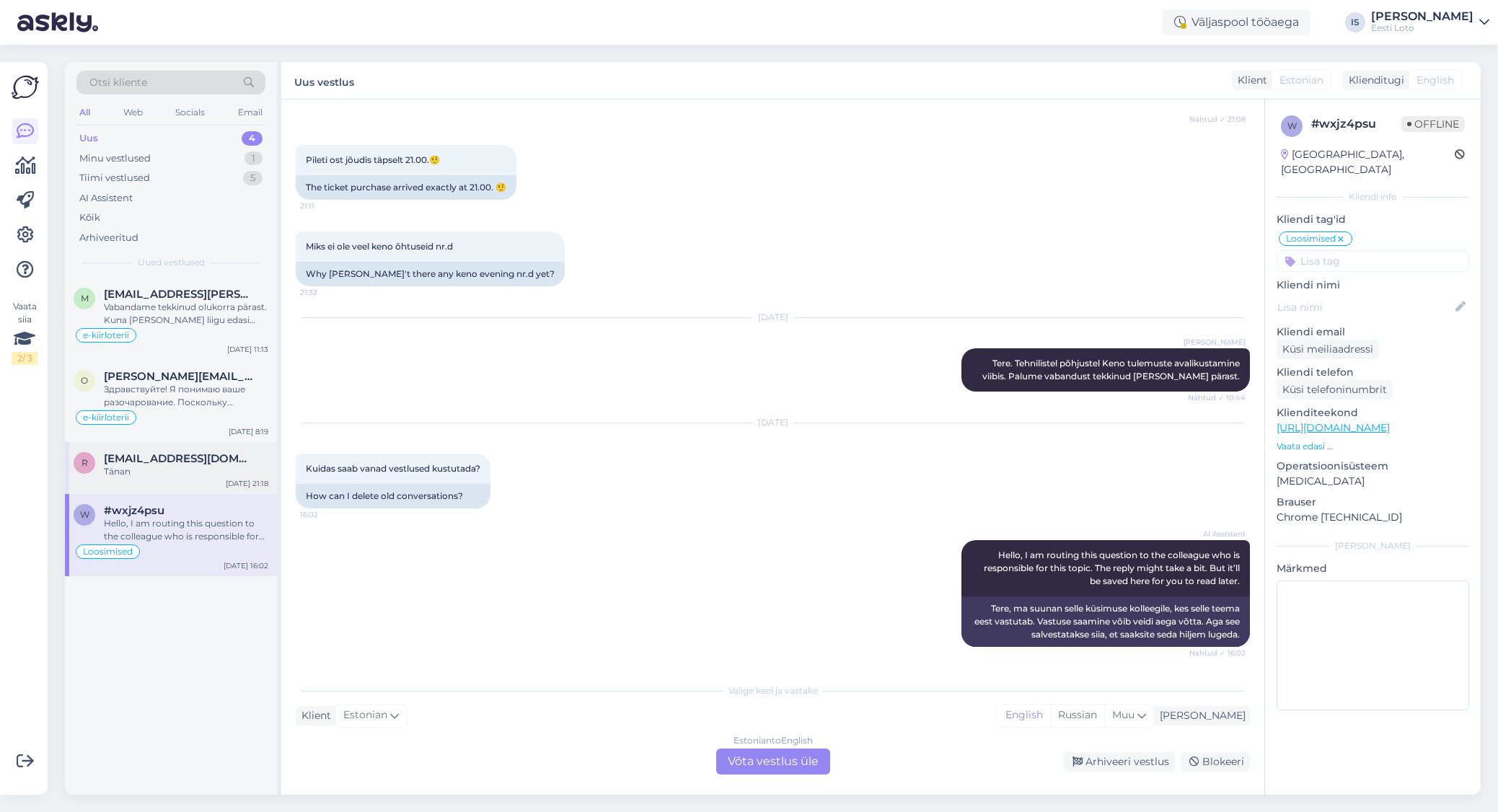
click at [197, 456] on span "[EMAIL_ADDRESS][DOMAIN_NAME]" at bounding box center [179, 458] width 150 height 13
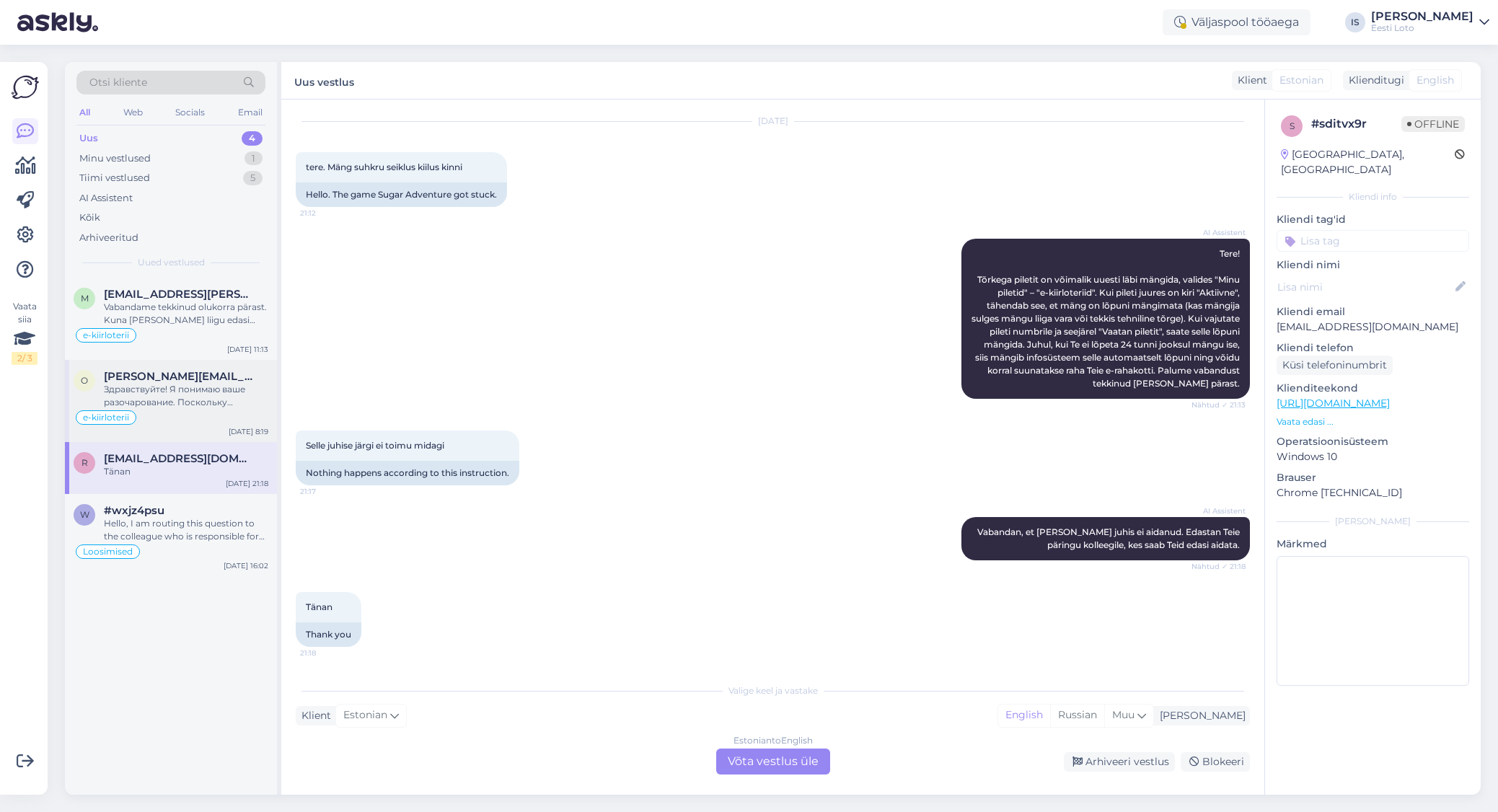
click at [155, 397] on div "Здравствуйте! Я понимаю ваше разочарование. Поскольку символы игры изменились и…" at bounding box center [186, 396] width 164 height 26
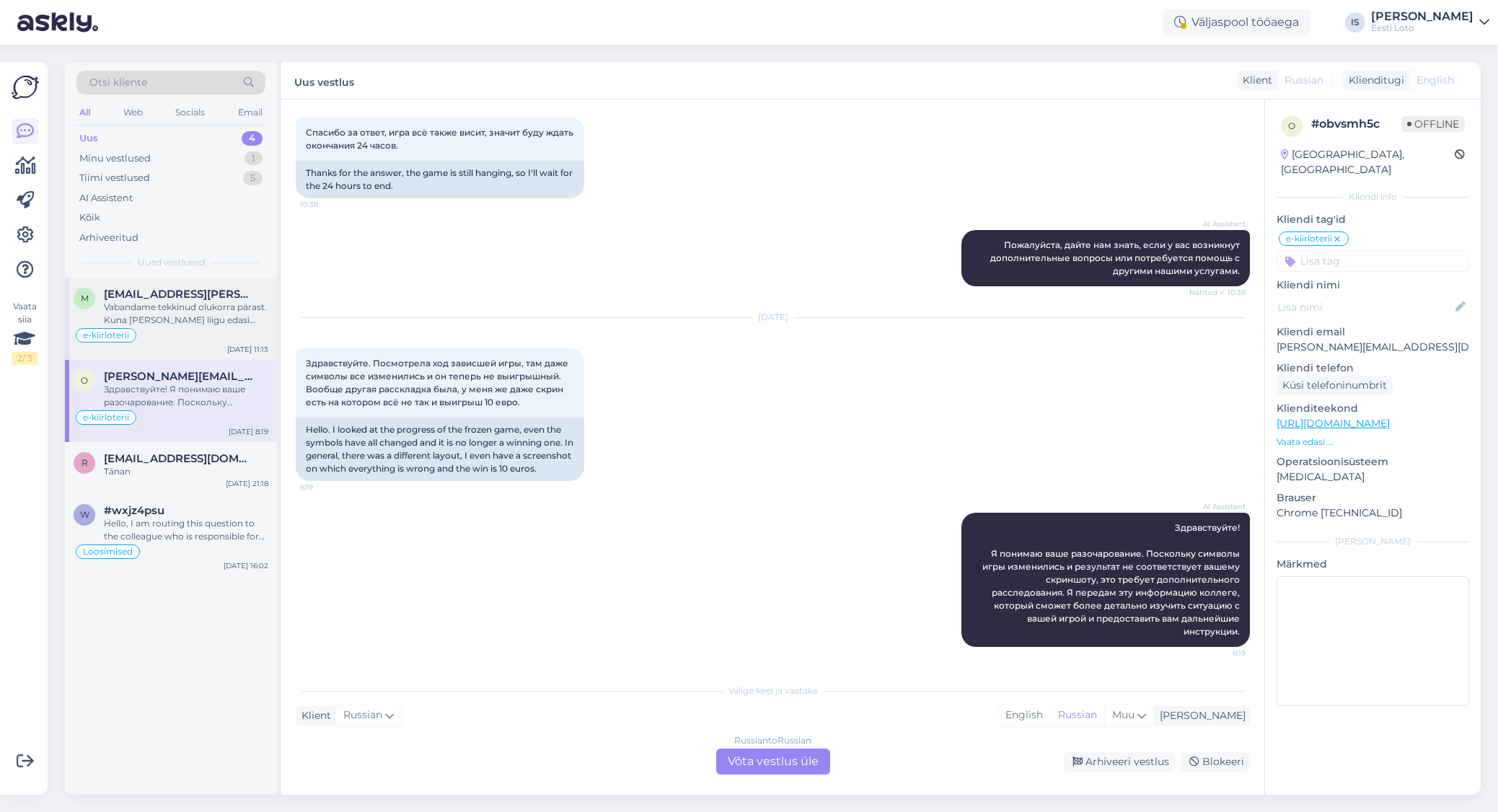
click at [235, 310] on div "Vabandame tekkinud olukorra pärast. Kuna pilet ei liigu edasi ka pärast uuesti …" at bounding box center [186, 314] width 164 height 26
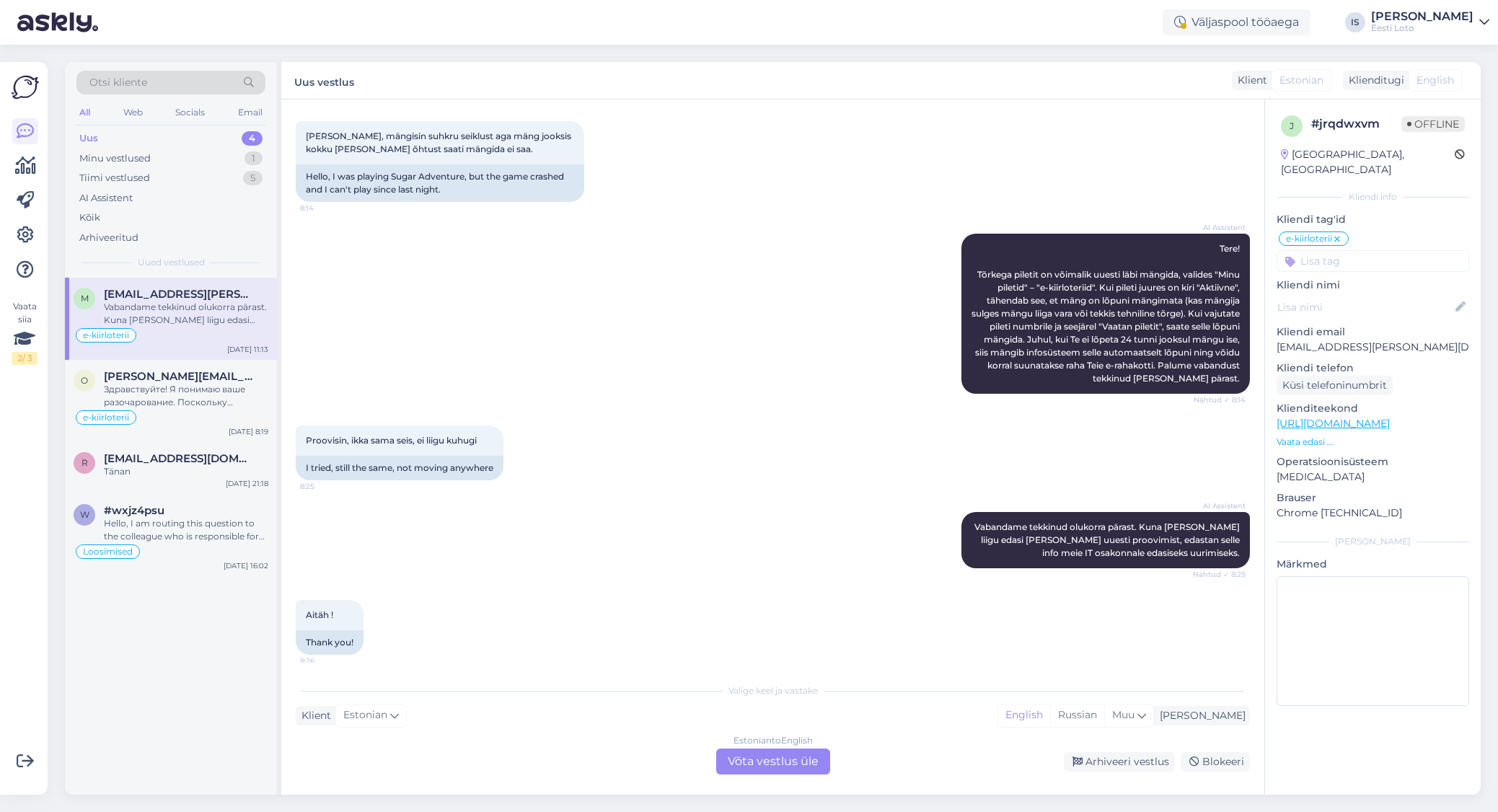
scroll to position [64, 0]
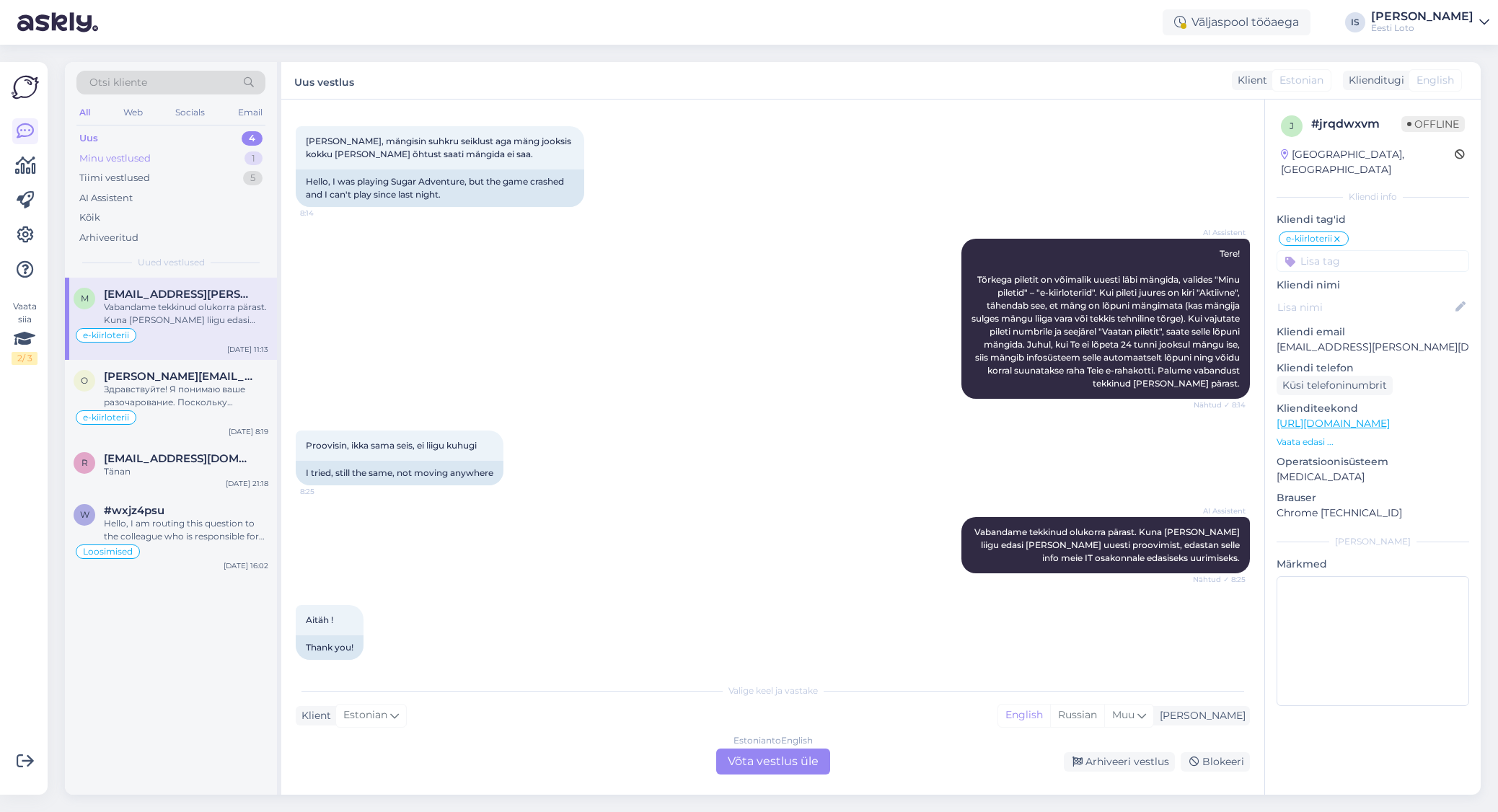
click at [121, 161] on div "Minu vestlused" at bounding box center [115, 158] width 72 height 14
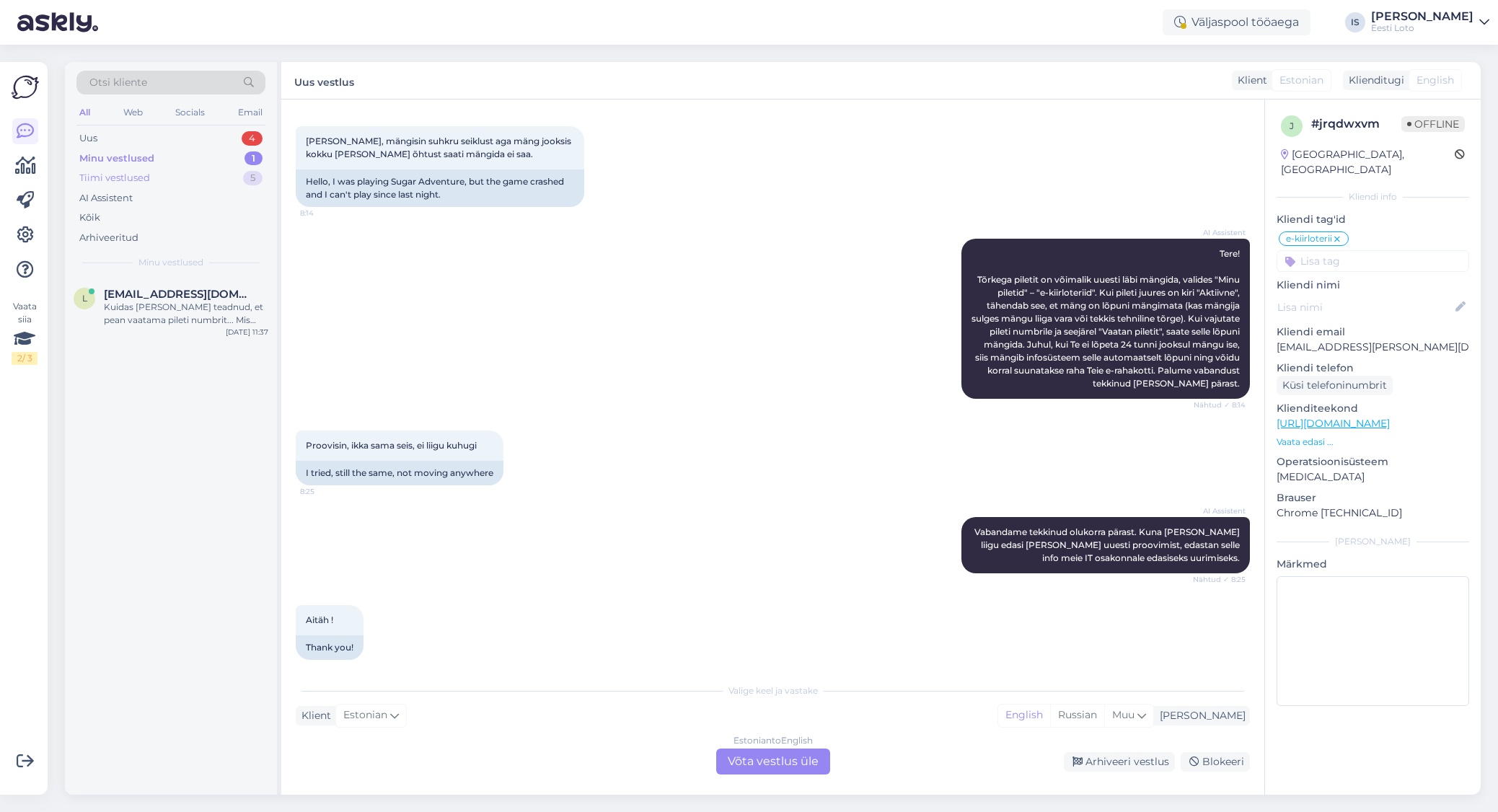
click at [118, 182] on div "Tiimi vestlused" at bounding box center [114, 178] width 71 height 14
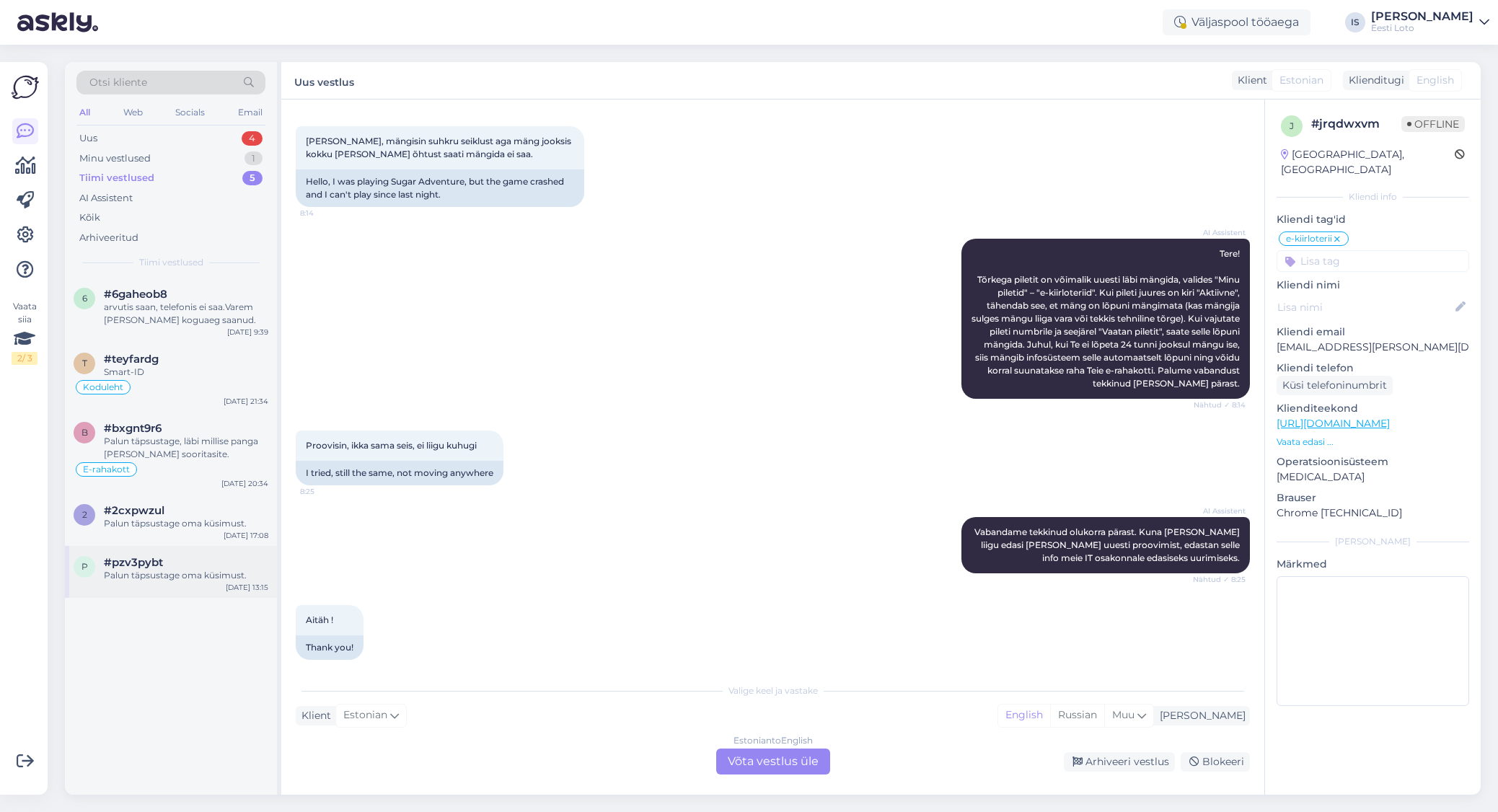
click at [164, 565] on div "#pzv3pybt" at bounding box center [186, 562] width 164 height 13
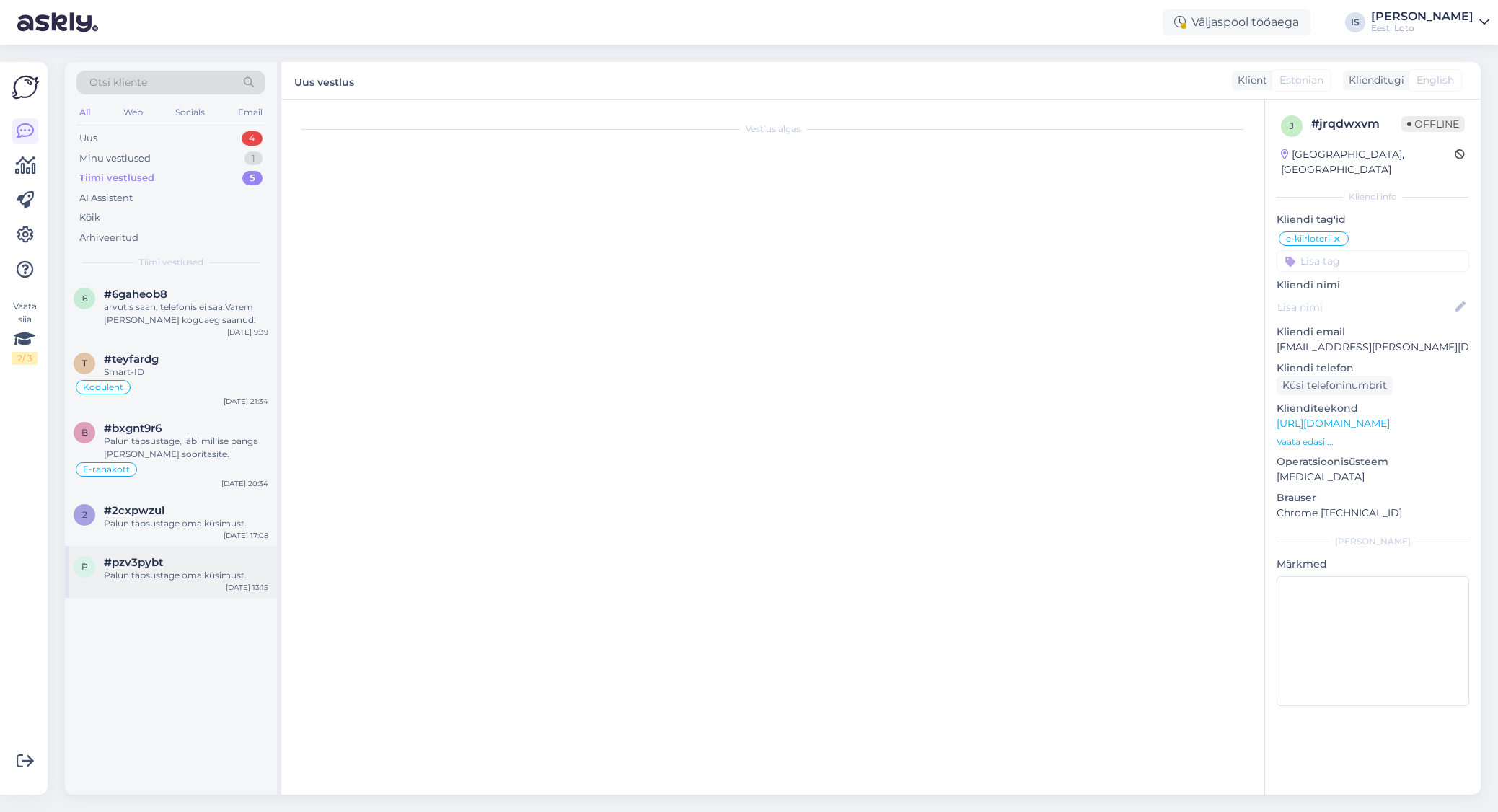
scroll to position [0, 0]
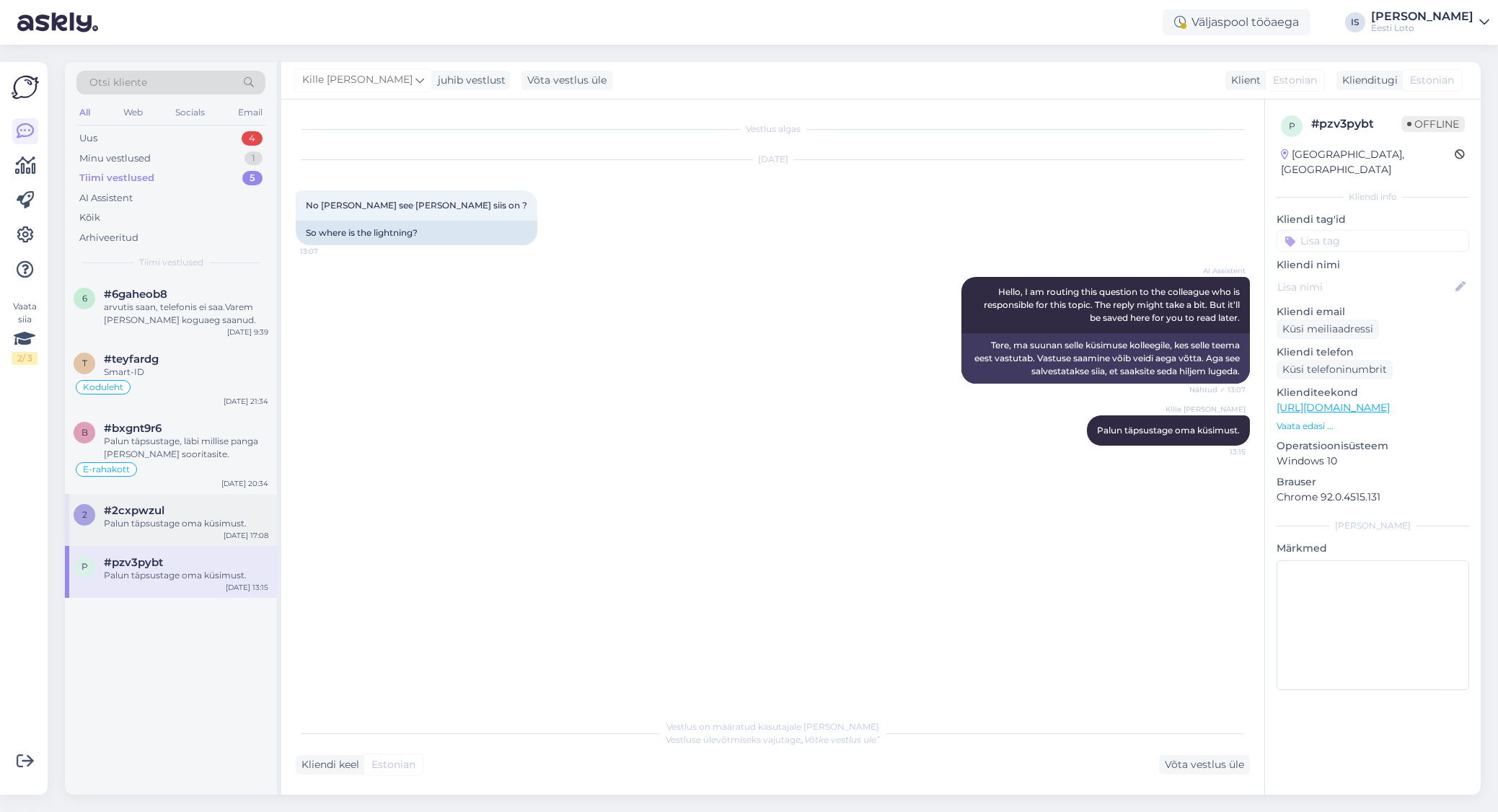
click at [138, 524] on div "Palun täpsustage oma küsimust." at bounding box center [186, 523] width 164 height 13
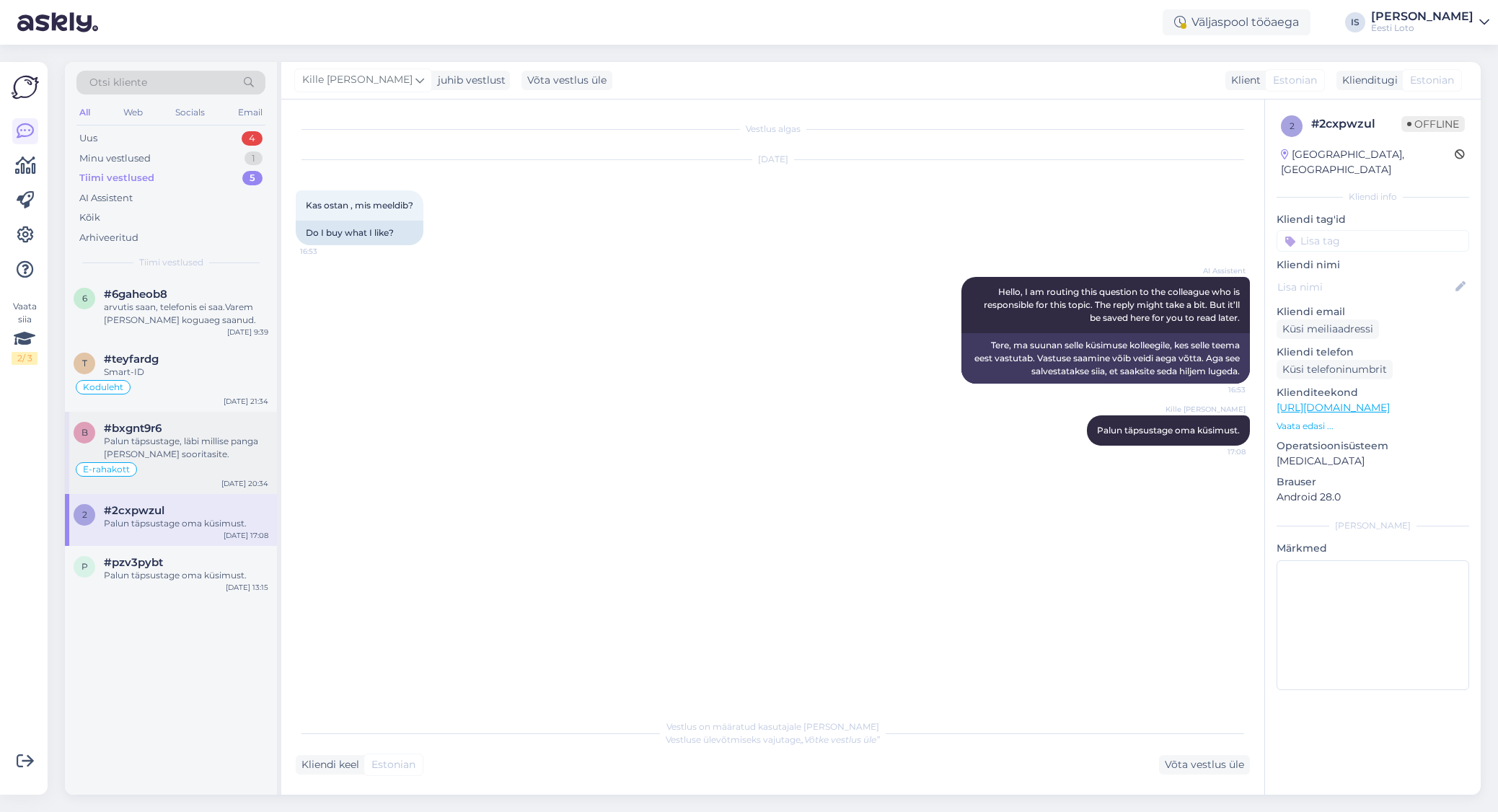
click at [134, 444] on div "Palun täpsustage, läbi millise panga Te makse sooritasite." at bounding box center [186, 447] width 164 height 26
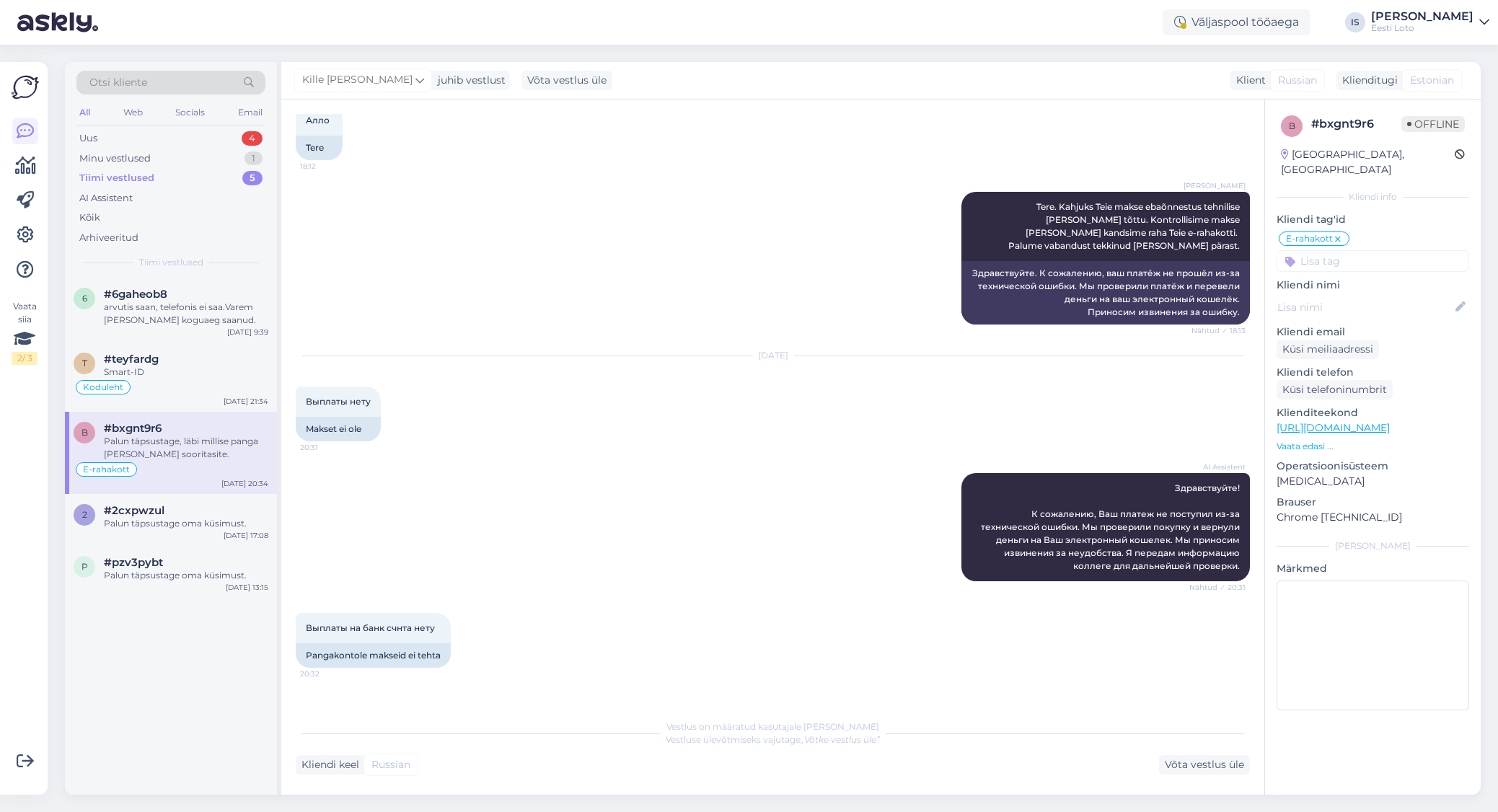
scroll to position [1115, 0]
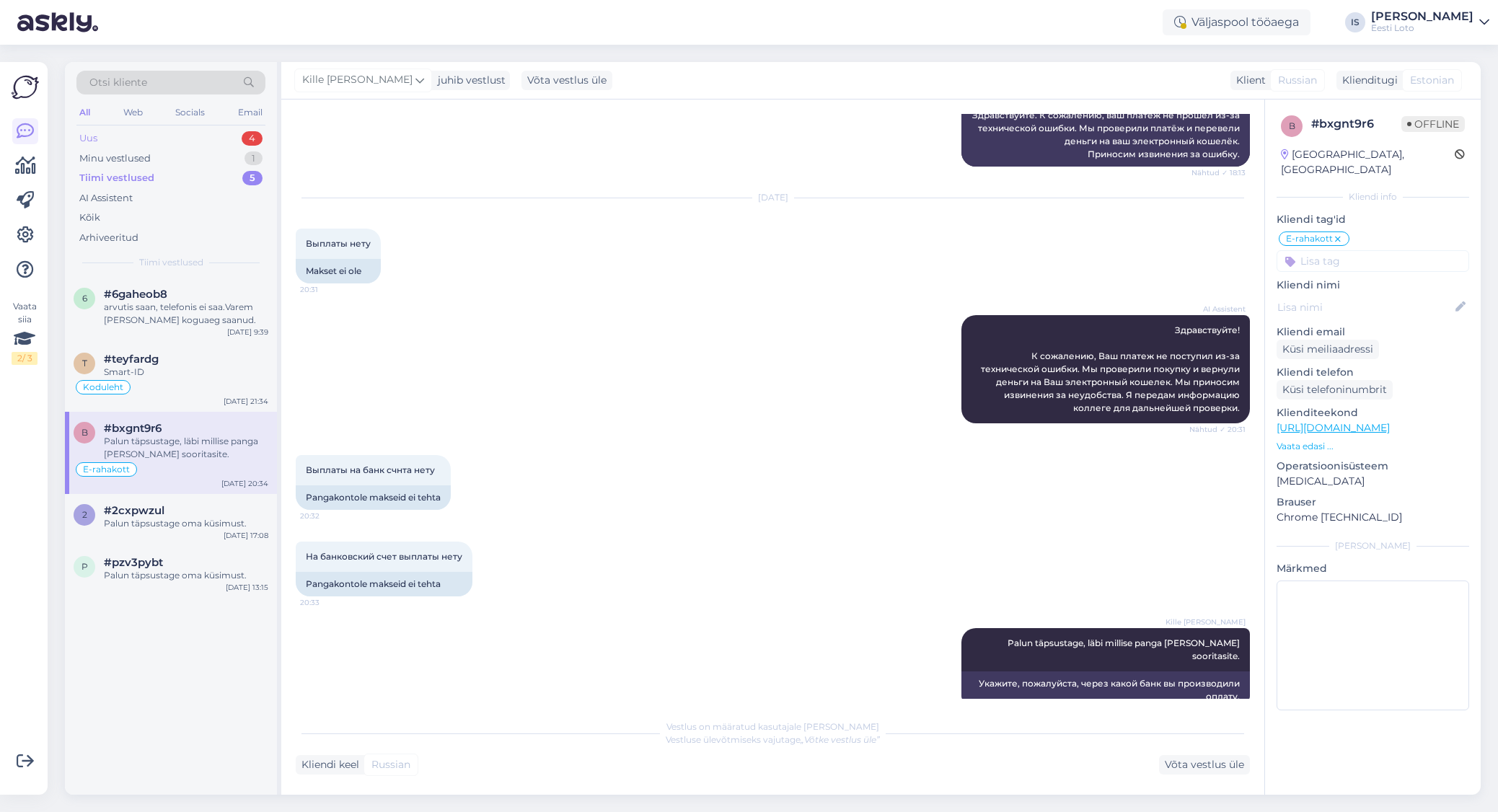
click at [93, 139] on div "Uus" at bounding box center [88, 138] width 18 height 14
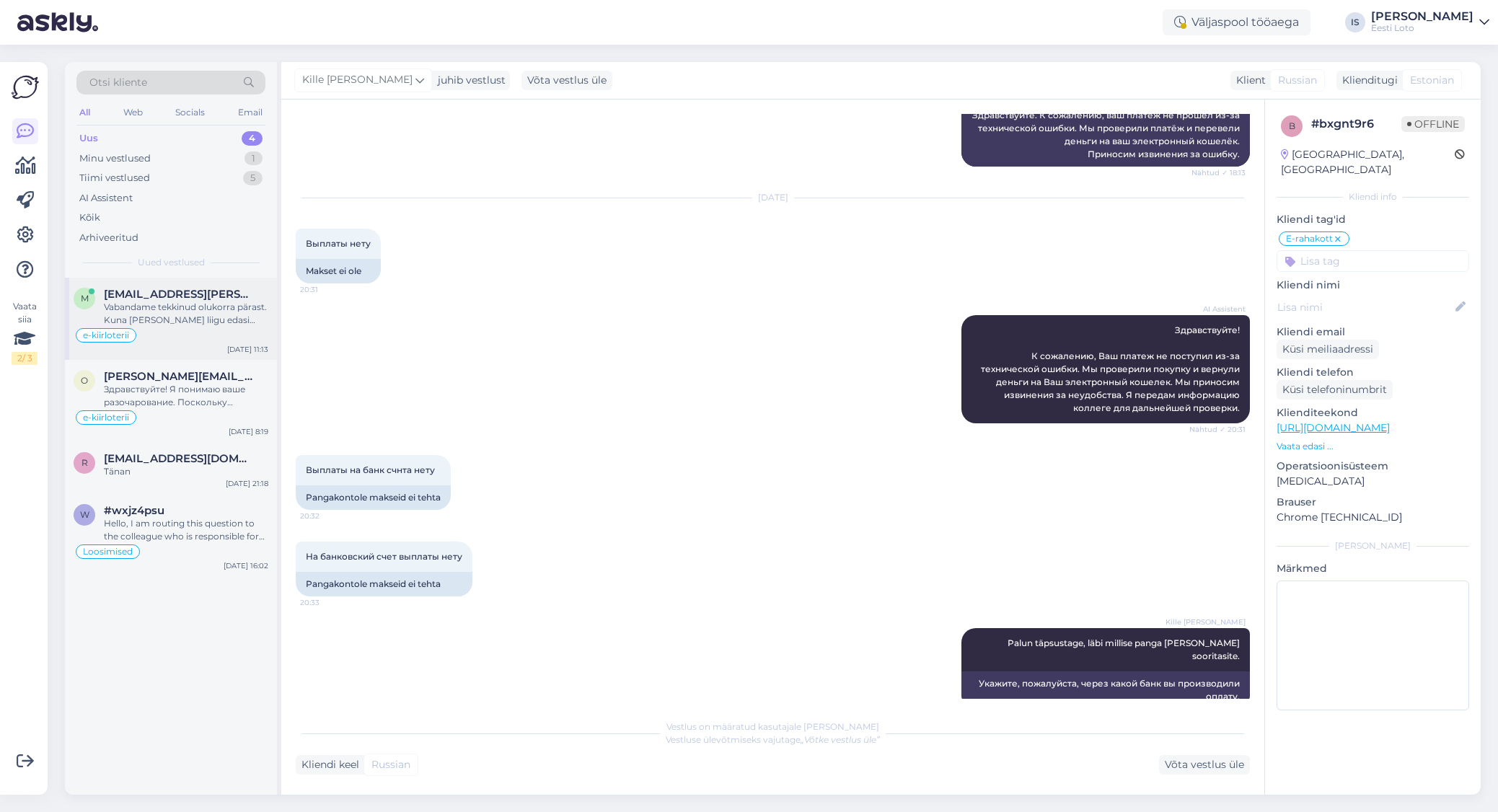
click at [211, 320] on div "Vabandame tekkinud olukorra pärast. Kuna pilet ei liigu edasi ka pärast uuesti …" at bounding box center [186, 314] width 164 height 26
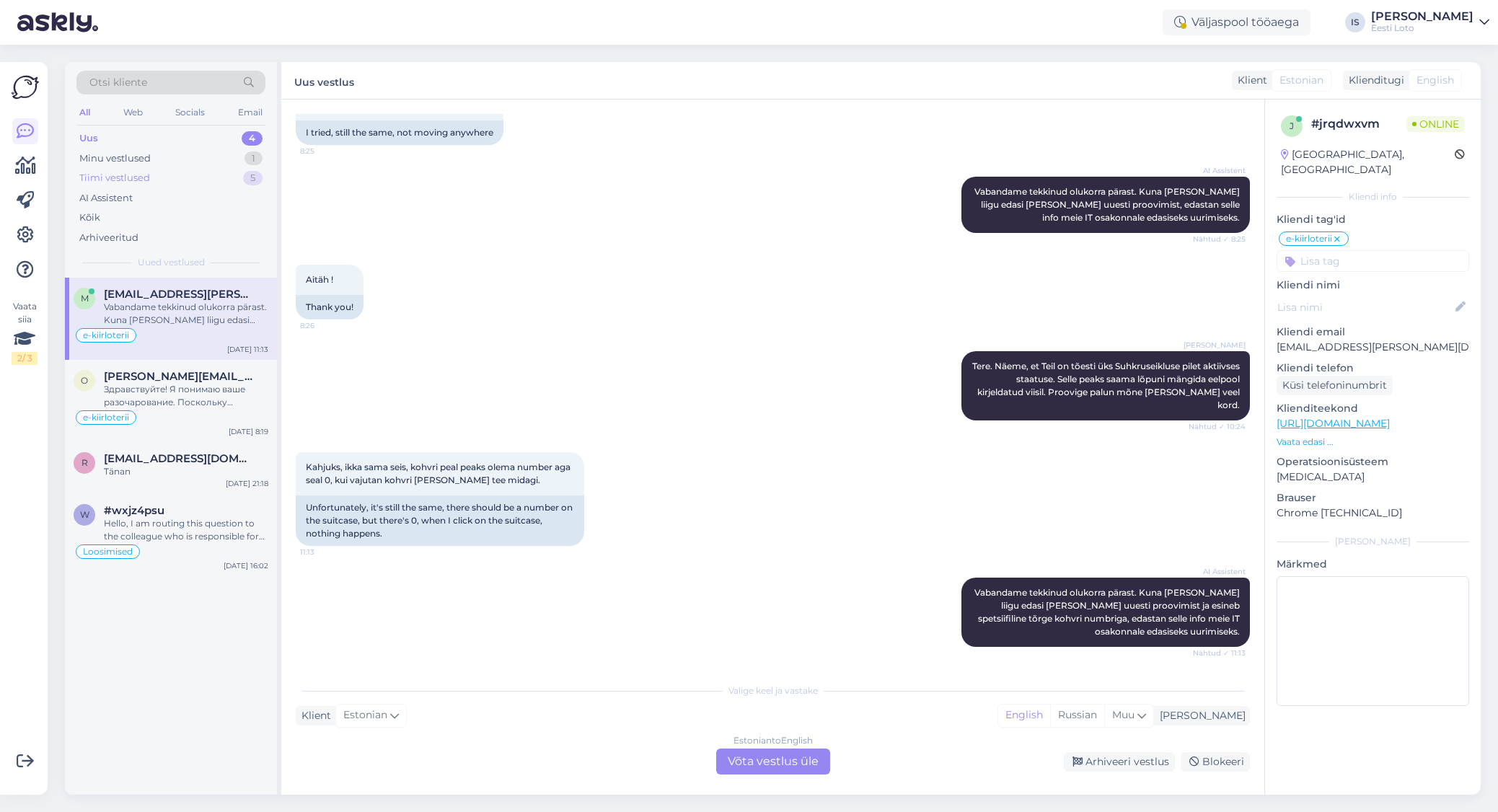
click at [134, 178] on div "Tiimi vestlused" at bounding box center [114, 178] width 71 height 14
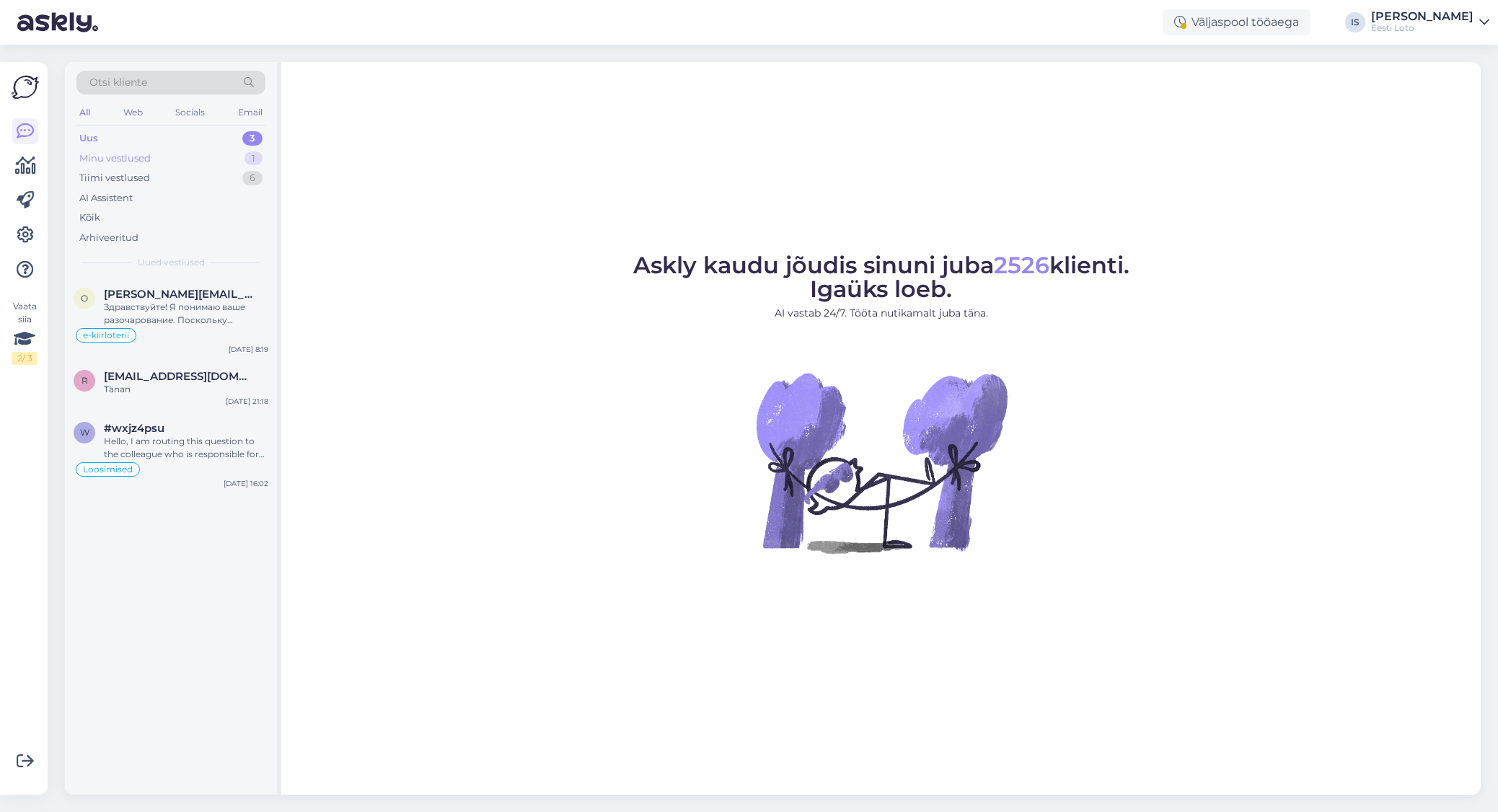
click at [136, 160] on div "Minu vestlused" at bounding box center [115, 158] width 72 height 14
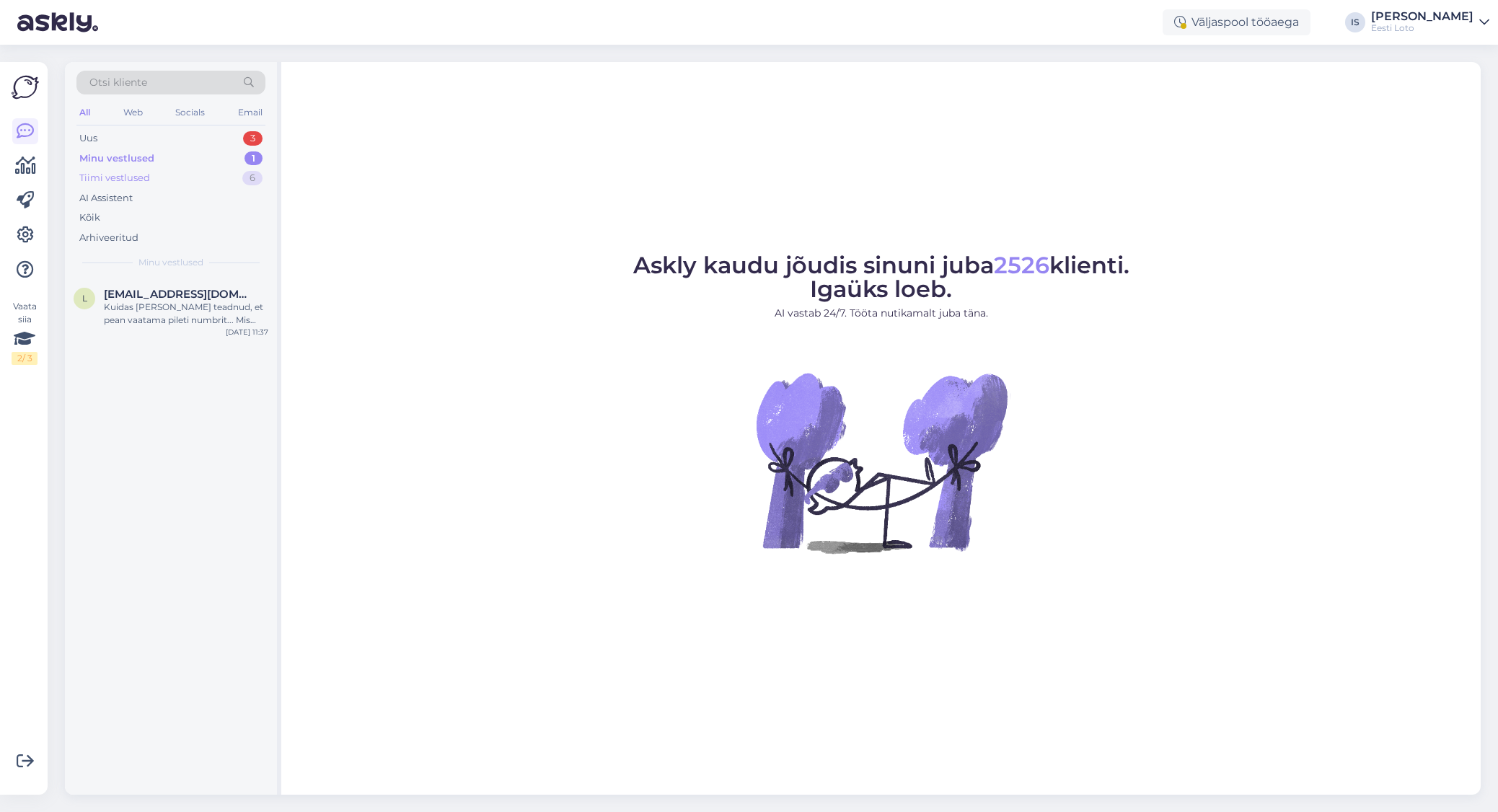
click at [137, 177] on div "Tiimi vestlused" at bounding box center [114, 178] width 71 height 14
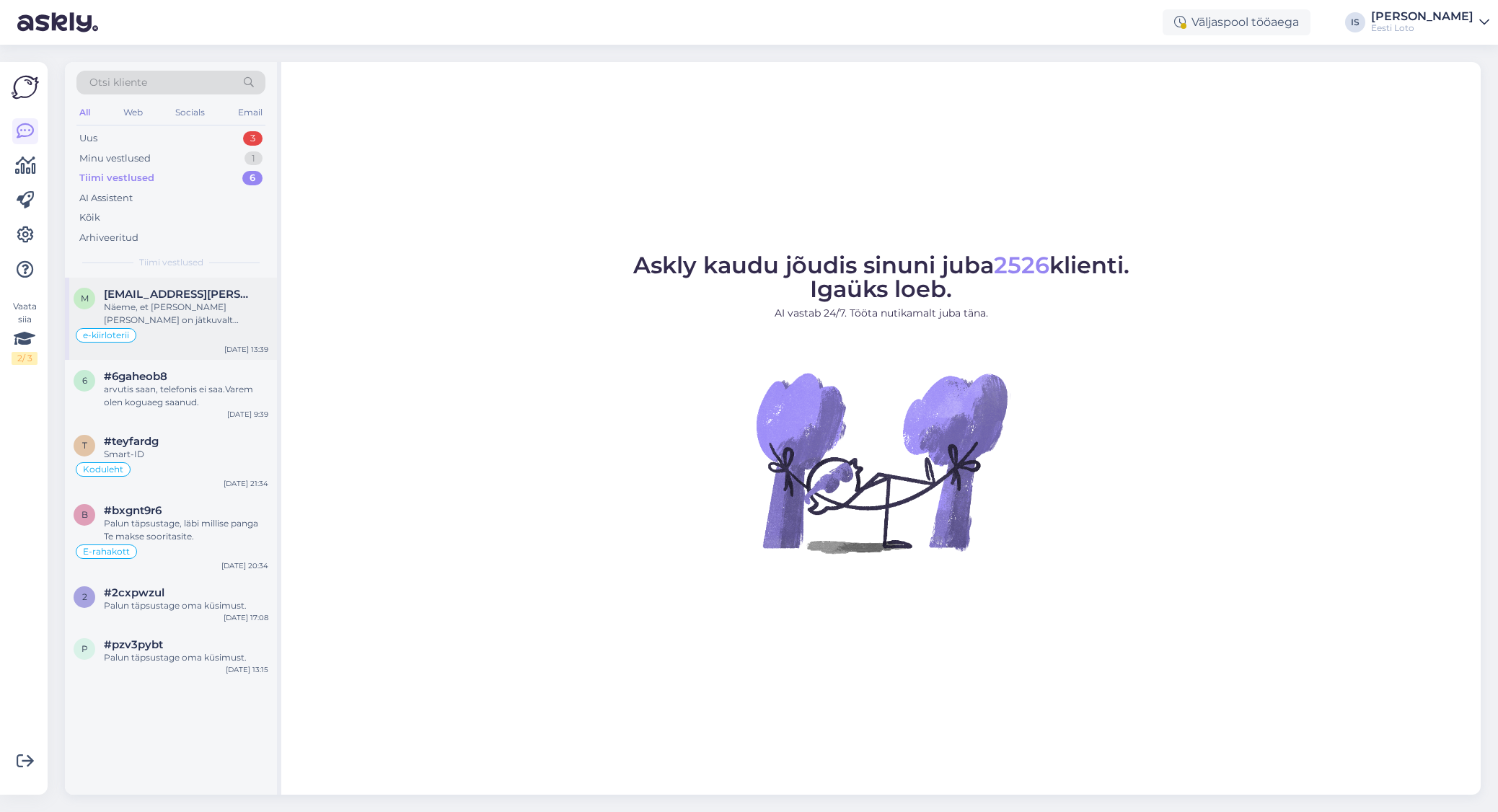
click at [211, 306] on div "Näeme, et [PERSON_NAME] [PERSON_NAME] on jätkuvalt aktiivses staatuses. Palun s…" at bounding box center [186, 314] width 164 height 26
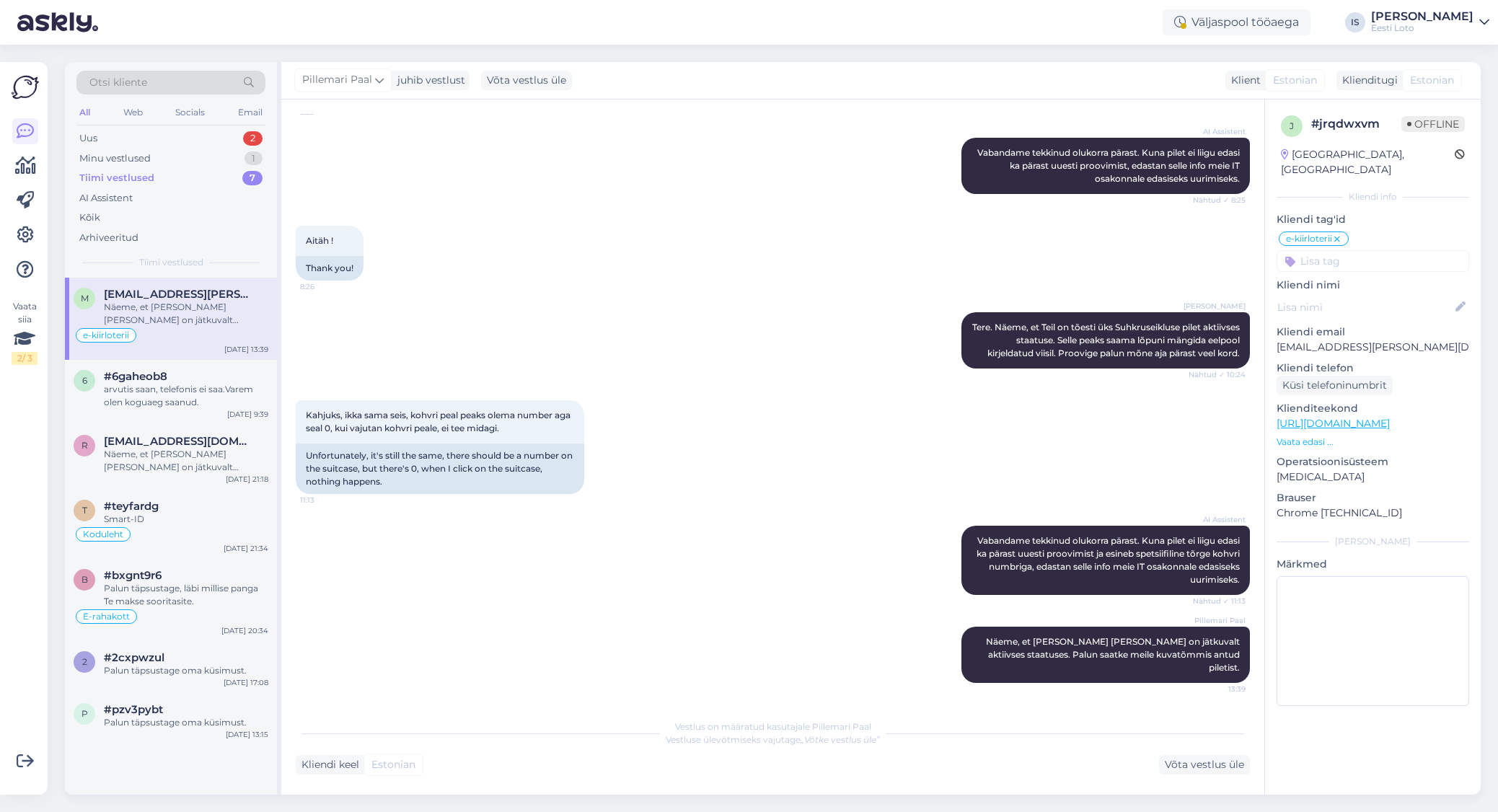
scroll to position [412, 0]
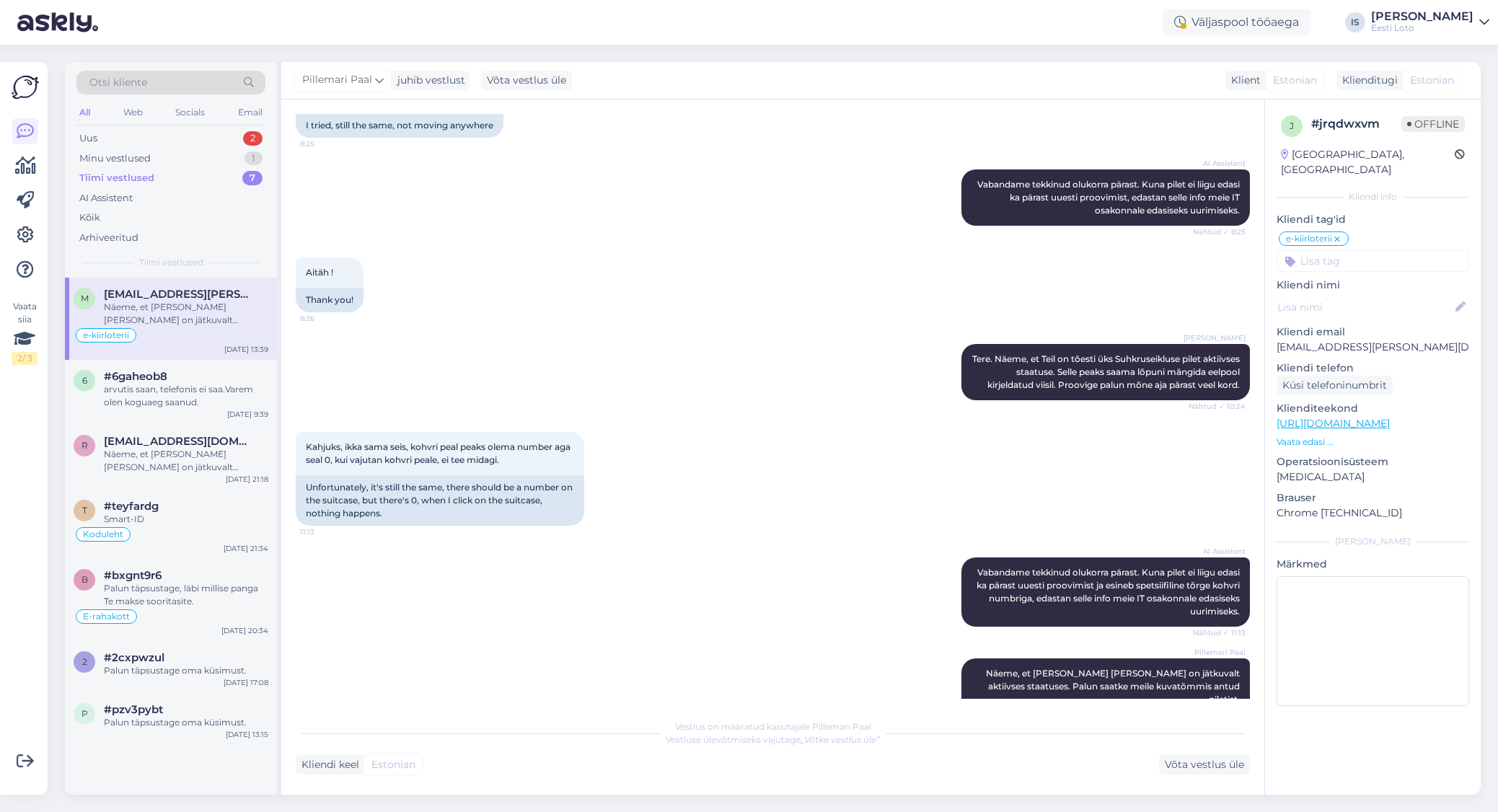
click at [129, 177] on div "Tiimi vestlused" at bounding box center [117, 178] width 75 height 14
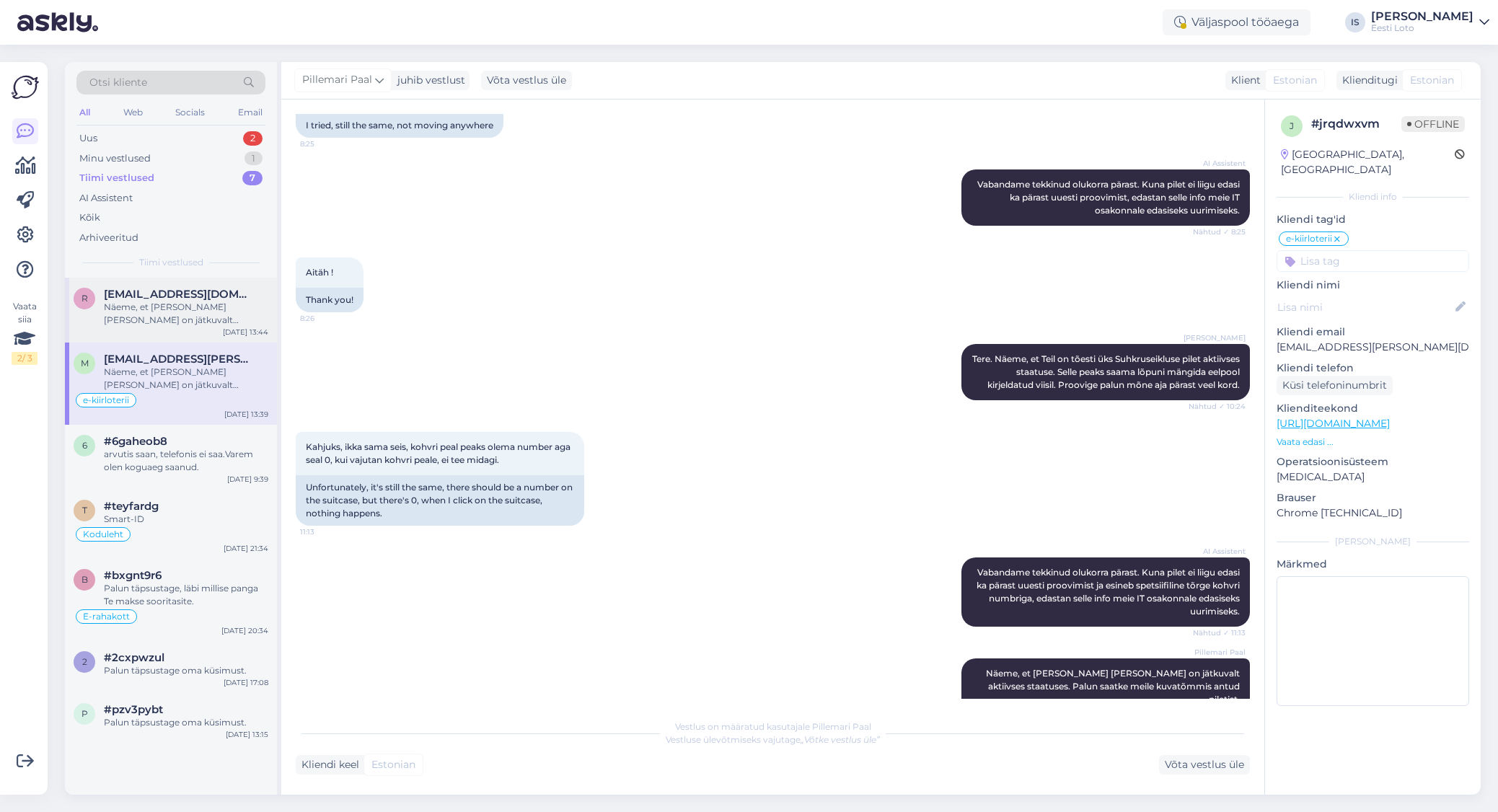
click at [157, 311] on div "Näeme, et [PERSON_NAME] [PERSON_NAME] on jätkuvalt aktiivses staatuses. Palun p…" at bounding box center [186, 314] width 164 height 26
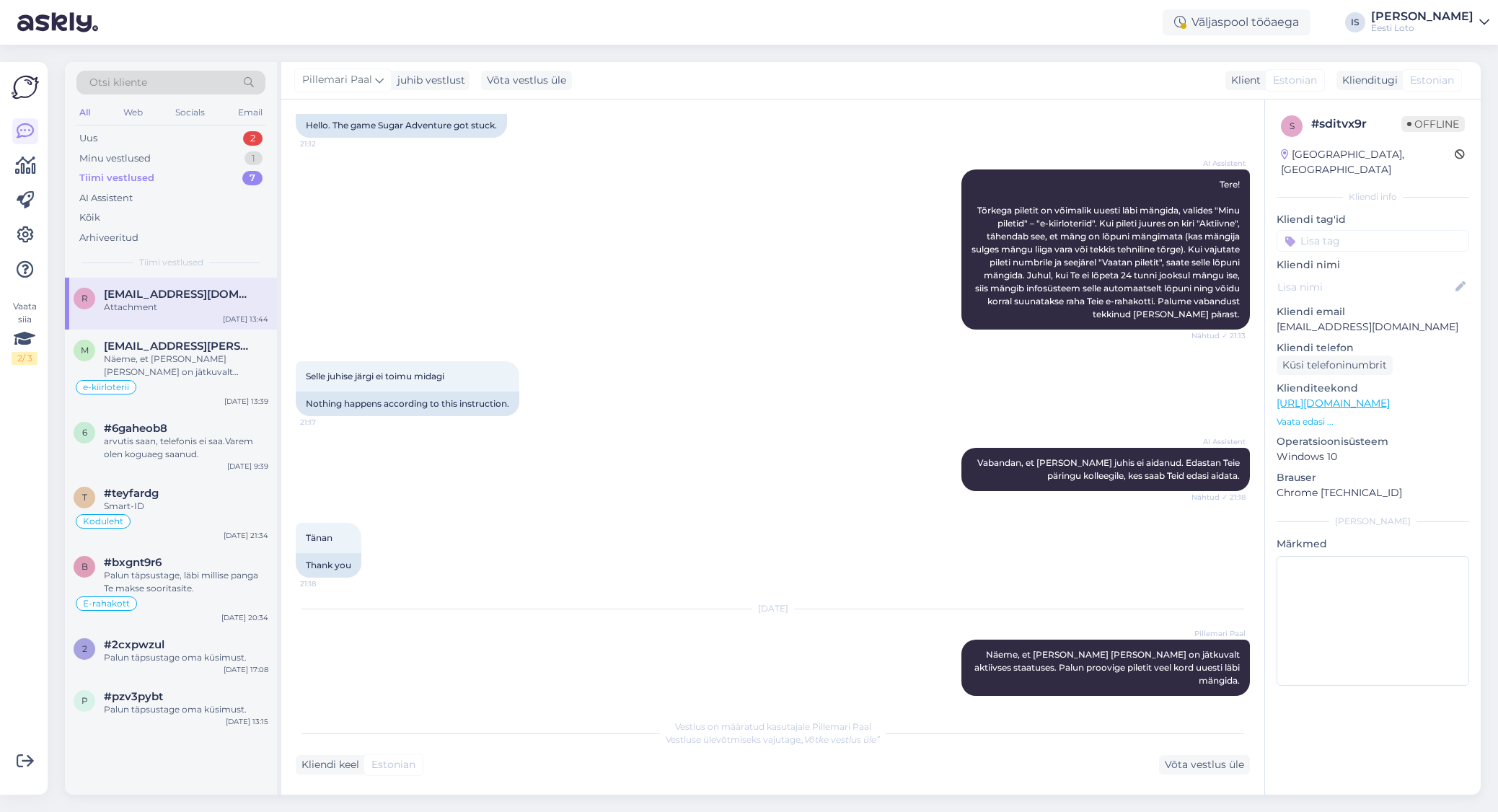
scroll to position [198, 0]
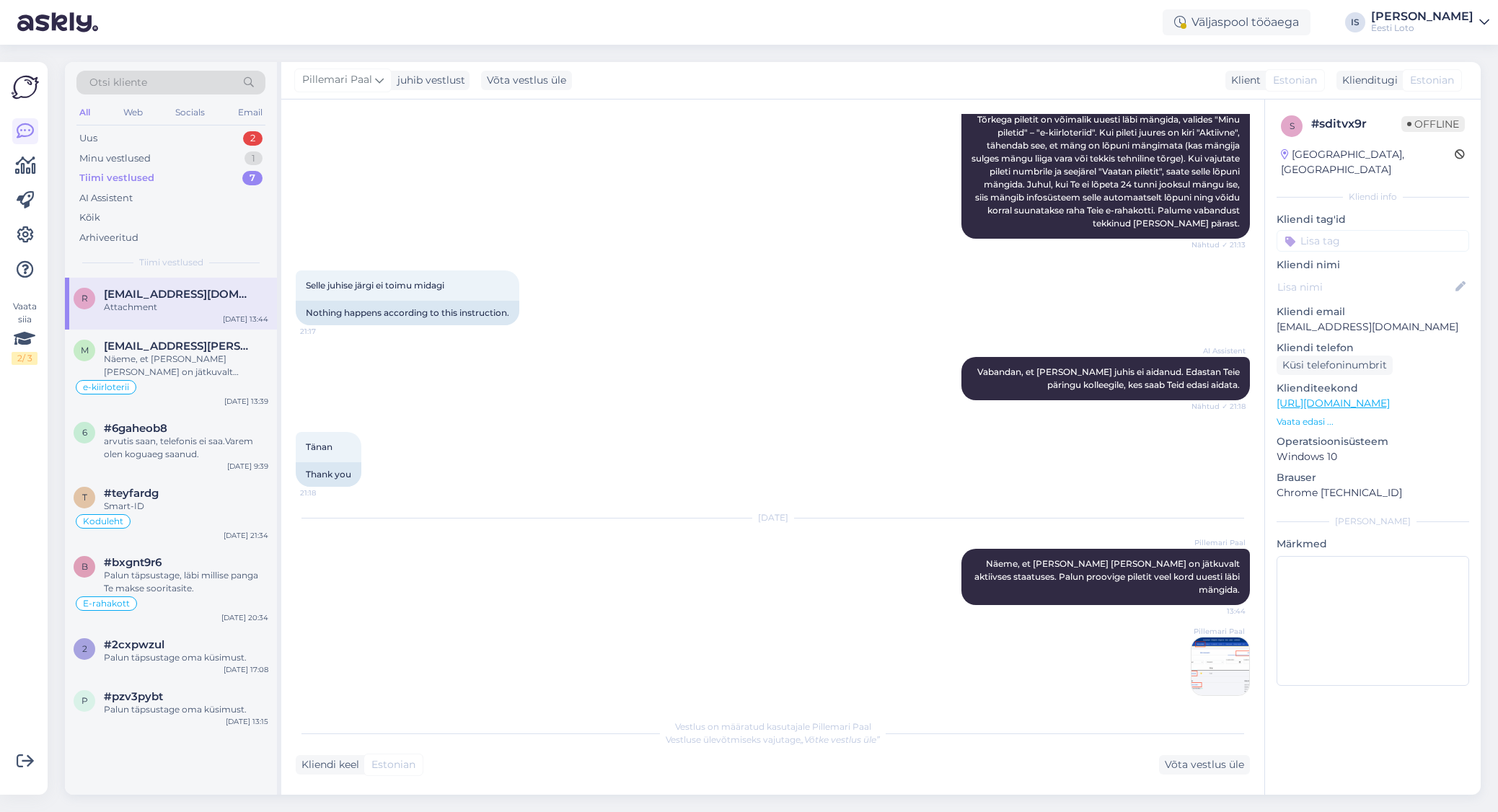
click at [1232, 657] on img at bounding box center [1220, 666] width 58 height 58
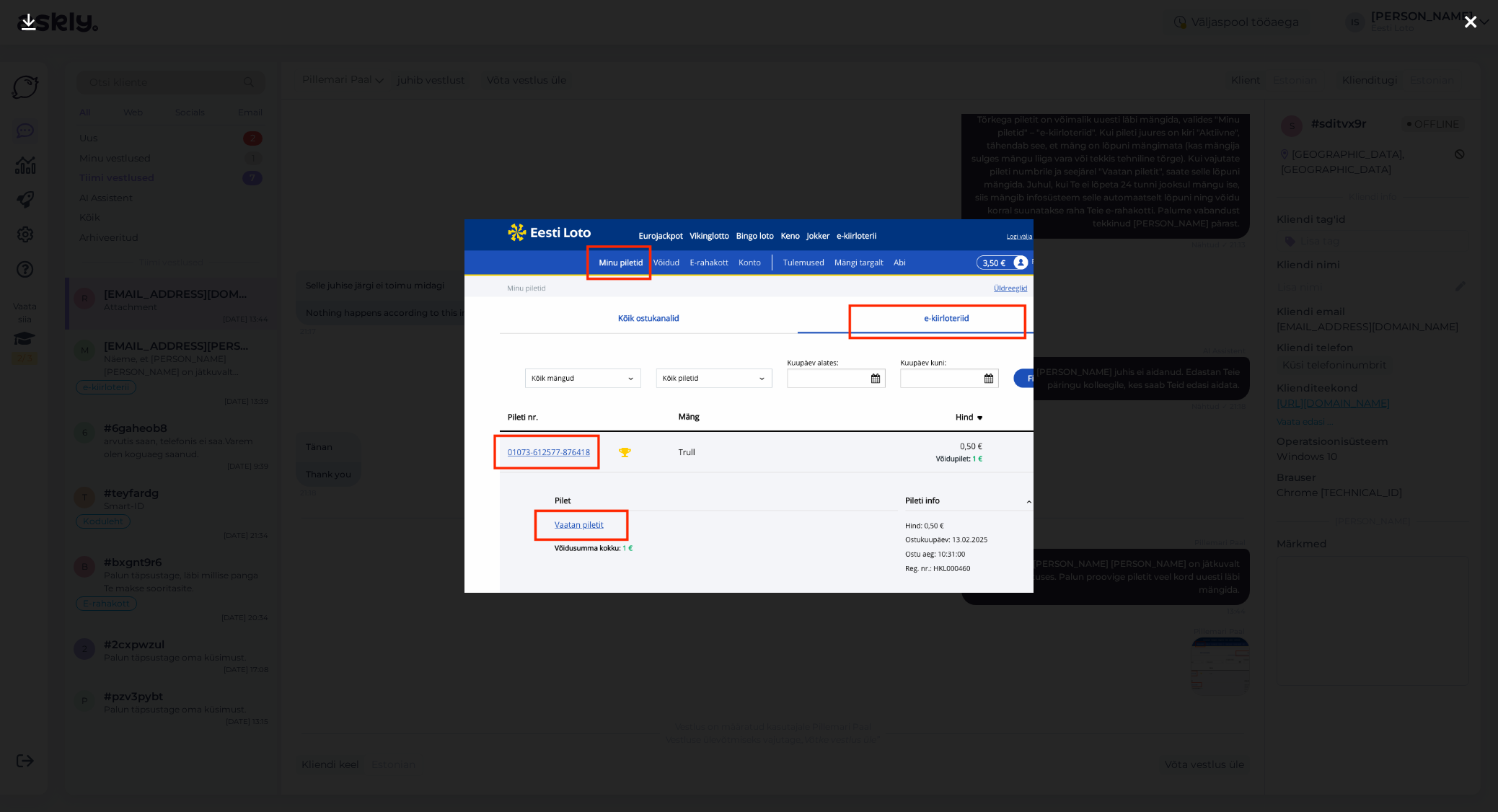
click at [1470, 22] on icon at bounding box center [1470, 22] width 11 height 19
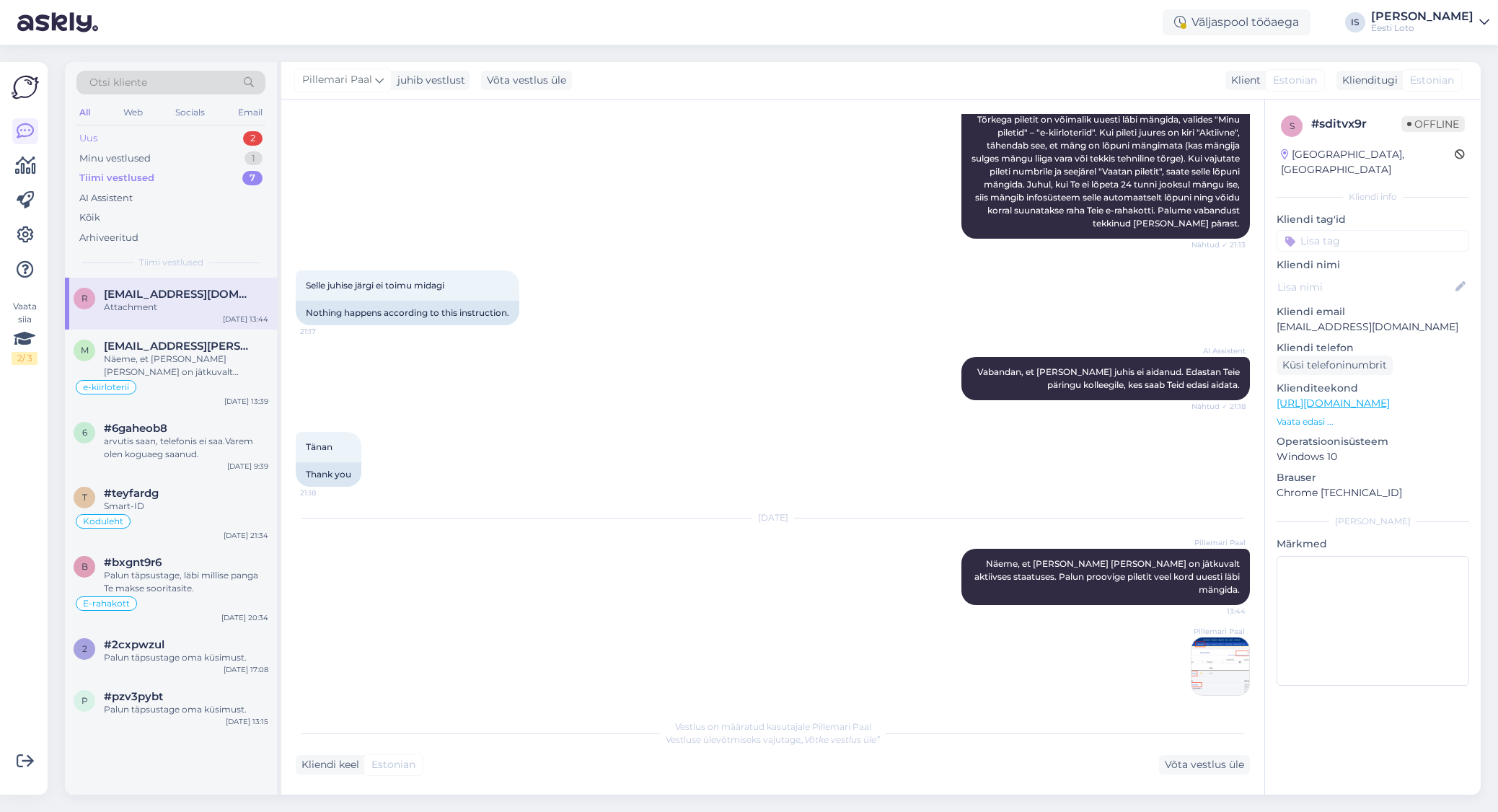
click at [136, 139] on div "Uus 2" at bounding box center [170, 138] width 189 height 20
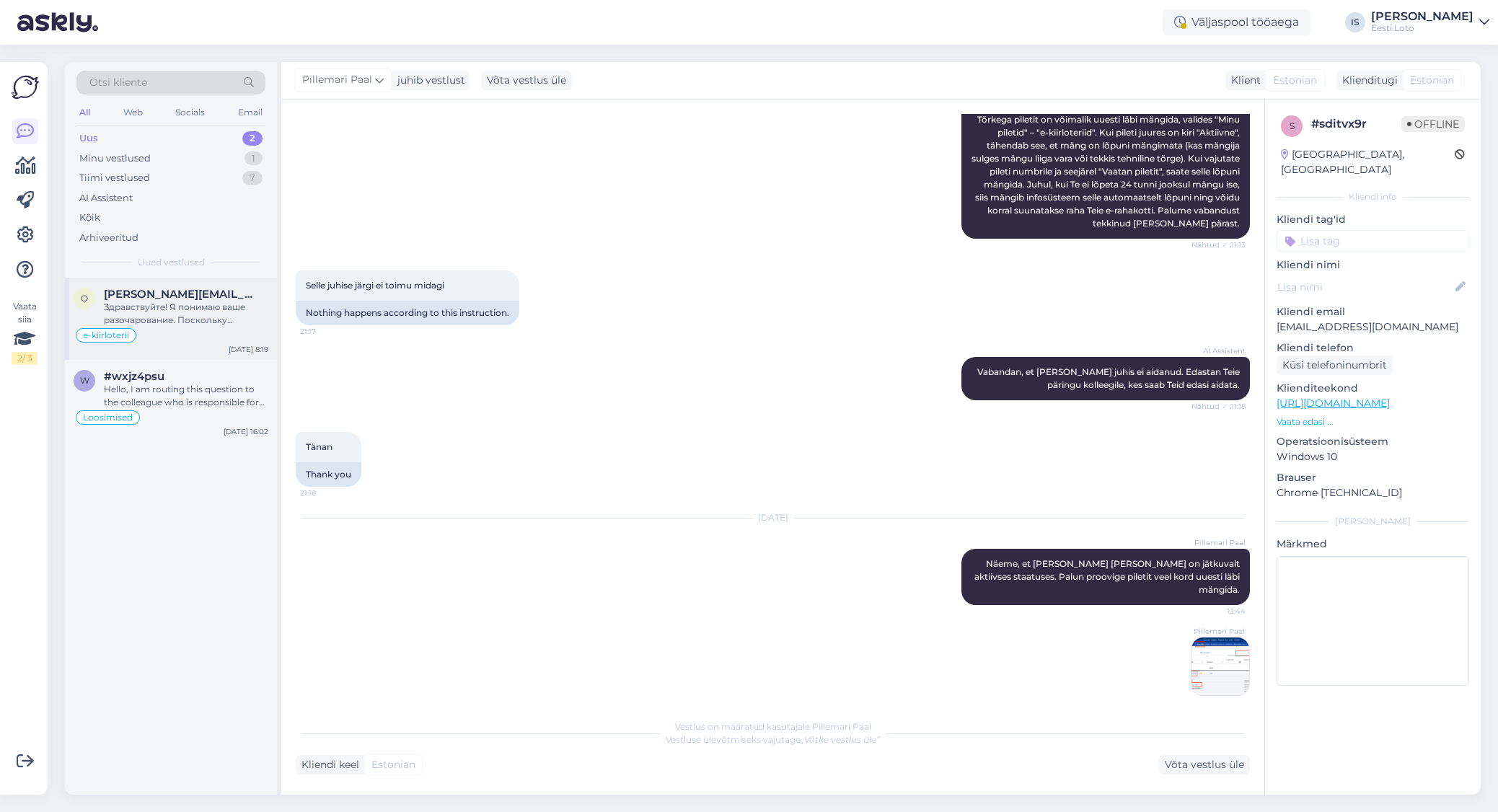
click at [187, 308] on div "Здравствуйте! Я понимаю ваше разочарование. Поскольку символы игры изменились и…" at bounding box center [186, 314] width 164 height 26
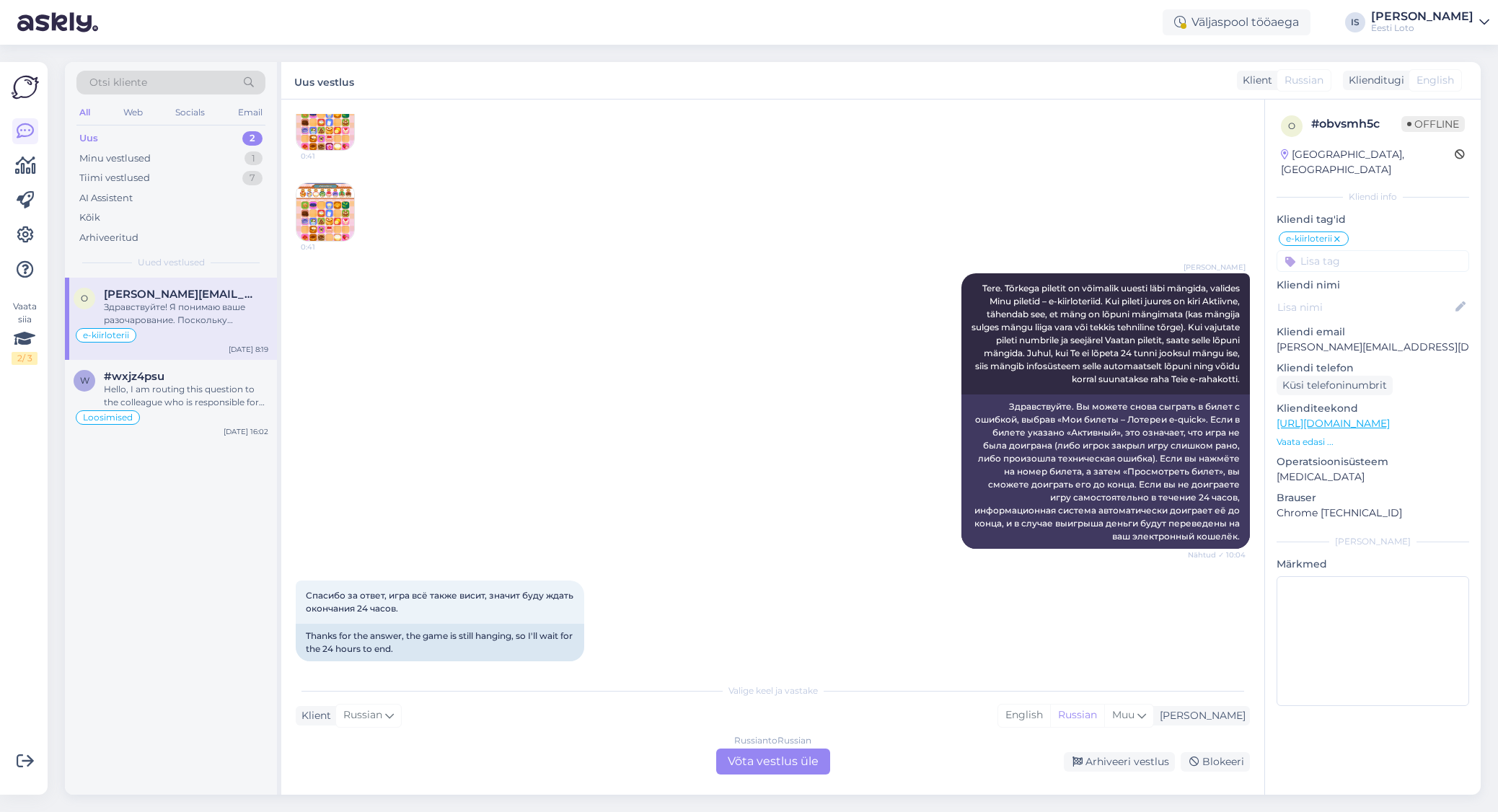
scroll to position [661, 0]
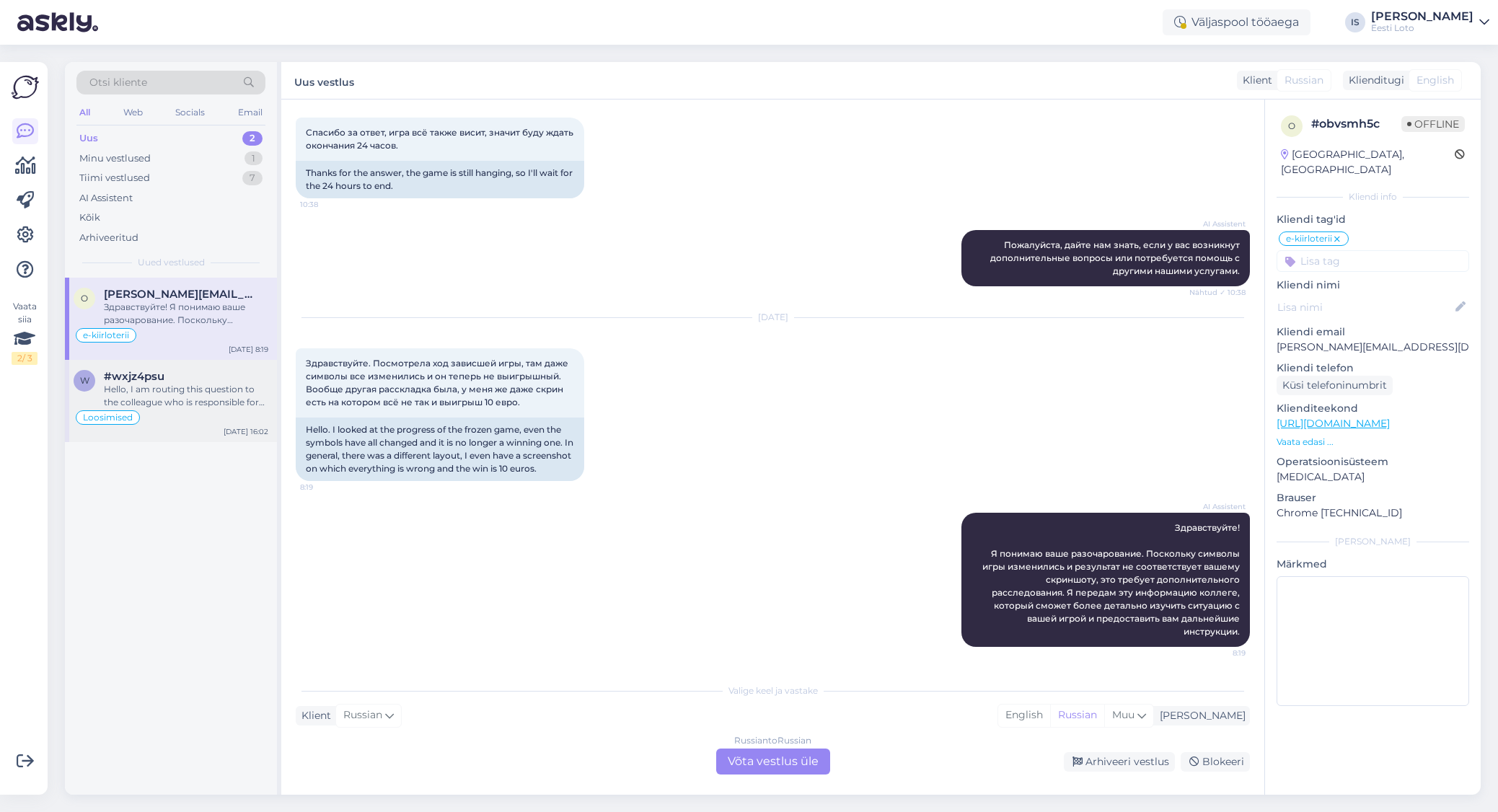
click at [166, 398] on div "Hello, I am routing this question to the colleague who is responsible for this …" at bounding box center [186, 396] width 164 height 26
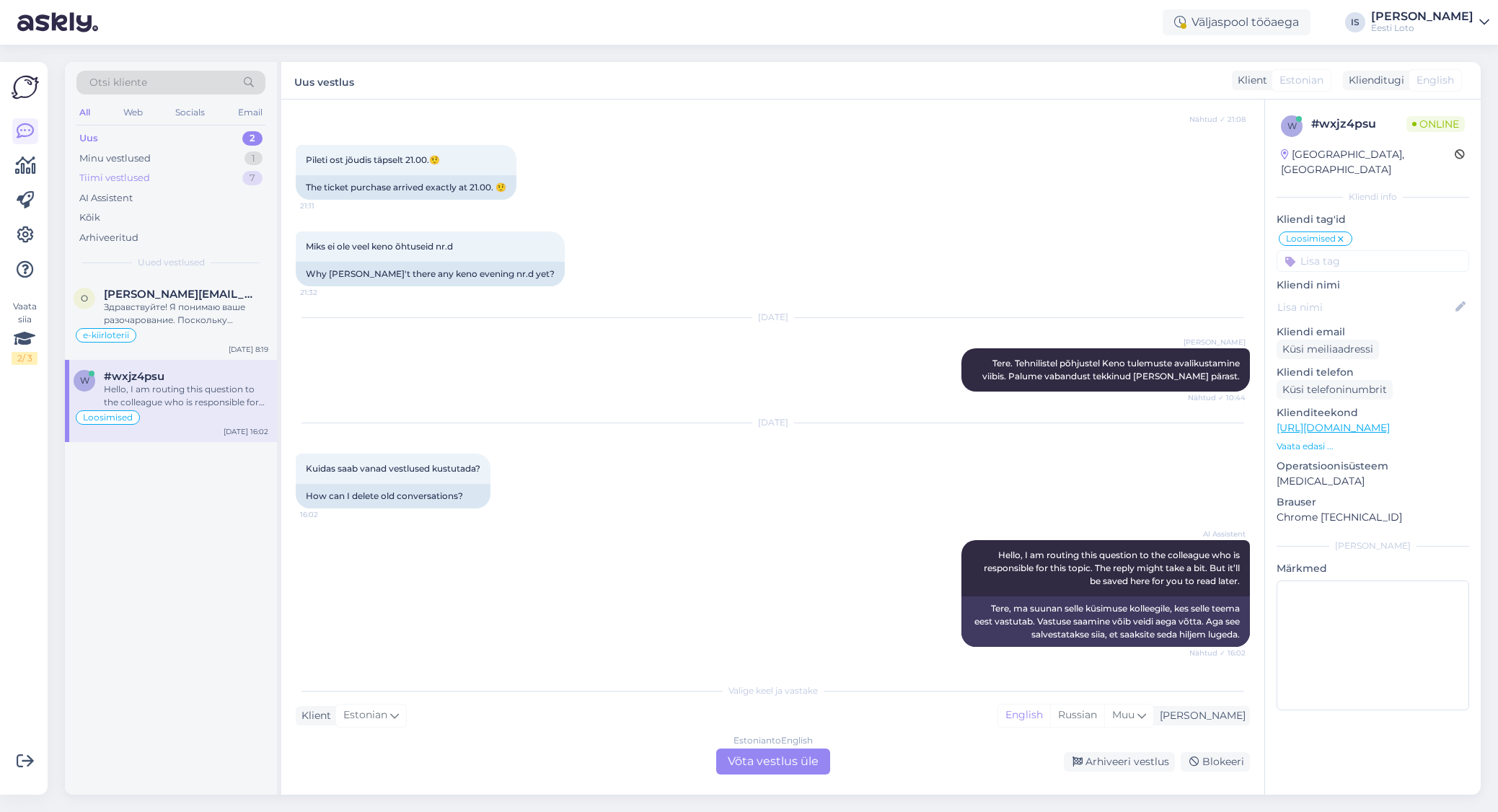
click at [157, 177] on div "Tiimi vestlused 7" at bounding box center [170, 178] width 189 height 20
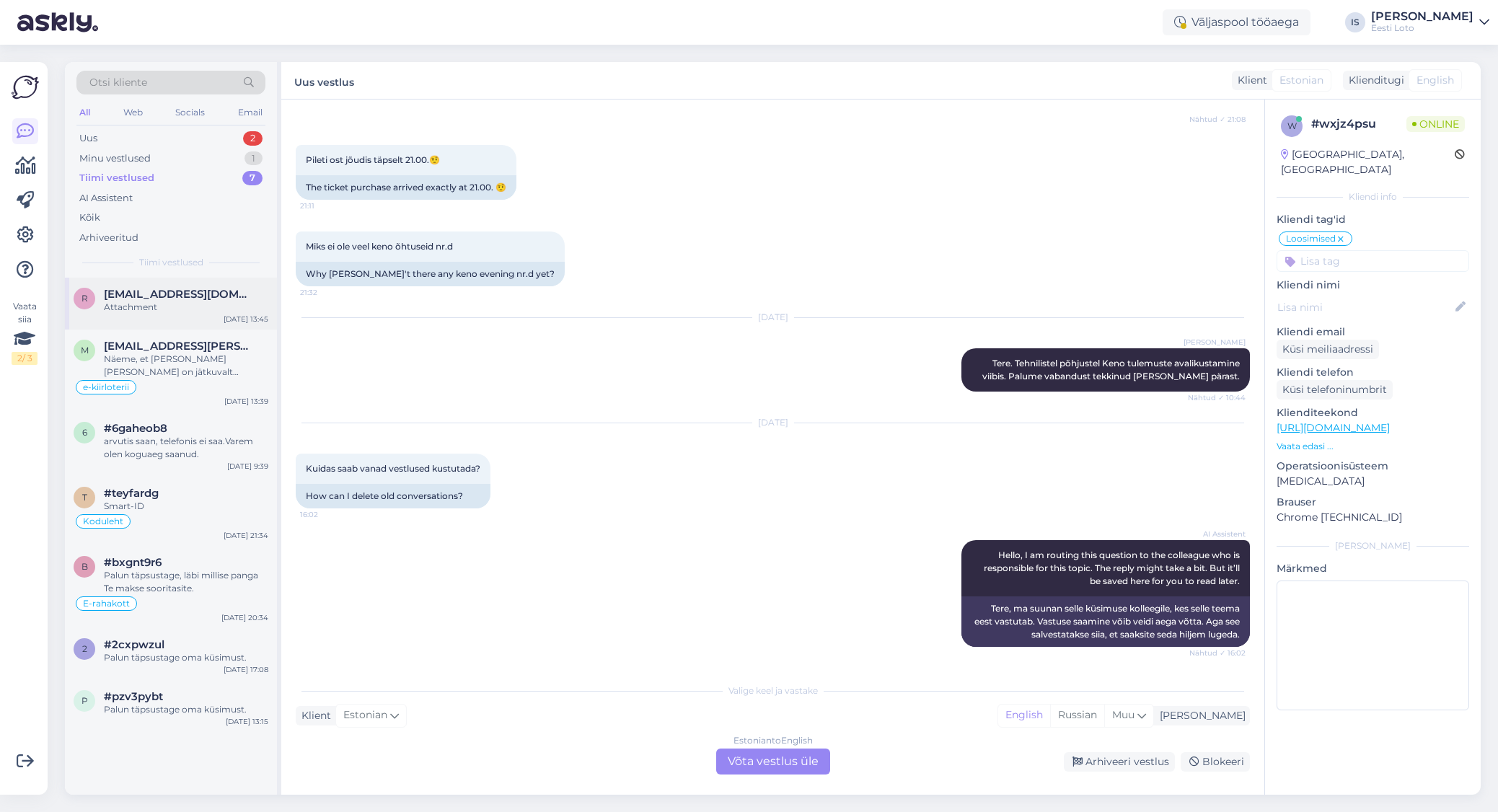
click at [136, 306] on div "Attachment" at bounding box center [186, 307] width 164 height 13
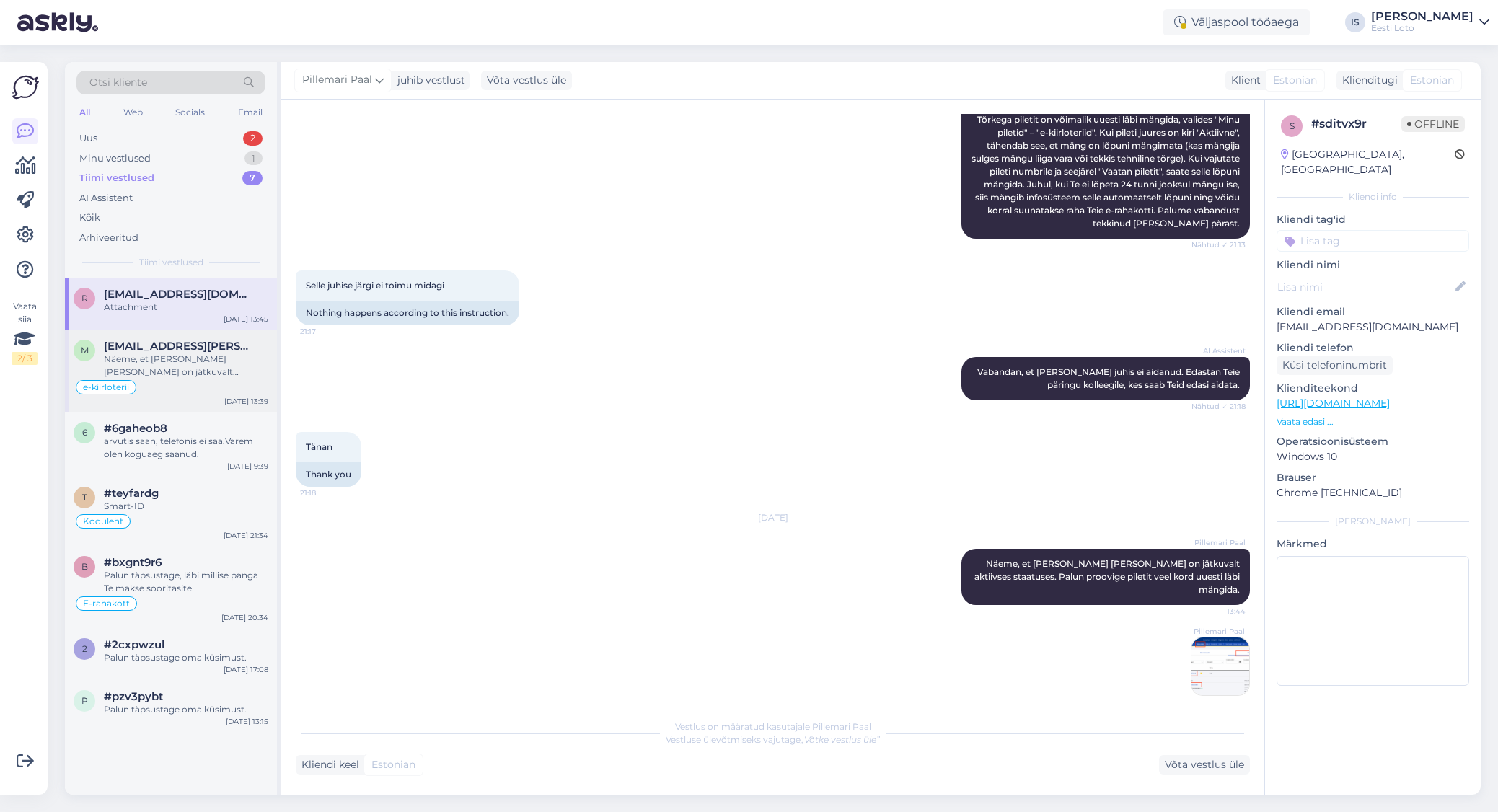
click at [161, 374] on div "Näeme, et [PERSON_NAME] [PERSON_NAME] on jätkuvalt aktiivses staatuses. Palun s…" at bounding box center [186, 365] width 164 height 26
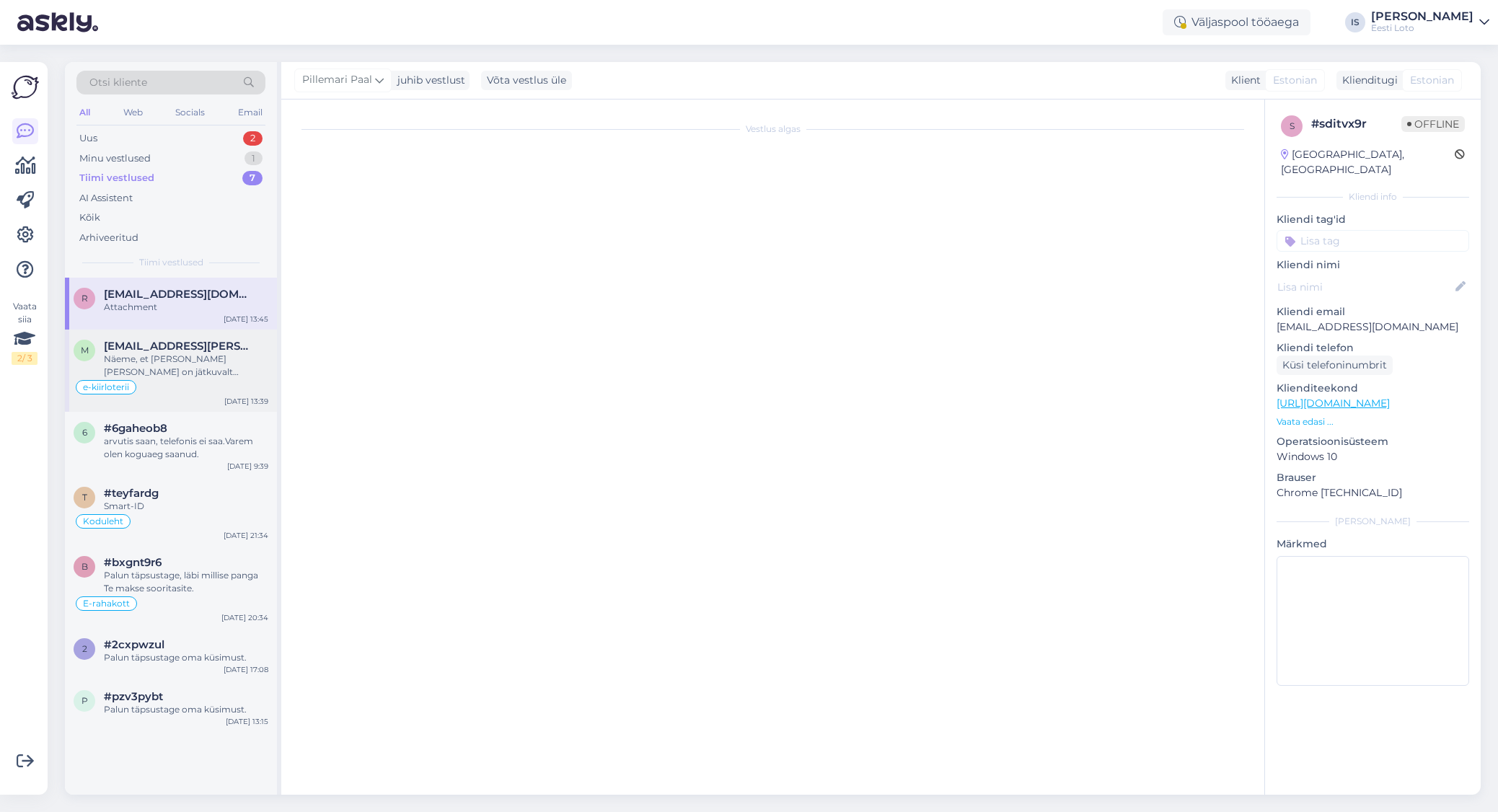
scroll to position [444, 0]
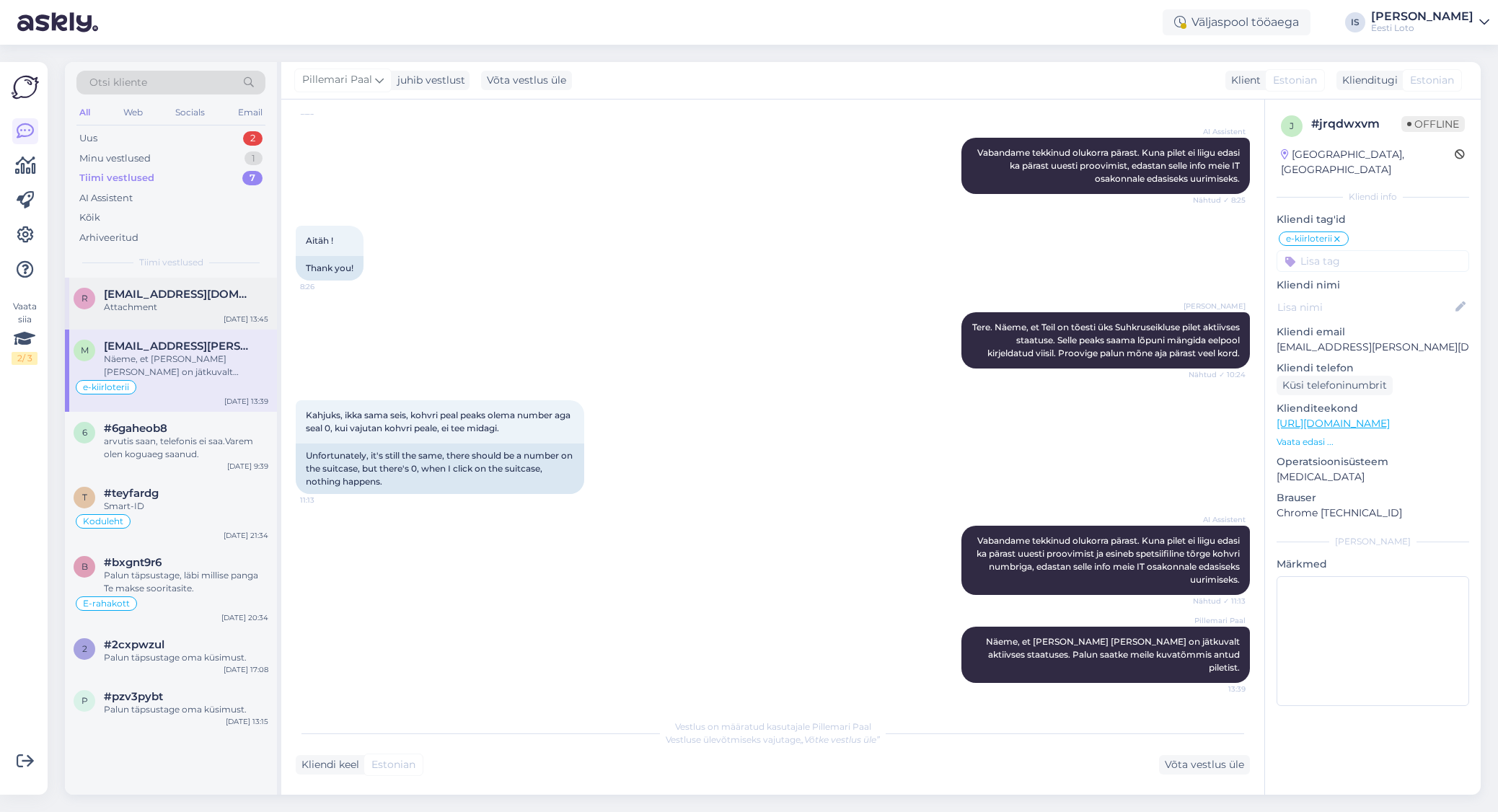
click at [142, 312] on div "Attachment" at bounding box center [186, 307] width 164 height 13
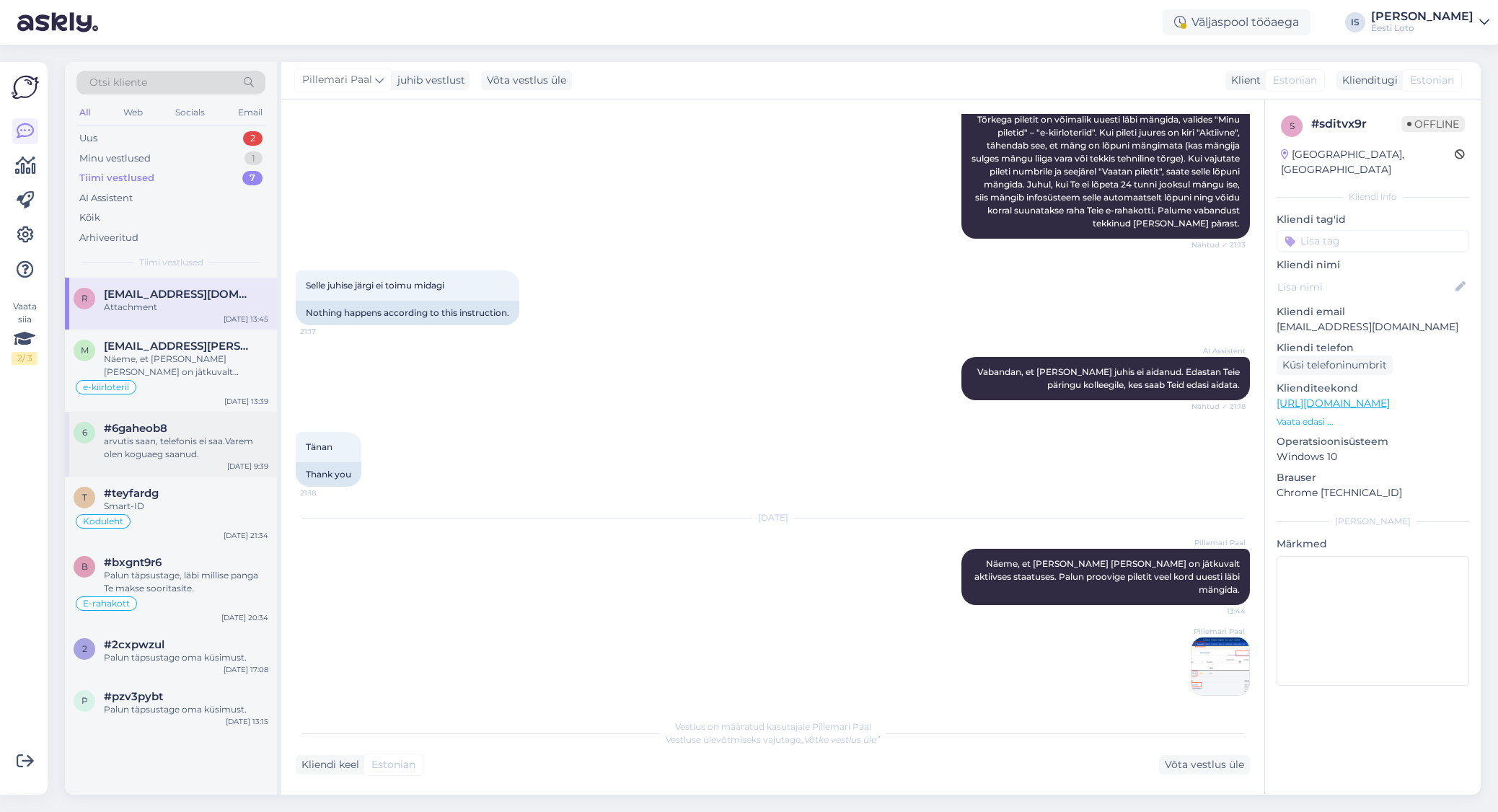
click at [142, 438] on div "arvutis saan, telefonis ei saa.Varem olen koguaeg saanud." at bounding box center [186, 447] width 164 height 26
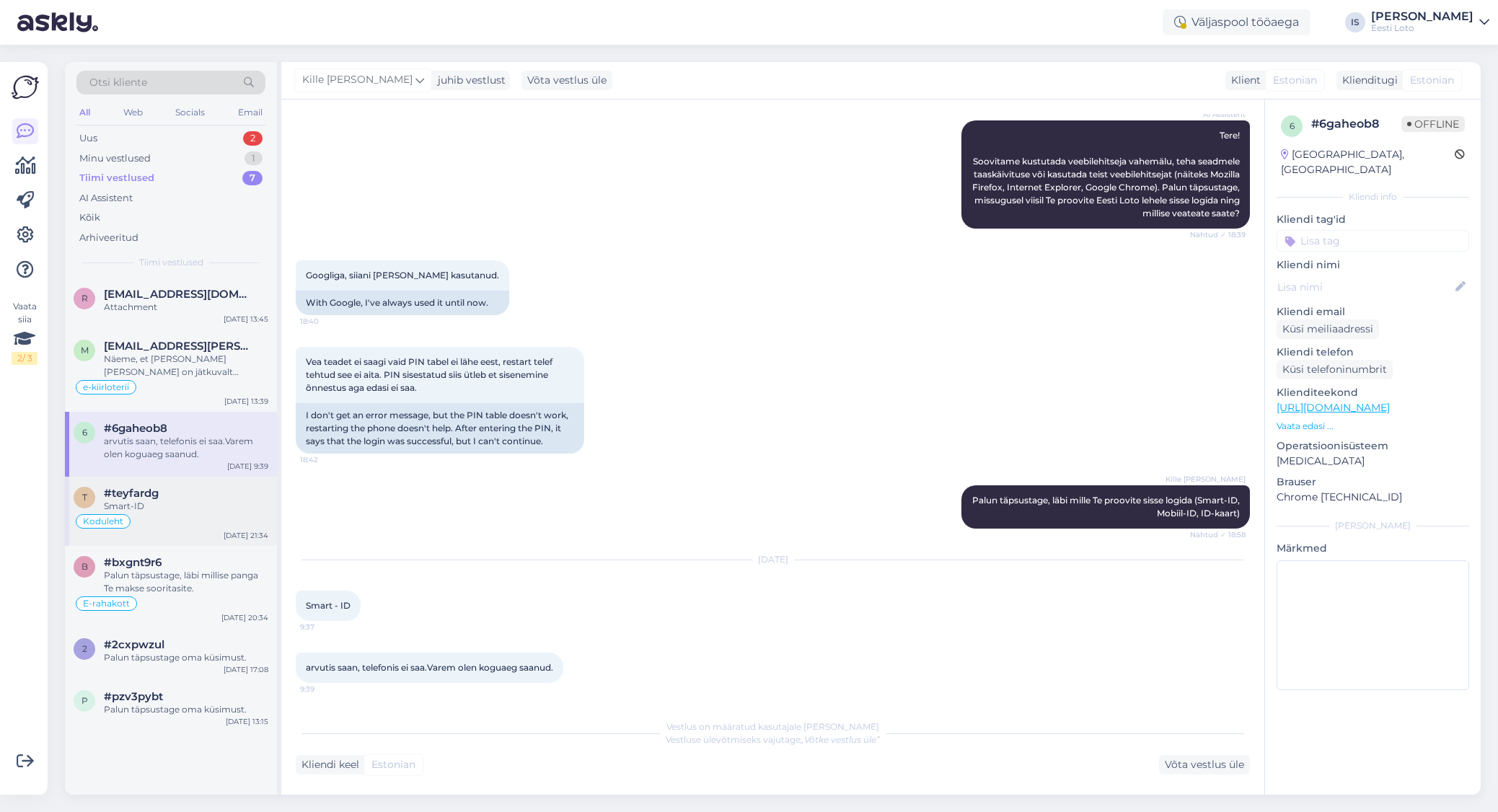
click at [126, 509] on div "Smart-ID" at bounding box center [186, 506] width 164 height 13
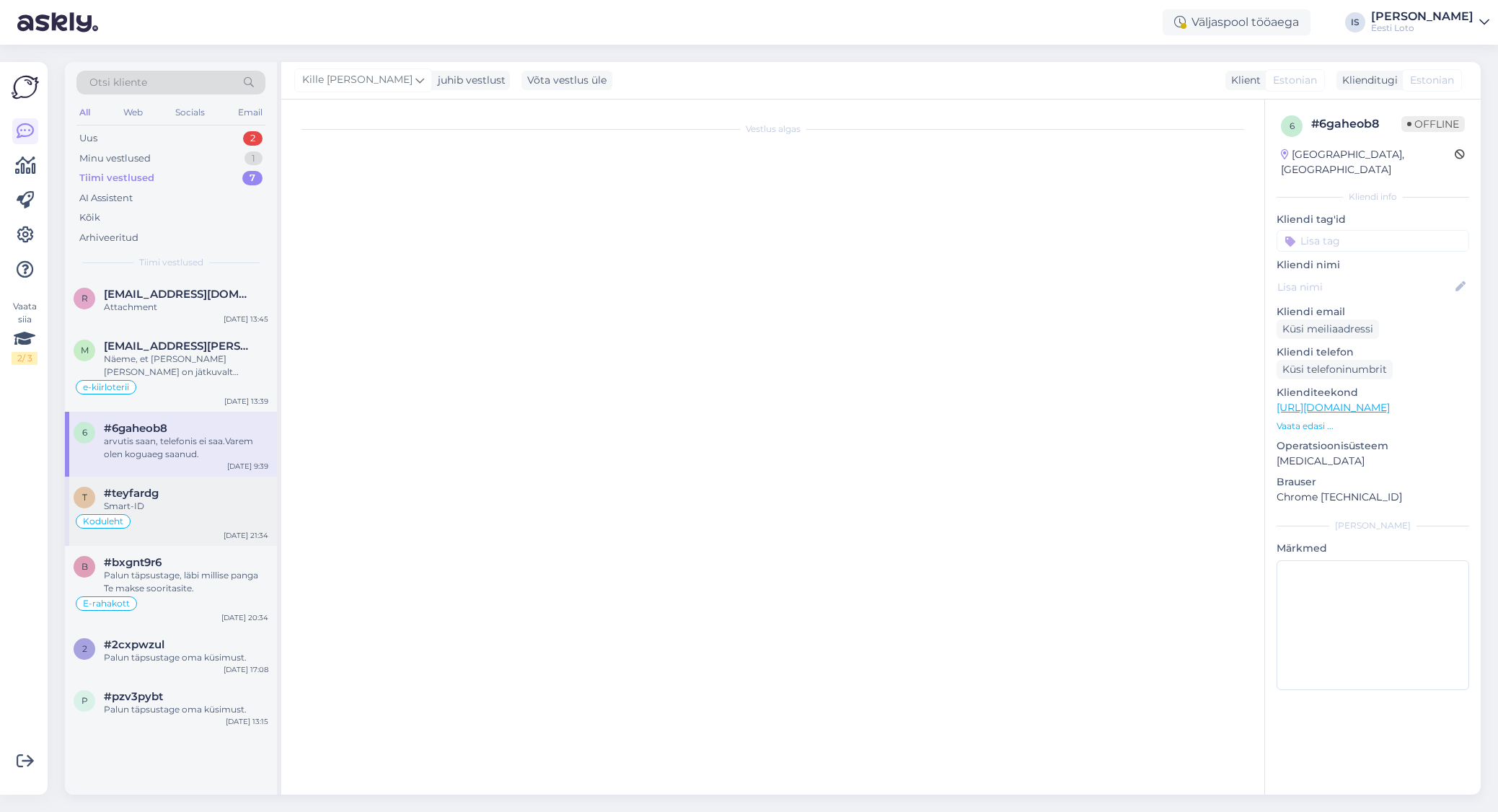
scroll to position [303, 0]
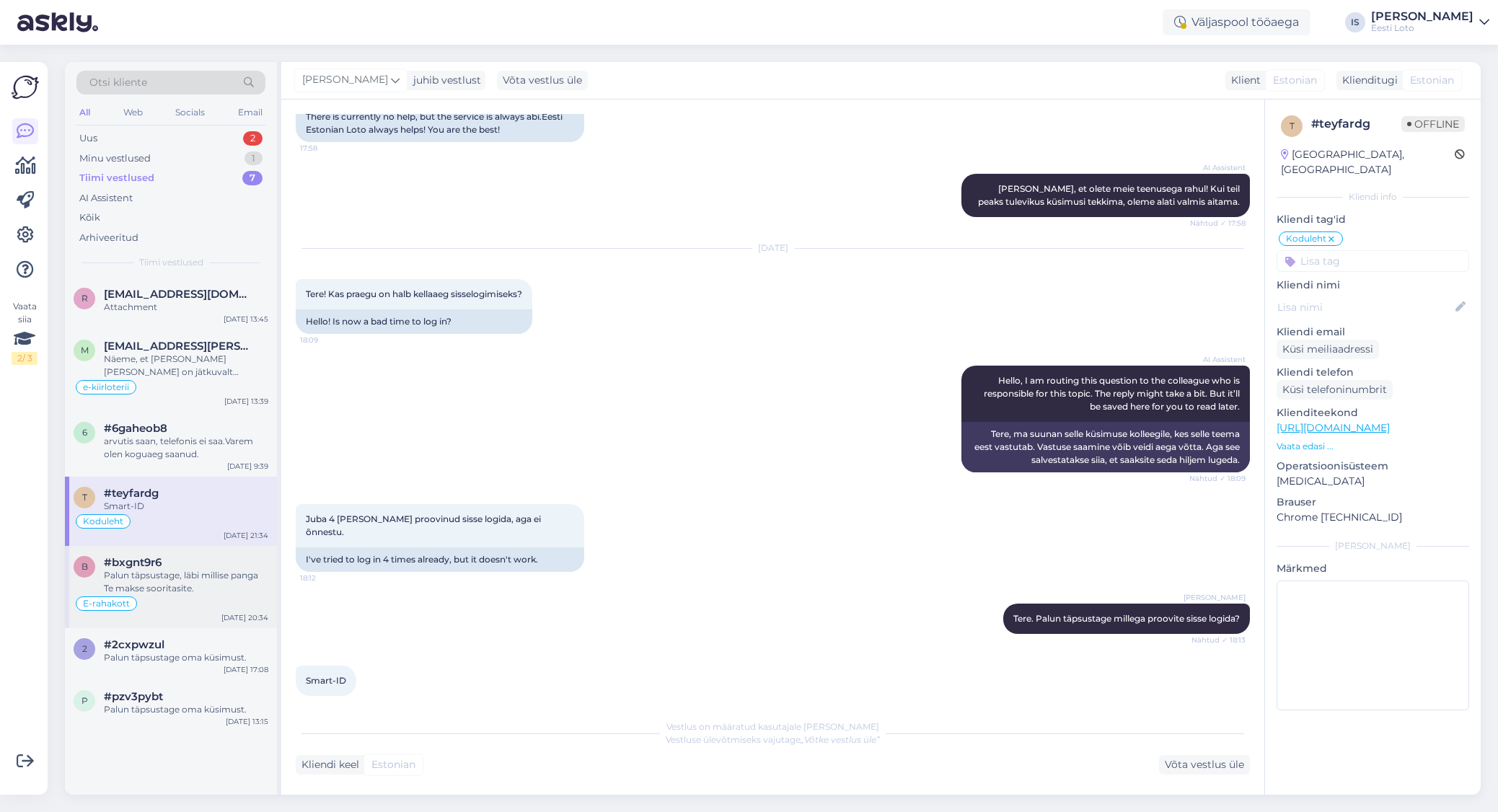
click at [131, 574] on div "Palun täpsustage, läbi millise panga Te makse sooritasite." at bounding box center [186, 582] width 164 height 26
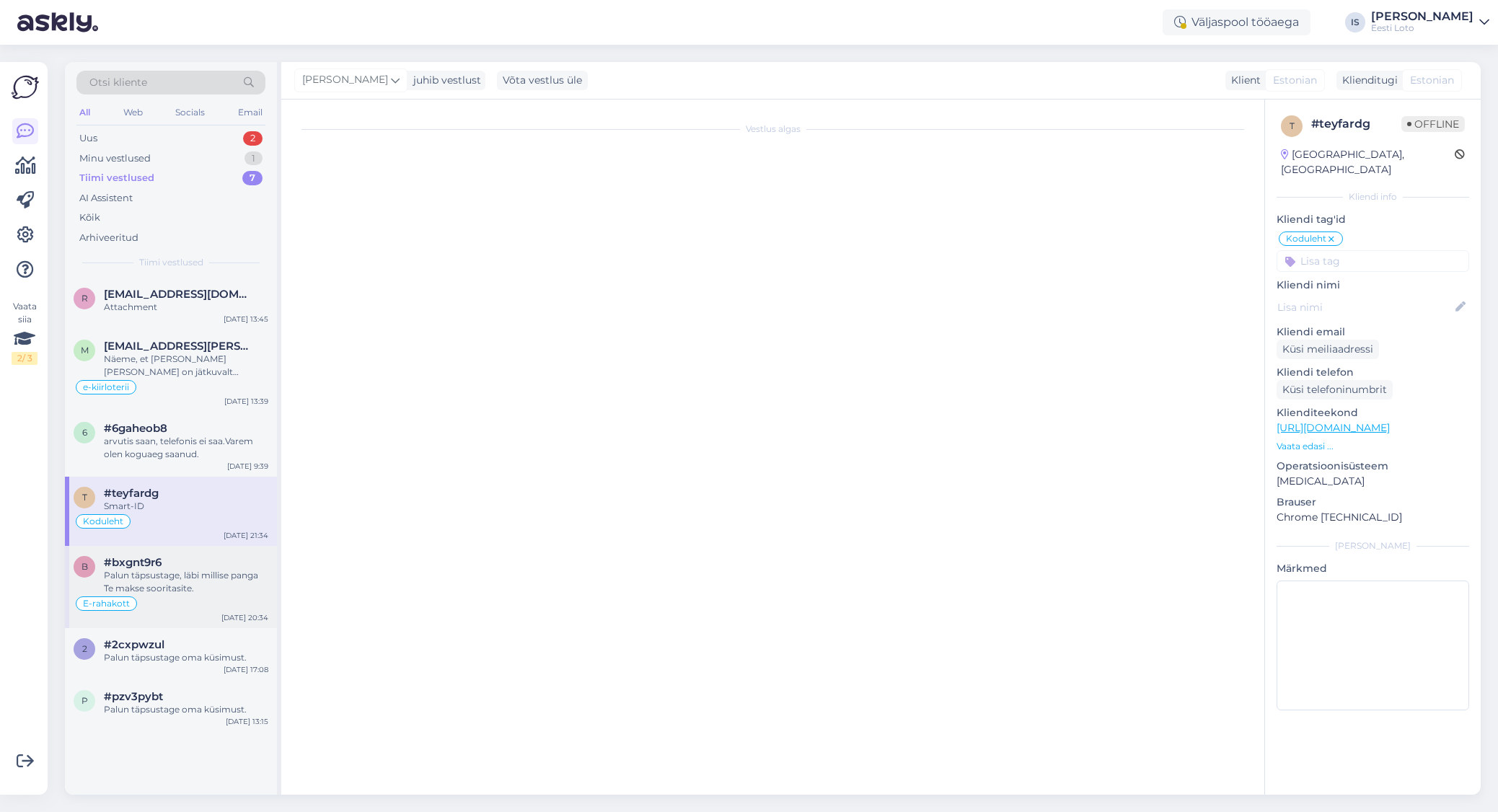
scroll to position [1115, 0]
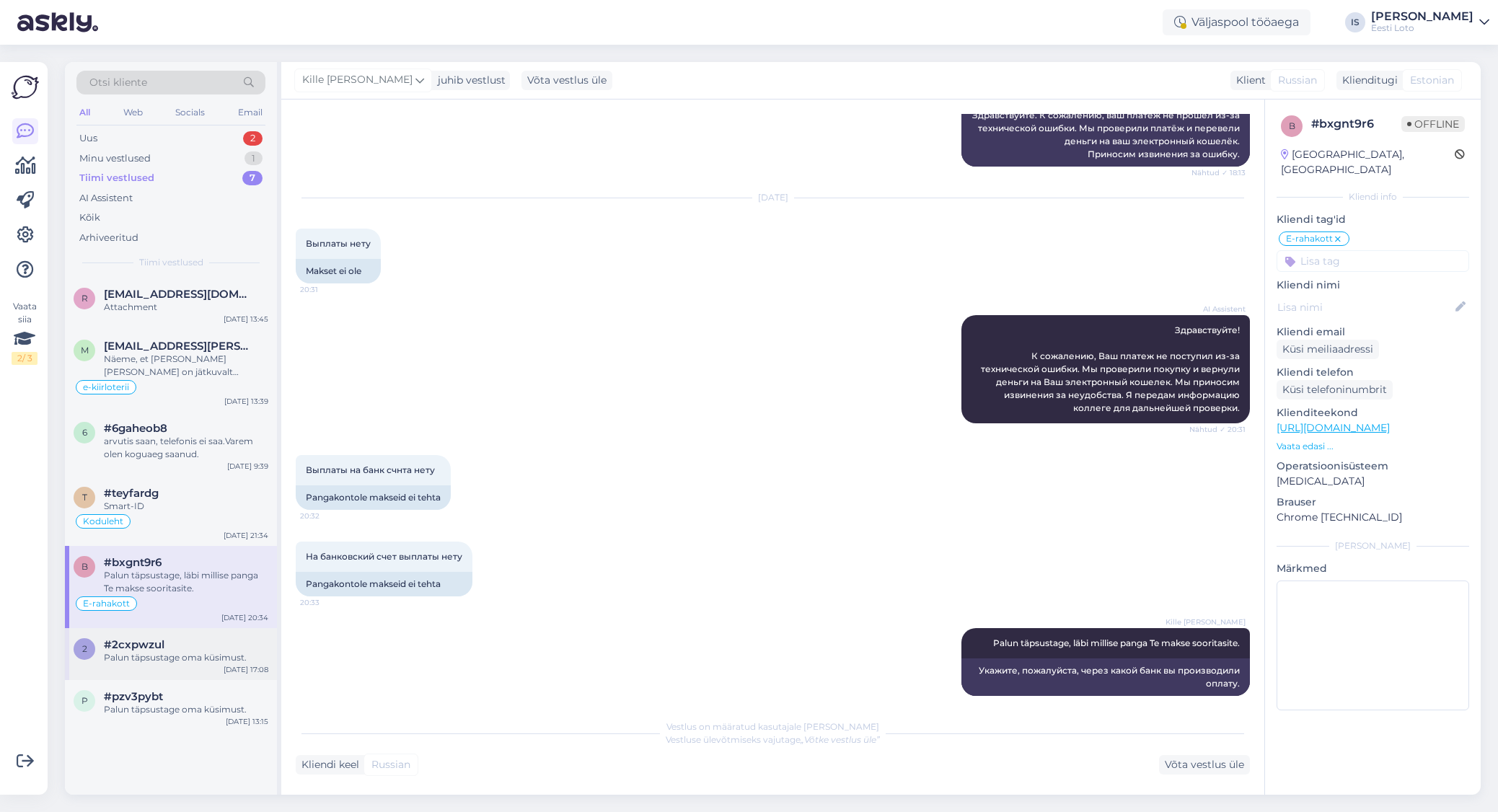
click at [143, 643] on span "#2cxpwzul" at bounding box center [134, 644] width 61 height 13
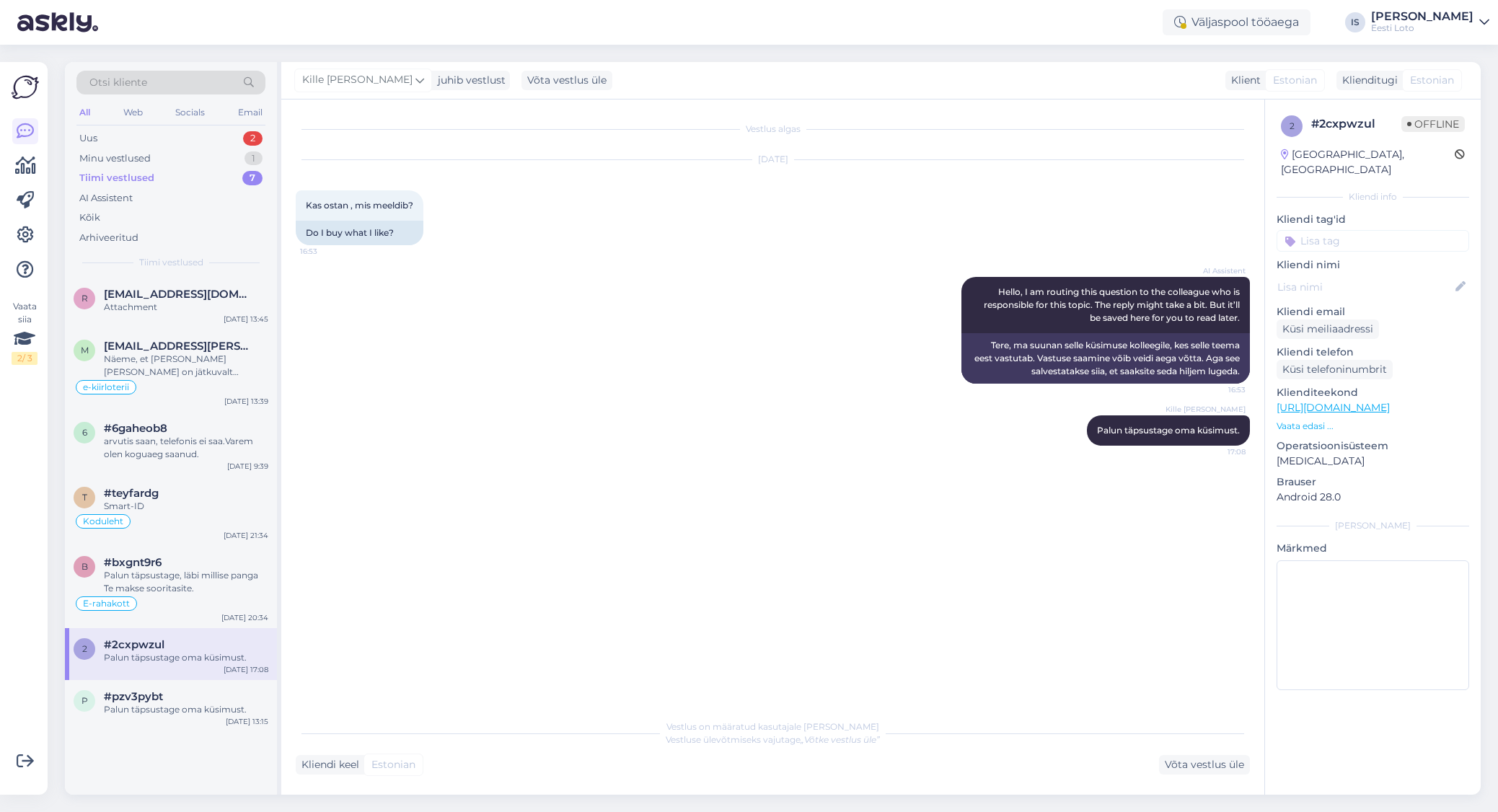
scroll to position [0, 0]
click at [149, 701] on span "#pzv3pybt" at bounding box center [133, 696] width 59 height 13
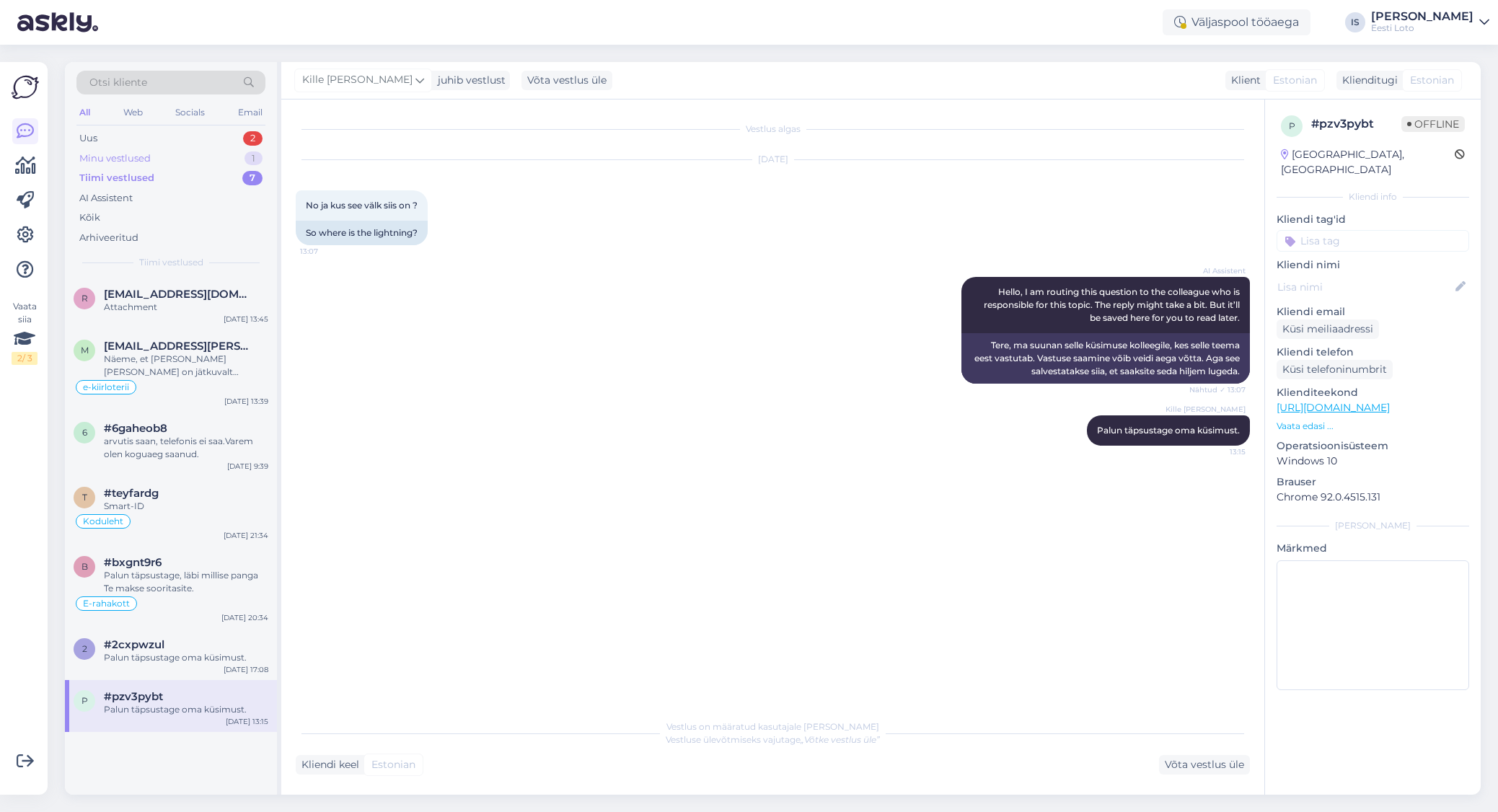
click at [142, 164] on div "Minu vestlused" at bounding box center [115, 158] width 72 height 14
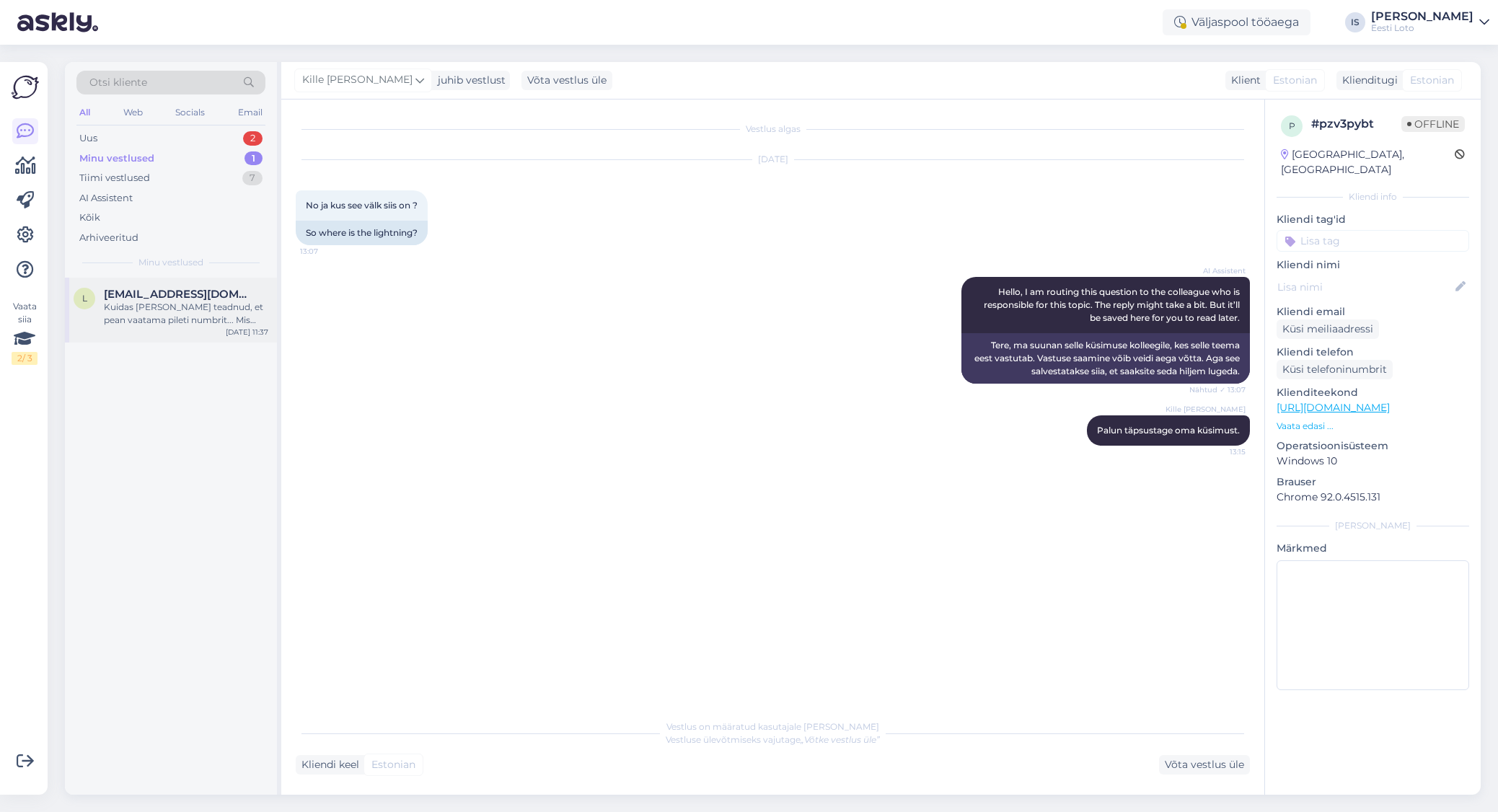
click at [146, 312] on div "Kuidas [PERSON_NAME] teadnud, et pean vaatama pileti numbrit... Mis nüüd saab s…" at bounding box center [186, 314] width 164 height 26
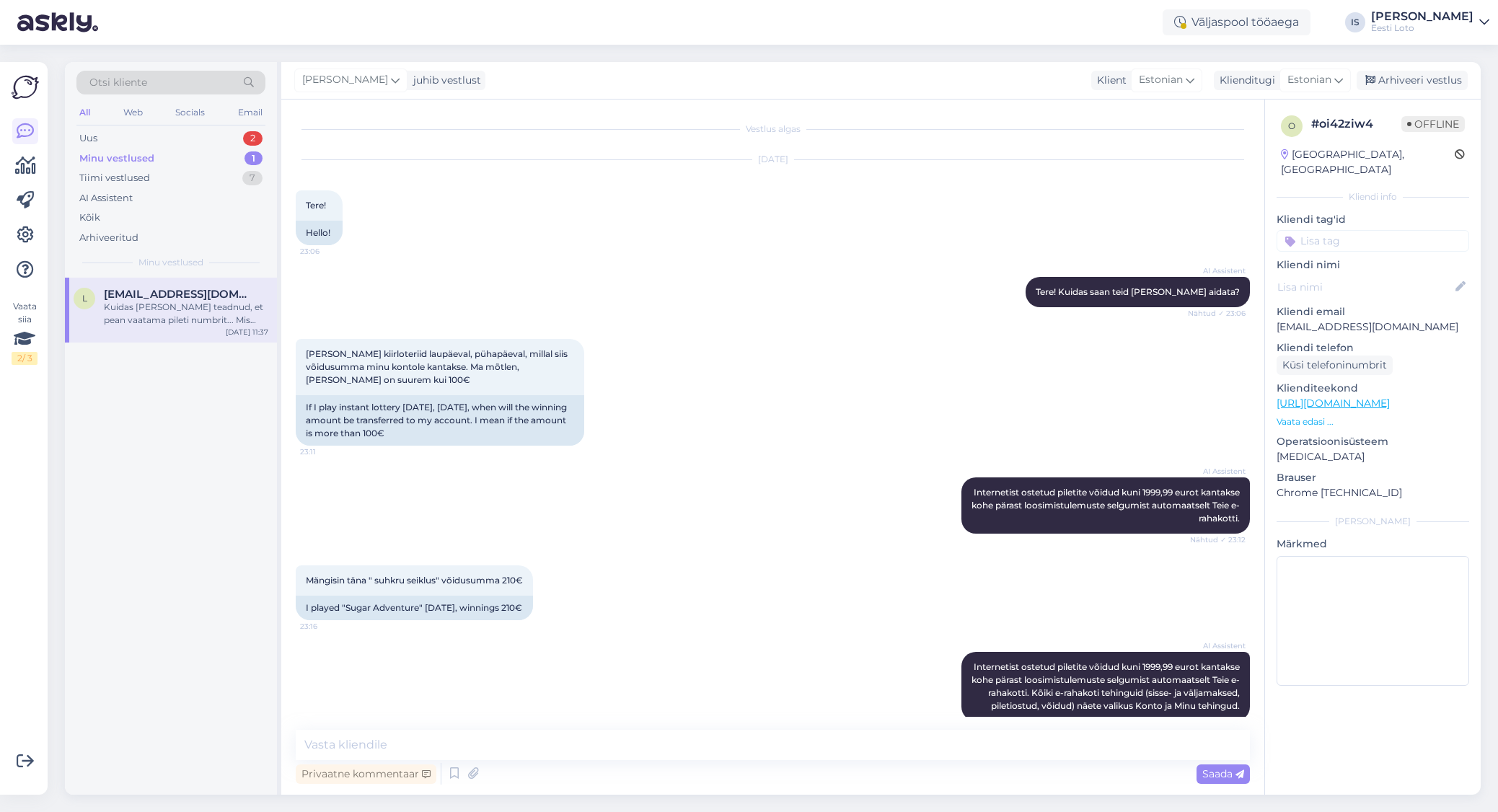
scroll to position [1407, 0]
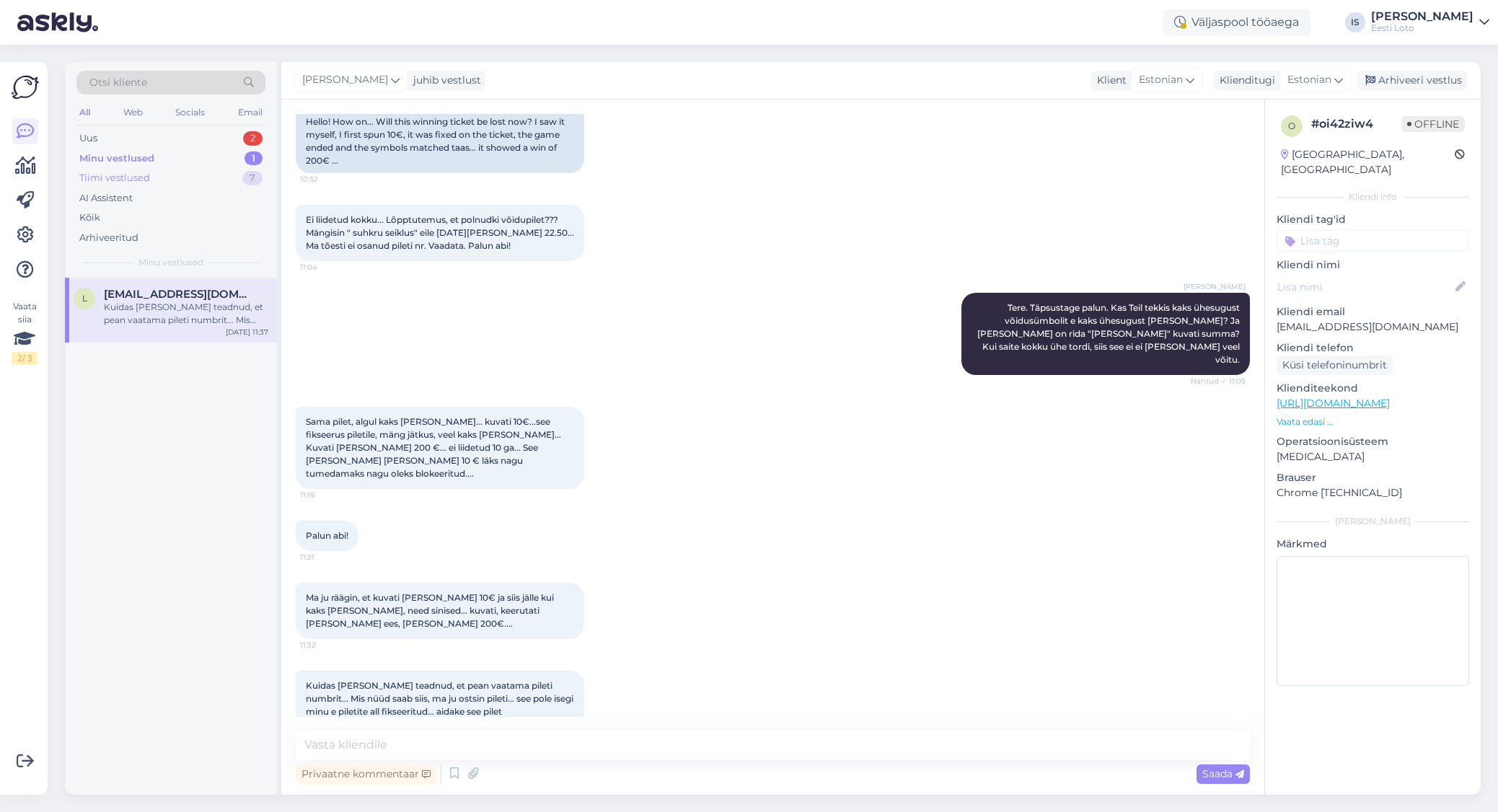
click at [140, 178] on div "Tiimi vestlused" at bounding box center [114, 178] width 71 height 14
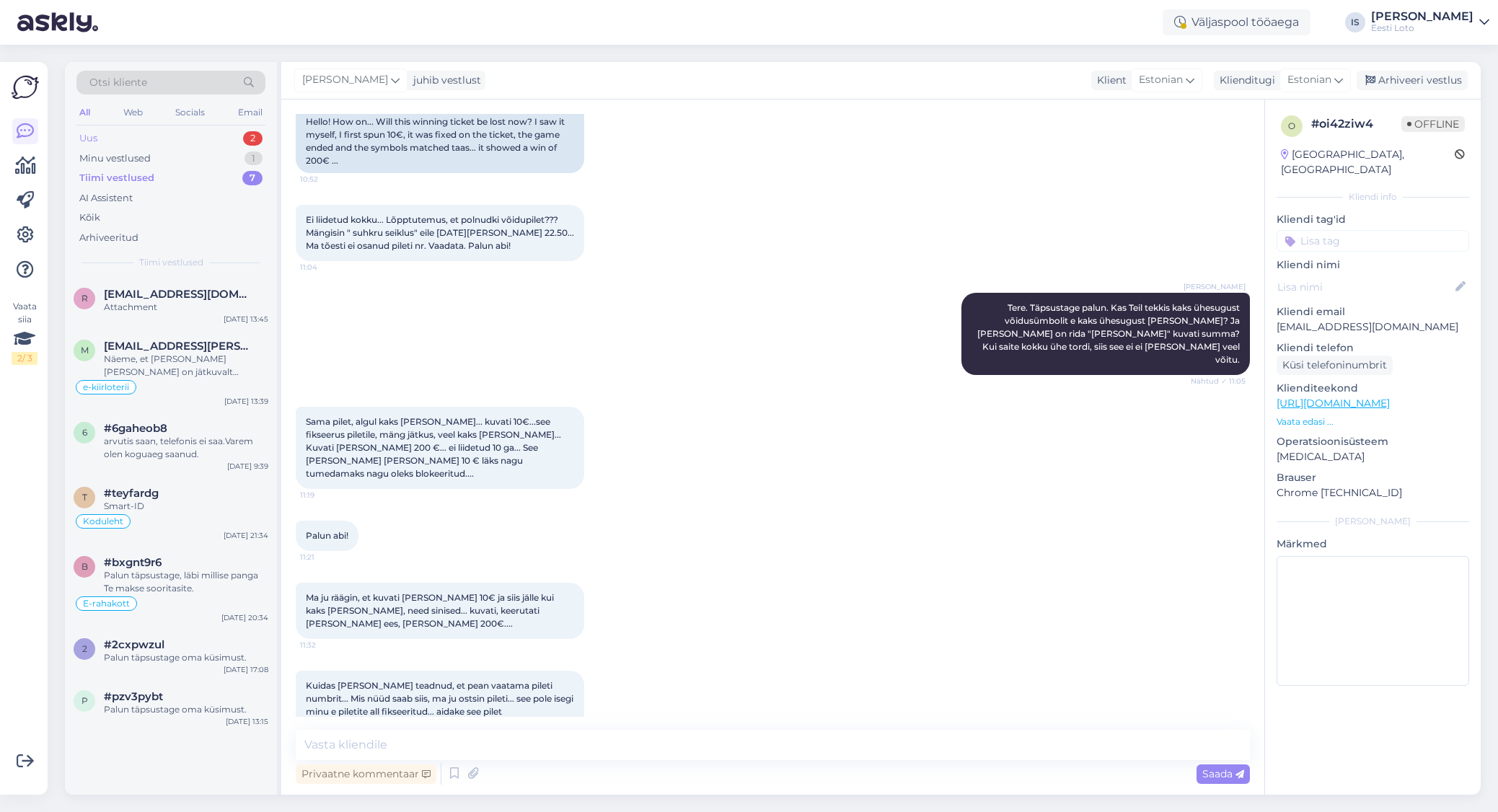
click at [120, 134] on div "Uus 2" at bounding box center [170, 138] width 189 height 20
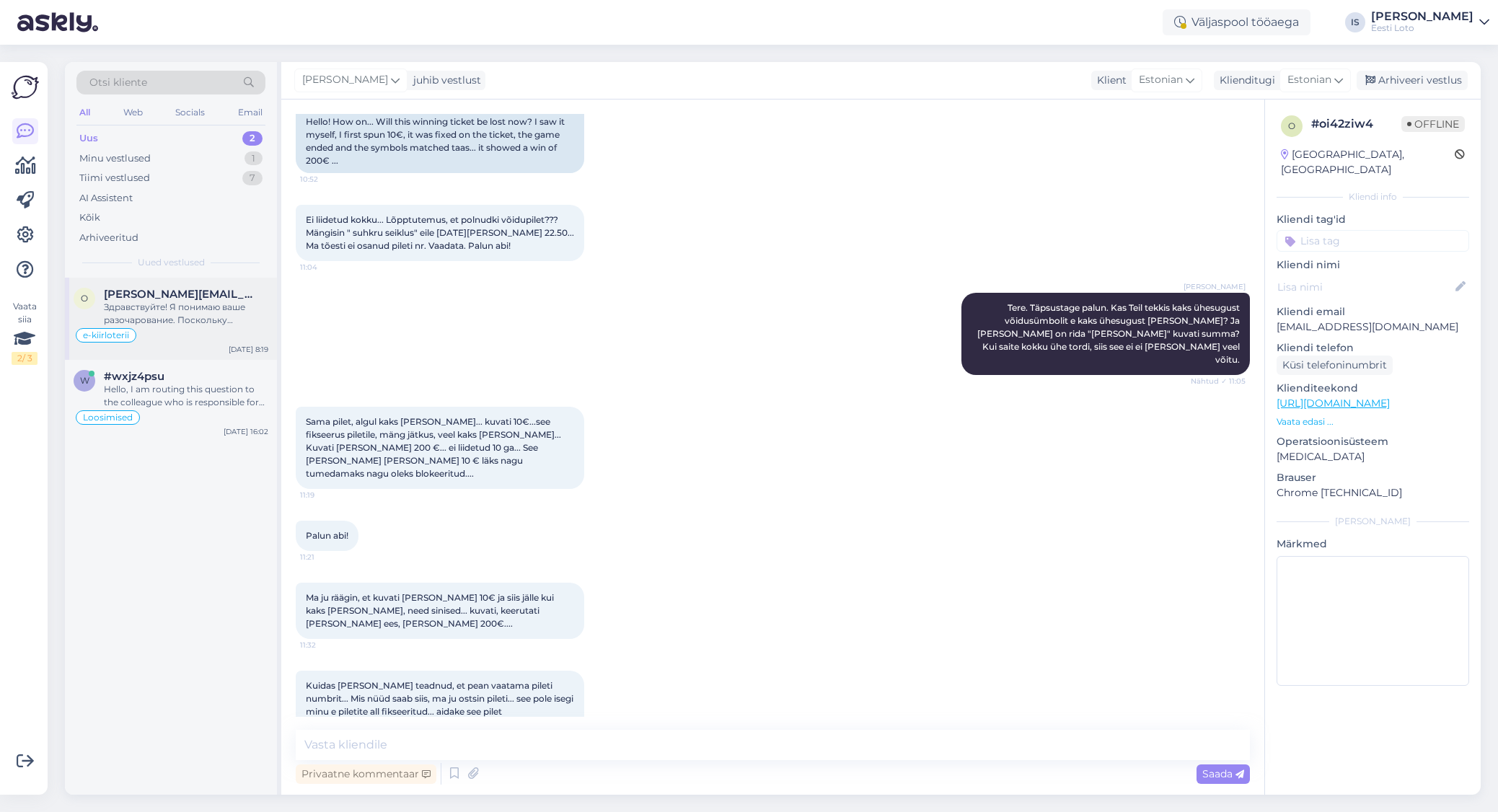
click at [185, 294] on span "[PERSON_NAME][EMAIL_ADDRESS][DOMAIN_NAME]" at bounding box center [179, 294] width 150 height 13
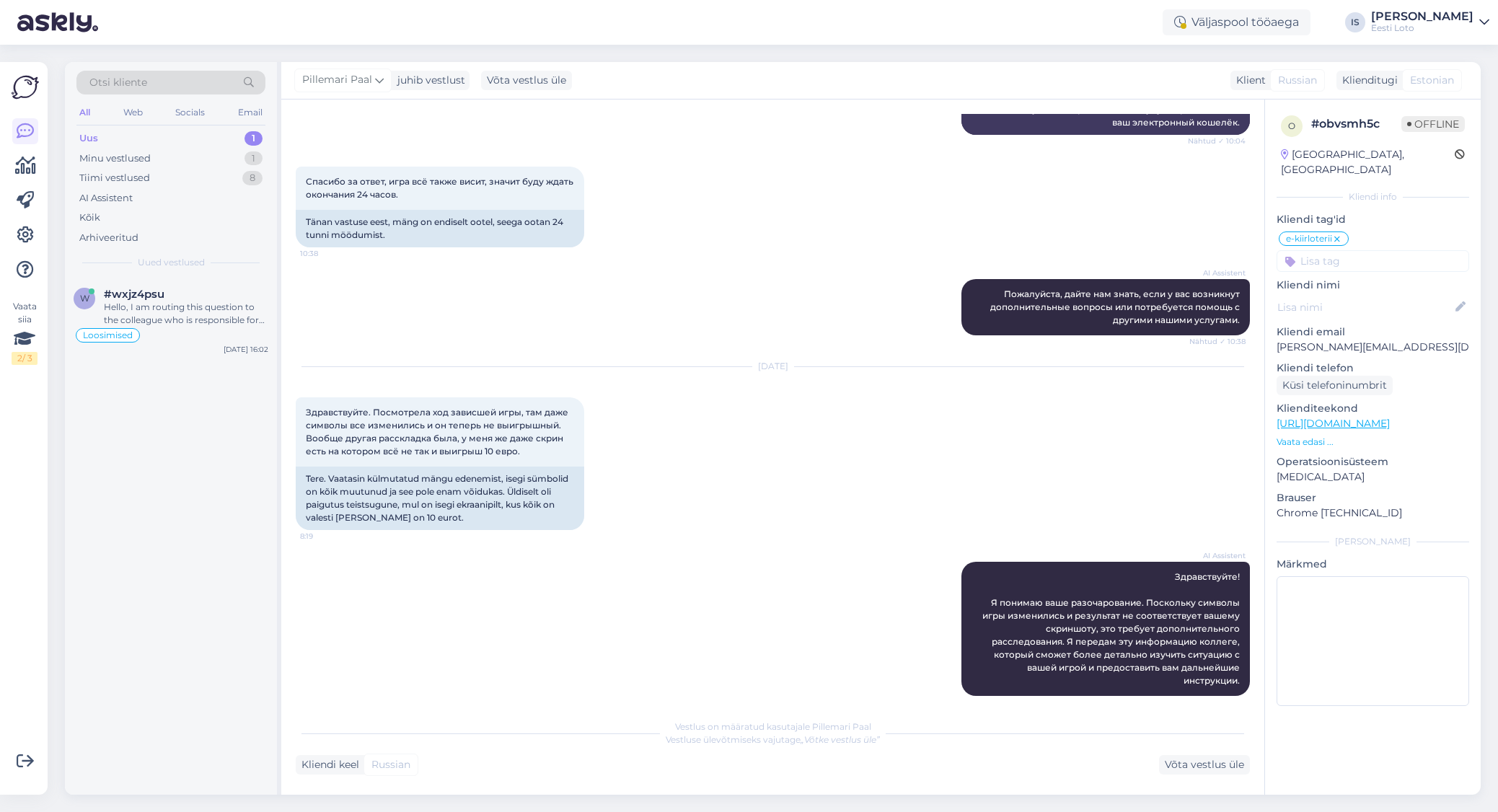
scroll to position [712, 0]
